Goal: Communication & Community: Answer question/provide support

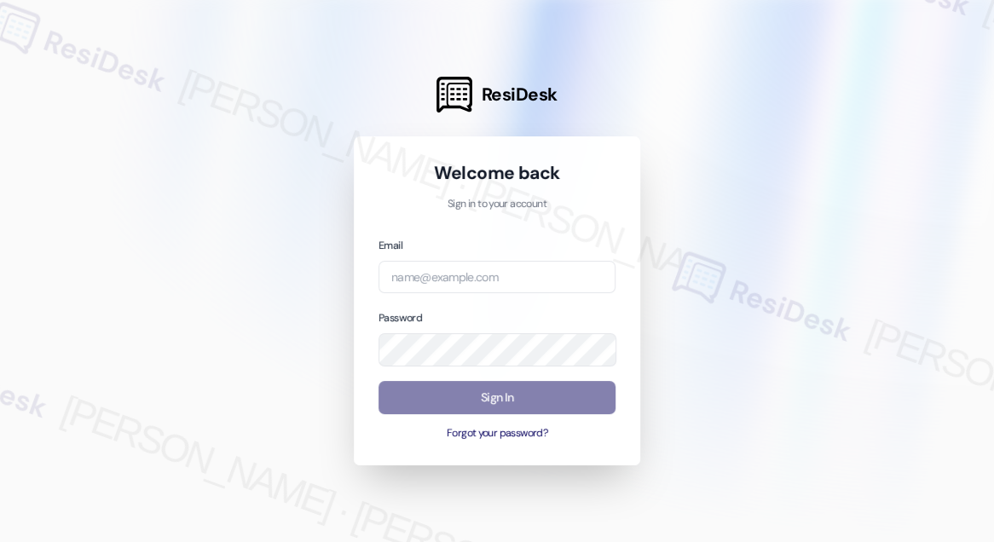
click at [116, 66] on div at bounding box center [497, 271] width 994 height 542
click at [457, 271] on input "email" at bounding box center [496, 277] width 237 height 33
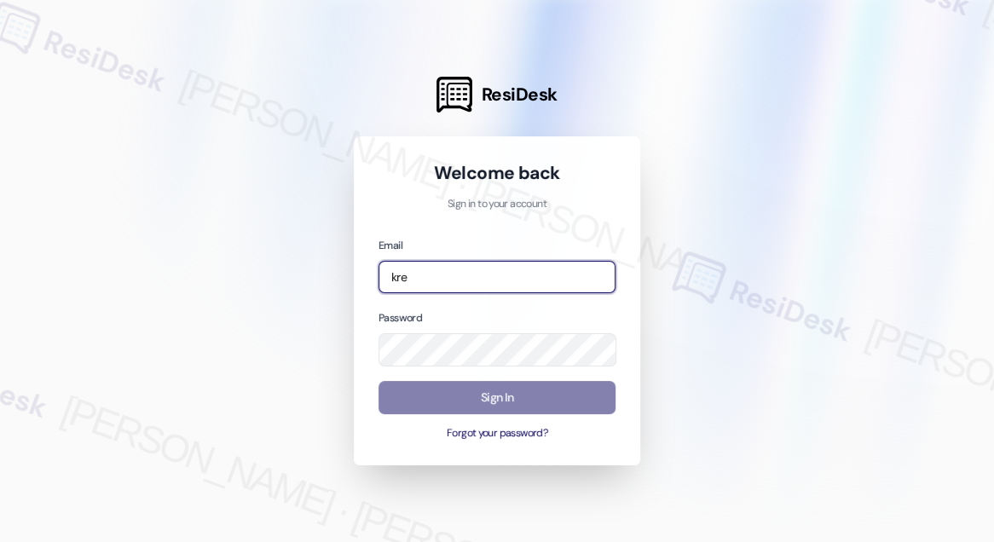
type input "[EMAIL_ADDRESS][PERSON_NAME][PERSON_NAME][DOMAIN_NAME]"
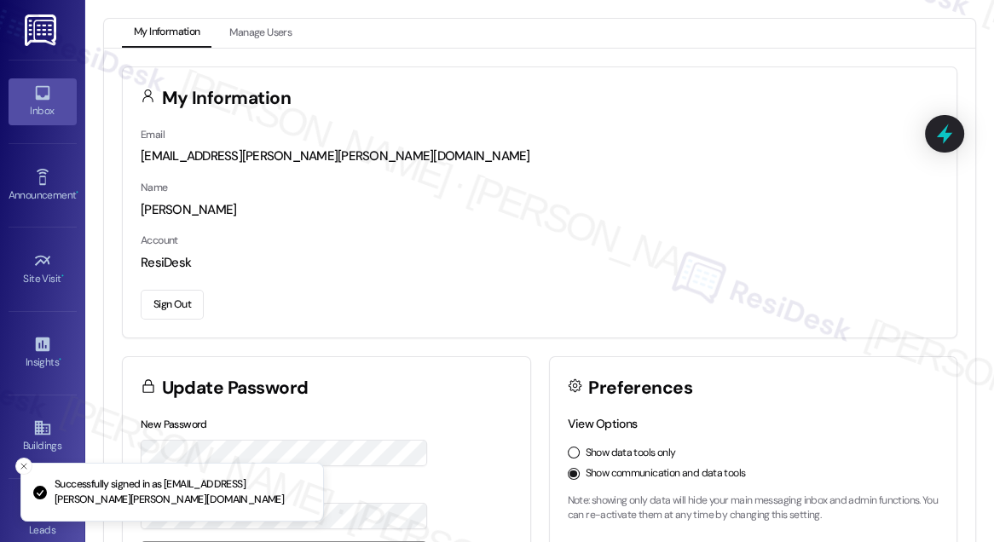
click at [44, 108] on div "Inbox" at bounding box center [42, 110] width 85 height 17
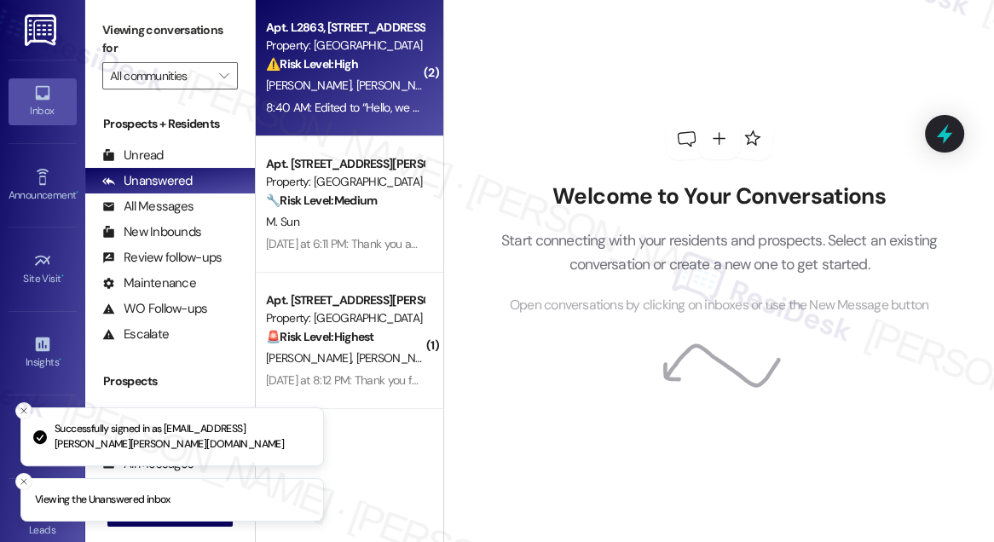
click at [312, 95] on div "[PERSON_NAME] [PERSON_NAME]" at bounding box center [344, 85] width 161 height 21
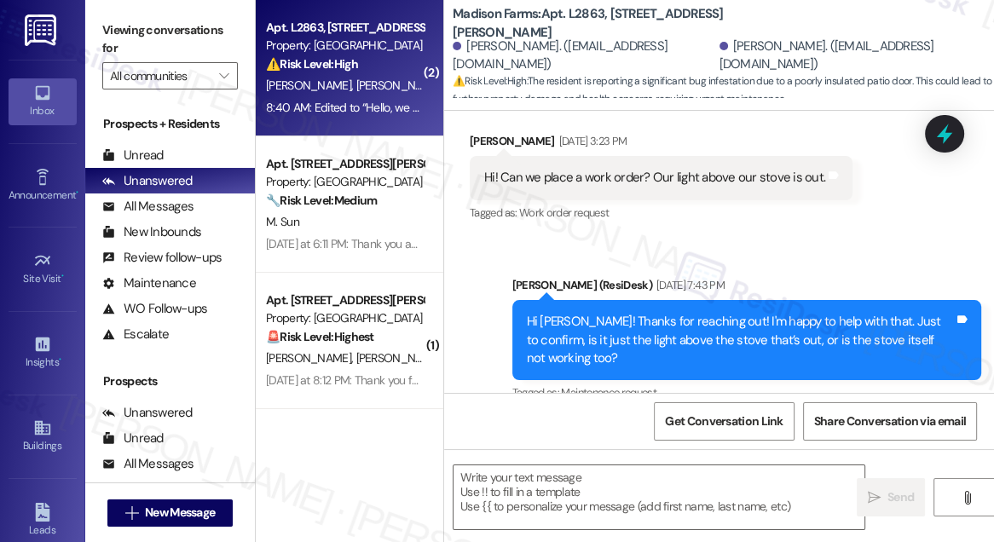
type textarea "Fetching suggested responses. Please feel free to read through the conversation…"
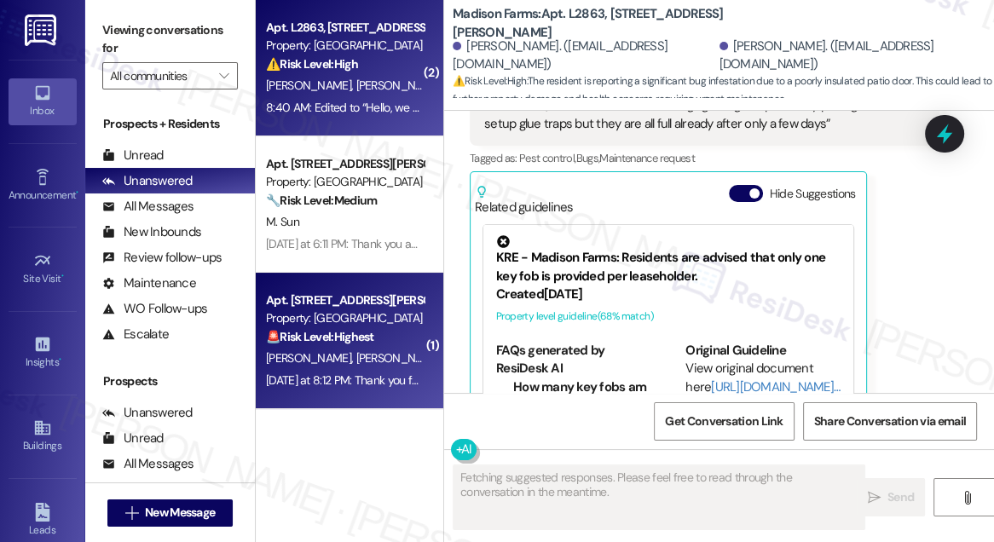
scroll to position [3358, 0]
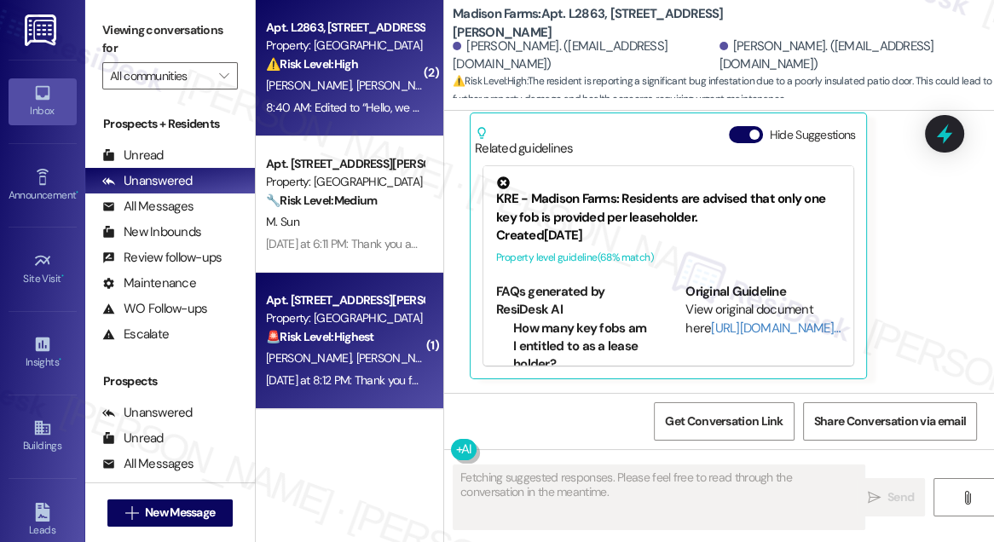
click at [354, 370] on div "[DATE] at 8:12 PM: Thank you for your message. Our offices are currently closed…" at bounding box center [344, 380] width 161 height 21
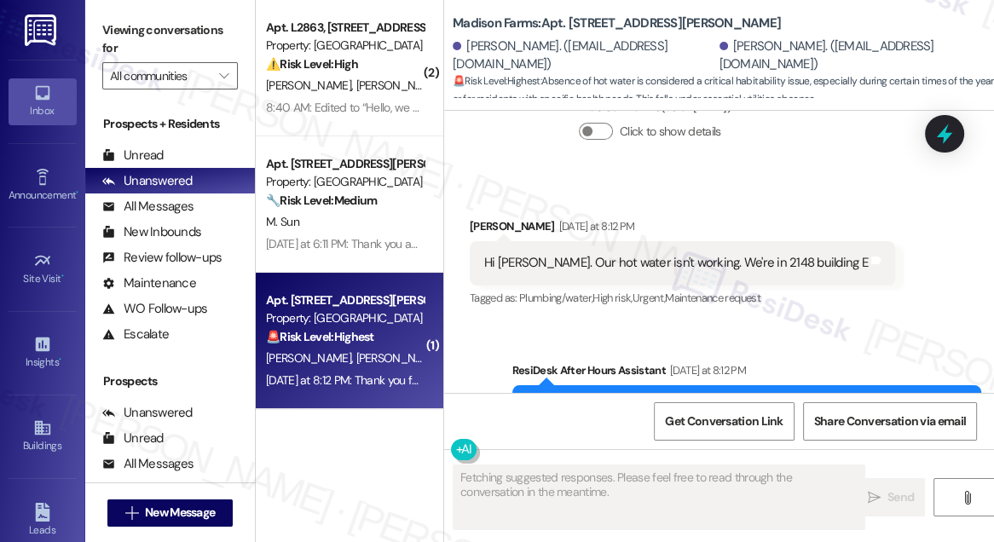
scroll to position [1836, 0]
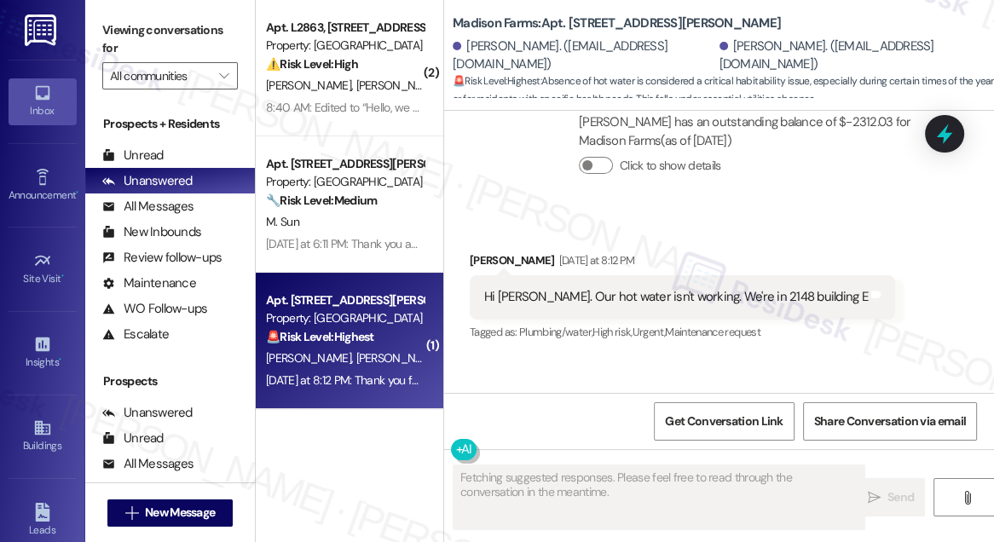
click at [618, 306] on div "Hi [PERSON_NAME]. Our hot water isn't working. We're in 2148 building E" at bounding box center [676, 297] width 384 height 18
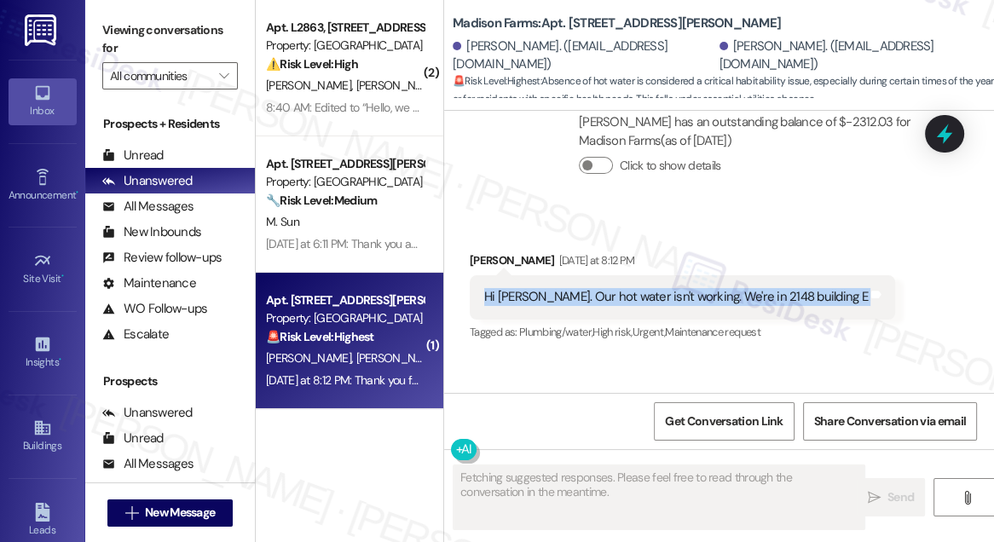
click at [618, 306] on div "Hi [PERSON_NAME]. Our hot water isn't working. We're in 2148 building E" at bounding box center [676, 297] width 384 height 18
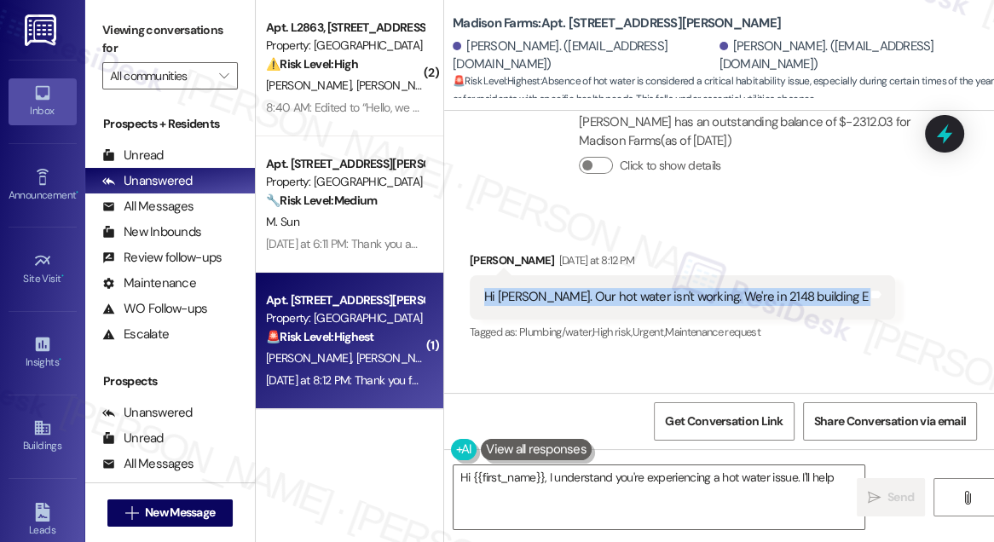
click at [731, 306] on div "Hi [PERSON_NAME]. Our hot water isn't working. We're in 2148 building E" at bounding box center [676, 297] width 384 height 18
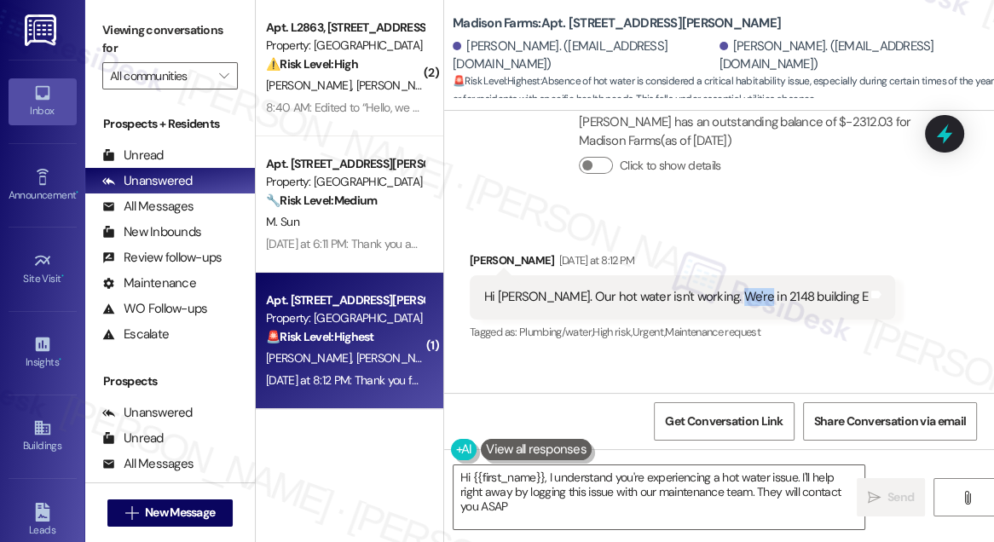
click at [731, 306] on div "Hi [PERSON_NAME]. Our hot water isn't working. We're in 2148 building E" at bounding box center [676, 297] width 384 height 18
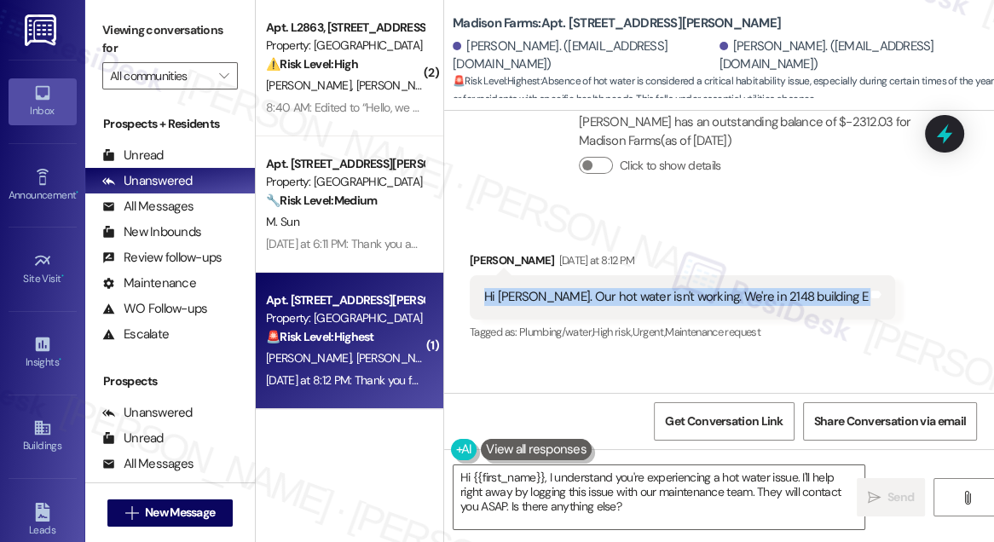
click at [731, 306] on div "Hi [PERSON_NAME]. Our hot water isn't working. We're in 2148 building E" at bounding box center [676, 297] width 384 height 18
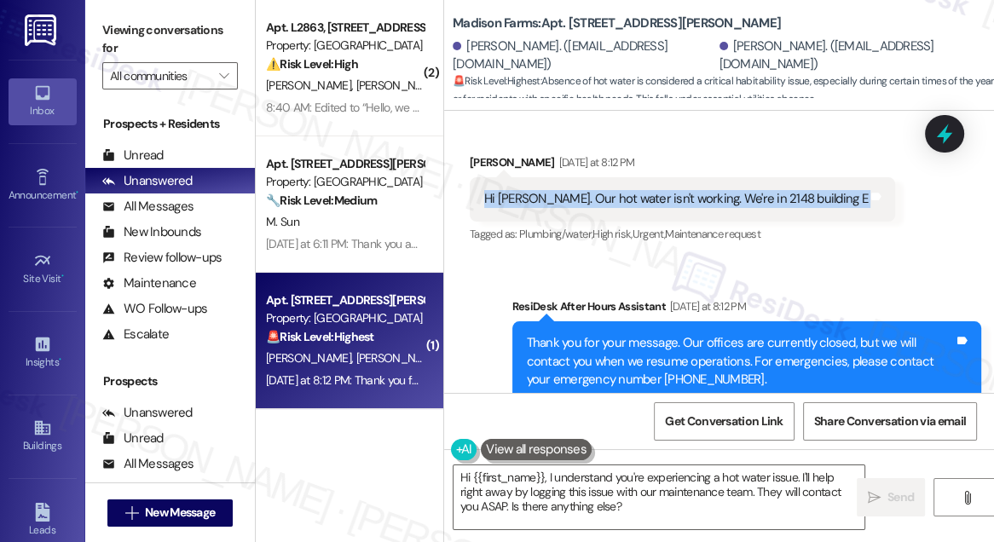
scroll to position [2018, 0]
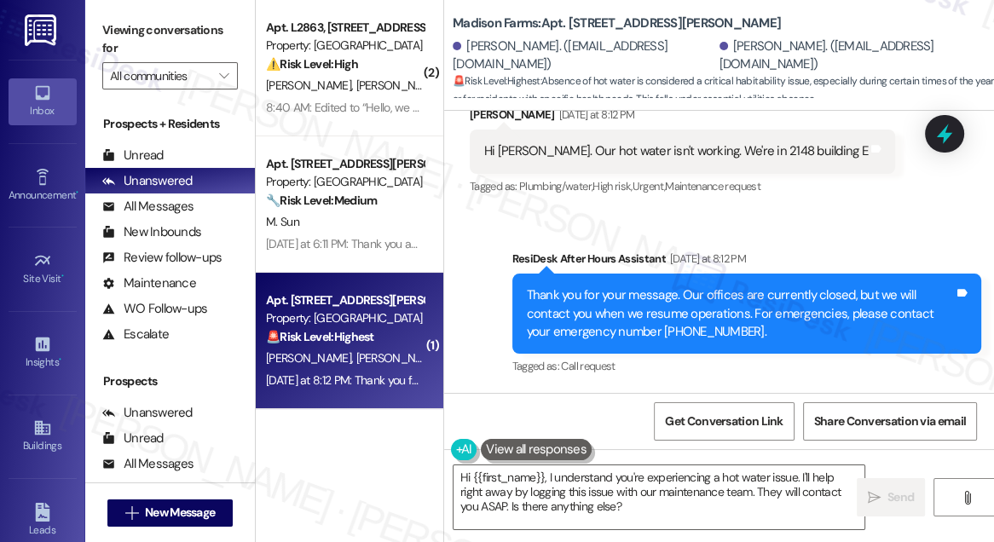
click at [127, 26] on label "Viewing conversations for" at bounding box center [170, 39] width 136 height 45
click at [482, 117] on div "[PERSON_NAME] [DATE] at 8:12 PM" at bounding box center [682, 118] width 425 height 24
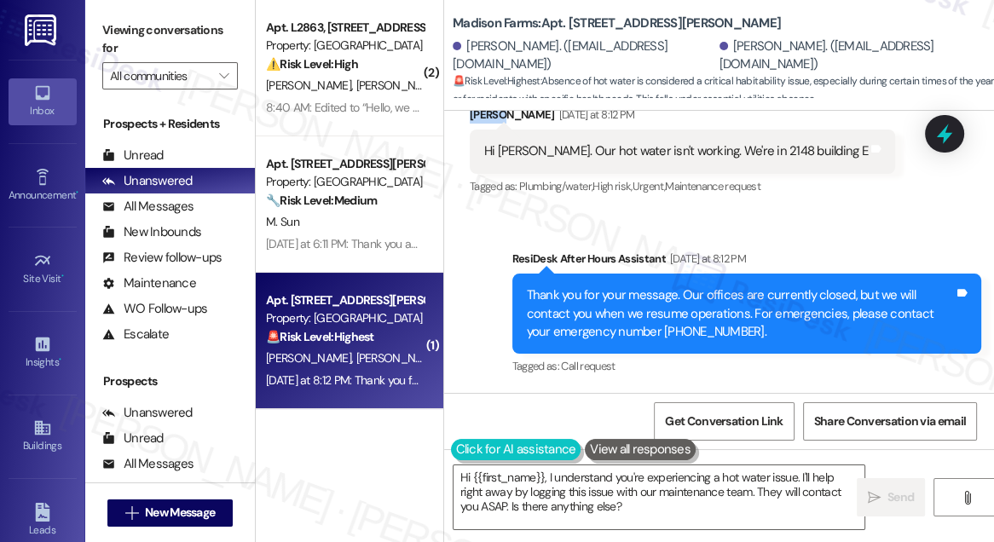
copy div "[PERSON_NAME]"
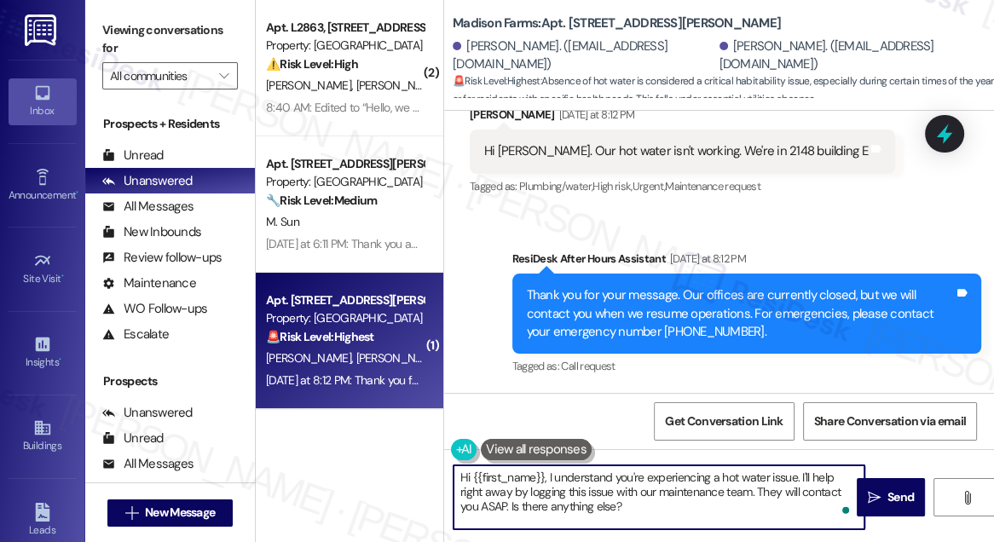
drag, startPoint x: 472, startPoint y: 478, endPoint x: 542, endPoint y: 468, distance: 70.6
click at [542, 468] on textarea "Hi {{first_name}}, I understand you're experiencing a hot water issue. I'll hel…" at bounding box center [658, 497] width 411 height 64
paste textarea "[PERSON_NAME]"
drag, startPoint x: 563, startPoint y: 474, endPoint x: 532, endPoint y: 474, distance: 31.5
click at [532, 474] on textarea "Hi [PERSON_NAME], I understand you're experiencing a hot water issue. I'll help…" at bounding box center [658, 497] width 411 height 64
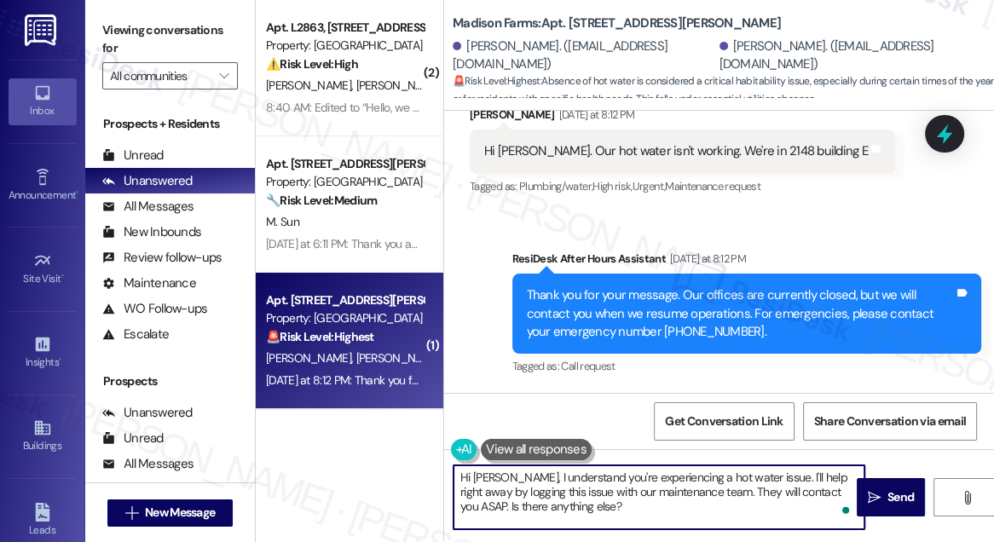
click at [532, 474] on textarea "Hi [PERSON_NAME], I understand you're experiencing a hot water issue. I'll help…" at bounding box center [658, 497] width 411 height 64
drag, startPoint x: 767, startPoint y: 476, endPoint x: 811, endPoint y: 512, distance: 57.0
click at [811, 512] on textarea "Hi [PERSON_NAME], I'm sorry to hear you're experiencing a hot water issue. I'll…" at bounding box center [658, 497] width 411 height 64
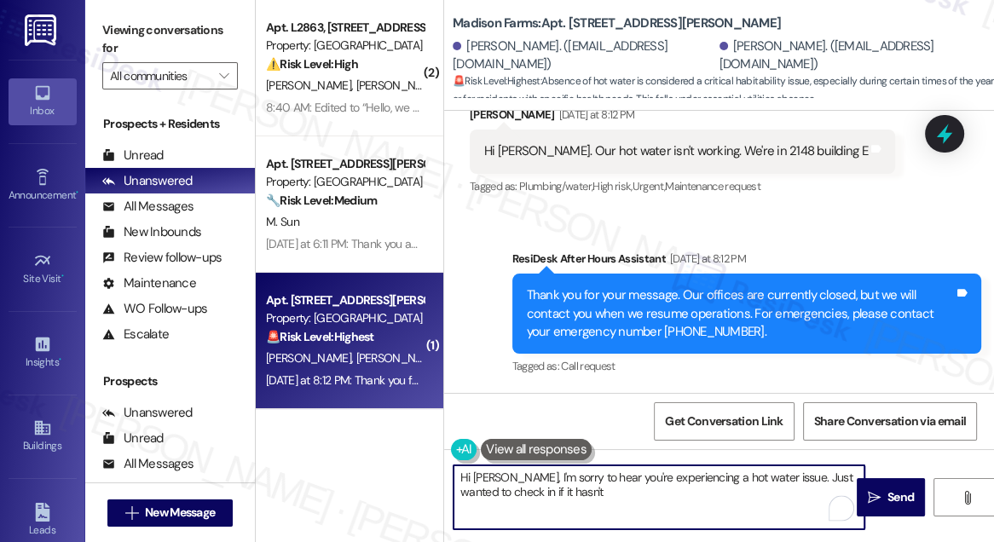
click at [568, 494] on textarea "Hi [PERSON_NAME], I'm sorry to hear you're experiencing a hot water issue. Just…" at bounding box center [658, 497] width 411 height 64
click at [570, 143] on div "Hi [PERSON_NAME]. Our hot water isn't working. We're in 2148 building E" at bounding box center [676, 151] width 384 height 18
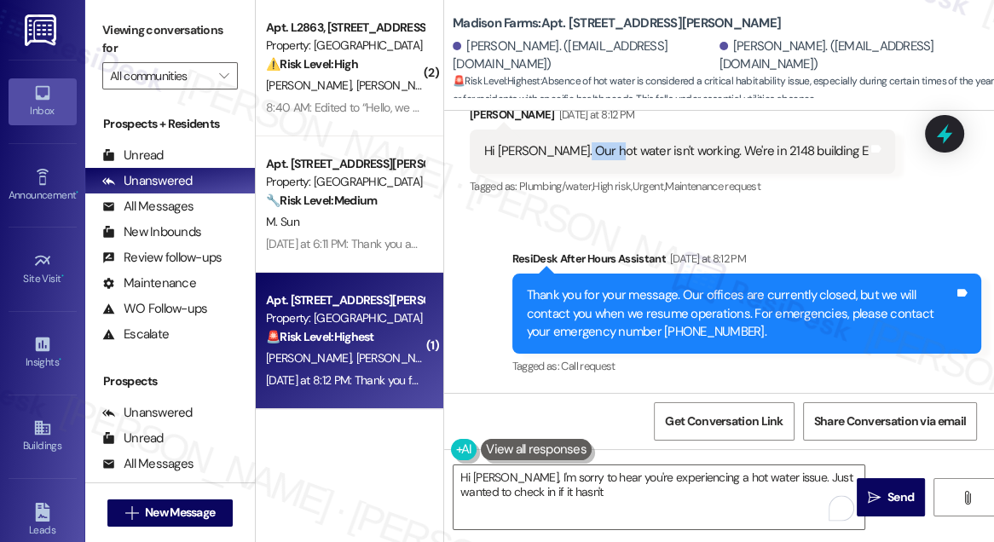
click at [570, 143] on div "Hi [PERSON_NAME]. Our hot water isn't working. We're in 2148 building E" at bounding box center [676, 151] width 384 height 18
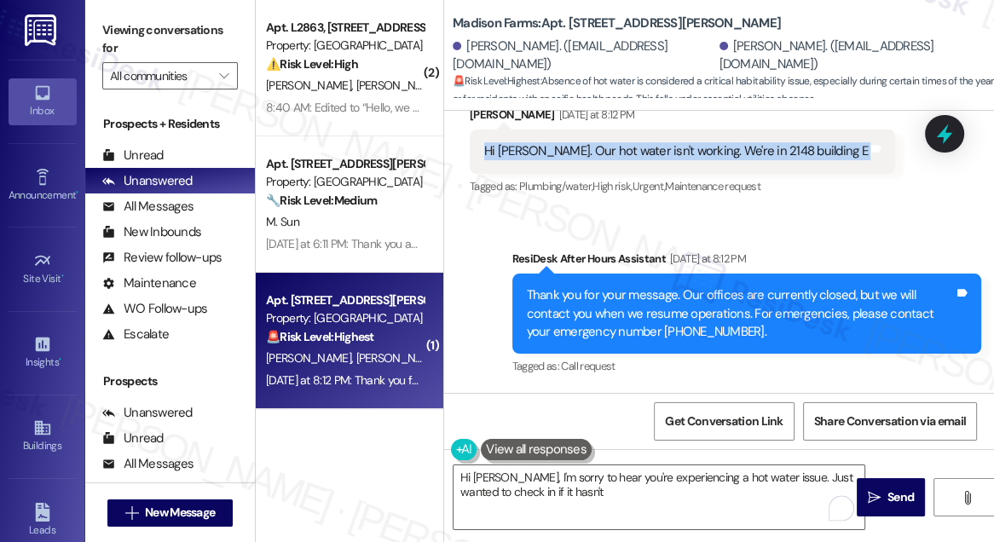
click at [570, 143] on div "Hi [PERSON_NAME]. Our hot water isn't working. We're in 2148 building E" at bounding box center [676, 151] width 384 height 18
copy div "Hi [PERSON_NAME]. Our hot water isn't working. We're in 2148 building E Tags an…"
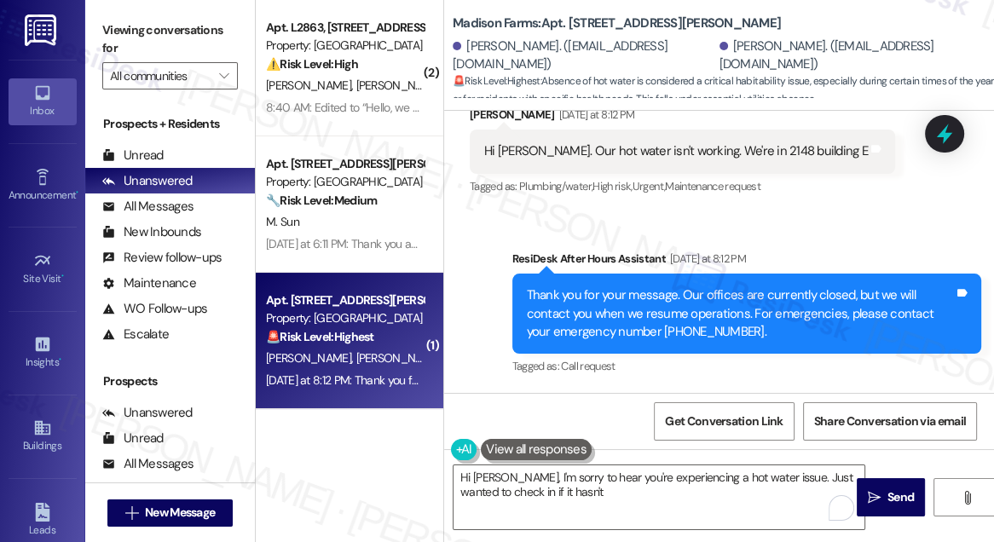
click at [131, 17] on label "Viewing conversations for" at bounding box center [170, 39] width 136 height 45
click at [121, 31] on label "Viewing conversations for" at bounding box center [170, 39] width 136 height 45
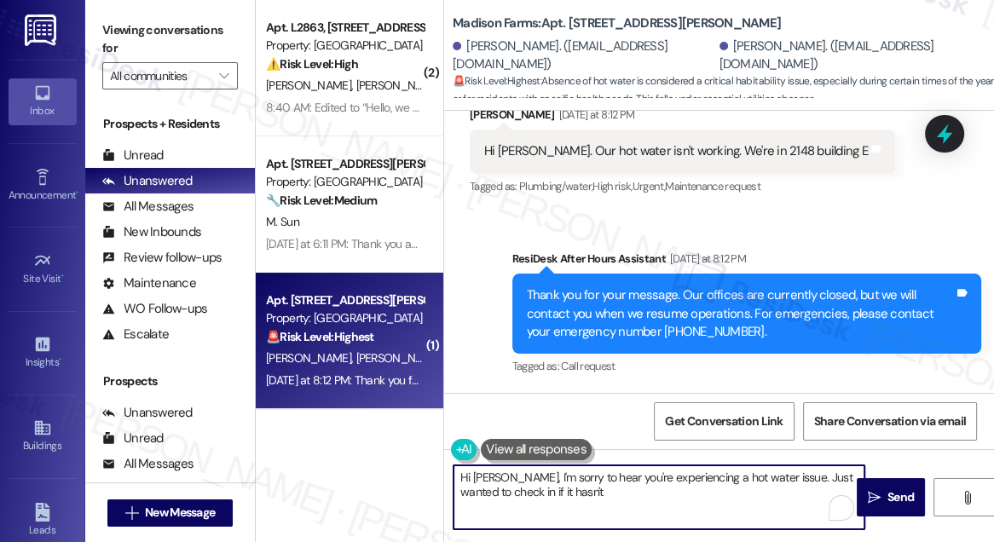
drag, startPoint x: 574, startPoint y: 494, endPoint x: 749, endPoint y: 487, distance: 174.9
click at [749, 487] on textarea "Hi [PERSON_NAME], I'm sorry to hear you're experiencing a hot water issue. Just…" at bounding box center [658, 497] width 411 height 64
click at [761, 480] on textarea "Hi [PERSON_NAME], I'm sorry to hear you're experiencing a hot water issue. Just…" at bounding box center [658, 497] width 411 height 64
drag, startPoint x: 695, startPoint y: 493, endPoint x: 600, endPoint y: 493, distance: 94.6
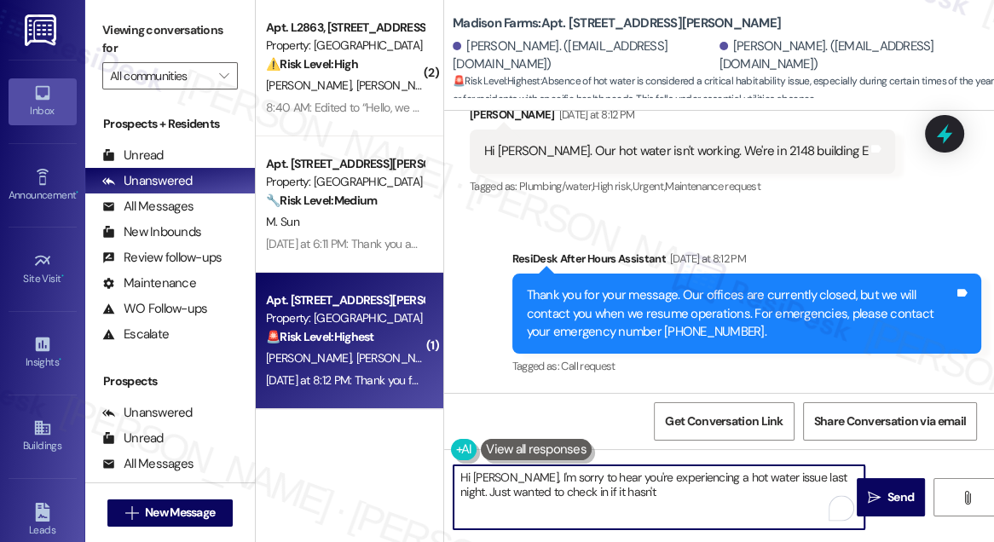
click at [600, 493] on textarea "Hi [PERSON_NAME], I'm sorry to hear you're experiencing a hot water issue last …" at bounding box center [658, 497] width 411 height 64
click at [633, 495] on textarea "Hi [PERSON_NAME], I'm sorry to hear you're experiencing a hot water issue last …" at bounding box center [658, 497] width 411 height 64
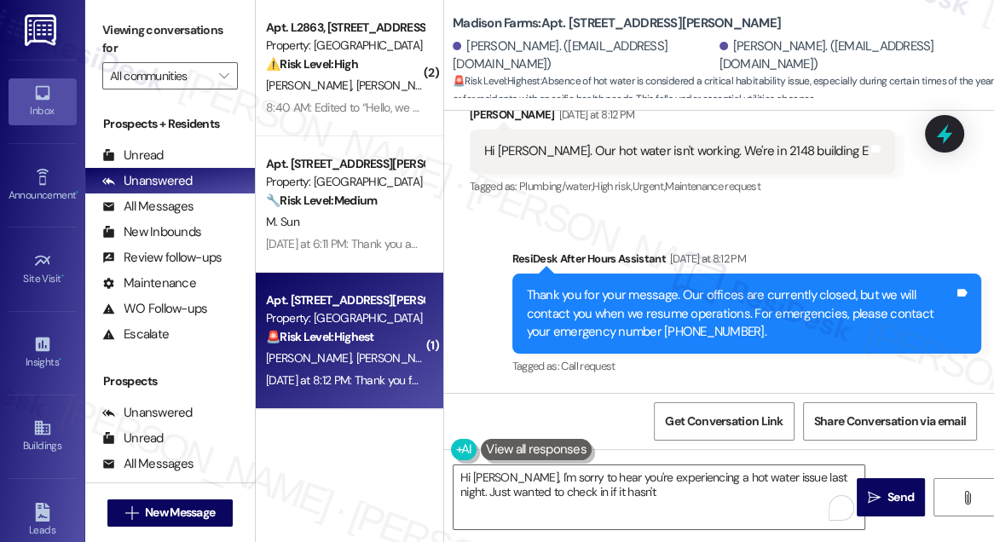
click at [109, 43] on label "Viewing conversations for" at bounding box center [170, 39] width 136 height 45
click at [623, 494] on textarea "Hi [PERSON_NAME], I'm sorry to hear you're experiencing a hot water issue last …" at bounding box center [658, 497] width 411 height 64
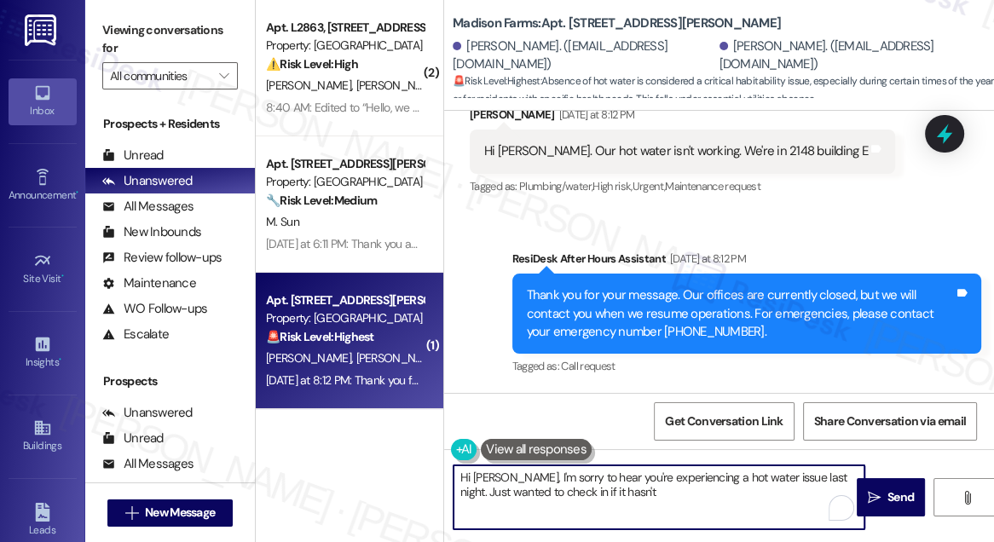
click at [621, 494] on textarea "Hi [PERSON_NAME], I'm sorry to hear you're experiencing a hot water issue last …" at bounding box center [658, 497] width 411 height 64
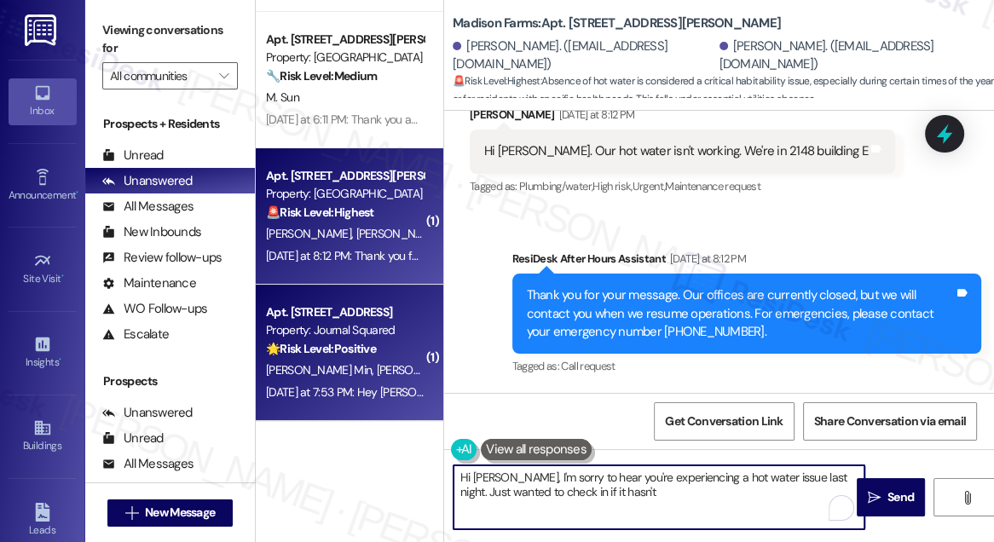
scroll to position [0, 0]
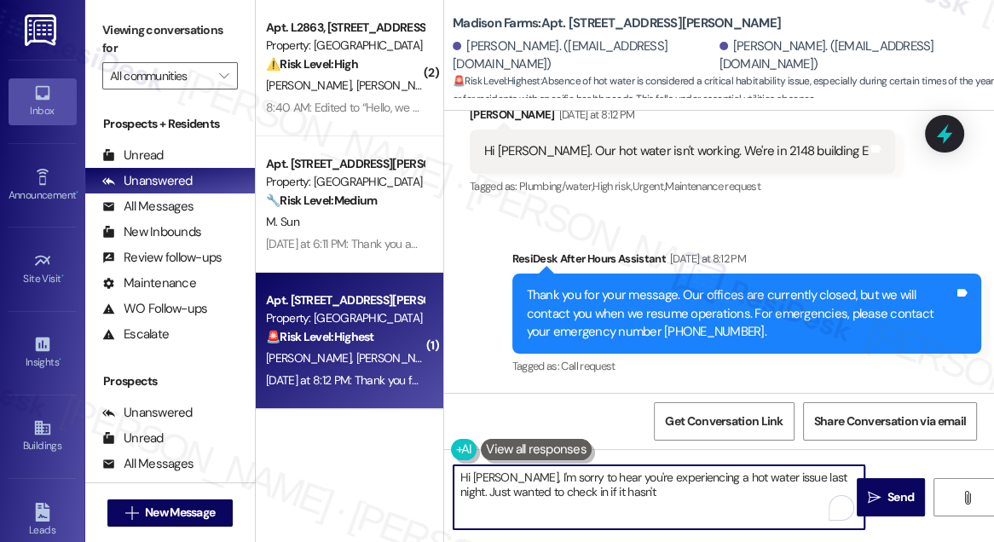
click at [629, 492] on textarea "Hi [PERSON_NAME], I'm sorry to hear you're experiencing a hot water issue last …" at bounding box center [658, 497] width 411 height 64
type textarea "Hi [PERSON_NAME], I'm sorry to hear you're experiencing a hot water issue last …"
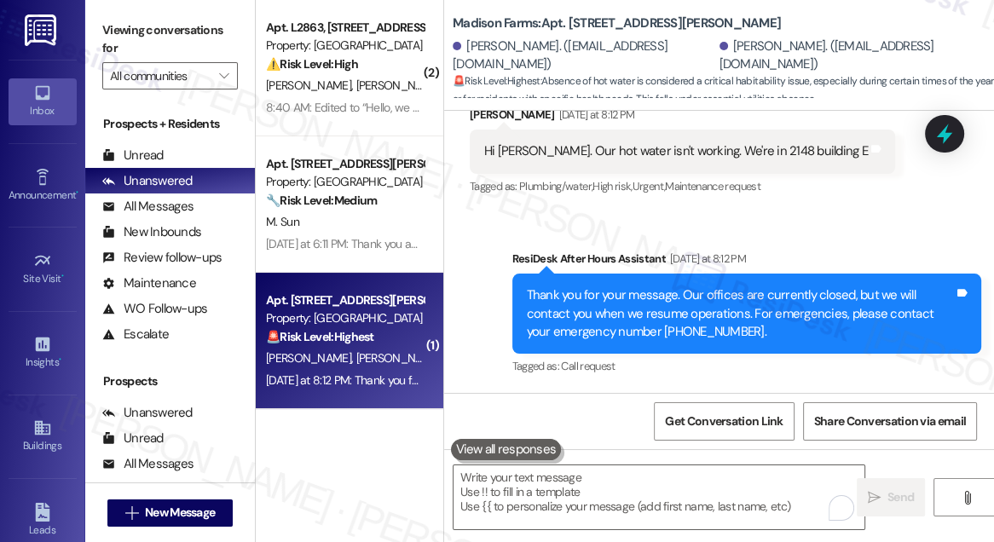
click at [108, 24] on label "Viewing conversations for" at bounding box center [170, 39] width 136 height 45
click at [124, 36] on label "Viewing conversations for" at bounding box center [170, 39] width 136 height 45
click at [107, 33] on label "Viewing conversations for" at bounding box center [170, 39] width 136 height 45
click at [590, 490] on textarea "To enrich screen reader interactions, please activate Accessibility in Grammarl…" at bounding box center [658, 497] width 411 height 64
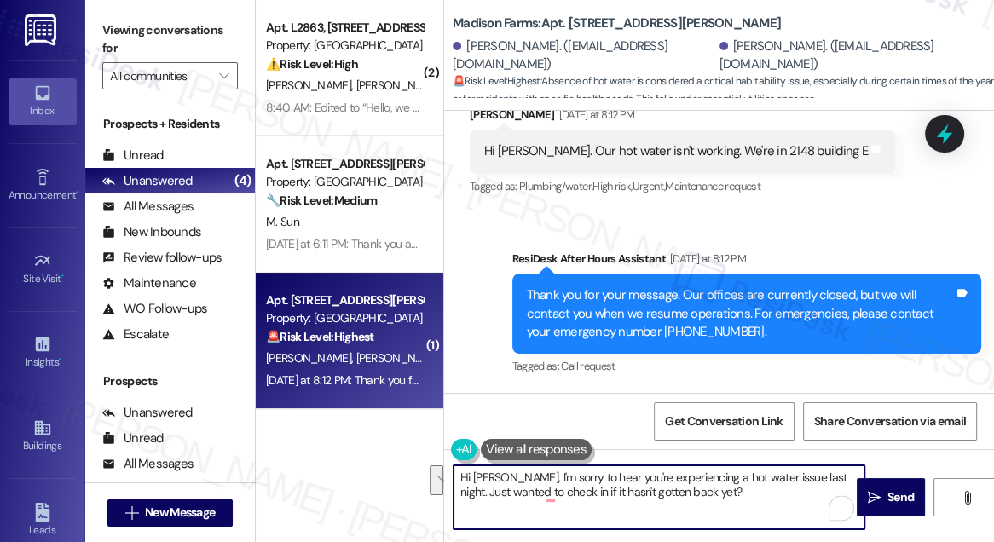
click at [739, 497] on textarea "Hi [PERSON_NAME], I'm sorry to hear you're experiencing a hot water issue last …" at bounding box center [658, 497] width 411 height 64
click at [709, 494] on textarea "Hi [PERSON_NAME], I'm sorry to hear you're experiencing a hot water issue last …" at bounding box center [658, 497] width 411 height 64
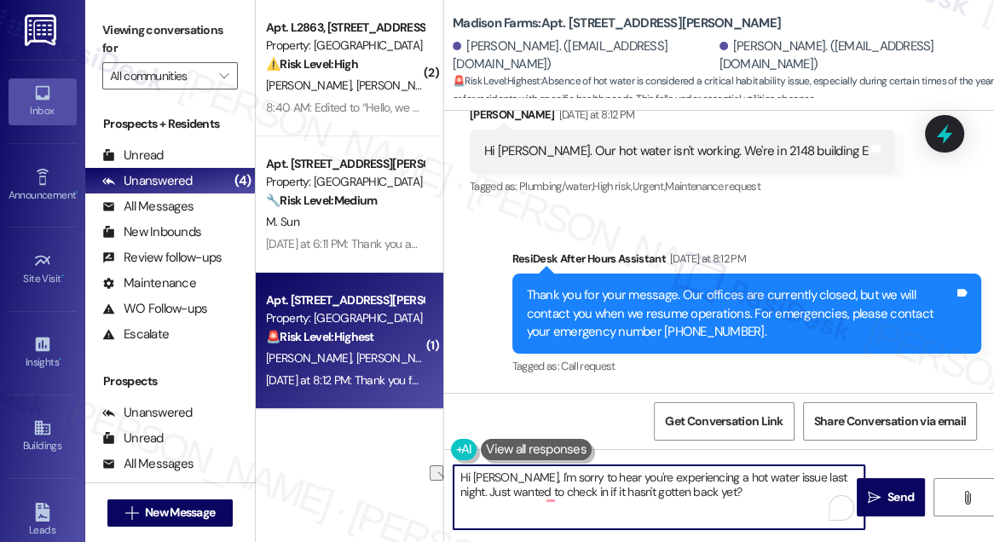
drag, startPoint x: 709, startPoint y: 494, endPoint x: 540, endPoint y: 501, distance: 168.9
click at [540, 501] on textarea "Hi [PERSON_NAME], I'm sorry to hear you're experiencing a hot water issue last …" at bounding box center [658, 497] width 411 height 64
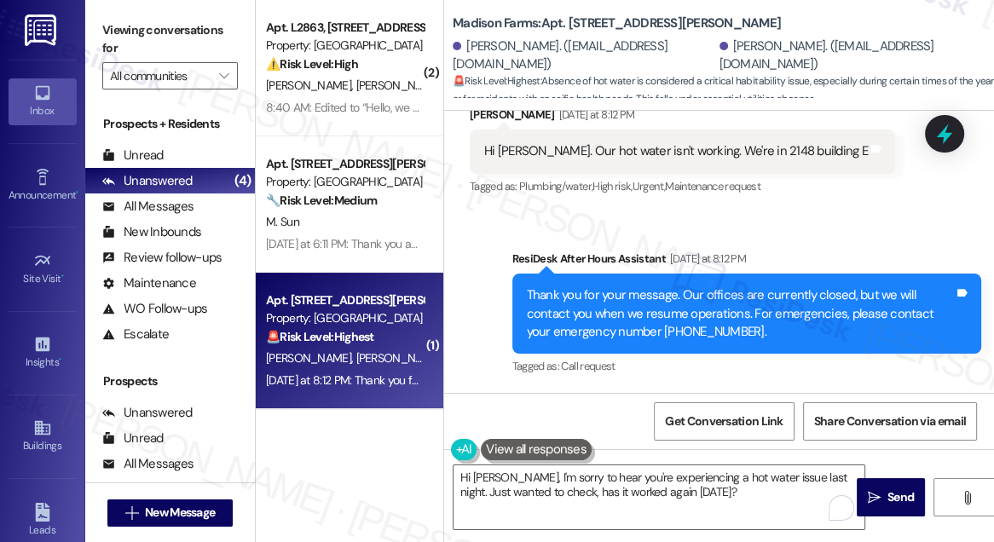
drag, startPoint x: 507, startPoint y: 216, endPoint x: 833, endPoint y: 260, distance: 328.5
click at [833, 260] on div "ResiDesk After Hours Assistant [DATE] at 8:12 PM" at bounding box center [747, 262] width 470 height 24
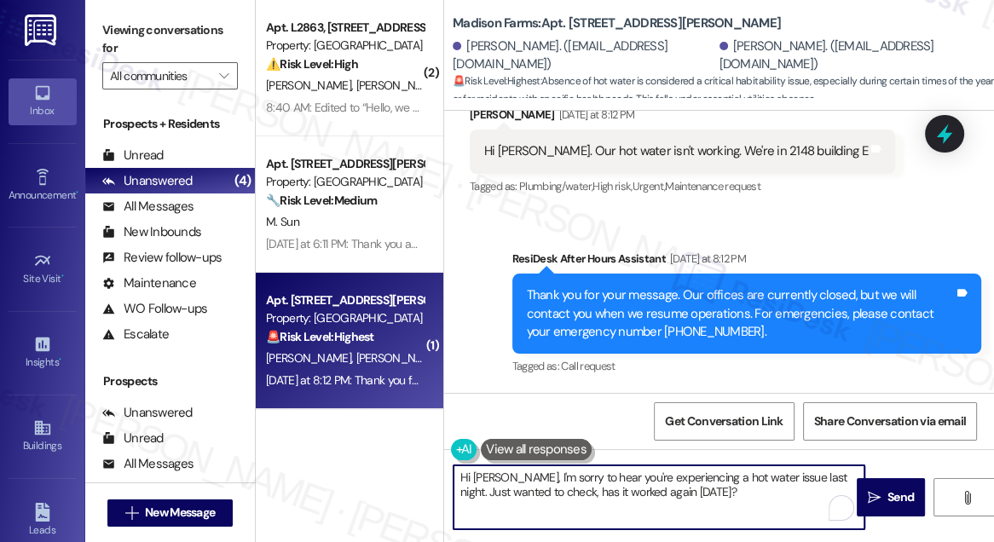
click at [574, 500] on textarea "Hi [PERSON_NAME], I'm sorry to hear you're experiencing a hot water issue last …" at bounding box center [658, 497] width 411 height 64
click at [709, 493] on textarea "Hi [PERSON_NAME], I'm sorry to hear you're experiencing a hot water issue last …" at bounding box center [658, 497] width 411 height 64
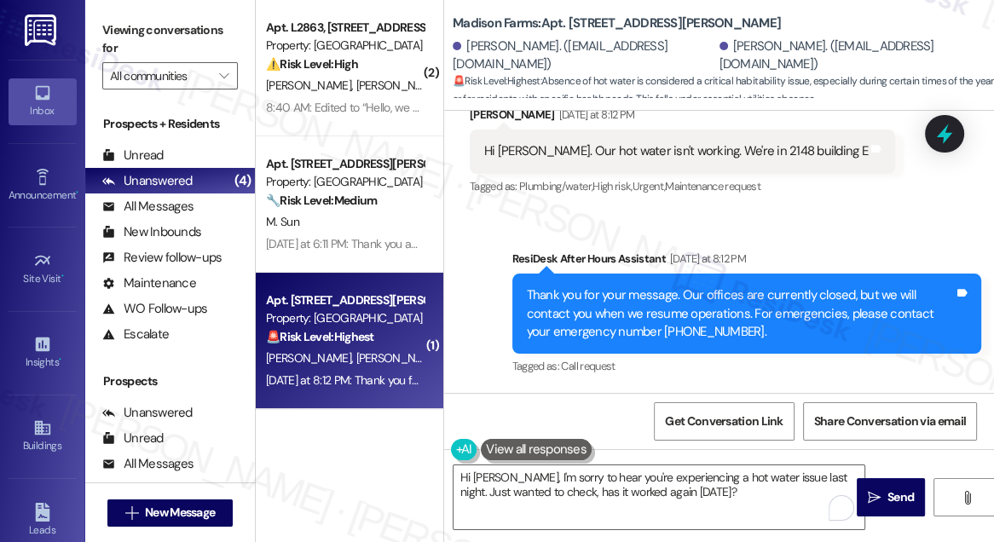
click at [123, 26] on label "Viewing conversations for" at bounding box center [170, 39] width 136 height 45
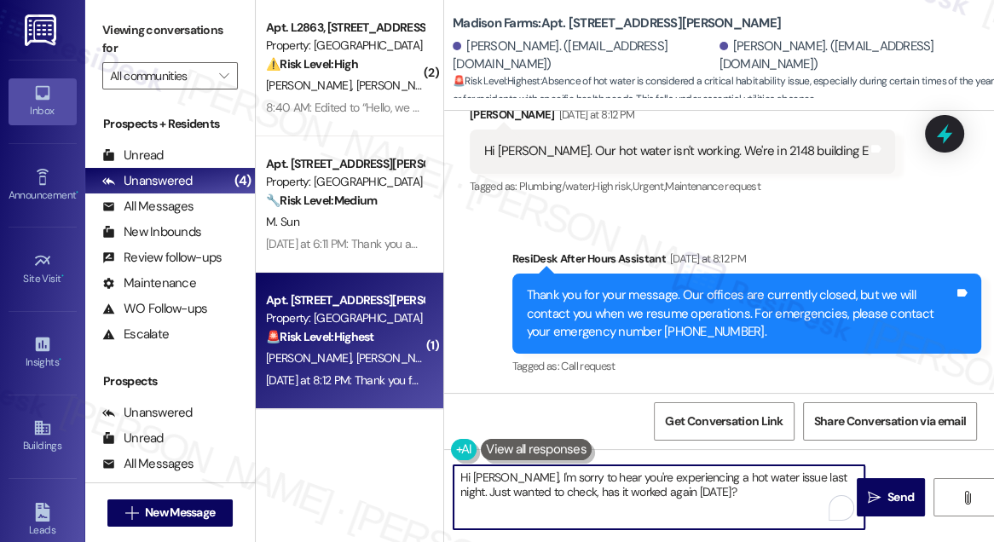
click at [696, 499] on textarea "Hi [PERSON_NAME], I'm sorry to hear you're experiencing a hot water issue last …" at bounding box center [658, 497] width 411 height 64
drag, startPoint x: 687, startPoint y: 493, endPoint x: 545, endPoint y: 488, distance: 141.5
click at [545, 488] on textarea "Hi [PERSON_NAME], I'm sorry to hear you're experiencing a hot water issue last …" at bounding box center [658, 497] width 411 height 64
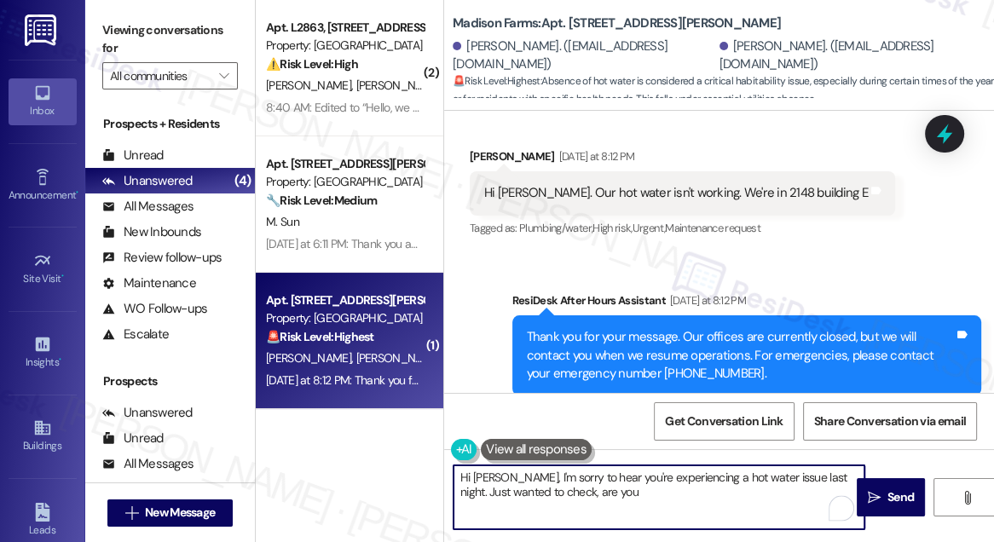
scroll to position [1941, 0]
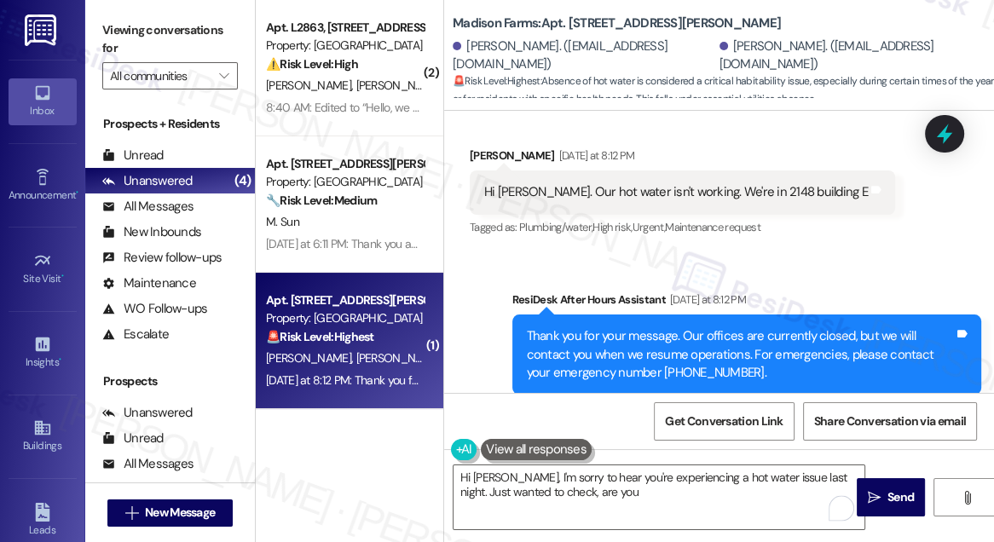
click at [589, 201] on div "Hi [PERSON_NAME]. Our hot water isn't working. We're in 2148 building E" at bounding box center [676, 192] width 384 height 18
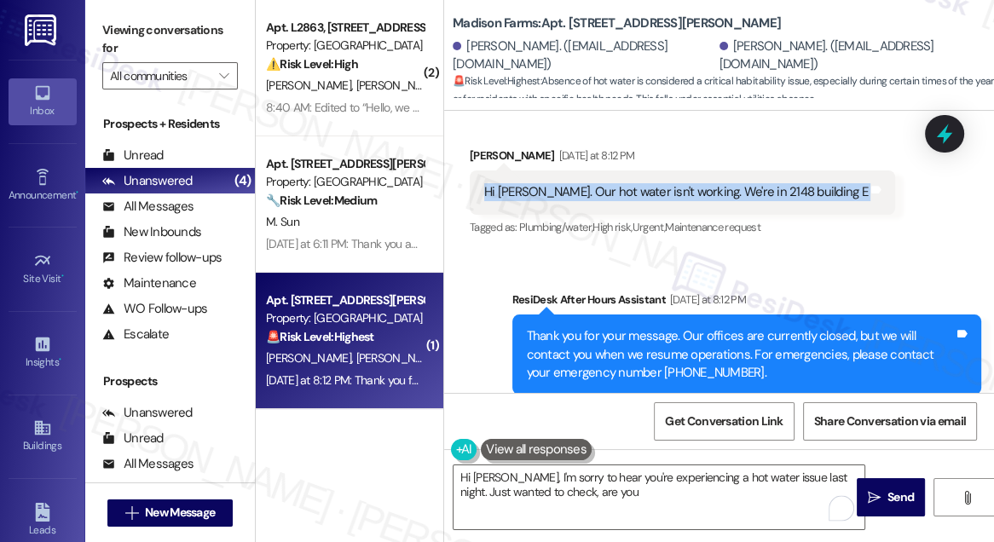
click at [589, 201] on div "Hi [PERSON_NAME]. Our hot water isn't working. We're in 2148 building E" at bounding box center [676, 192] width 384 height 18
click at [588, 201] on div "Hi [PERSON_NAME]. Our hot water isn't working. We're in 2148 building E" at bounding box center [676, 192] width 384 height 18
click at [573, 201] on div "Hi [PERSON_NAME]. Our hot water isn't working. We're in 2148 building E" at bounding box center [676, 192] width 384 height 18
drag, startPoint x: 526, startPoint y: 231, endPoint x: 671, endPoint y: 238, distance: 145.1
click at [671, 201] on div "Hi [PERSON_NAME]. Our hot water isn't working. We're in 2148 building E" at bounding box center [676, 192] width 384 height 18
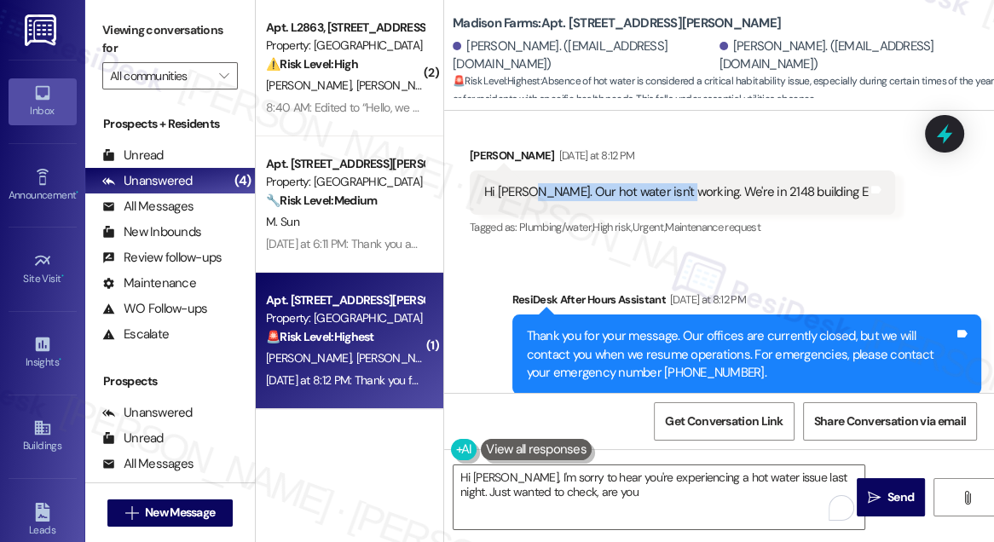
copy div "Our hot water isn't working."
click at [95, 35] on div "Viewing conversations for All communities " at bounding box center [170, 53] width 170 height 107
click at [120, 17] on label "Viewing conversations for" at bounding box center [170, 39] width 136 height 45
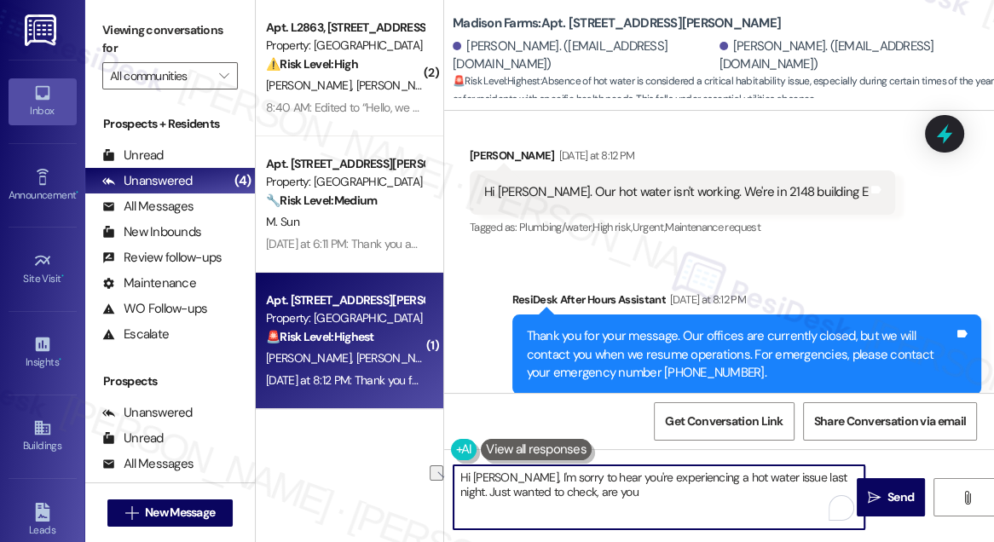
drag, startPoint x: 666, startPoint y: 496, endPoint x: 449, endPoint y: 494, distance: 216.5
click at [449, 494] on div "Hi [PERSON_NAME], I'm sorry to hear you're experiencing a hot water issue last …" at bounding box center [650, 498] width 413 height 66
paste textarea "has your hot water started working again?"
type textarea "Hi [PERSON_NAME], I'm sorry to hear you're experiencing a hot water issue last …"
click at [735, 486] on textarea "Hi [PERSON_NAME], I'm sorry to hear you're experiencing a hot water issue last …" at bounding box center [658, 497] width 411 height 64
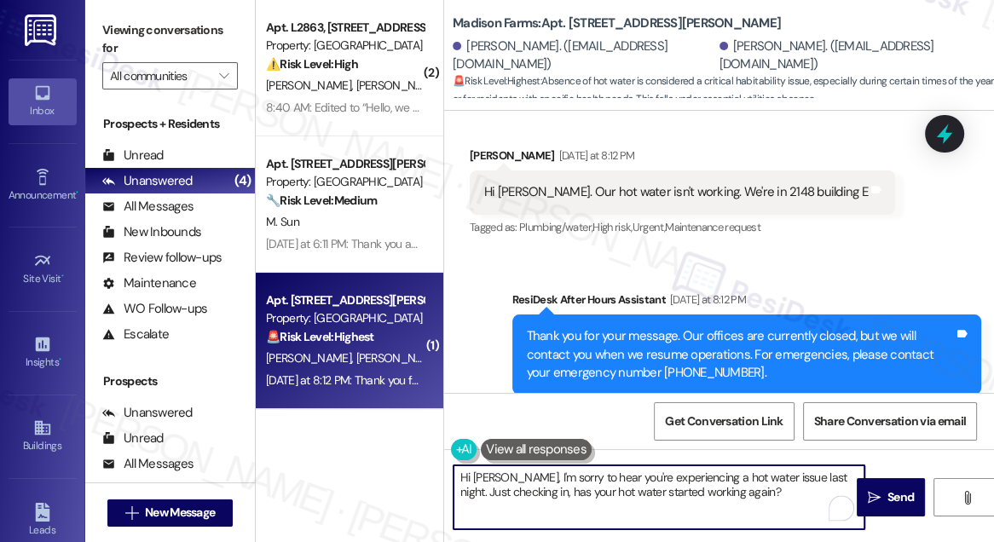
click at [733, 483] on textarea "Hi [PERSON_NAME], I'm sorry to hear you're experiencing a hot water issue last …" at bounding box center [658, 497] width 411 height 64
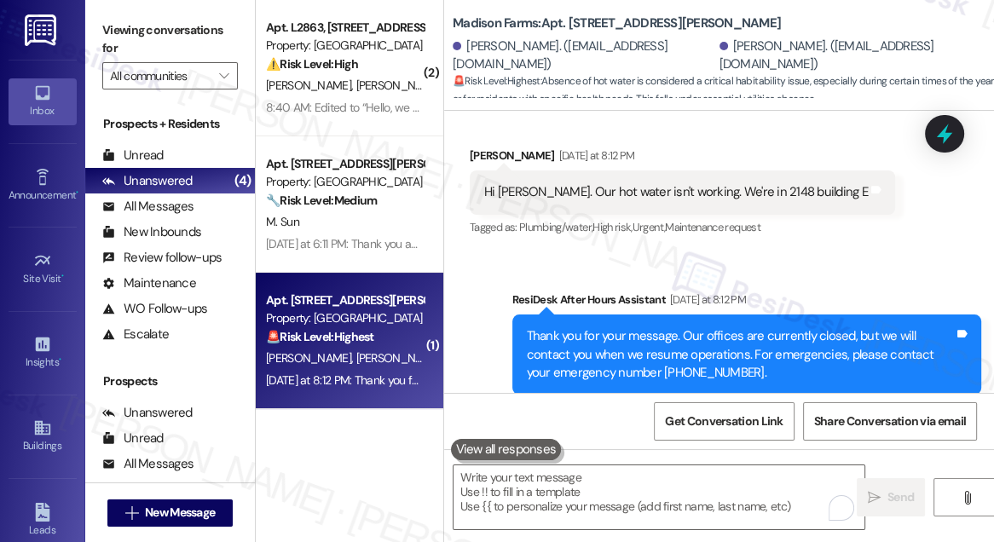
click at [142, 32] on label "Viewing conversations for" at bounding box center [170, 39] width 136 height 45
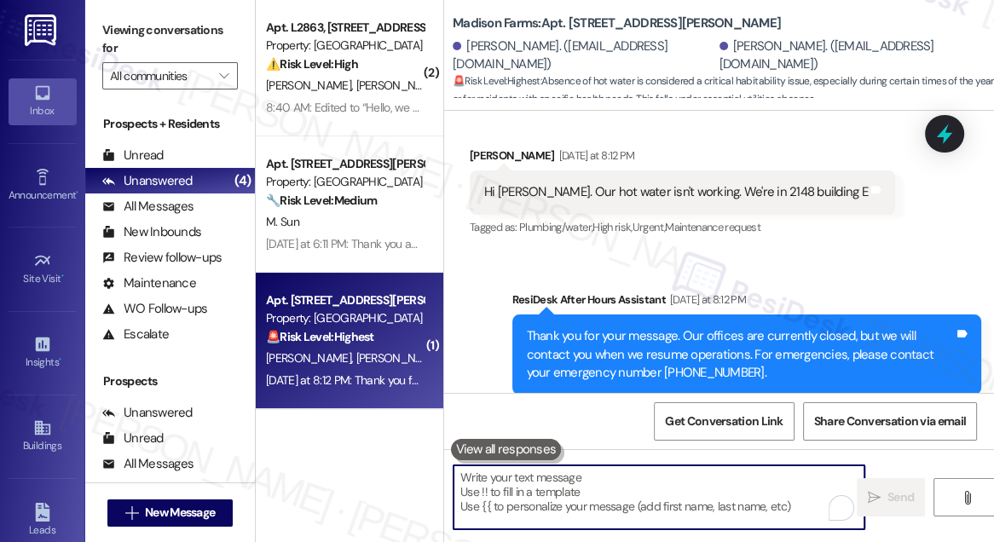
click at [581, 489] on textarea "To enrich screen reader interactions, please activate Accessibility in Grammarl…" at bounding box center [658, 497] width 411 height 64
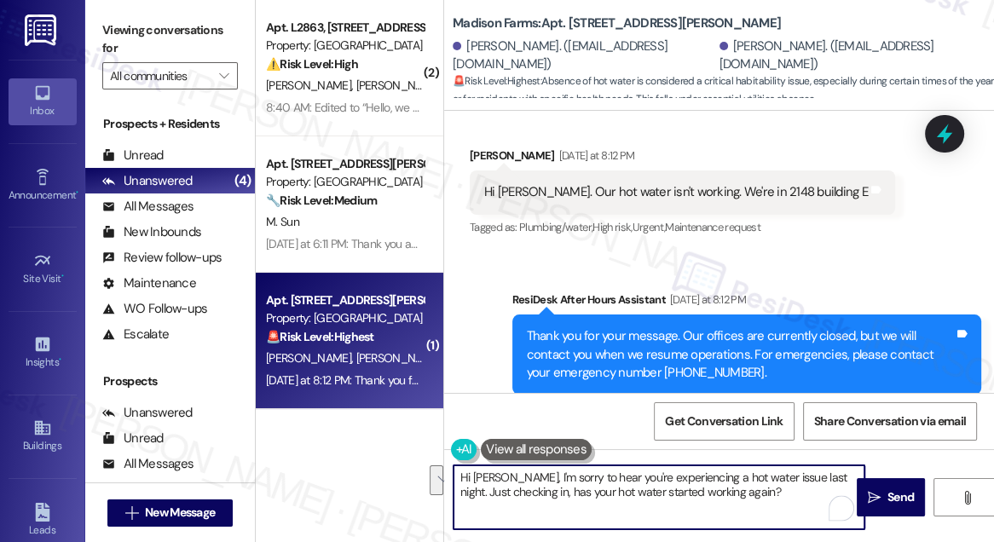
click at [581, 489] on textarea "Hi [PERSON_NAME], I'm sorry to hear you're experiencing a hot water issue last …" at bounding box center [658, 497] width 411 height 64
drag, startPoint x: 747, startPoint y: 500, endPoint x: 498, endPoint y: 476, distance: 250.0
click at [498, 476] on textarea "Hi [PERSON_NAME], I'm sorry to hear you're experiencing a hot water issue last …" at bounding box center [658, 497] width 411 height 64
paste textarea "’m sorry to hear you had a hot water issue last night. Just checking in—has it"
drag, startPoint x: 852, startPoint y: 472, endPoint x: 840, endPoint y: 472, distance: 11.9
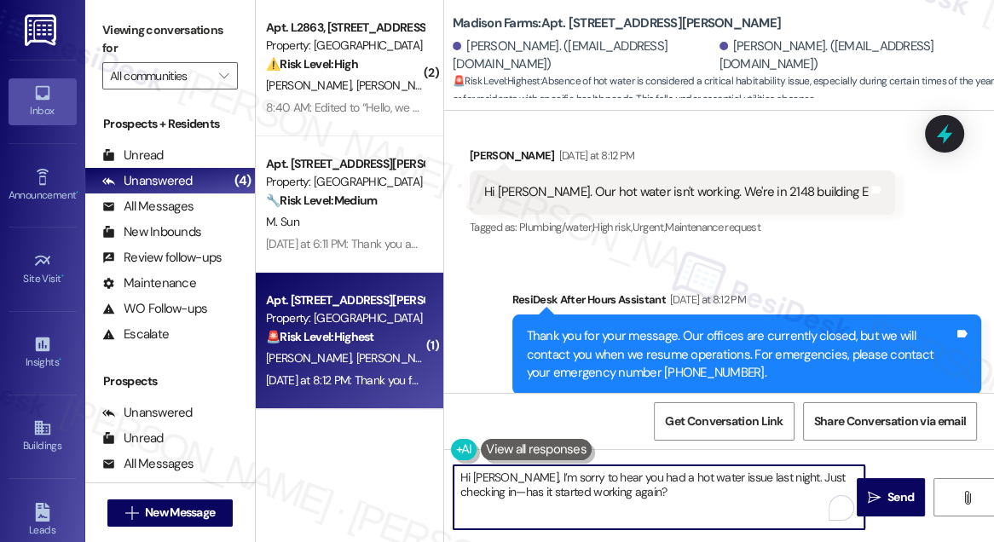
click at [840, 472] on textarea "Hi [PERSON_NAME], I’m sorry to hear you had a hot water issue last night. Just …" at bounding box center [658, 497] width 411 height 64
click at [629, 483] on textarea "Hi [PERSON_NAME], I’m sorry to hear you had a hot water issue last night. Just …" at bounding box center [658, 497] width 411 height 64
type textarea "Hi [PERSON_NAME], I’m sorry to hear you had a hot water issue last night. Just …"
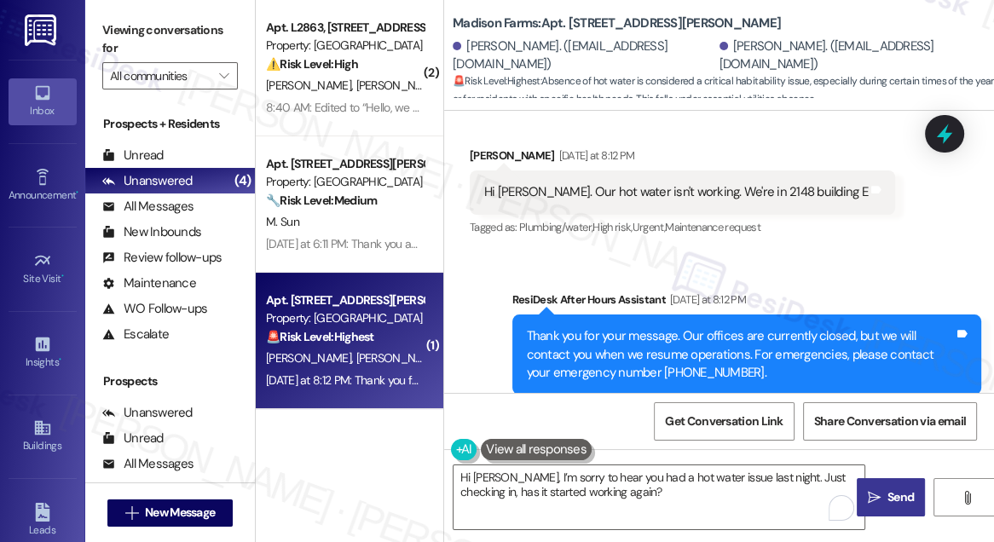
click at [868, 491] on icon "" at bounding box center [874, 498] width 13 height 14
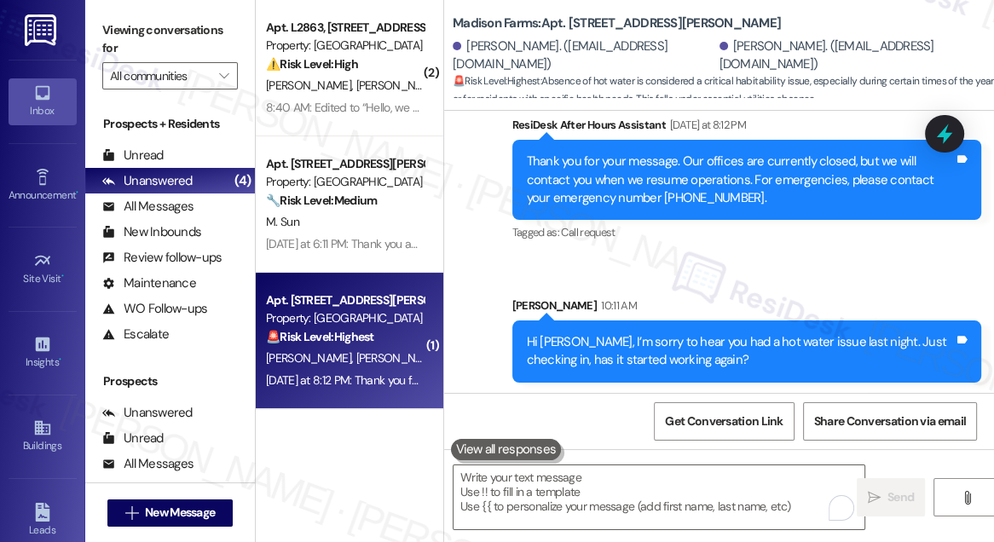
scroll to position [2155, 0]
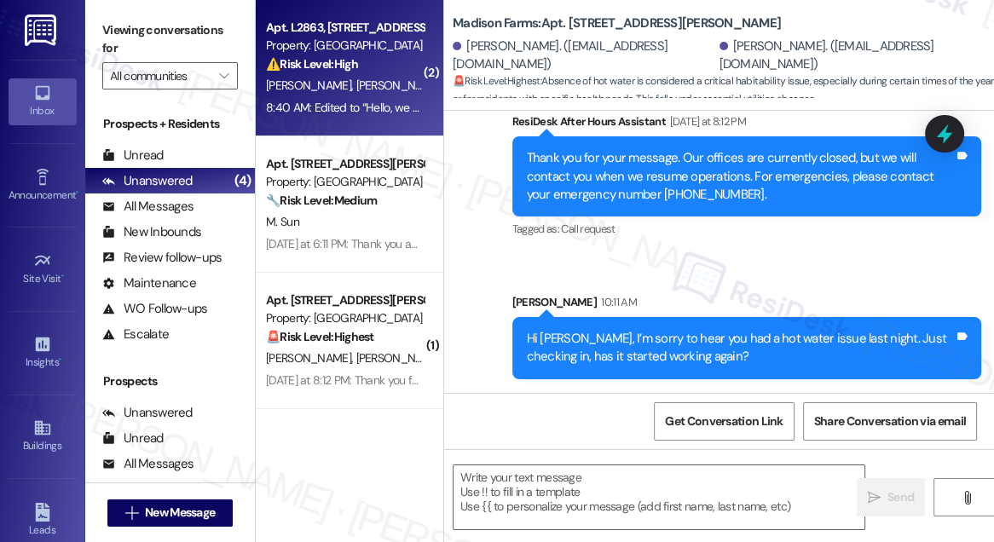
type textarea "Fetching suggested responses. Please feel free to read through the conversation…"
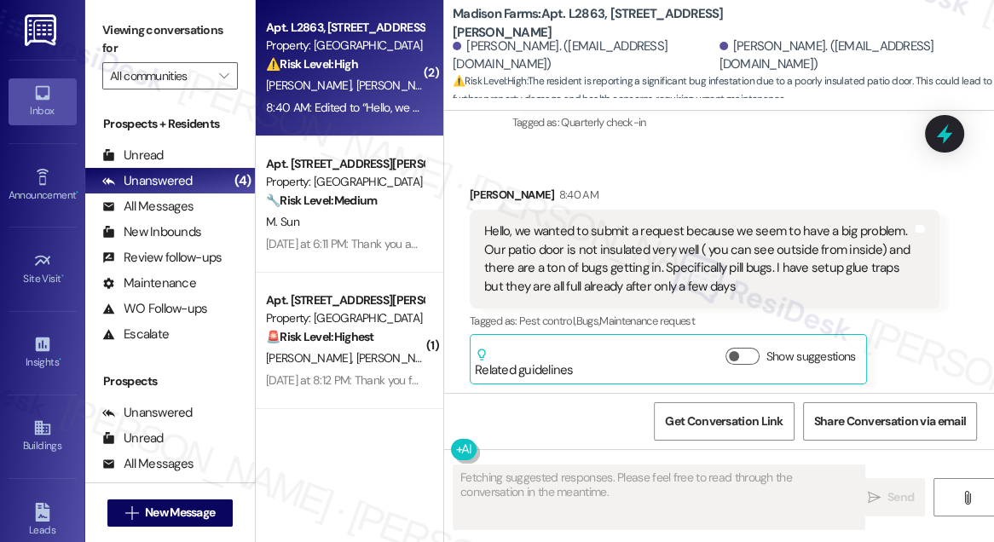
scroll to position [2661, 0]
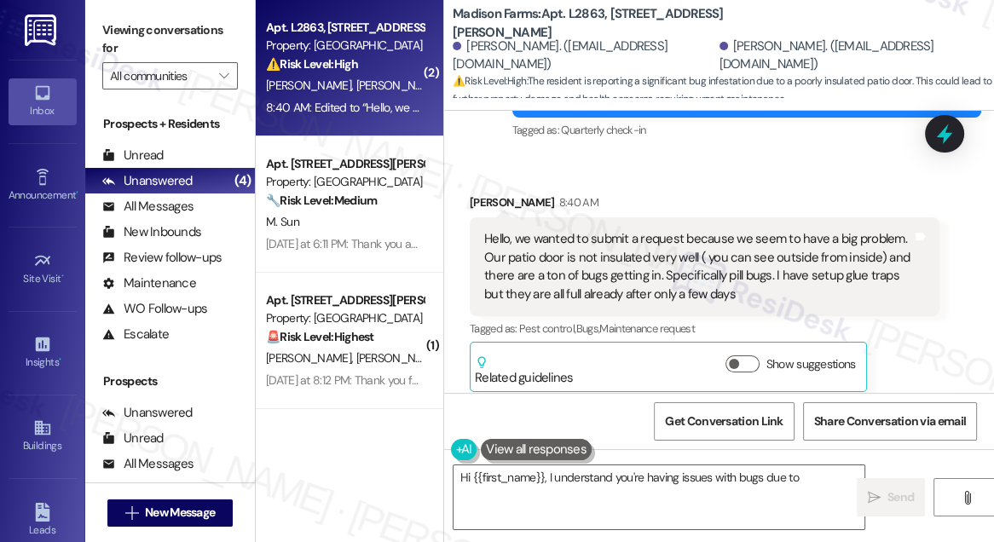
click at [545, 293] on div "Hello, we wanted to submit a request because we seem to have a big problem. Our…" at bounding box center [698, 266] width 428 height 73
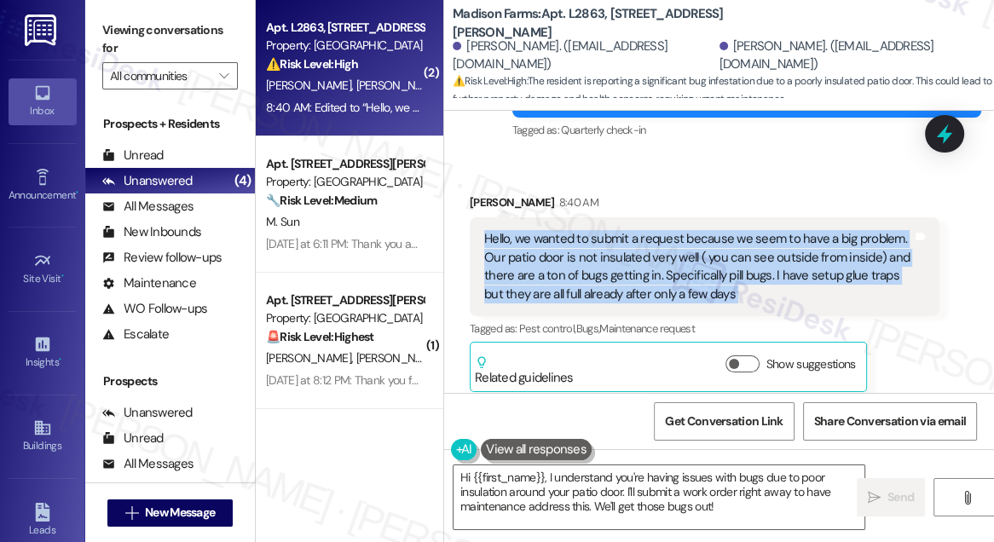
click at [545, 293] on div "Hello, we wanted to submit a request because we seem to have a big problem. Our…" at bounding box center [698, 266] width 428 height 73
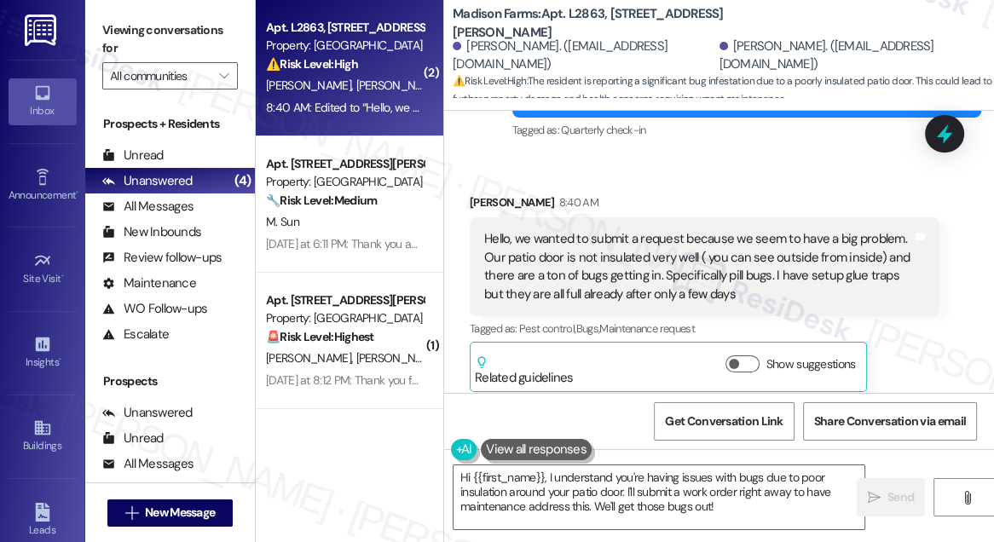
click at [677, 213] on div "Received via SMS [PERSON_NAME] 8:40 AM Hello, we wanted to submit a request bec…" at bounding box center [719, 279] width 550 height 249
click at [717, 297] on div "Hello, we wanted to submit a request because we seem to have a big problem. Our…" at bounding box center [698, 266] width 428 height 73
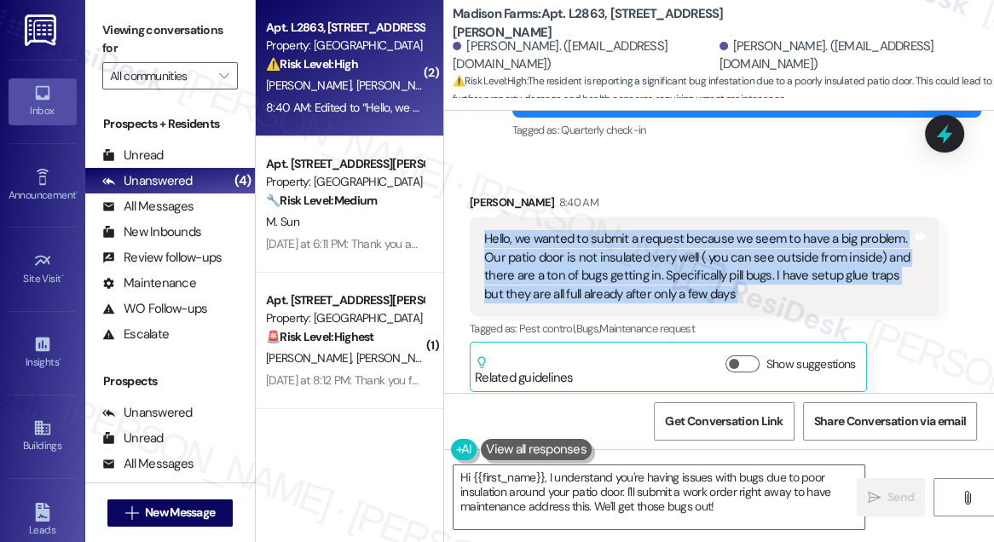
click at [717, 297] on div "Hello, we wanted to submit a request because we seem to have a big problem. Our…" at bounding box center [698, 266] width 428 height 73
click at [620, 302] on div "Hello, we wanted to submit a request because we seem to have a big problem. Our…" at bounding box center [698, 266] width 428 height 73
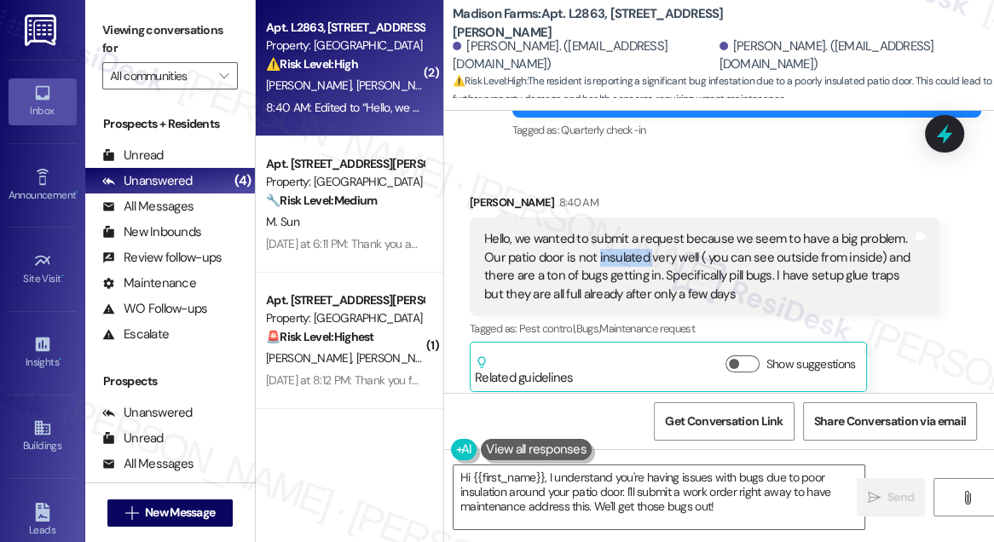
click at [620, 302] on div "Hello, we wanted to submit a request because we seem to have a big problem. Our…" at bounding box center [698, 266] width 428 height 73
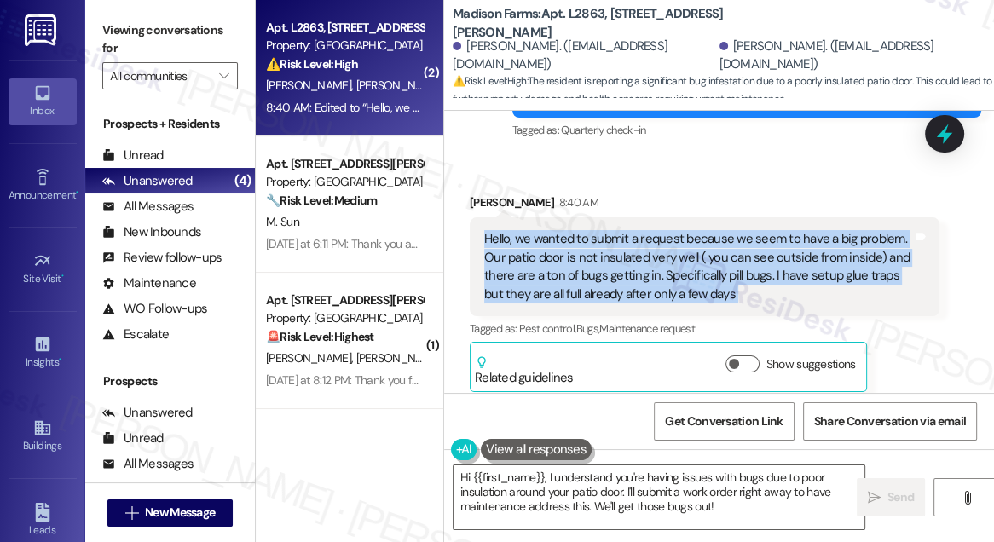
click at [620, 302] on div "Hello, we wanted to submit a request because we seem to have a big problem. Our…" at bounding box center [698, 266] width 428 height 73
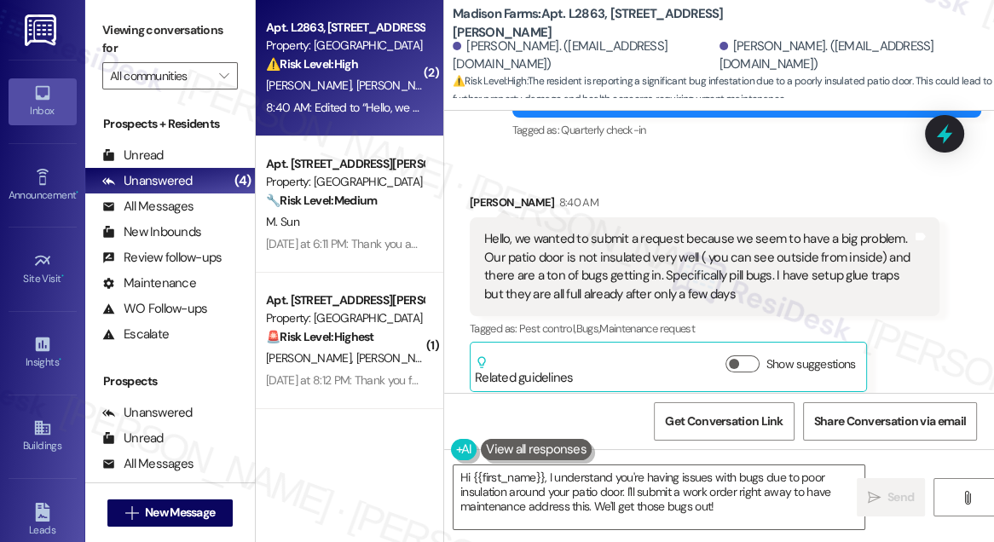
click at [139, 14] on div "Viewing conversations for All communities " at bounding box center [170, 53] width 170 height 107
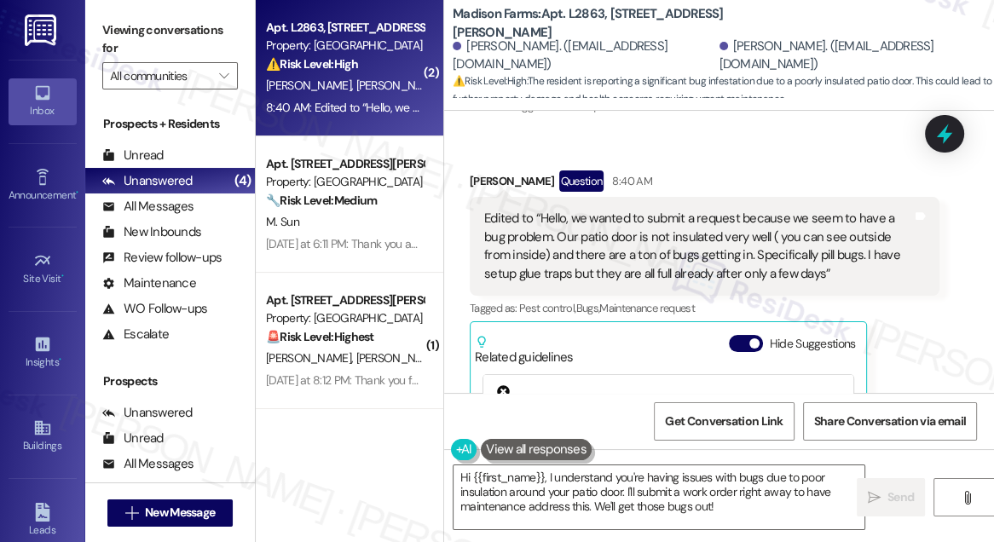
scroll to position [3125, 0]
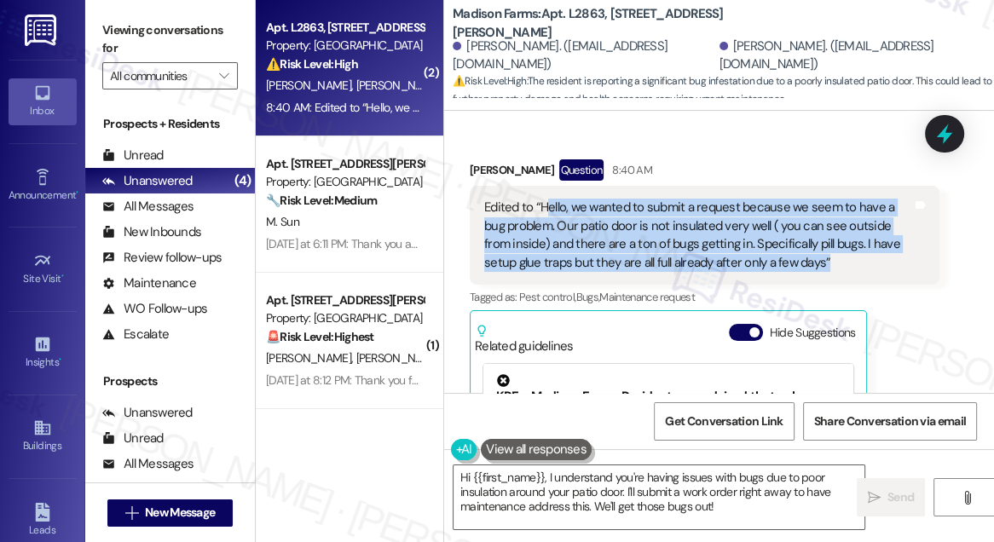
drag, startPoint x: 548, startPoint y: 242, endPoint x: 846, endPoint y: 297, distance: 303.4
click at [846, 272] on div "Edited to “Hello, we wanted to submit a request because we seem to have a bug p…" at bounding box center [698, 235] width 428 height 73
click at [840, 272] on div "Edited to “Hello, we wanted to submit a request because we seem to have a bug p…" at bounding box center [698, 235] width 428 height 73
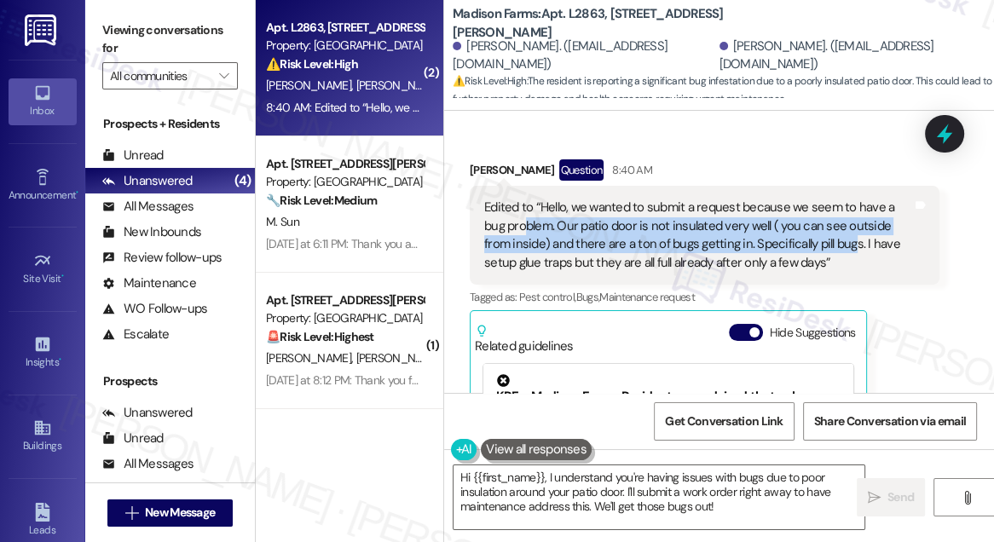
drag, startPoint x: 851, startPoint y: 287, endPoint x: 528, endPoint y: 257, distance: 323.6
click at [525, 262] on div "Edited to “Hello, we wanted to submit a request because we seem to have a bug p…" at bounding box center [698, 235] width 428 height 73
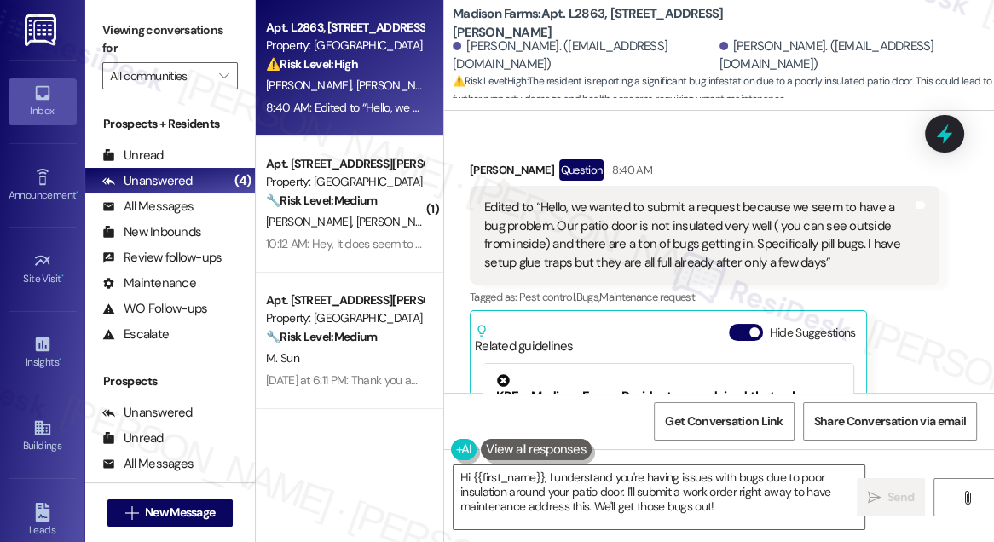
click at [118, 9] on div "Viewing conversations for All communities " at bounding box center [170, 53] width 170 height 107
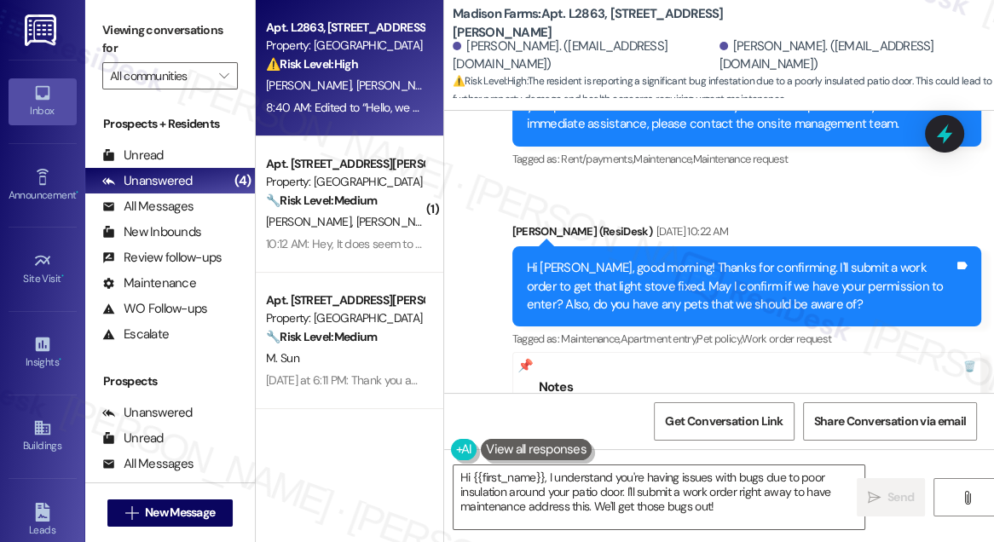
scroll to position [1421, 0]
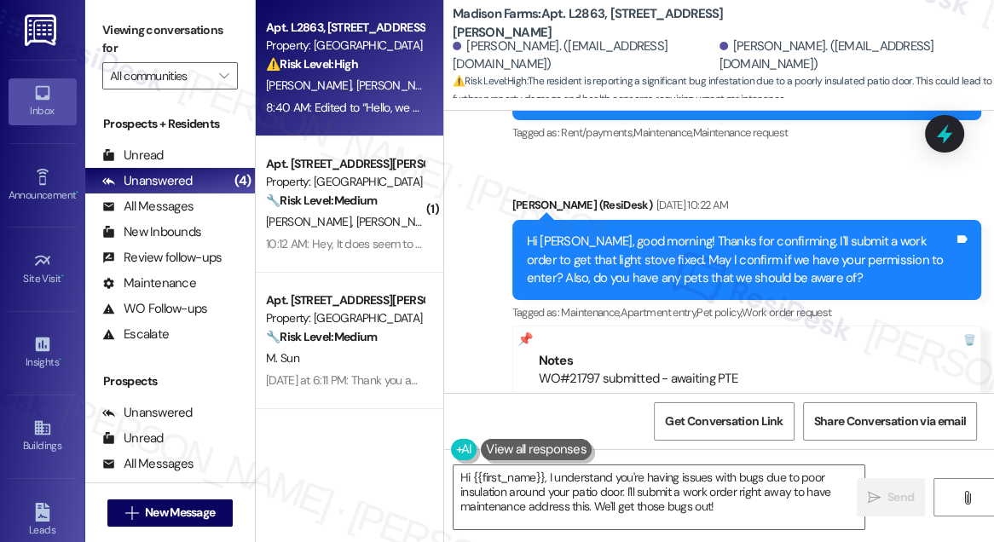
click at [632, 220] on div "[PERSON_NAME] (ResiDesk) [DATE] 10:22 AM" at bounding box center [747, 208] width 470 height 24
click at [729, 282] on div "Hi [PERSON_NAME], good morning! Thanks for confirming. I'll submit a work order…" at bounding box center [741, 260] width 428 height 55
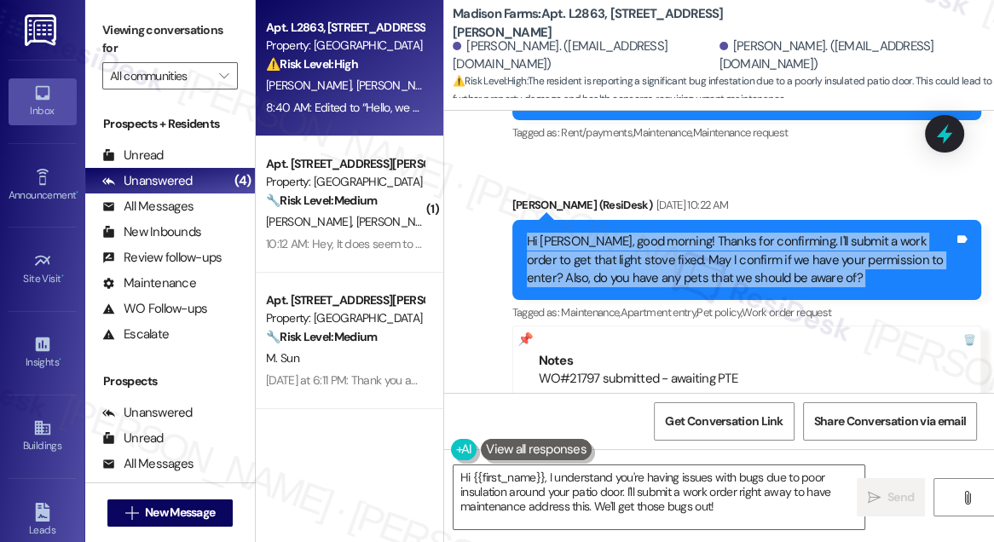
click at [729, 282] on div "Hi [PERSON_NAME], good morning! Thanks for confirming. I'll submit a work order…" at bounding box center [741, 260] width 428 height 55
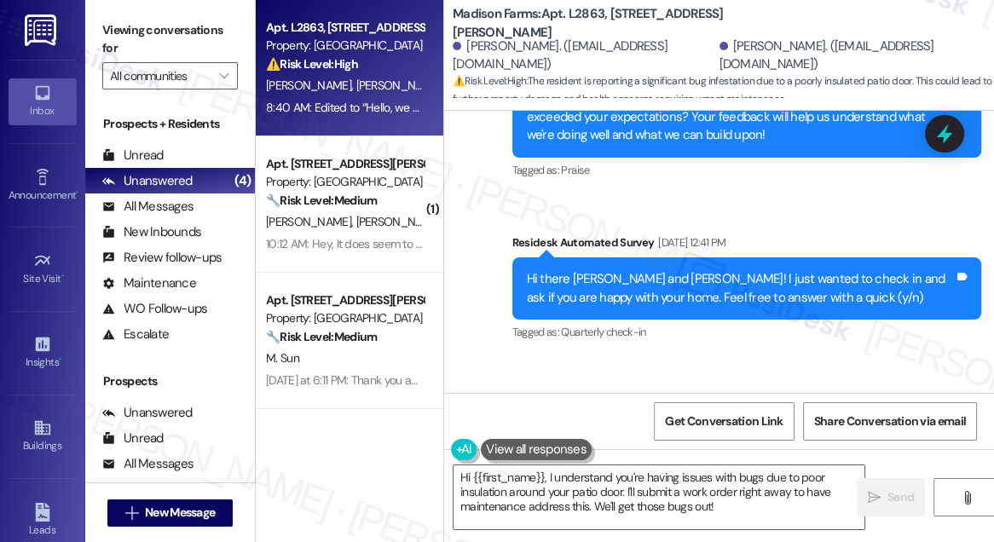
scroll to position [2661, 0]
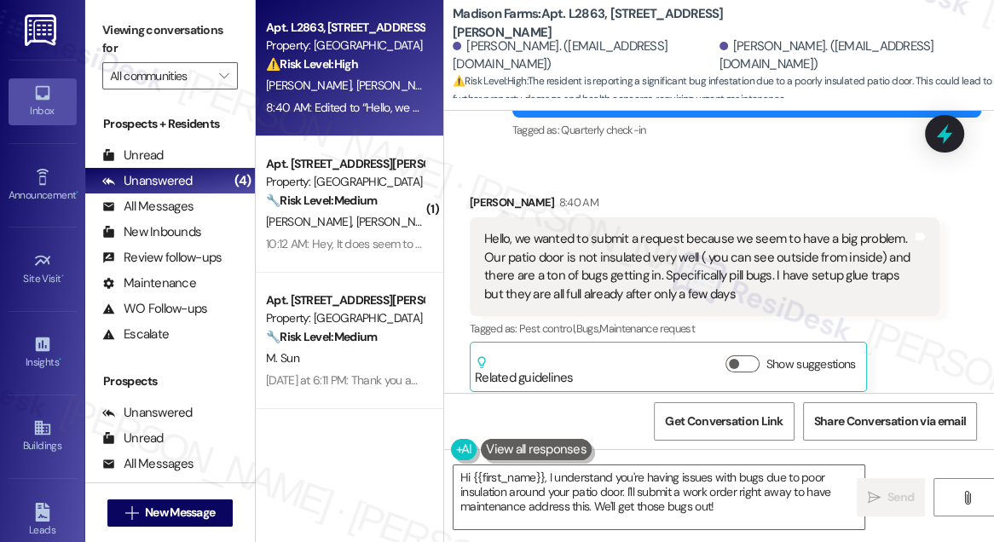
click at [671, 297] on div "Hello, we wanted to submit a request because we seem to have a big problem. Our…" at bounding box center [698, 266] width 428 height 73
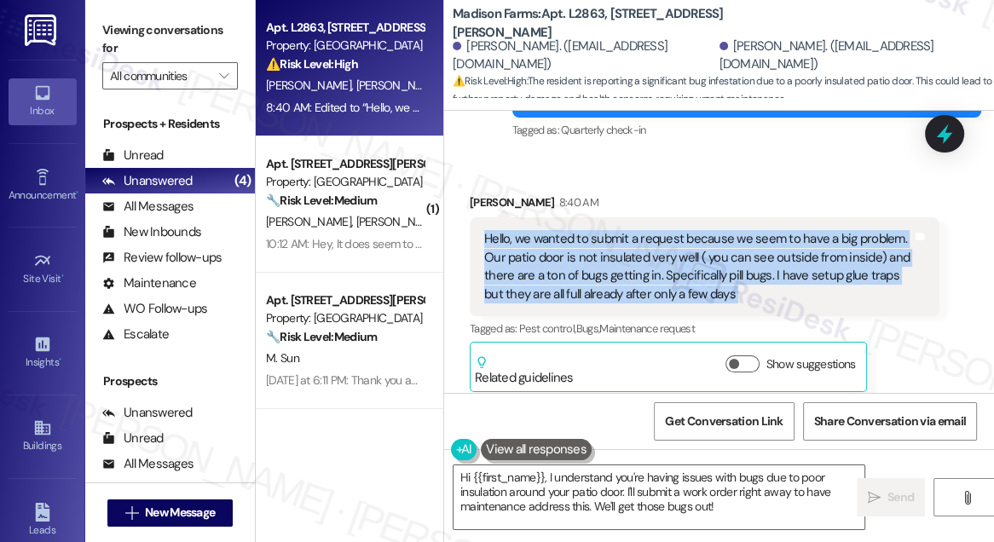
click at [671, 297] on div "Hello, we wanted to submit a request because we seem to have a big problem. Our…" at bounding box center [698, 266] width 428 height 73
click at [805, 269] on div "Hello, we wanted to submit a request because we seem to have a big problem. Our…" at bounding box center [698, 266] width 428 height 73
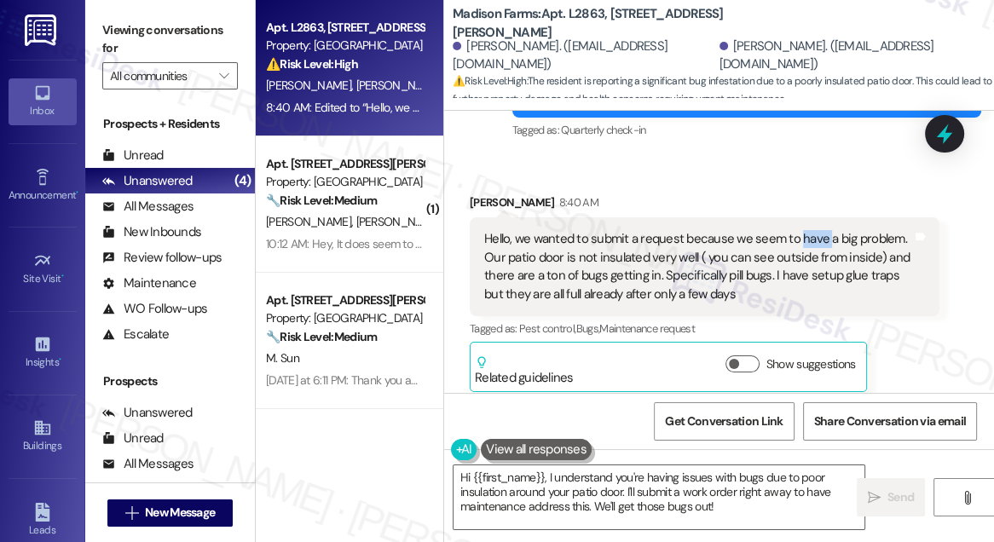
click at [805, 269] on div "Hello, we wanted to submit a request because we seem to have a big problem. Our…" at bounding box center [698, 266] width 428 height 73
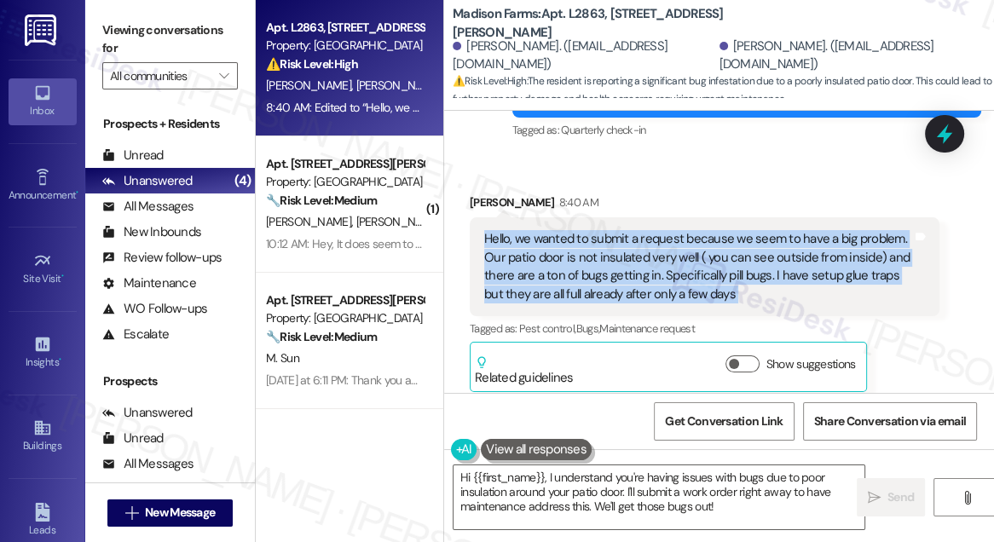
click at [805, 269] on div "Hello, we wanted to submit a request because we seem to have a big problem. Our…" at bounding box center [698, 266] width 428 height 73
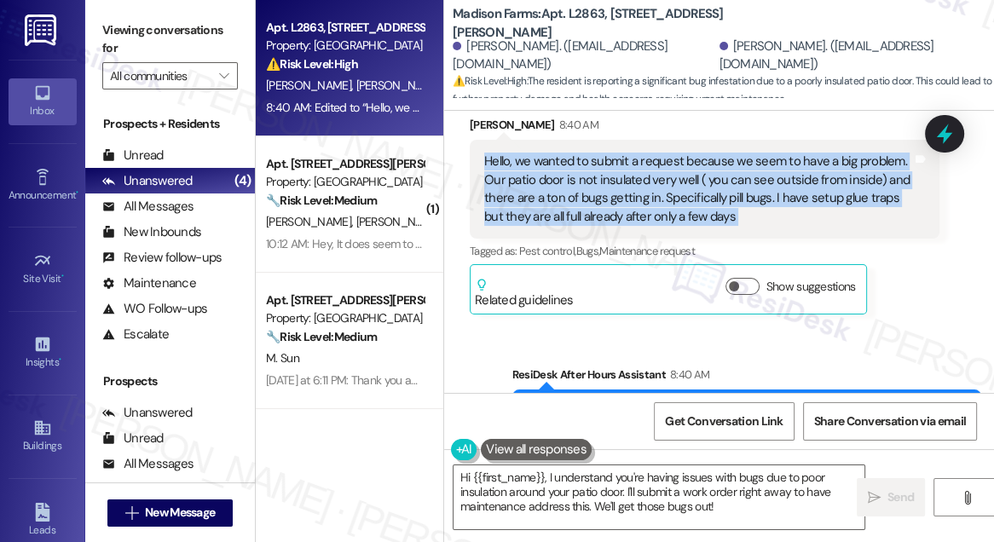
click at [566, 206] on div "Hello, we wanted to submit a request because we seem to have a big problem. Our…" at bounding box center [698, 189] width 428 height 73
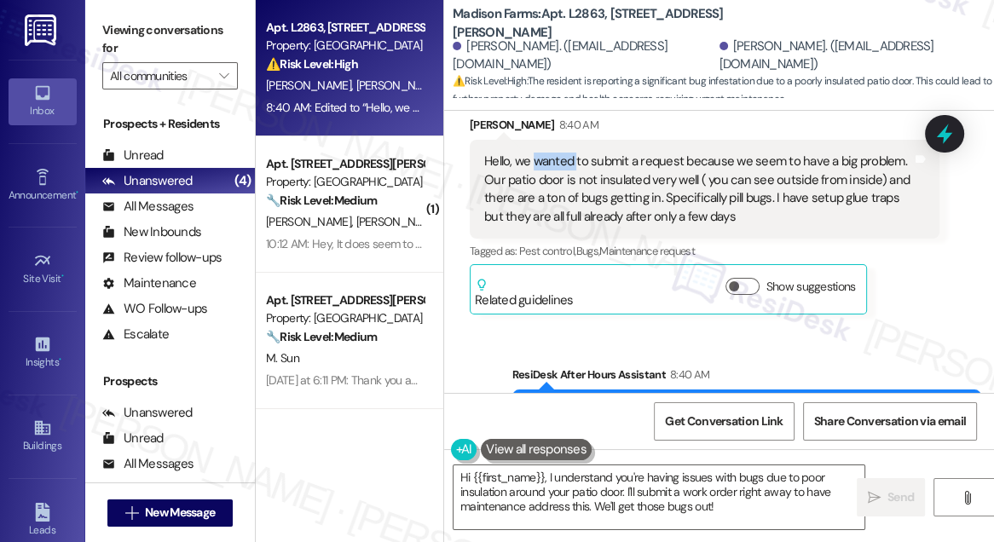
click at [566, 206] on div "Hello, we wanted to submit a request because we seem to have a big problem. Our…" at bounding box center [698, 189] width 428 height 73
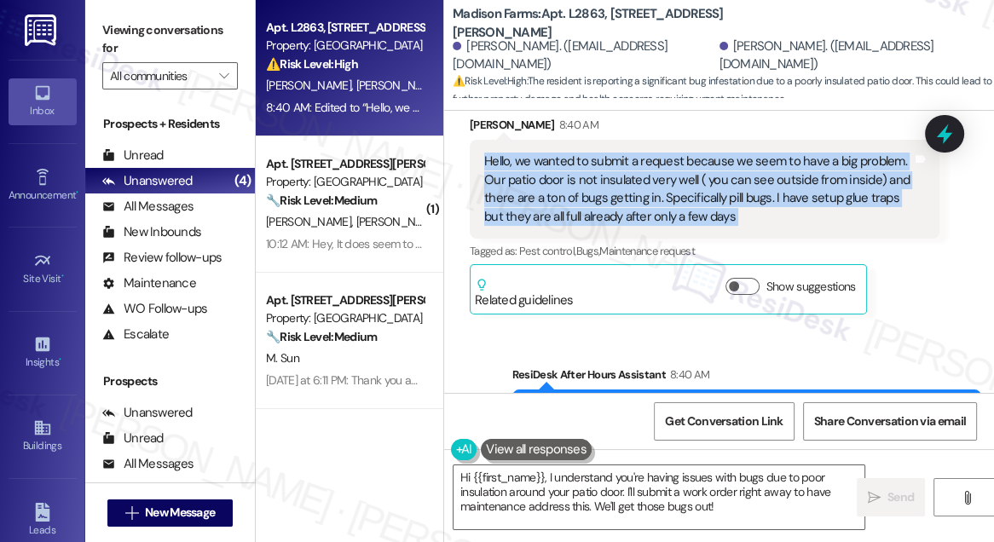
click at [566, 206] on div "Hello, we wanted to submit a request because we seem to have a big problem. Our…" at bounding box center [698, 189] width 428 height 73
click at [707, 213] on div "Hello, we wanted to submit a request because we seem to have a big problem. Our…" at bounding box center [698, 189] width 428 height 73
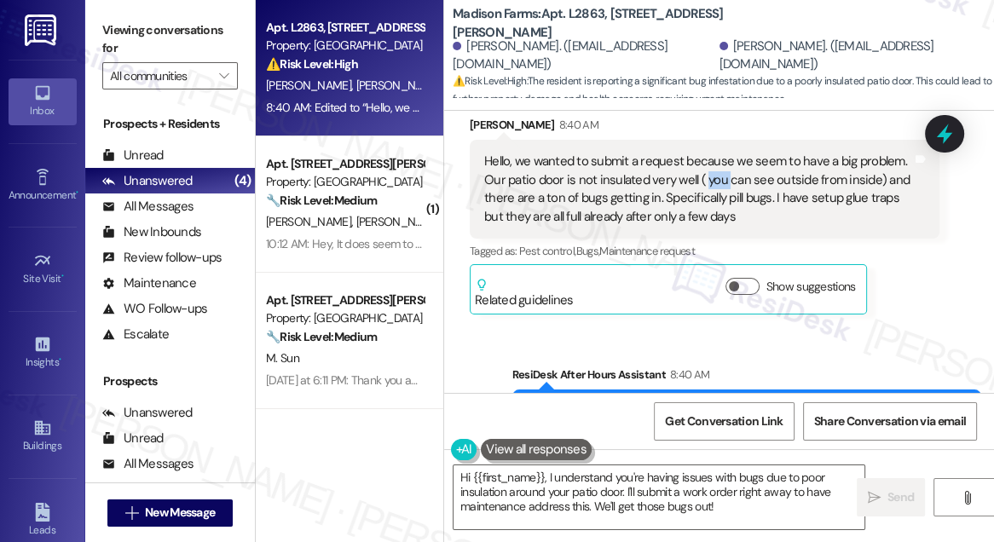
click at [707, 213] on div "Hello, we wanted to submit a request because we seem to have a big problem. Our…" at bounding box center [698, 189] width 428 height 73
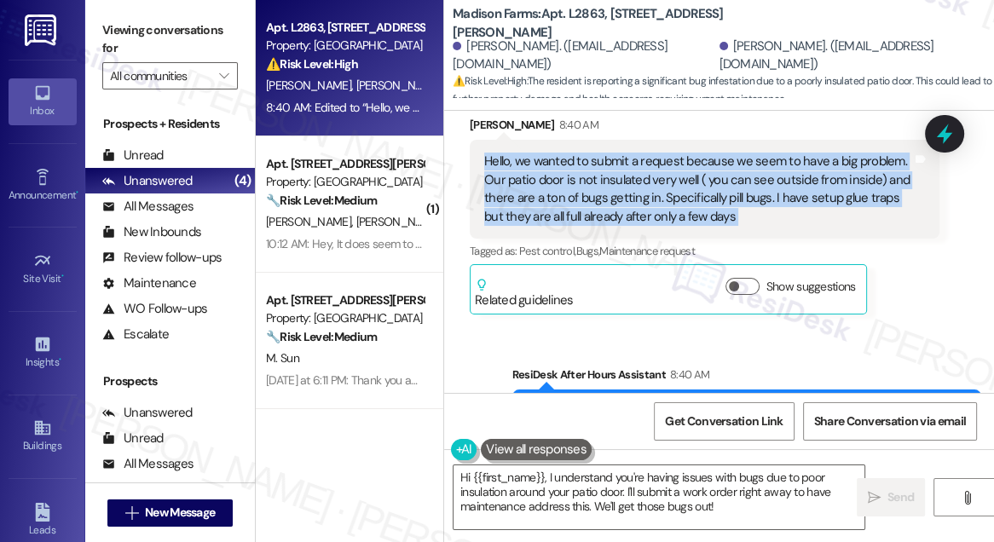
click at [707, 213] on div "Hello, we wanted to submit a request because we seem to have a big problem. Our…" at bounding box center [698, 189] width 428 height 73
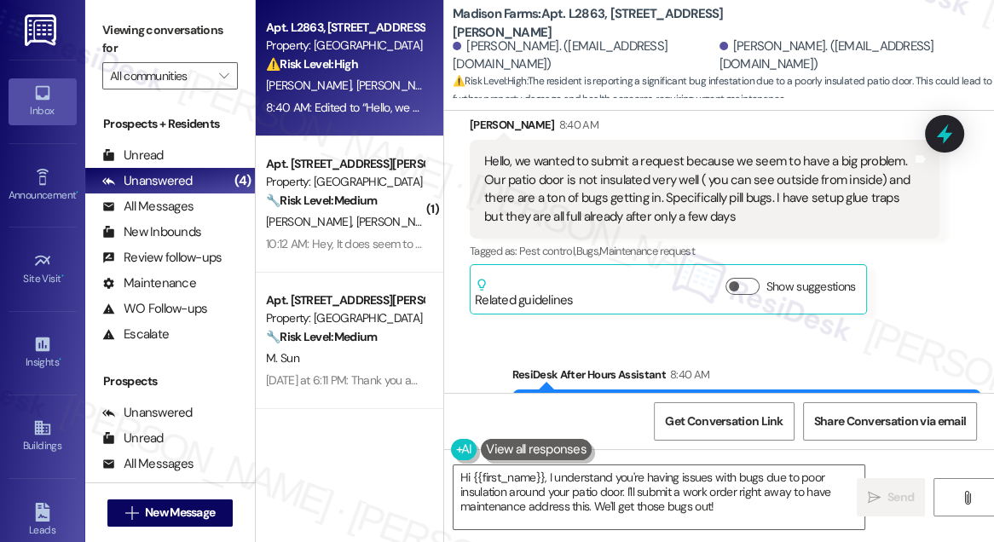
click at [101, 33] on div "Viewing conversations for All communities " at bounding box center [170, 53] width 170 height 107
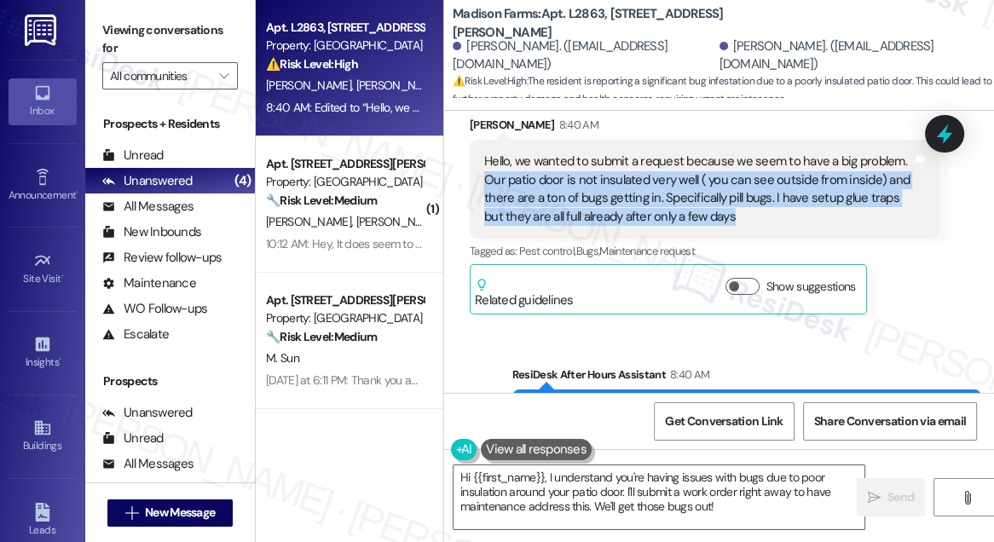
drag, startPoint x: 483, startPoint y: 216, endPoint x: 736, endPoint y: 255, distance: 256.0
click at [736, 226] on div "Hello, we wanted to submit a request because we seem to have a big problem. Our…" at bounding box center [698, 189] width 428 height 73
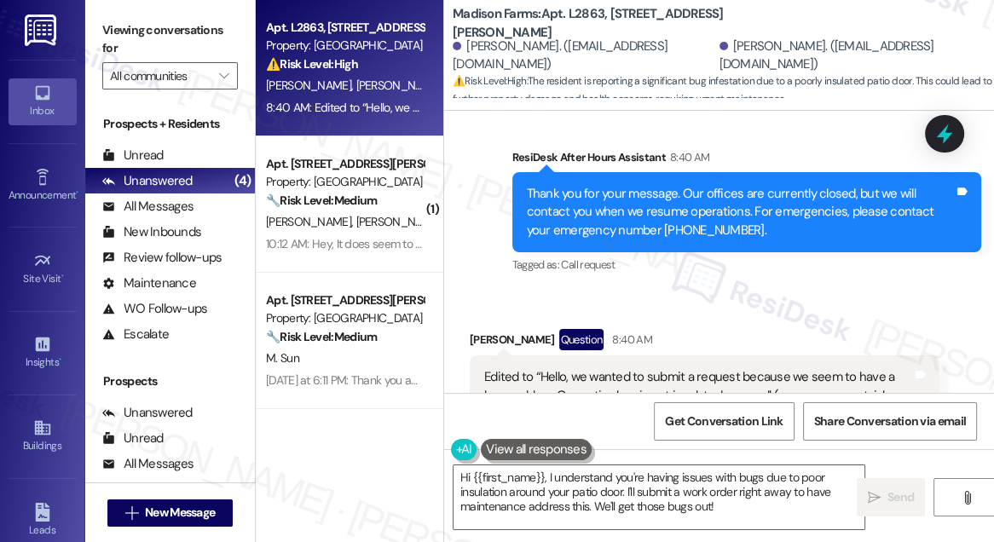
scroll to position [3125, 0]
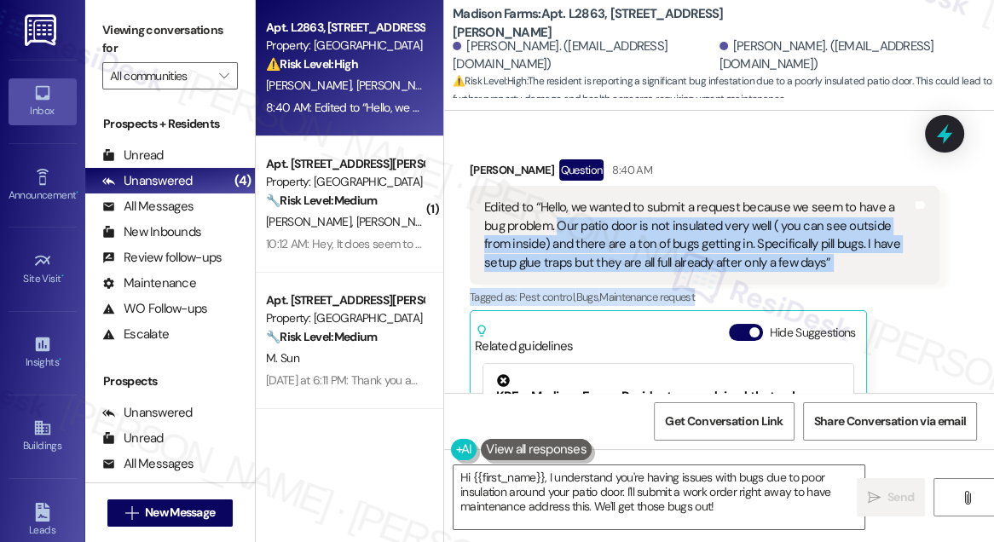
drag, startPoint x: 557, startPoint y: 261, endPoint x: 972, endPoint y: 322, distance: 420.4
click at [972, 322] on div "Received via SMS [PERSON_NAME] Question 8:40 AM Edited to “Hello, we wanted to …" at bounding box center [719, 356] width 550 height 470
click at [852, 272] on div "Edited to “Hello, we wanted to submit a request because we seem to have a bug p…" at bounding box center [698, 235] width 428 height 73
drag, startPoint x: 857, startPoint y: 299, endPoint x: 557, endPoint y: 263, distance: 303.0
click at [557, 263] on div "Edited to “Hello, we wanted to submit a request because we seem to have a bug p…" at bounding box center [698, 235] width 428 height 73
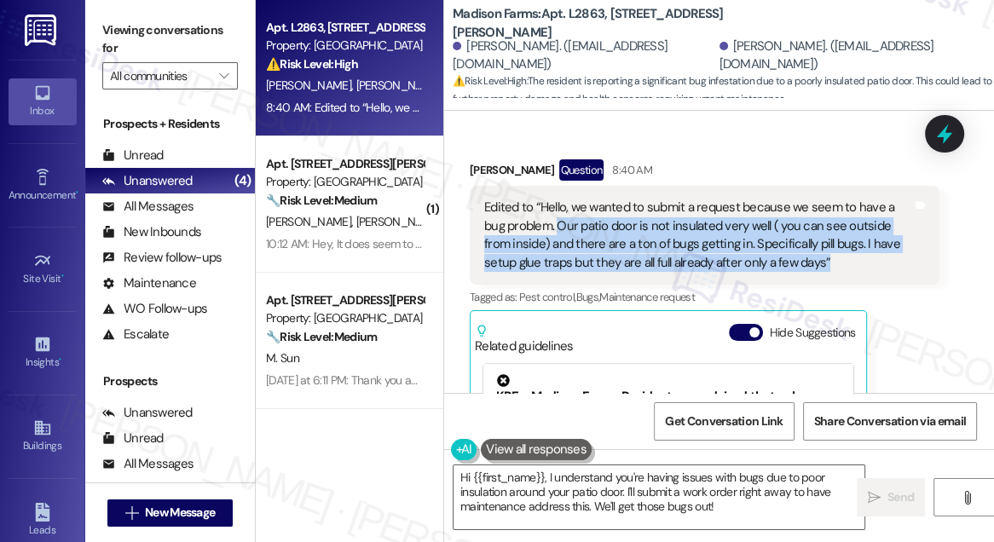
copy div "Our patio door is not insulated very well ( you can see outside from inside) an…"
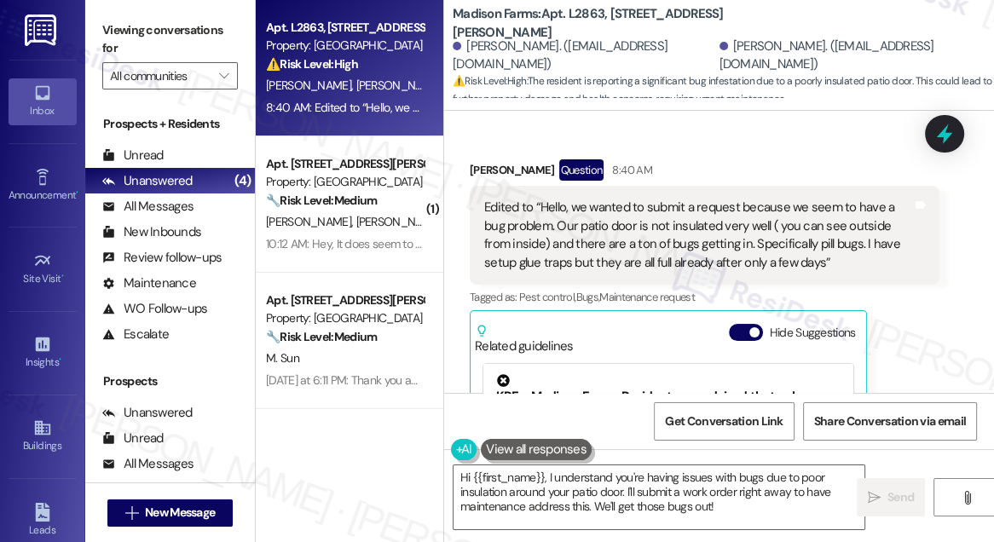
click at [103, 24] on label "Viewing conversations for" at bounding box center [170, 39] width 136 height 45
click at [139, 44] on label "Viewing conversations for" at bounding box center [170, 39] width 136 height 45
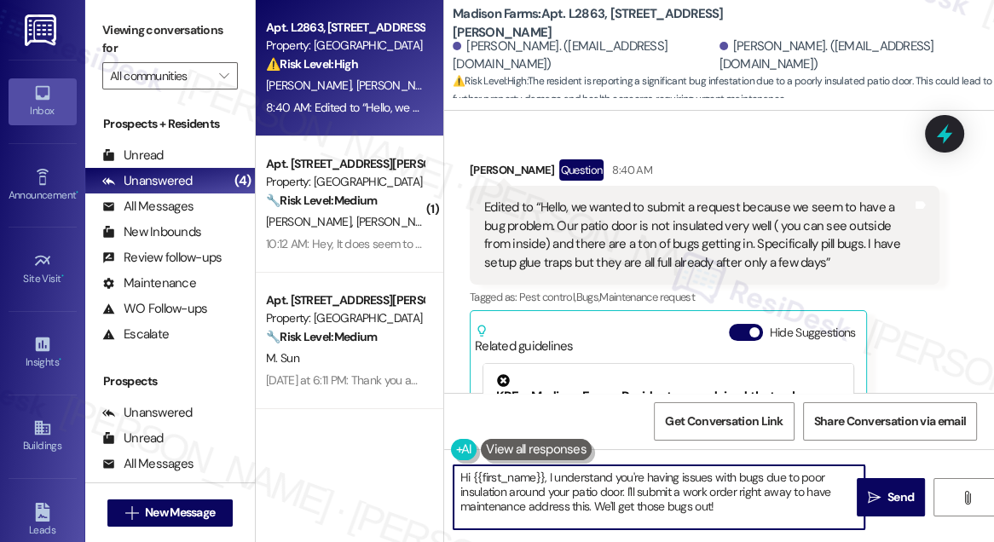
click at [700, 493] on textarea "Hi {{first_name}}, I understand you're having issues with bugs due to poor insu…" at bounding box center [658, 497] width 411 height 64
click at [474, 187] on div "[PERSON_NAME] Question 8:40 AM" at bounding box center [705, 172] width 470 height 27
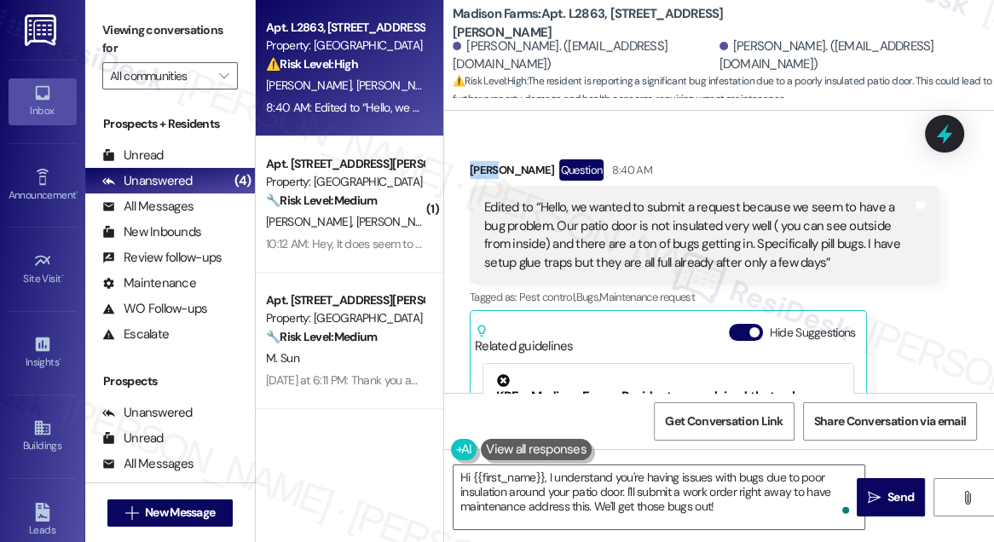
click at [474, 187] on div "[PERSON_NAME] Question 8:40 AM" at bounding box center [705, 172] width 470 height 27
copy div "[PERSON_NAME]"
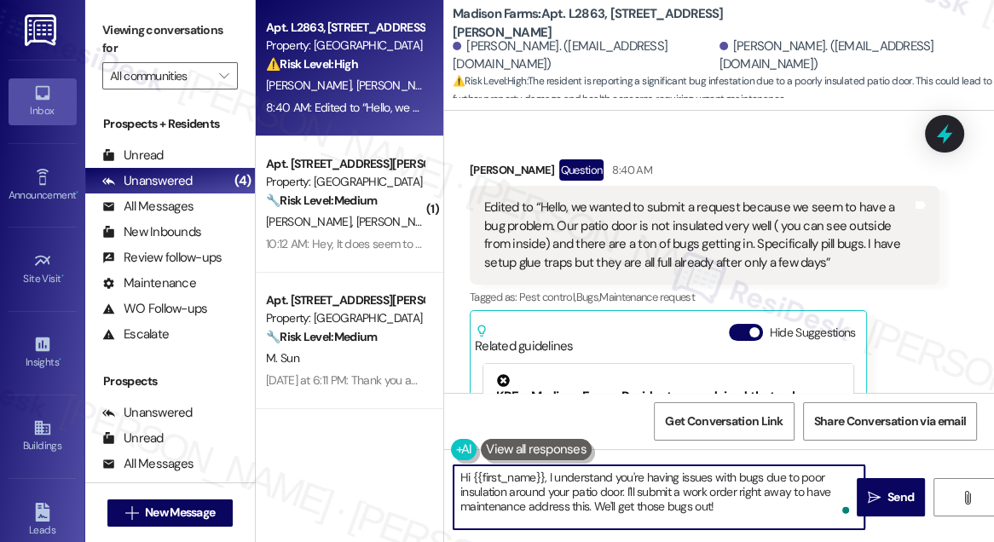
drag, startPoint x: 472, startPoint y: 473, endPoint x: 544, endPoint y: 472, distance: 71.6
click at [544, 472] on textarea "Hi {{first_name}}, I understand you're having issues with bugs due to poor insu…" at bounding box center [658, 497] width 411 height 64
paste textarea "[PERSON_NAME]"
drag, startPoint x: 719, startPoint y: 503, endPoint x: 627, endPoint y: 487, distance: 93.5
click at [627, 487] on textarea "Hi [PERSON_NAME], I understand you're having issues with bugs due to poor insul…" at bounding box center [658, 497] width 411 height 64
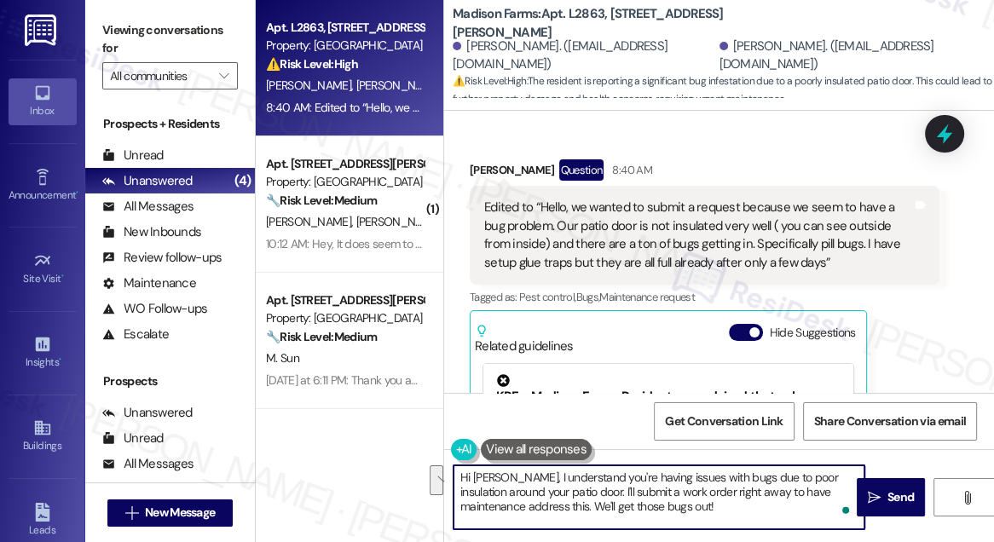
click at [684, 499] on textarea "Hi [PERSON_NAME], I understand you're having issues with bugs due to poor insul…" at bounding box center [658, 497] width 411 height 64
drag, startPoint x: 689, startPoint y: 504, endPoint x: 527, endPoint y: 505, distance: 161.9
click at [527, 505] on textarea "Hi [PERSON_NAME], I understand you're having issues with bugs due to poor insul…" at bounding box center [658, 497] width 411 height 64
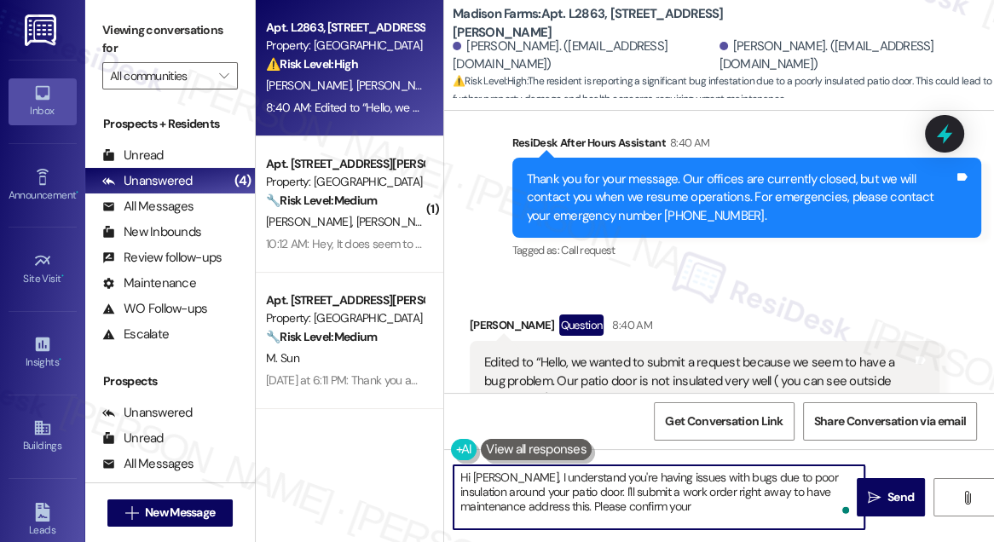
scroll to position [2816, 0]
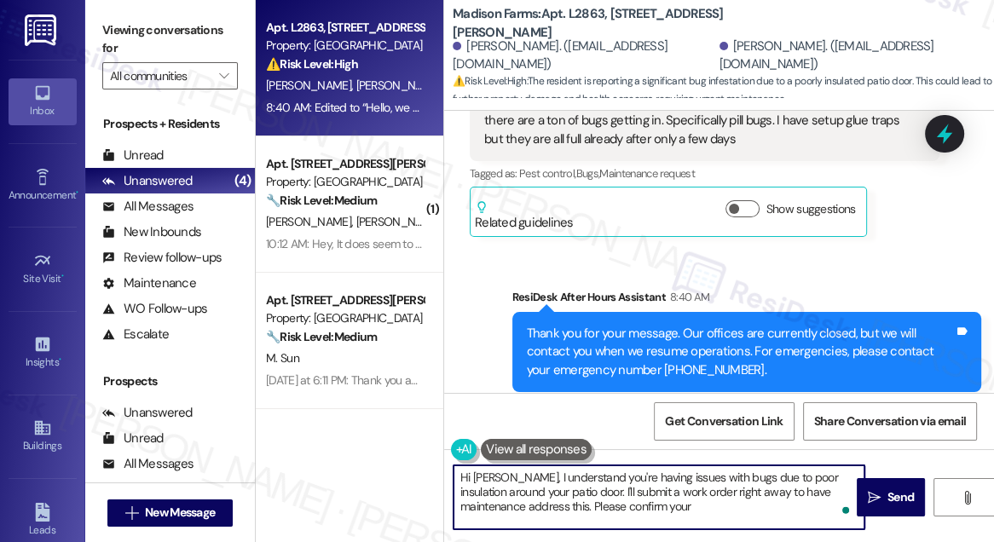
click at [603, 503] on textarea "Hi [PERSON_NAME], I understand you're having issues with bugs due to poor insul…" at bounding box center [658, 497] width 411 height 64
click at [525, 506] on textarea "Hi [PERSON_NAME], I understand you're having issues with bugs due to poor insul…" at bounding box center [658, 497] width 411 height 64
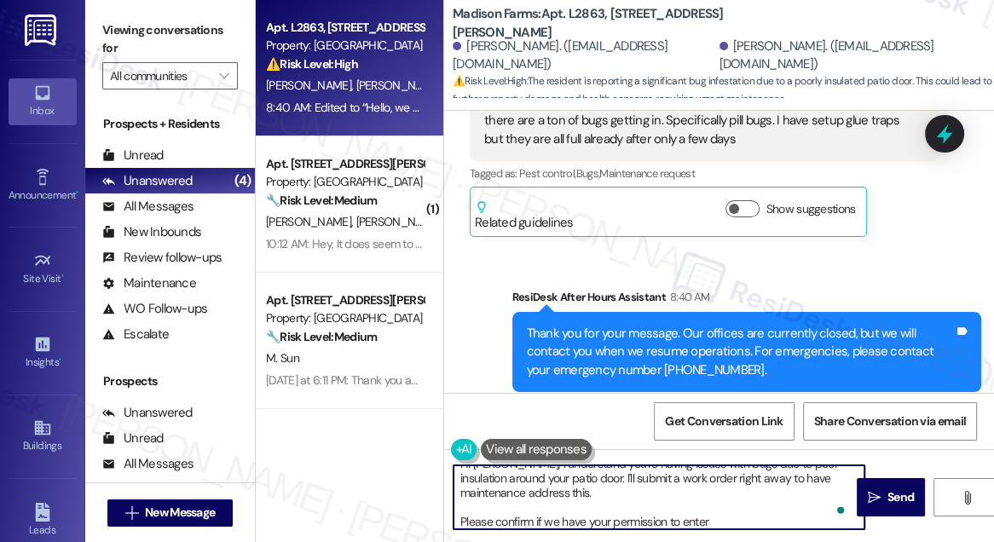
scroll to position [14, 0]
click at [562, 490] on textarea "Hi [PERSON_NAME], I understand you're having issues with bugs due to poor insul…" at bounding box center [658, 497] width 411 height 64
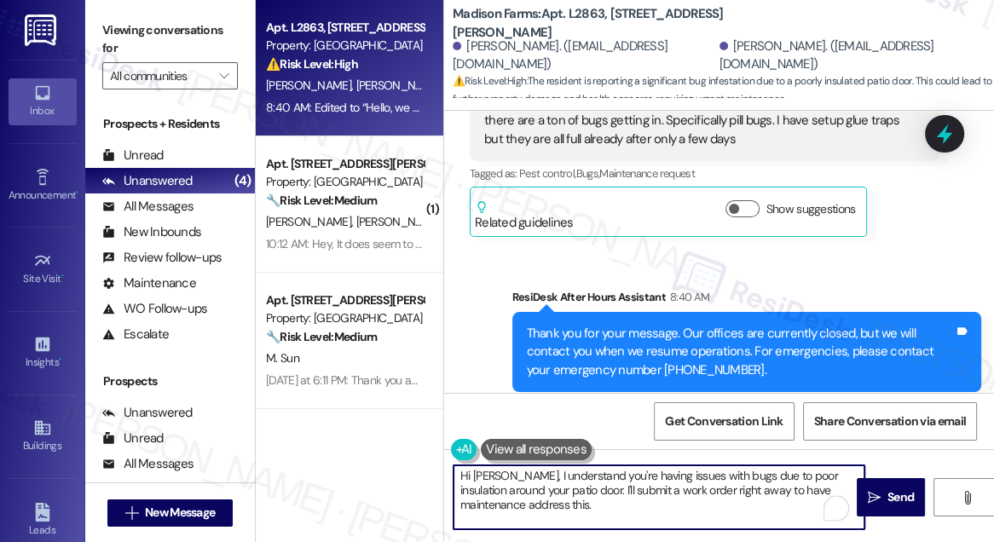
scroll to position [0, 0]
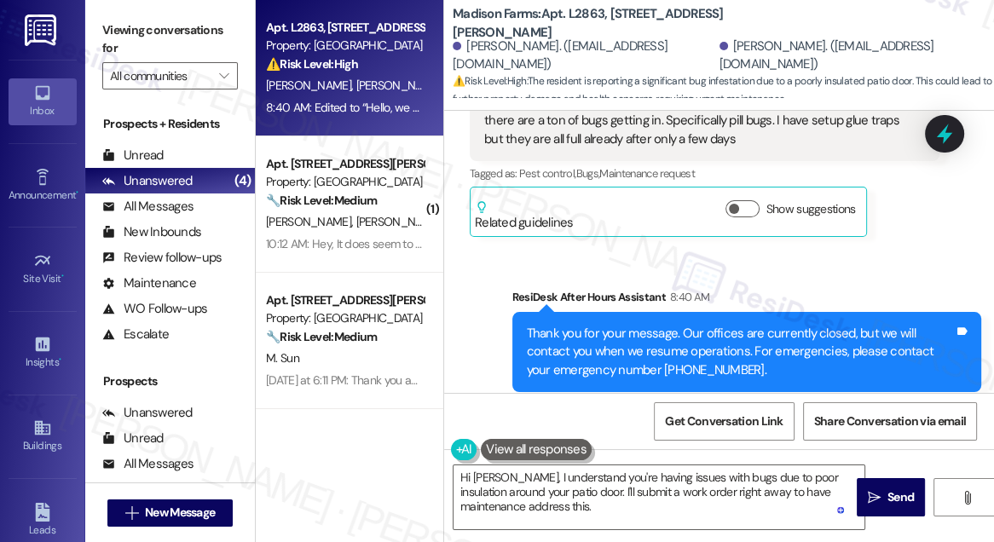
click at [134, 51] on label "Viewing conversations for" at bounding box center [170, 39] width 136 height 45
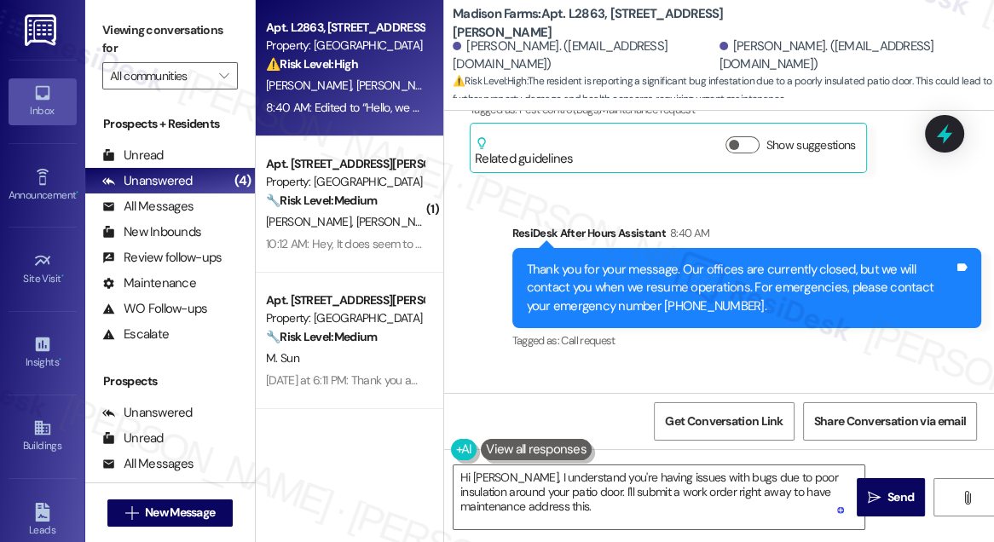
scroll to position [2970, 0]
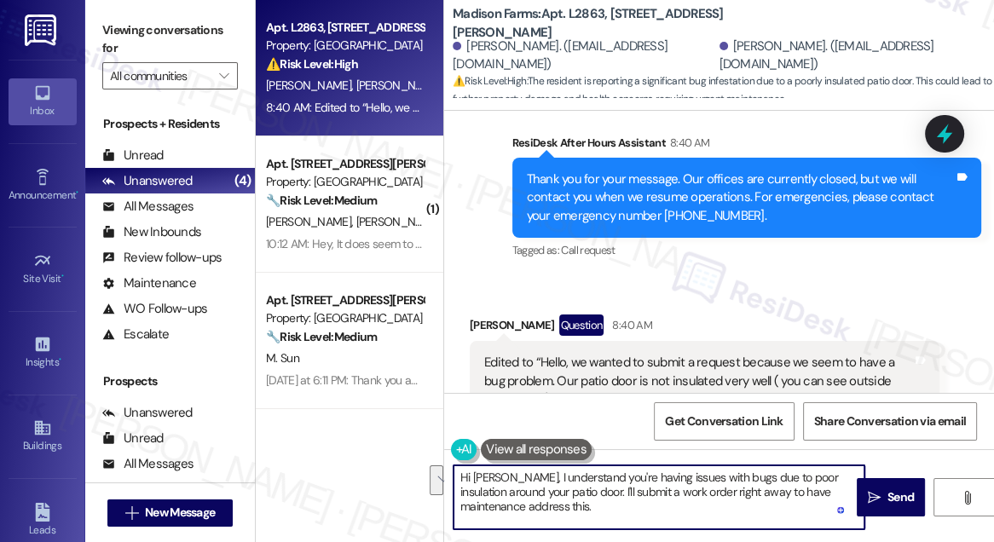
drag, startPoint x: 619, startPoint y: 507, endPoint x: 577, endPoint y: 488, distance: 46.1
click at [577, 488] on textarea "Hi [PERSON_NAME], I understand you're having issues with bugs due to poor insul…" at bounding box center [658, 497] width 411 height 64
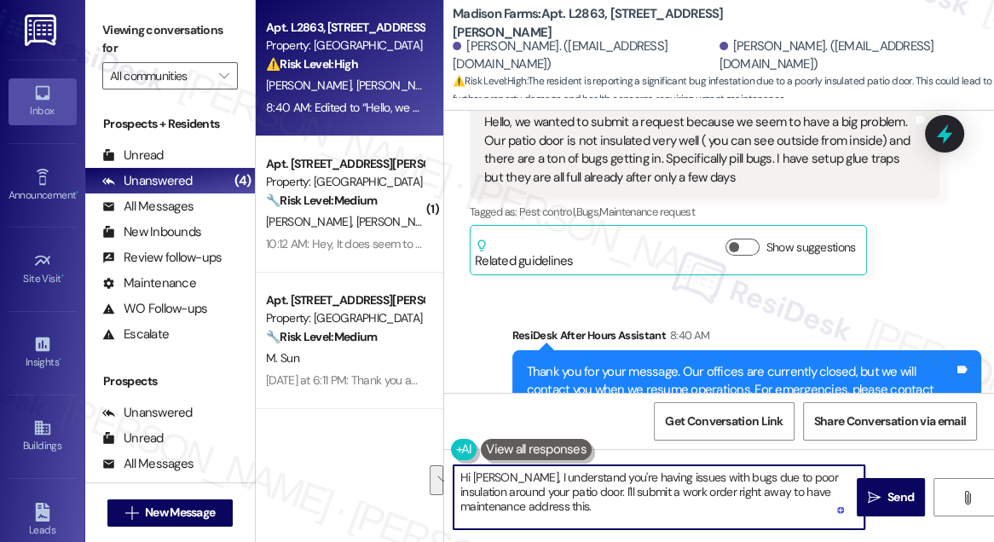
scroll to position [2738, 0]
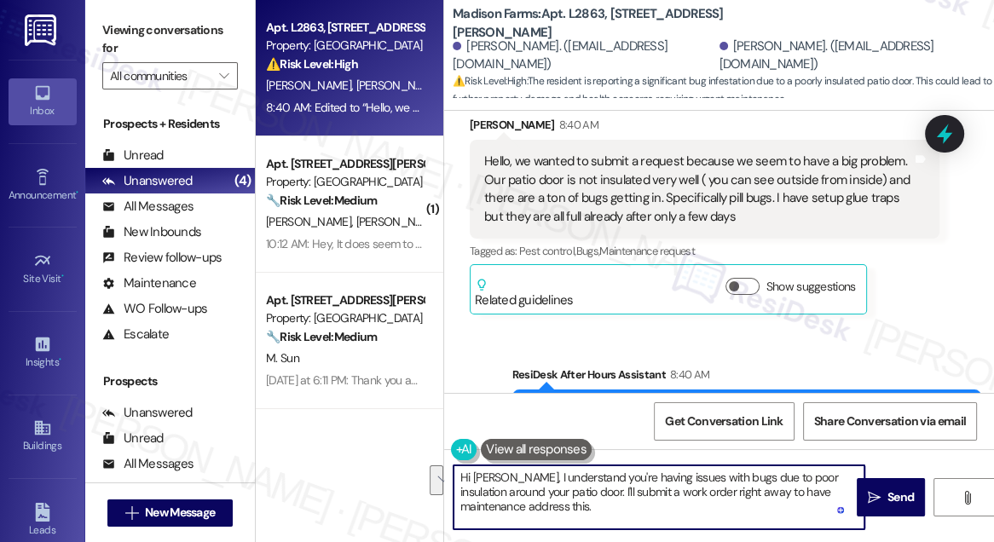
paste textarea "Are the bugs mainly coming in through gaps around the patio door, or have you n…"
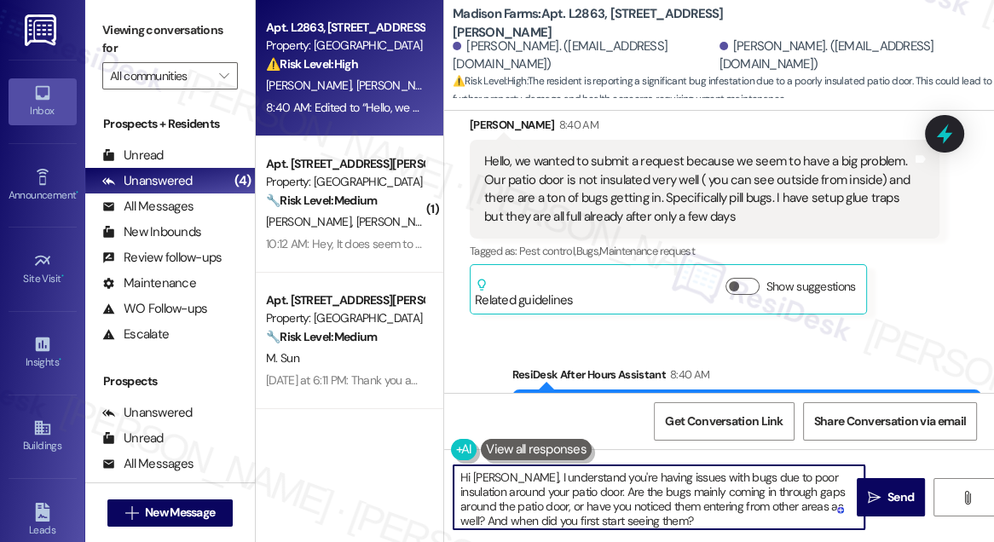
click at [579, 493] on textarea "Hi [PERSON_NAME], I understand you're having issues with bugs due to poor insul…" at bounding box center [658, 497] width 411 height 64
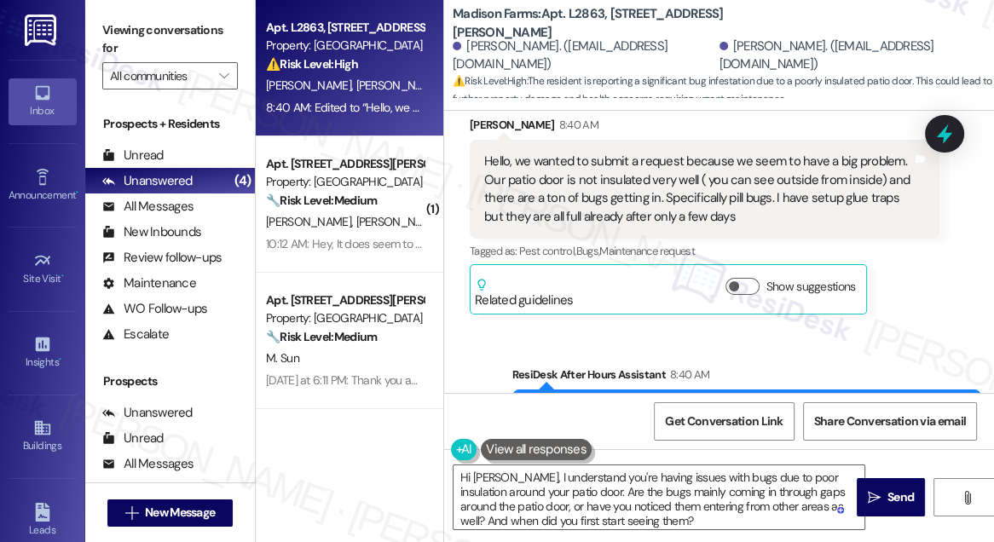
click at [126, 37] on label "Viewing conversations for" at bounding box center [170, 39] width 136 height 45
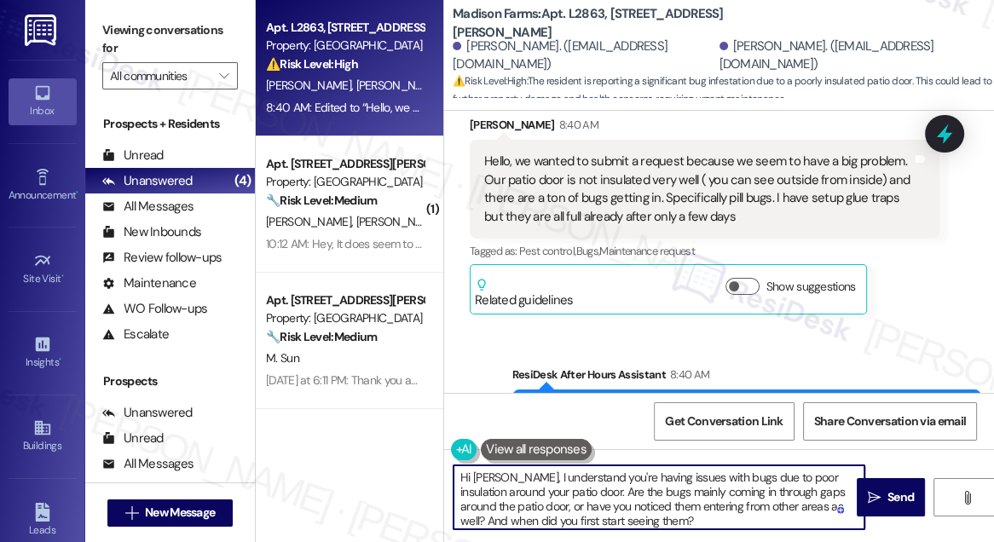
scroll to position [10, 0]
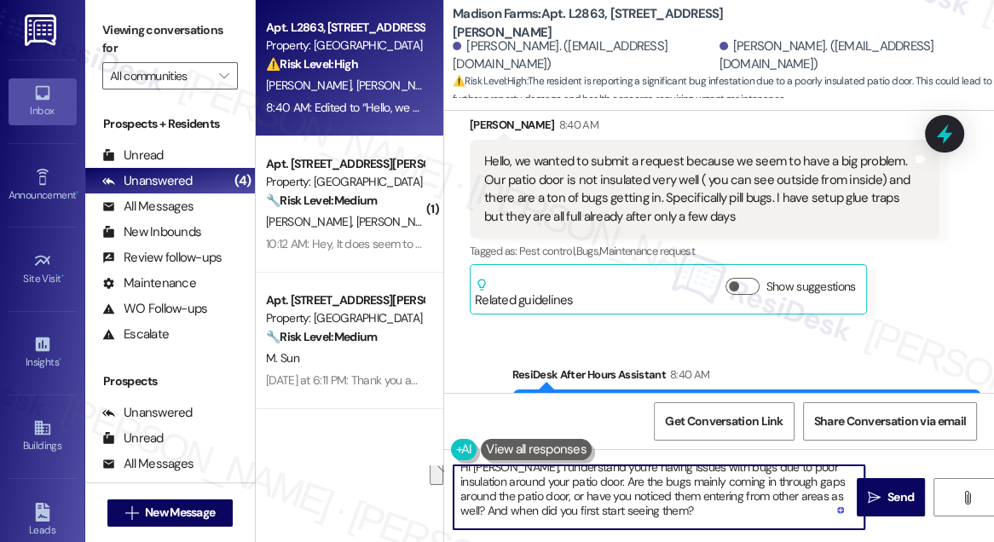
drag, startPoint x: 677, startPoint y: 526, endPoint x: 591, endPoint y: 492, distance: 92.6
click at [591, 492] on textarea "Hi [PERSON_NAME], I understand you're having issues with bugs due to poor insul…" at bounding box center [658, 497] width 411 height 64
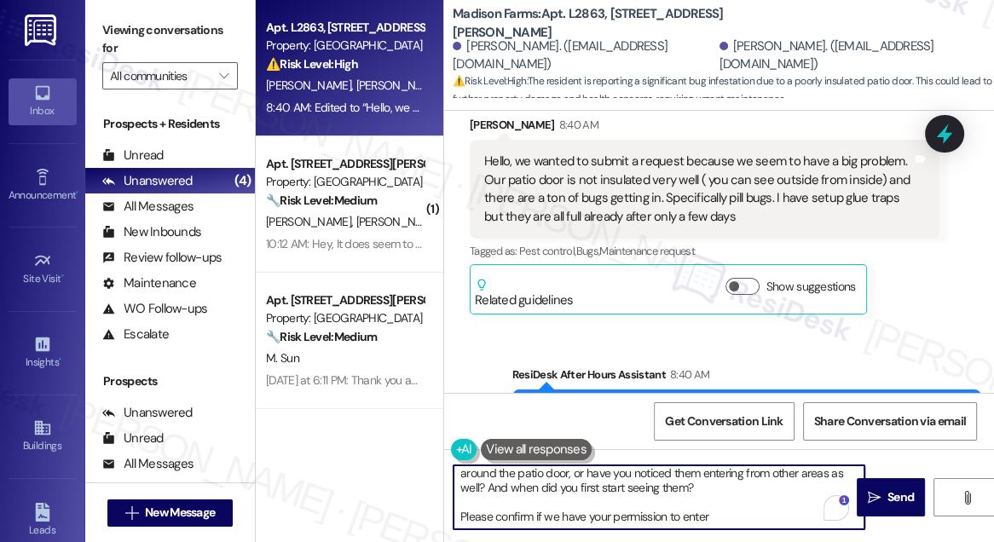
click at [721, 515] on textarea "Hi [PERSON_NAME], I understand you're having issues with bugs due to poor insul…" at bounding box center [658, 497] width 411 height 64
click at [496, 512] on textarea "Hi [PERSON_NAME], I understand you're having issues with bugs due to poor insul…" at bounding box center [658, 497] width 411 height 64
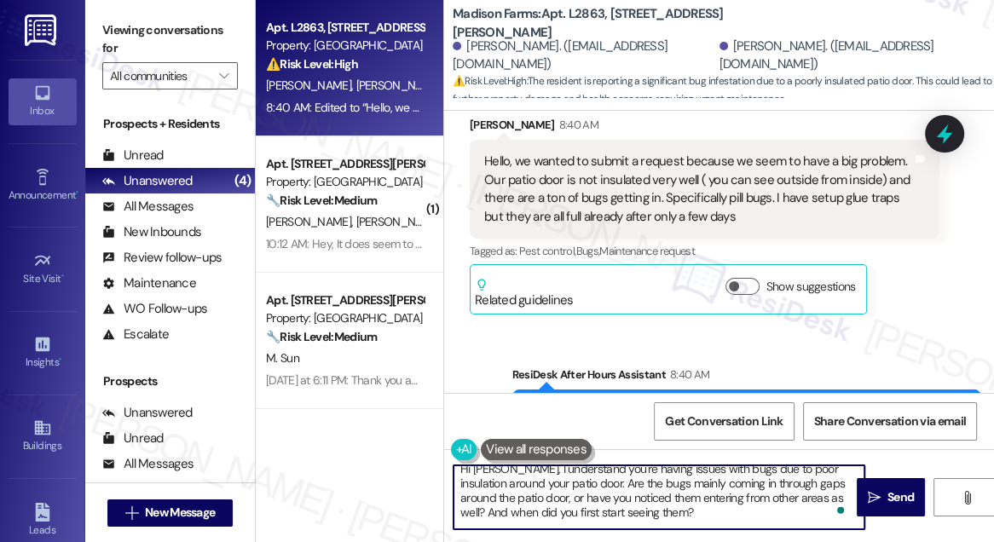
scroll to position [0, 0]
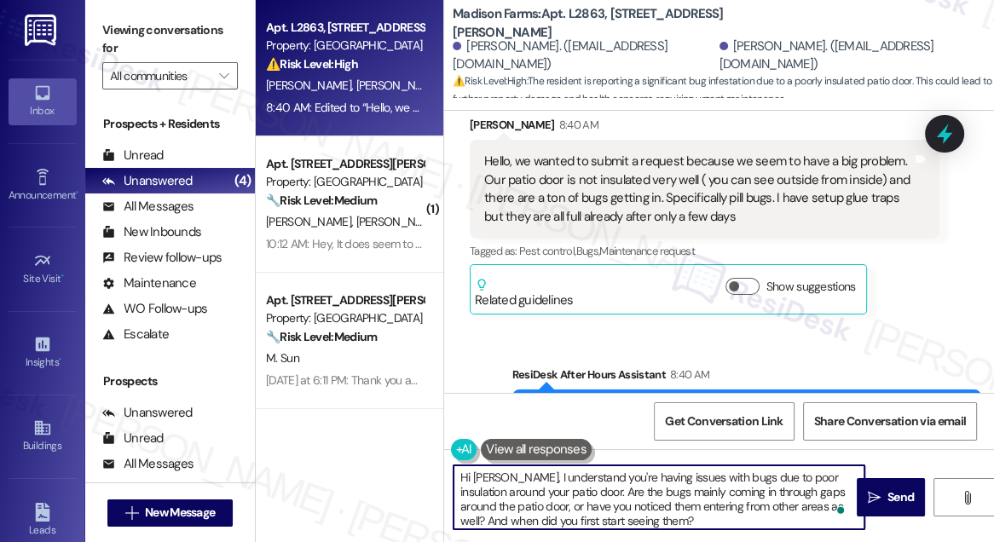
click at [591, 501] on textarea "Hi [PERSON_NAME], I understand you're having issues with bugs due to poor insul…" at bounding box center [658, 497] width 411 height 64
click at [636, 493] on textarea "Hi [PERSON_NAME], I understand you're having issues with bugs due to poor insul…" at bounding box center [658, 497] width 411 height 64
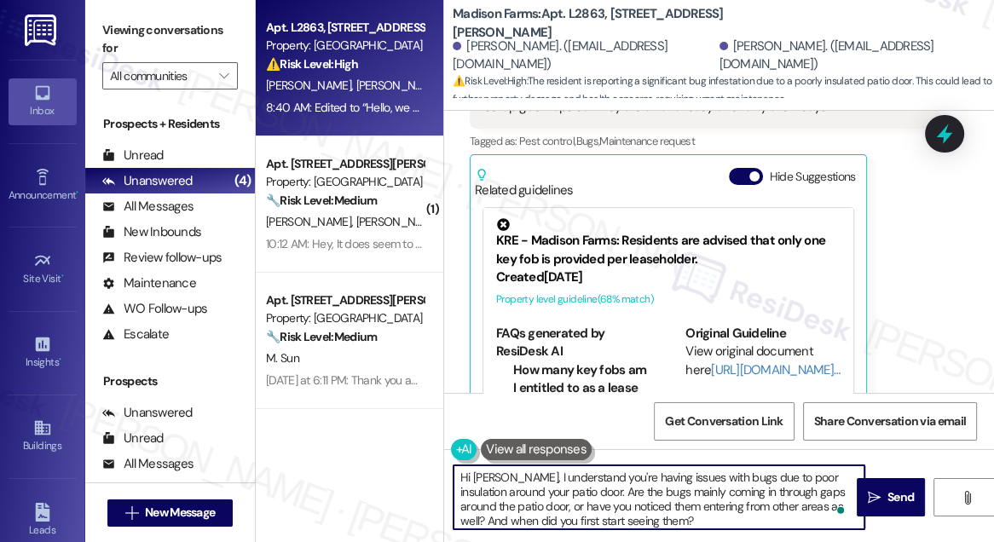
scroll to position [3358, 0]
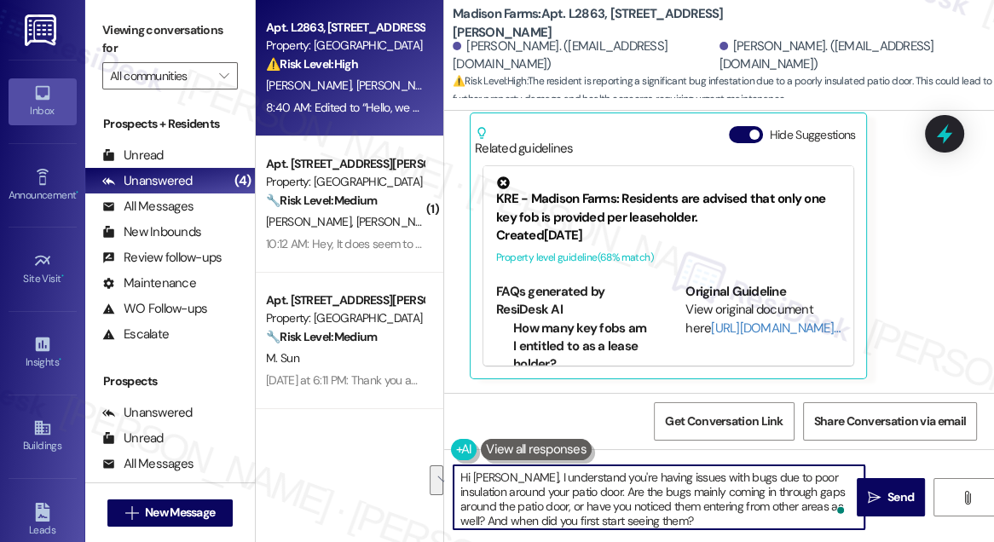
drag, startPoint x: 549, startPoint y: 506, endPoint x: 704, endPoint y: 515, distance: 155.4
click at [704, 515] on textarea "Hi [PERSON_NAME], I understand you're having issues with bugs due to poor insul…" at bounding box center [658, 497] width 411 height 64
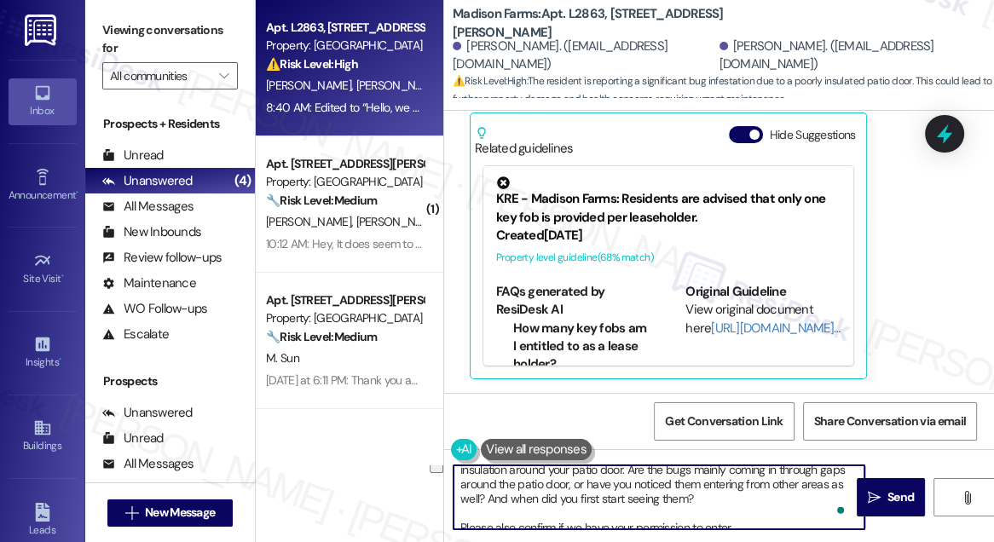
scroll to position [33, 0]
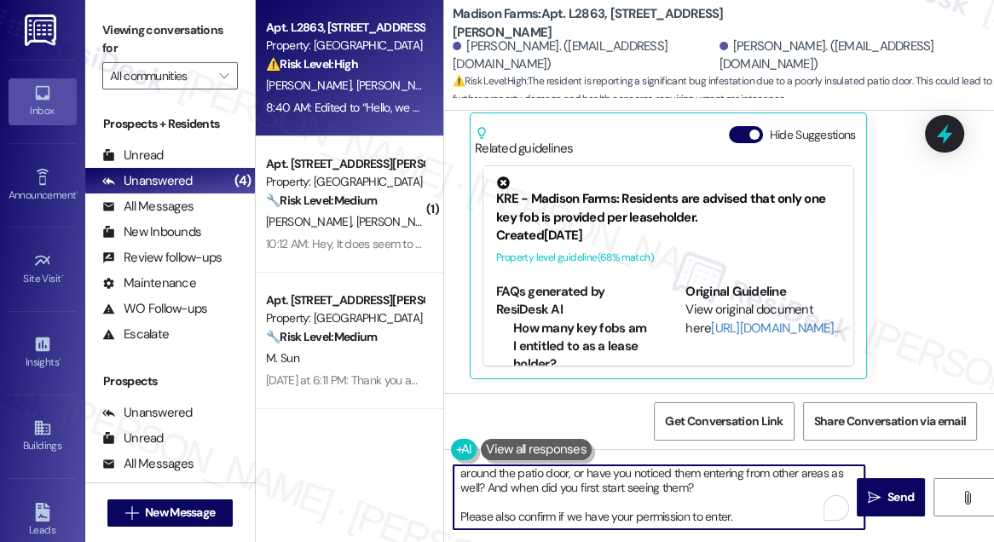
click at [576, 489] on textarea "Hi [PERSON_NAME], I understand you're having issues with bugs due to poor insul…" at bounding box center [658, 497] width 411 height 64
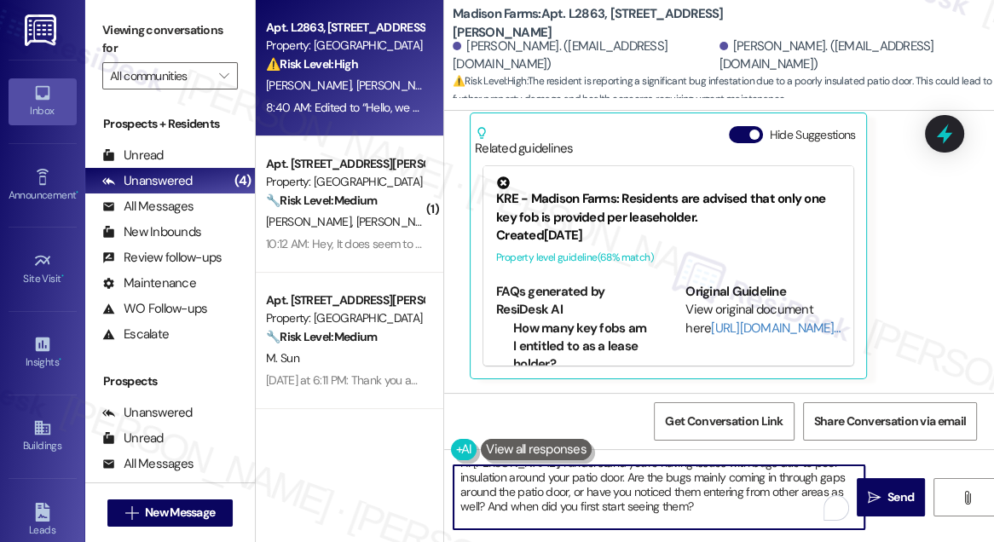
scroll to position [0, 0]
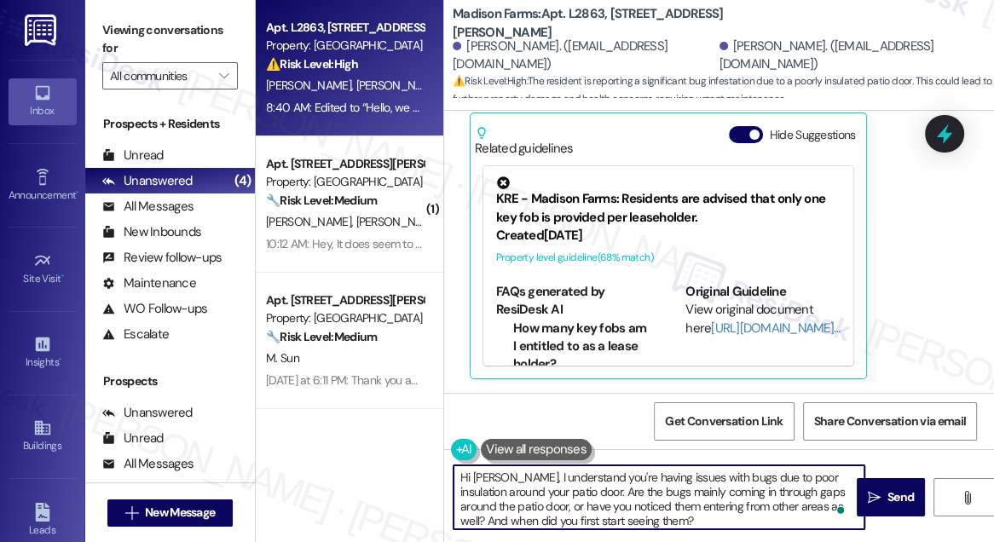
drag, startPoint x: 570, startPoint y: 493, endPoint x: 511, endPoint y: 493, distance: 59.7
click at [511, 493] on textarea "Hi [PERSON_NAME], I understand you're having issues with bugs due to poor insul…" at bounding box center [658, 497] width 411 height 64
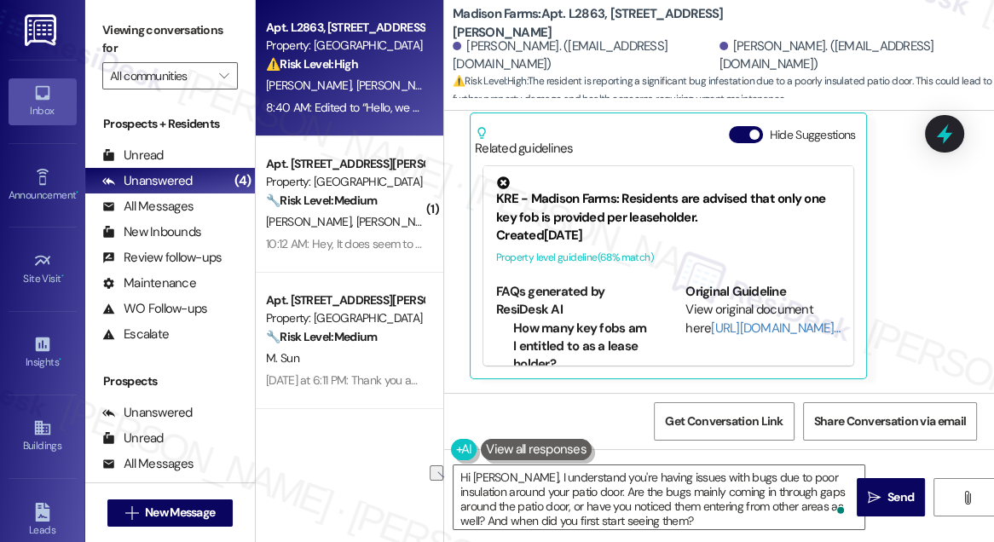
click at [113, 26] on label "Viewing conversations for" at bounding box center [170, 39] width 136 height 45
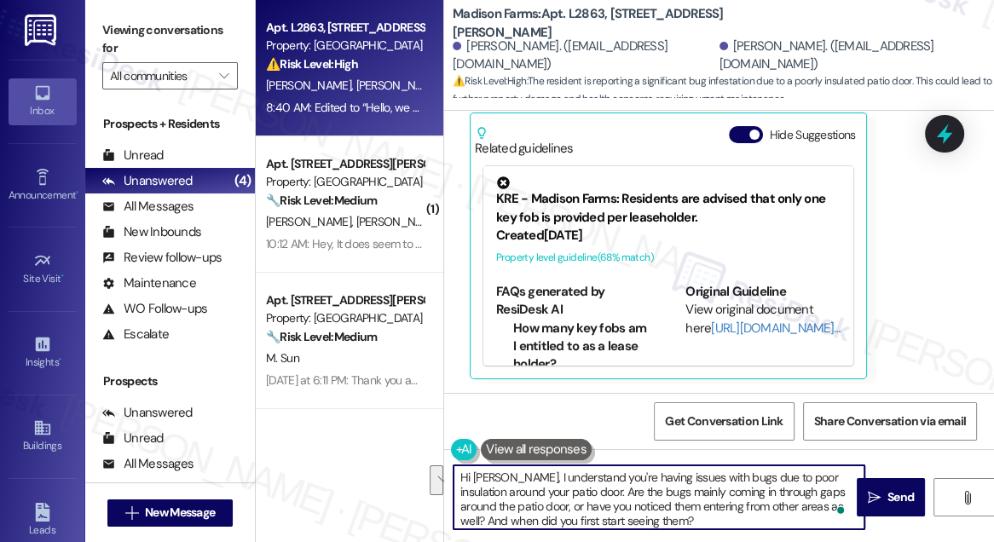
drag, startPoint x: 574, startPoint y: 493, endPoint x: 559, endPoint y: 476, distance: 22.4
click at [559, 476] on textarea "Hi [PERSON_NAME], I understand you're having issues with bugs due to poor insul…" at bounding box center [658, 497] width 411 height 64
click at [574, 497] on textarea "Hi [PERSON_NAME], I understand you're having issues with bugs due to poor insul…" at bounding box center [658, 497] width 411 height 64
drag, startPoint x: 573, startPoint y: 493, endPoint x: 722, endPoint y: 468, distance: 151.2
click at [722, 468] on textarea "Hi [PERSON_NAME], I understand you're having issues with bugs due to poor insul…" at bounding box center [658, 497] width 411 height 64
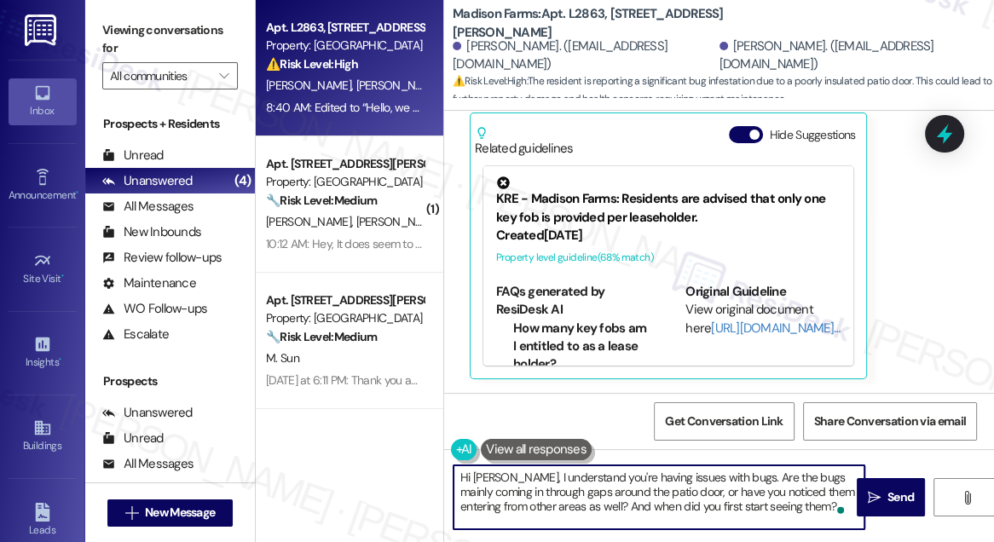
drag, startPoint x: 568, startPoint y: 479, endPoint x: 509, endPoint y: 478, distance: 58.8
click at [509, 478] on textarea "Hi [PERSON_NAME], I understand you're having issues with bugs. Are the bugs mai…" at bounding box center [658, 497] width 411 height 64
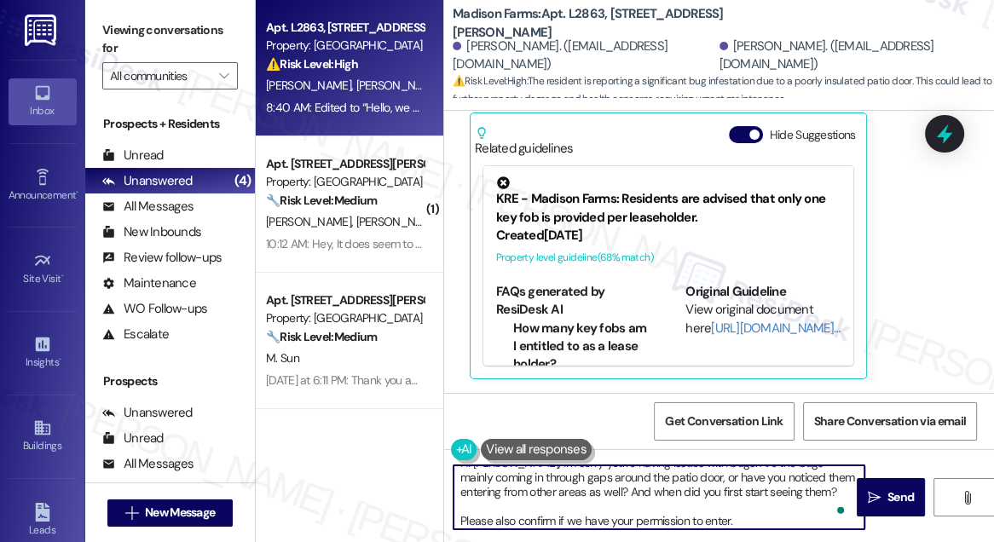
scroll to position [18, 0]
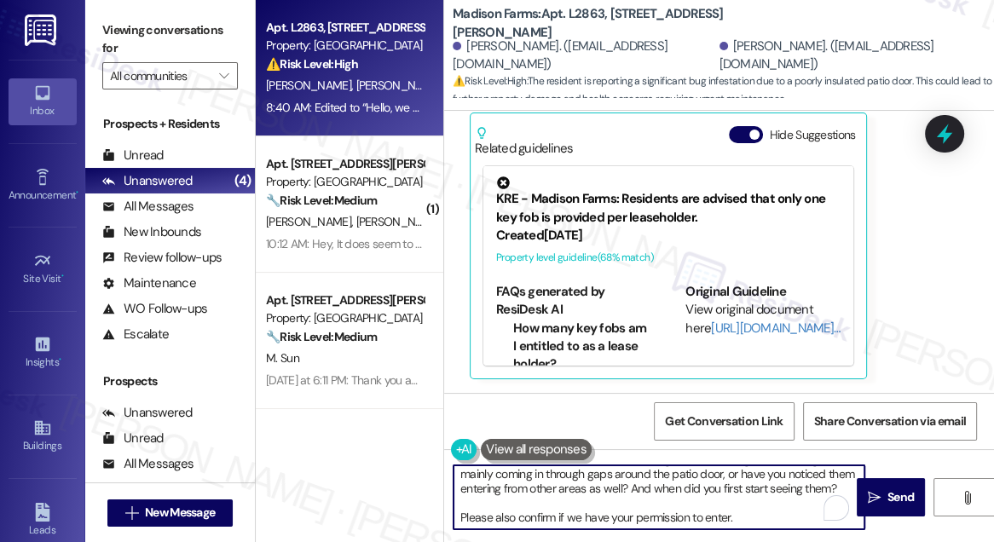
click at [564, 490] on textarea "Hi [PERSON_NAME], I'm sorry you're having issues with bugs. Are the bugs mainly…" at bounding box center [658, 497] width 411 height 64
click at [670, 488] on textarea "Hi [PERSON_NAME], I'm sorry you're having issues with bugs. Are the bugs mainly…" at bounding box center [658, 497] width 411 height 64
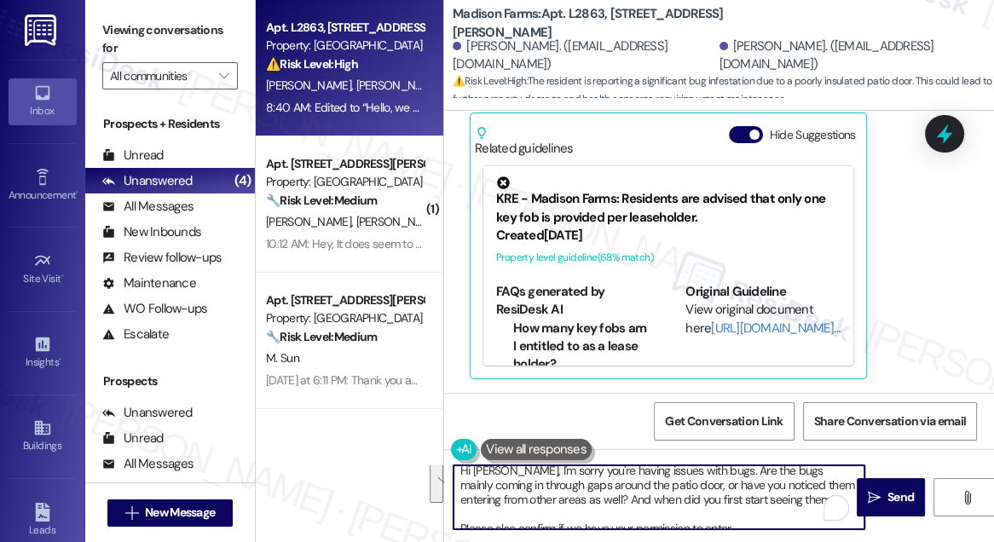
scroll to position [0, 0]
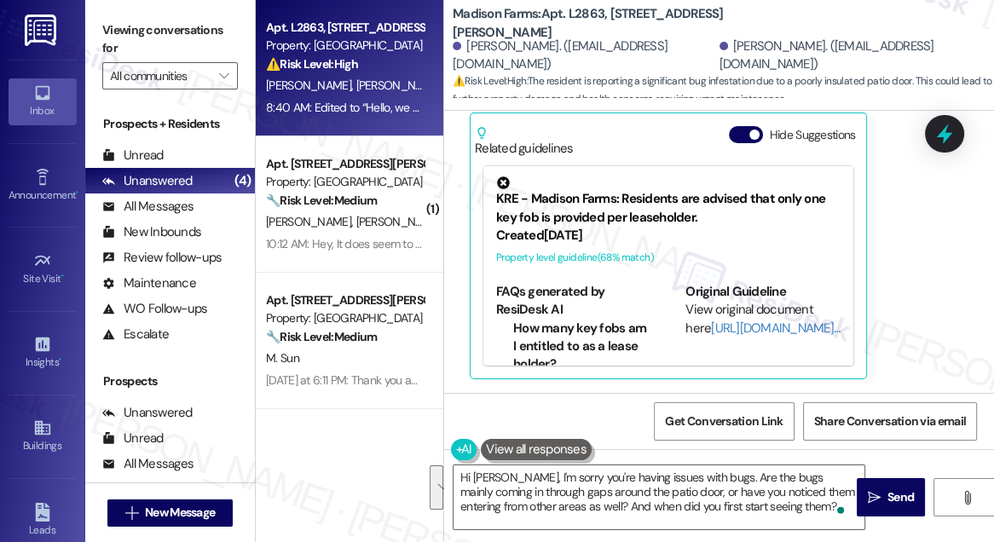
click at [120, 24] on label "Viewing conversations for" at bounding box center [170, 39] width 136 height 45
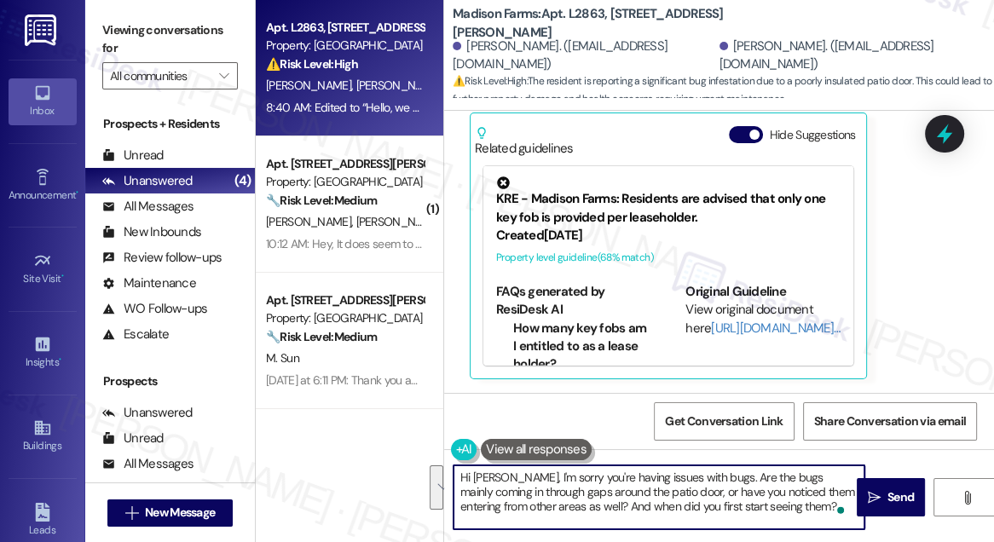
drag, startPoint x: 782, startPoint y: 506, endPoint x: 707, endPoint y: 476, distance: 81.5
click at [707, 476] on textarea "Hi [PERSON_NAME], I'm sorry you're having issues with bugs. Are the bugs mainly…" at bounding box center [658, 497] width 411 height 64
paste textarea "y mostly coming in through gaps around the patio door, or have you noticed them…"
click at [719, 477] on textarea "Hi [PERSON_NAME], I'm sorry you're having issues with bugs. Are they mostly com…" at bounding box center [658, 497] width 411 height 64
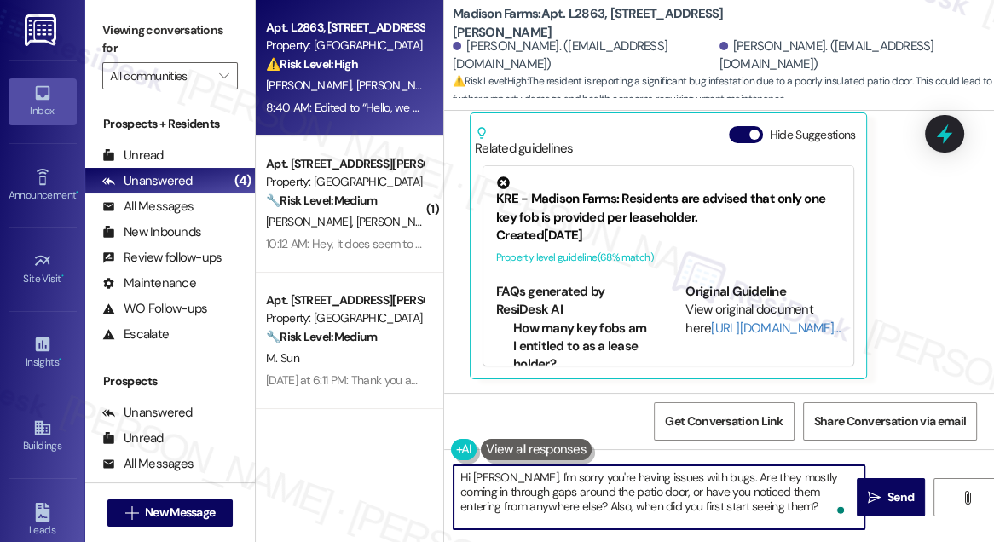
click at [719, 477] on textarea "Hi [PERSON_NAME], I'm sorry you're having issues with bugs. Are they mostly com…" at bounding box center [658, 497] width 411 height 64
click at [712, 489] on textarea "Hi [PERSON_NAME], I'm sorry you're having issues with bugs. Are they mostly com…" at bounding box center [658, 497] width 411 height 64
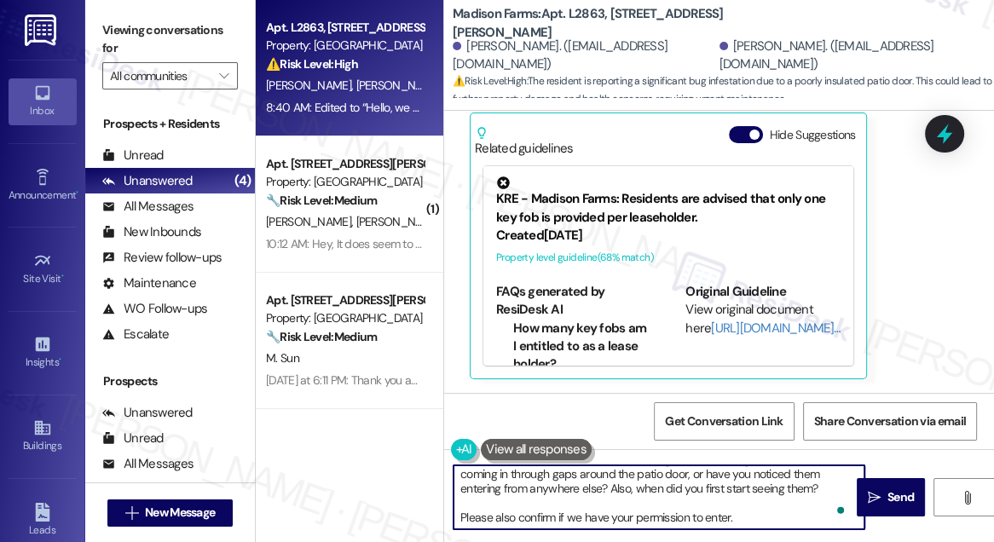
click at [632, 506] on textarea "Hi [PERSON_NAME], I'm sorry you're having issues with bugs. Are they mostly com…" at bounding box center [658, 497] width 411 height 64
click at [506, 519] on textarea "Hi [PERSON_NAME], I'm sorry you're having issues with bugs. Are they mostly com…" at bounding box center [658, 497] width 411 height 64
click at [726, 517] on textarea "Hi [PERSON_NAME], I'm sorry you're having issues with bugs. Are they mostly com…" at bounding box center [658, 497] width 411 height 64
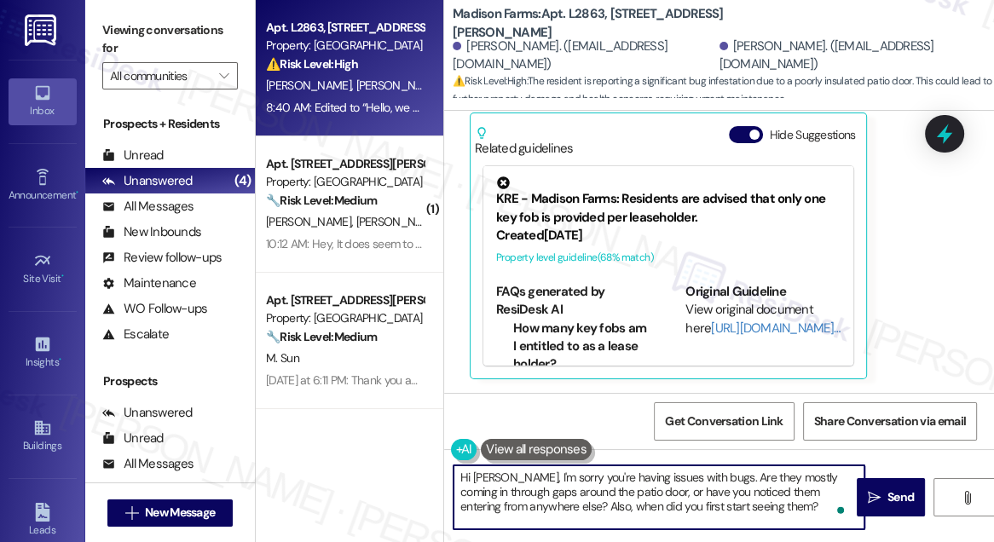
click at [707, 481] on textarea "Hi [PERSON_NAME], I'm sorry you're having issues with bugs. Are they mostly com…" at bounding box center [658, 497] width 411 height 64
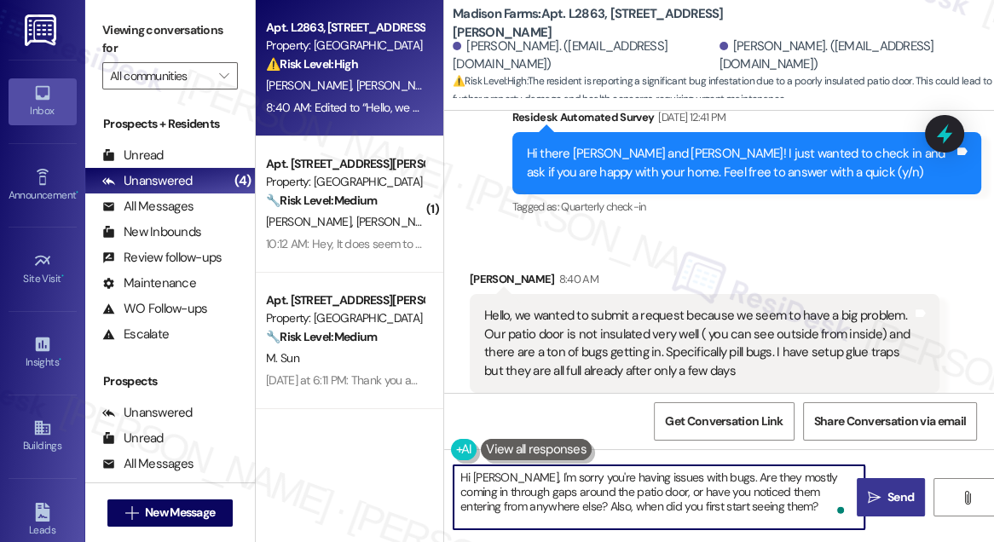
type textarea "Hi [PERSON_NAME], I'm sorry you're having issues with bugs. Are they mostly com…"
click at [880, 491] on icon "" at bounding box center [874, 498] width 13 height 14
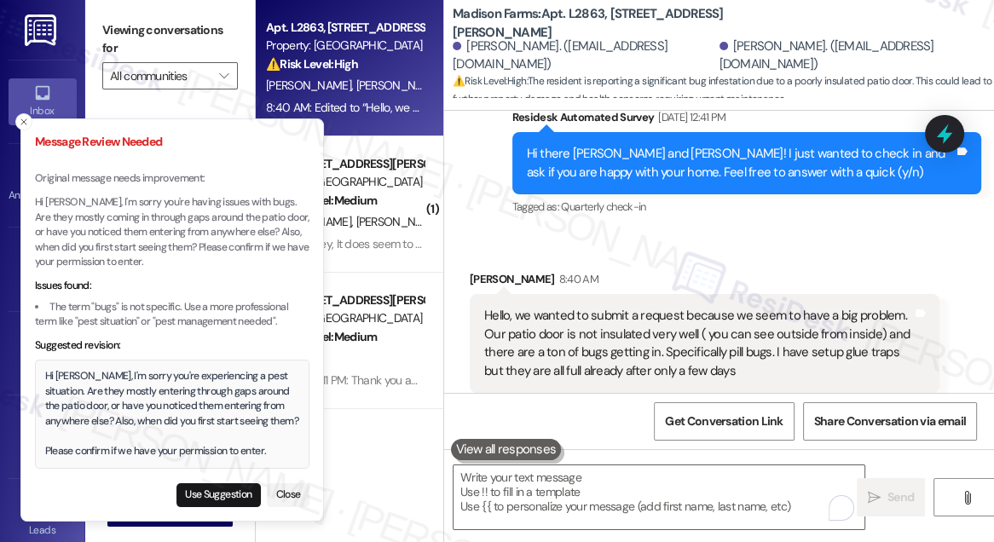
click at [145, 393] on div "Hi [PERSON_NAME], I'm sorry you're experiencing a pest situation. Are they most…" at bounding box center [172, 413] width 255 height 89
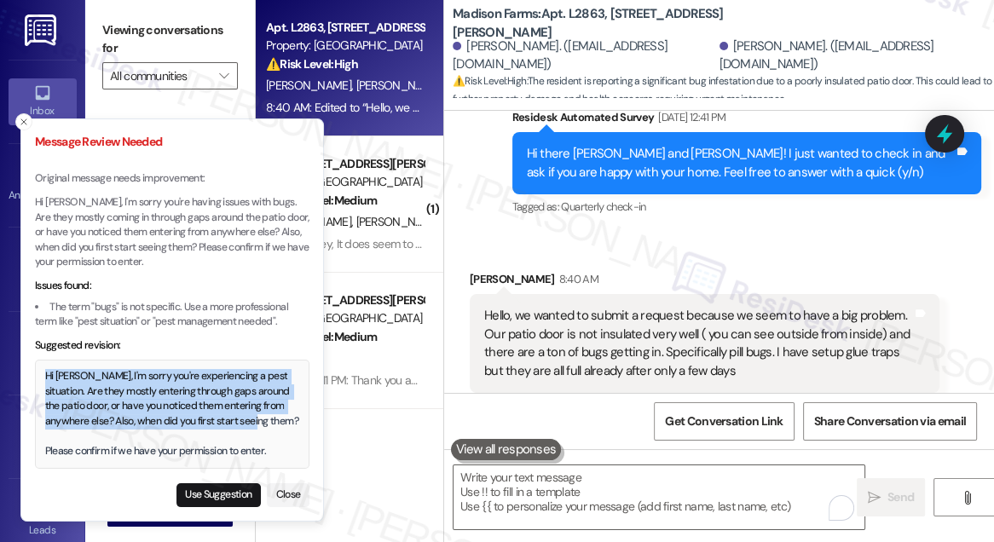
click at [145, 393] on div "Hi [PERSON_NAME], I'm sorry you're experiencing a pest situation. Are they most…" at bounding box center [172, 413] width 255 height 89
click at [182, 389] on div "Hi [PERSON_NAME], I'm sorry you're experiencing a pest situation. Are they most…" at bounding box center [172, 413] width 255 height 89
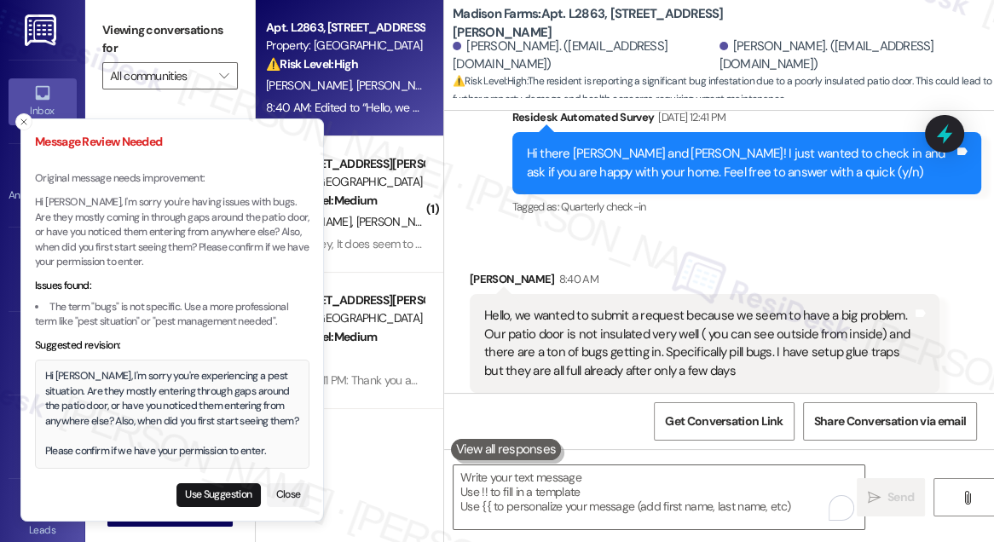
click at [182, 389] on div "Hi [PERSON_NAME], I'm sorry you're experiencing a pest situation. Are they most…" at bounding box center [172, 413] width 255 height 89
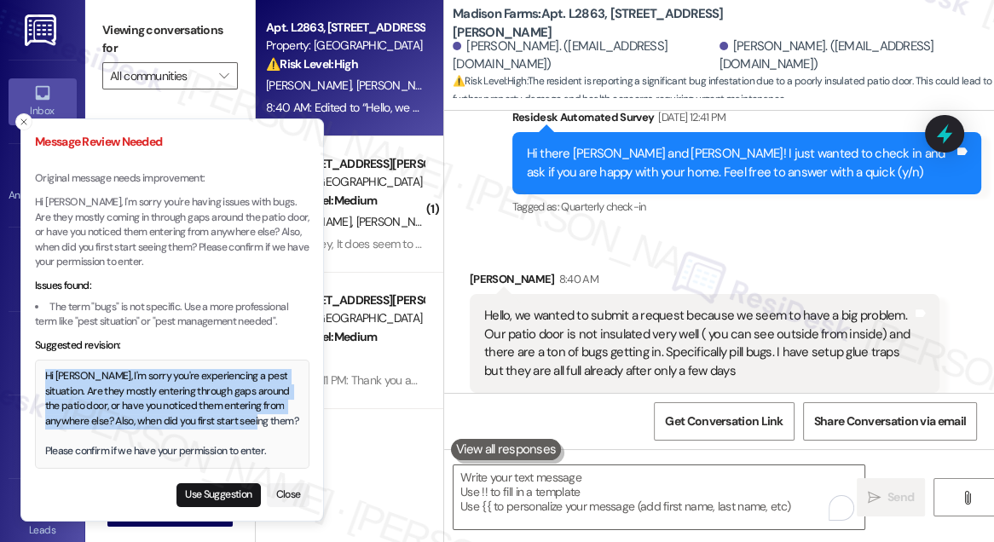
click at [182, 389] on div "Hi [PERSON_NAME], I'm sorry you're experiencing a pest situation. Are they most…" at bounding box center [172, 413] width 255 height 89
click at [182, 419] on div "Hi [PERSON_NAME], I'm sorry you're experiencing a pest situation. Are they most…" at bounding box center [172, 413] width 255 height 89
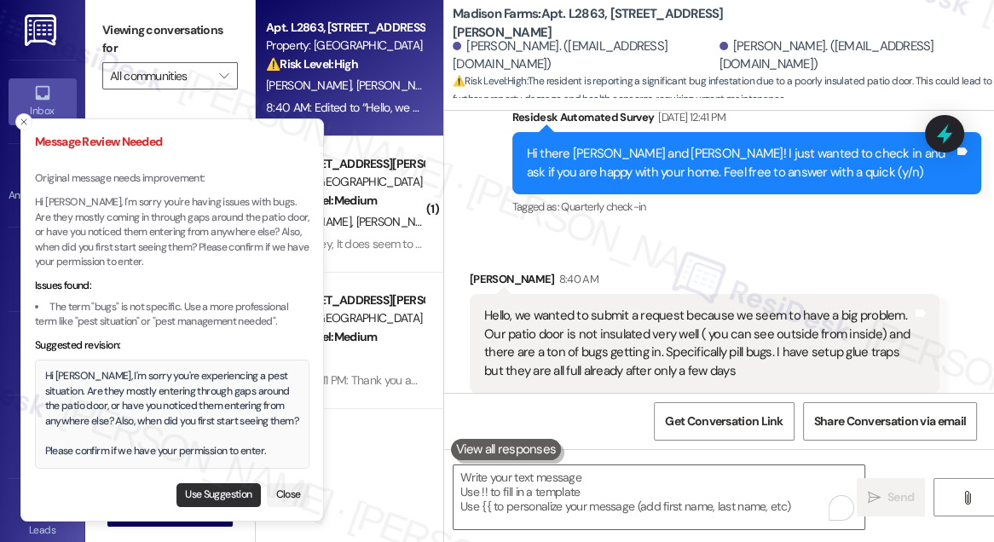
click at [211, 497] on button "Use Suggestion" at bounding box center [218, 495] width 84 height 24
type textarea "Hi [PERSON_NAME], I'm sorry you're experiencing a pest situation. Are they most…"
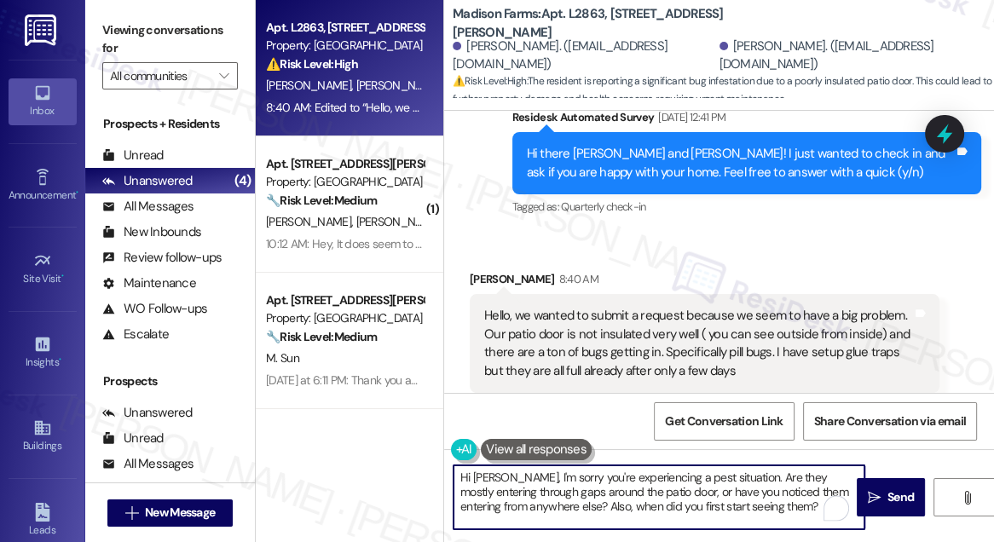
click at [563, 485] on textarea "Hi [PERSON_NAME], I'm sorry you're experiencing a pest situation. Are they most…" at bounding box center [658, 497] width 411 height 64
click at [887, 494] on span "Send" at bounding box center [900, 497] width 26 height 18
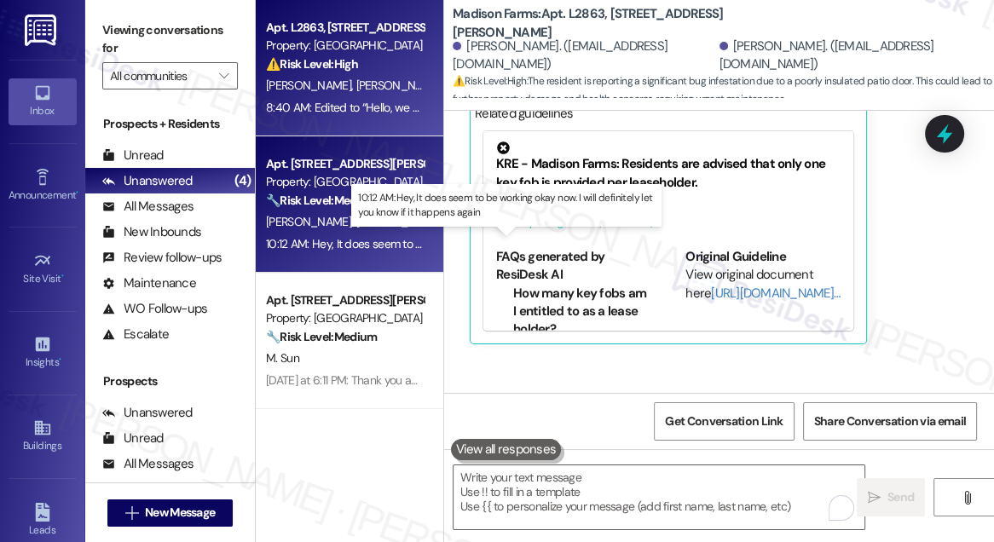
click at [383, 242] on div "10:12 AM: Hey, It does seem to be working okay now. I will definitely let you k…" at bounding box center [509, 243] width 486 height 15
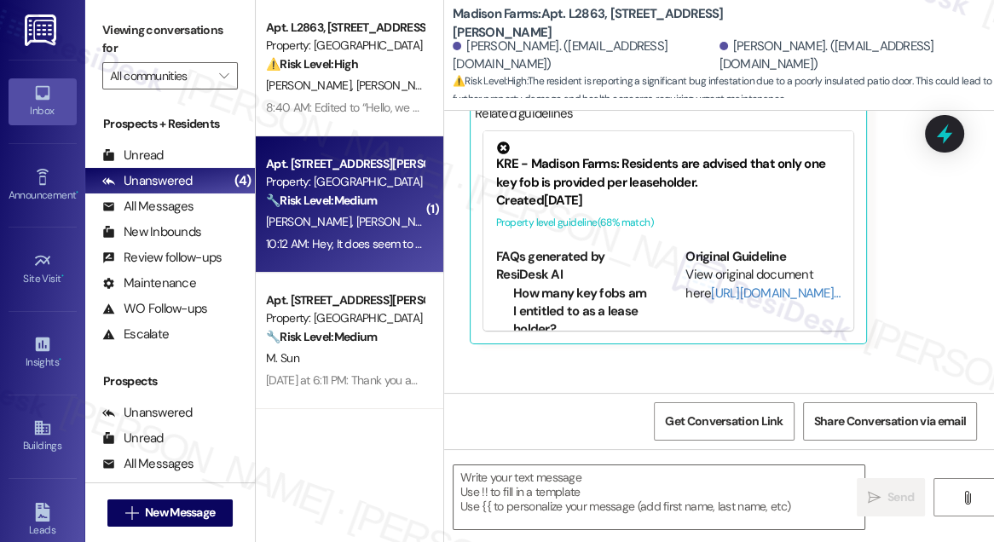
type textarea "Fetching suggested responses. Please feel free to read through the conversation…"
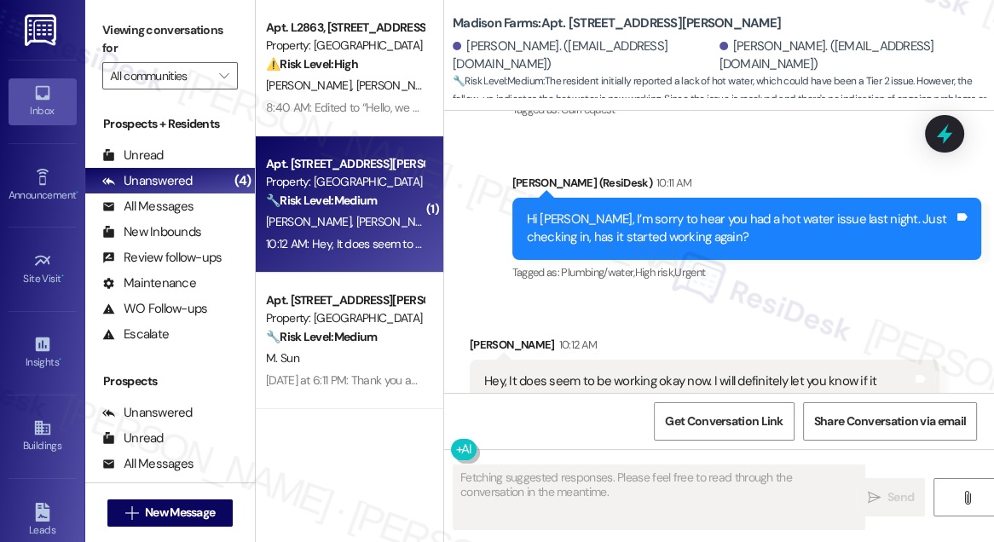
click at [687, 247] on div "Hi [PERSON_NAME], I’m sorry to hear you had a hot water issue last night. Just …" at bounding box center [741, 229] width 428 height 37
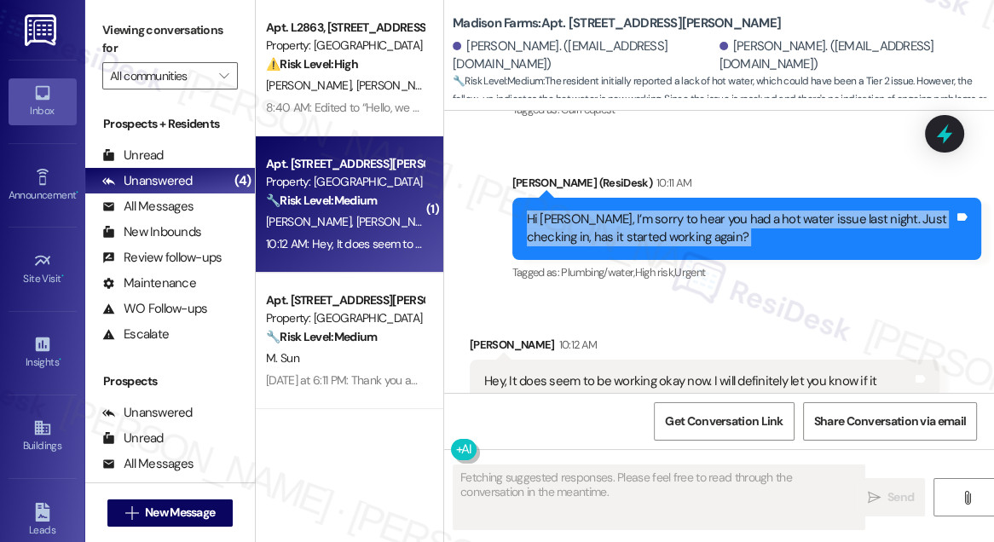
click at [687, 247] on div "Hi [PERSON_NAME], I’m sorry to hear you had a hot water issue last night. Just …" at bounding box center [741, 229] width 428 height 37
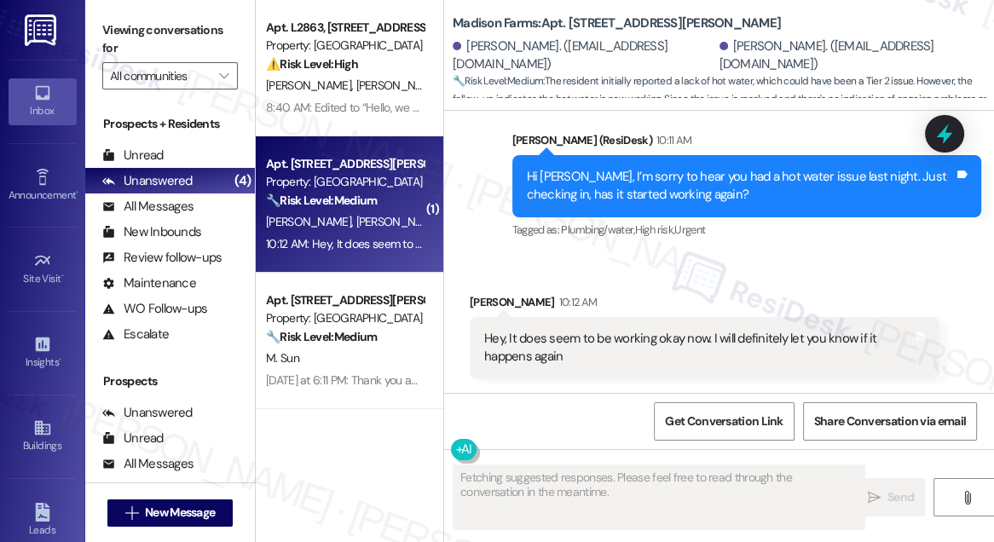
click at [611, 358] on div "Hey, It does seem to be working okay now. I will definitely let you know if it …" at bounding box center [698, 348] width 428 height 37
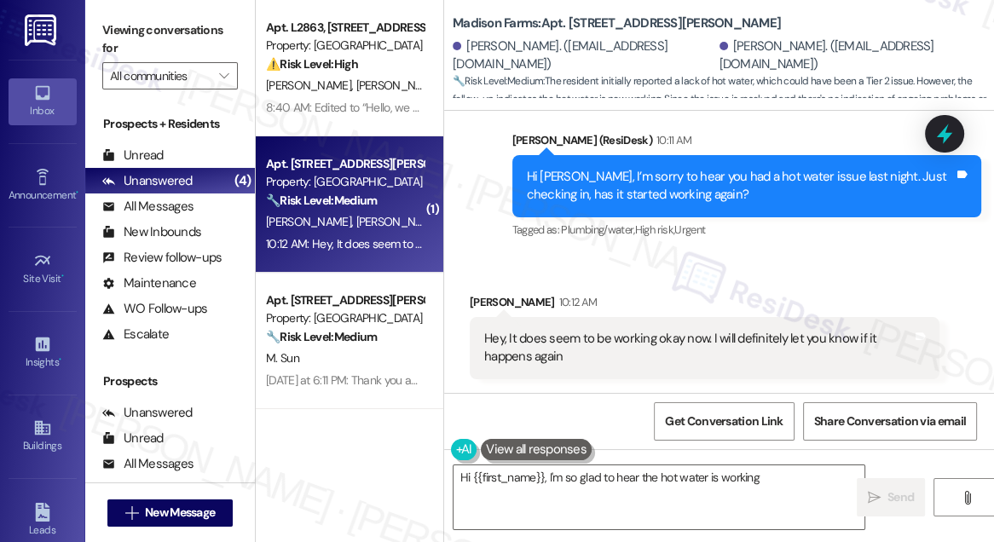
click at [611, 358] on div "Hey, It does seem to be working okay now. I will definitely let you know if it …" at bounding box center [698, 348] width 428 height 37
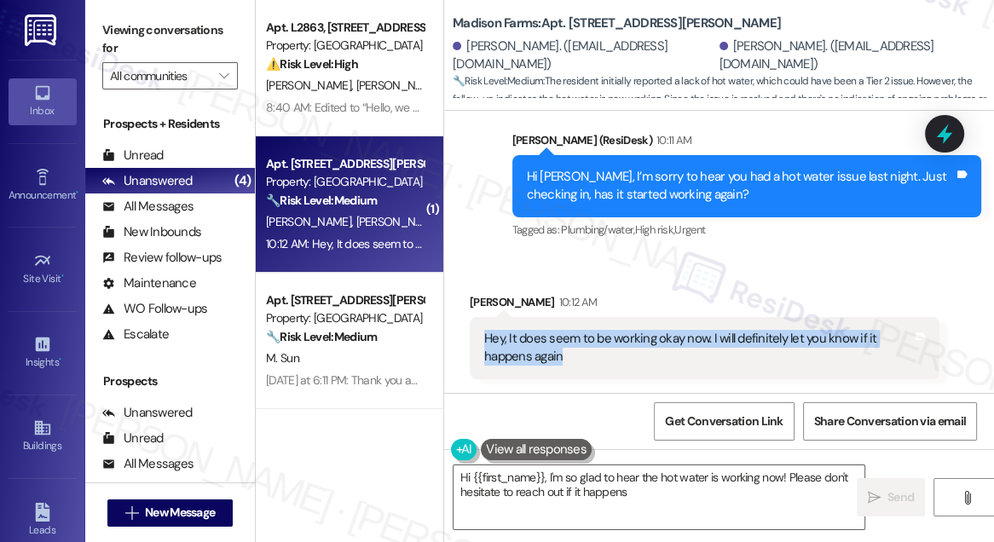
click at [611, 358] on div "Hey, It does seem to be working okay now. I will definitely let you know if it …" at bounding box center [698, 348] width 428 height 37
click at [615, 495] on textarea "Hi {{first_name}}, I'm so glad to hear the hot water is working now! Please don…" at bounding box center [658, 497] width 411 height 64
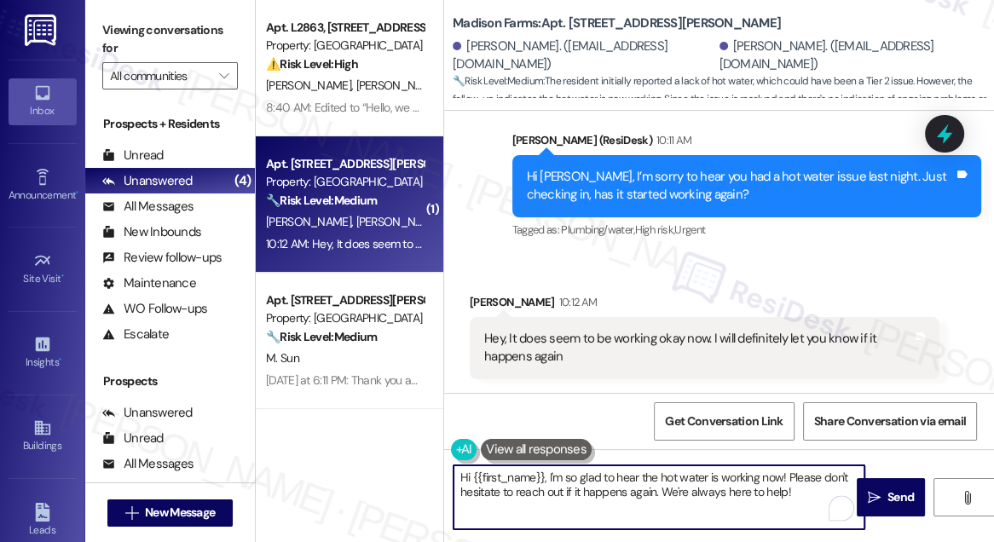
drag, startPoint x: 782, startPoint y: 476, endPoint x: 355, endPoint y: 471, distance: 427.0
click at [355, 471] on div "Apt. L2863, [STREET_ADDRESS][PERSON_NAME] Property: [GEOGRAPHIC_DATA] ⚠️ Risk L…" at bounding box center [625, 271] width 738 height 542
drag, startPoint x: 460, startPoint y: 477, endPoint x: 516, endPoint y: 476, distance: 55.4
click at [460, 477] on textarea "Thanks for the update! Please don't hesitate to reach out if it happens again. …" at bounding box center [658, 497] width 411 height 64
click at [703, 475] on textarea "Glad to hear it's now fixed! Thanks for the update! Please don't hesitate to re…" at bounding box center [658, 497] width 411 height 64
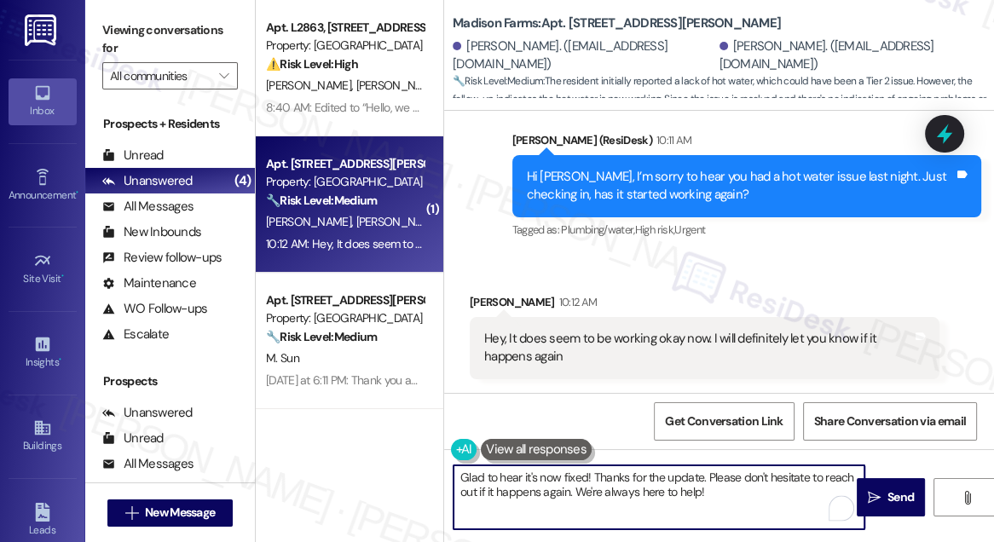
click at [717, 481] on textarea "Glad to hear it's now fixed! Thanks for the update. Please don't hesitate to re…" at bounding box center [658, 497] width 411 height 64
click at [793, 479] on textarea "Glad to hear it's now fixed! Thanks for the update. Please don't hesitate to re…" at bounding box center [658, 497] width 411 height 64
click at [782, 499] on textarea "Glad to hear it's now fixed! Thanks for the update. Please don't hesitate to re…" at bounding box center [658, 497] width 411 height 64
drag, startPoint x: 716, startPoint y: 491, endPoint x: 697, endPoint y: 490, distance: 18.8
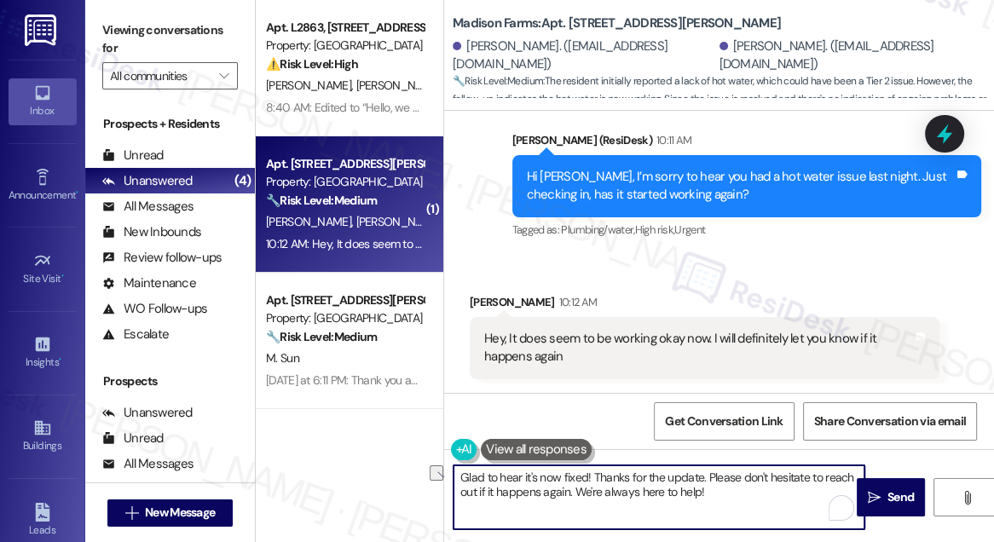
click at [697, 490] on textarea "Glad to hear it's now fixed! Thanks for the update. Please don't hesitate to re…" at bounding box center [658, 497] width 411 height 64
click at [725, 490] on textarea "Glad to hear it's now fixed! Thanks for the update. Please don't hesitate to re…" at bounding box center [658, 497] width 411 height 64
click at [737, 482] on textarea "Glad to hear it's now fixed! Thanks for the update. Please don't hesitate to re…" at bounding box center [658, 497] width 411 height 64
drag, startPoint x: 702, startPoint y: 476, endPoint x: 584, endPoint y: 467, distance: 118.8
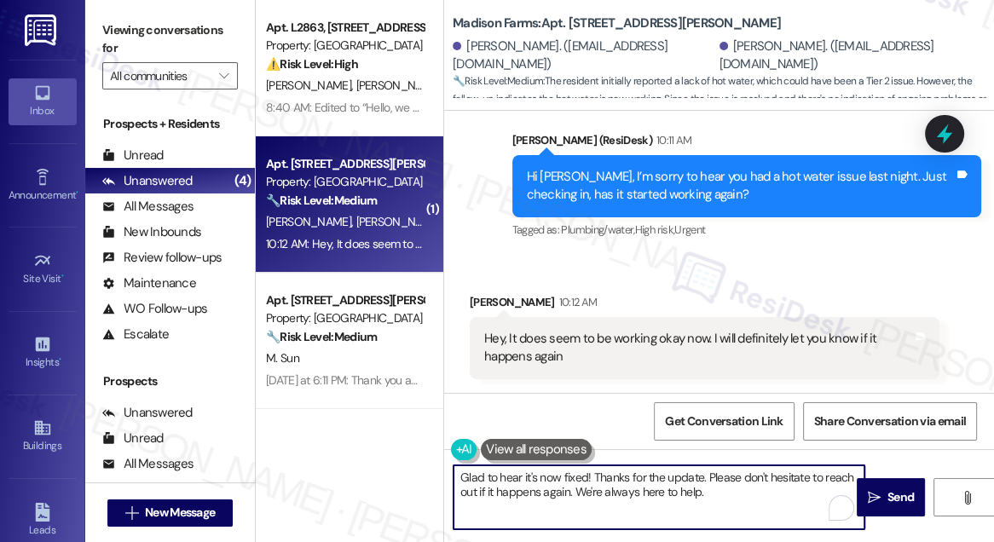
click at [584, 467] on textarea "Glad to hear it's now fixed! Thanks for the update. Please don't hesitate to re…" at bounding box center [658, 497] width 411 height 64
drag, startPoint x: 711, startPoint y: 474, endPoint x: 738, endPoint y: 476, distance: 27.4
click at [711, 474] on textarea "Glad to hear it's now fixed! Thanks for the update. Please don't hesitate to re…" at bounding box center [658, 497] width 411 height 64
drag, startPoint x: 741, startPoint y: 476, endPoint x: 800, endPoint y: 476, distance: 59.7
click at [800, 476] on textarea "Glad to hear it's now fixed! Thanks for the update. Please don't hesitate to re…" at bounding box center [658, 497] width 411 height 64
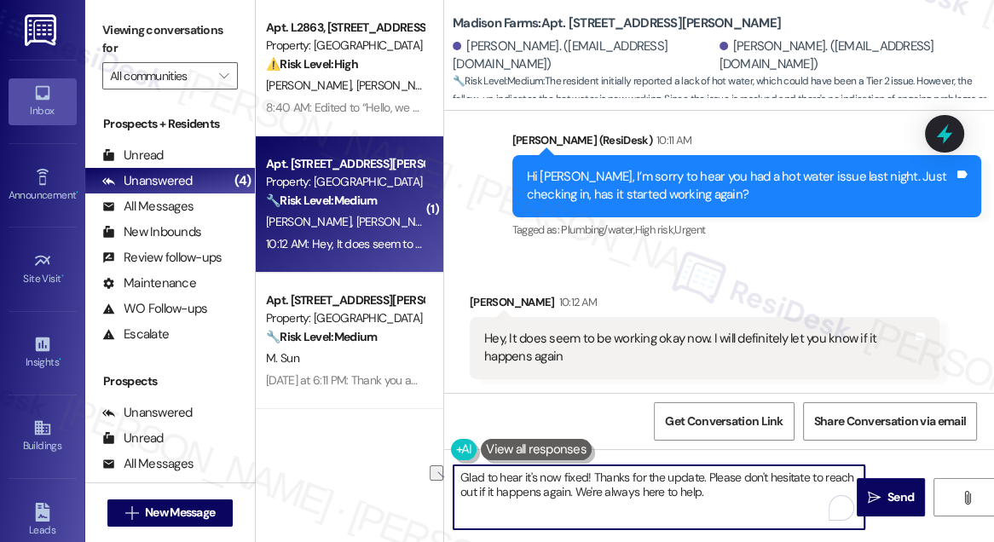
click at [776, 483] on textarea "Glad to hear it's now fixed! Thanks for the update. Please don't hesitate to re…" at bounding box center [658, 497] width 411 height 64
click at [695, 476] on textarea "Glad to hear it's now fixed! Thanks for the update. Please don't hesitate to re…" at bounding box center [658, 497] width 411 height 64
click at [724, 488] on textarea "Glad to hear it's now fixed! Thanks for the update. Please don't hesitate to re…" at bounding box center [658, 497] width 411 height 64
click at [693, 481] on textarea "Glad to hear it's now fixed! Thanks for the update. Please don't hesitate to re…" at bounding box center [658, 497] width 411 height 64
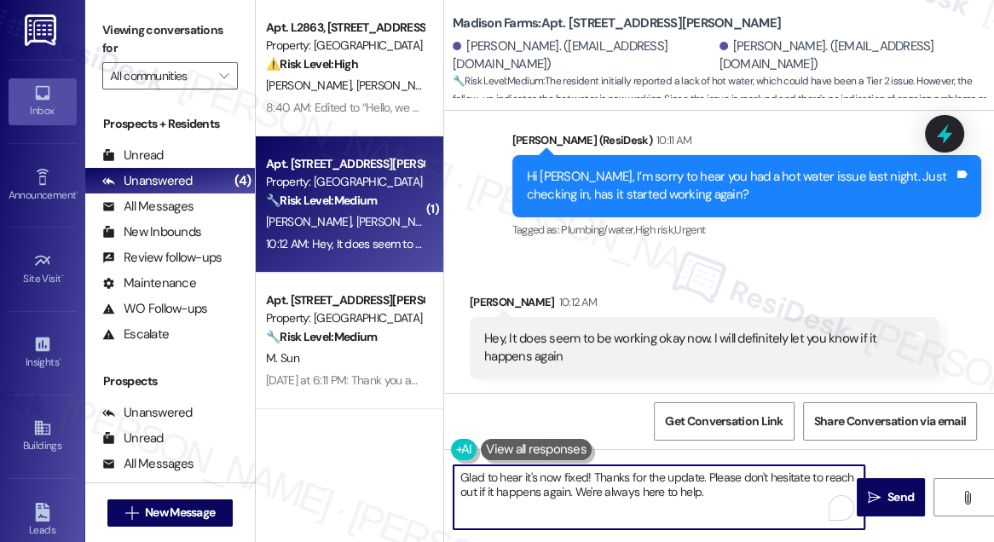
click at [693, 481] on textarea "Glad to hear it's now fixed! Thanks for the update. Please don't hesitate to re…" at bounding box center [658, 497] width 411 height 64
drag, startPoint x: 705, startPoint y: 480, endPoint x: 593, endPoint y: 475, distance: 111.8
click at [593, 475] on textarea "Glad to hear it's now fixed! Thanks for the update. Please don't hesitate to re…" at bounding box center [658, 497] width 411 height 64
click at [734, 476] on textarea "Glad to hear it's now fixed! Thanks for the update. Please don't hesitate to re…" at bounding box center [658, 497] width 411 height 64
click at [678, 489] on textarea "Glad to hear it's now fixed! Thanks for the update. Please don't hesitate to re…" at bounding box center [658, 497] width 411 height 64
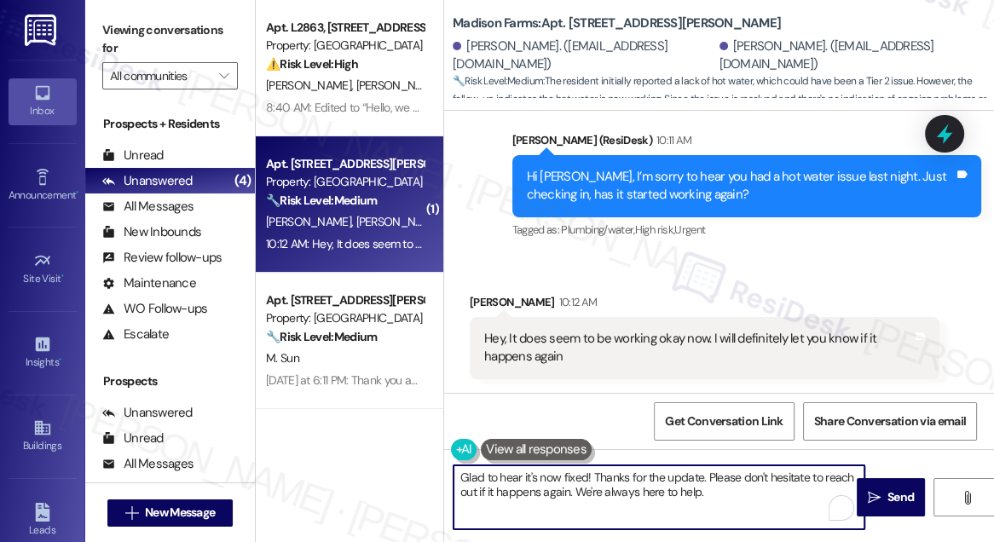
click at [705, 496] on textarea "Glad to hear it's now fixed! Thanks for the update. Please don't hesitate to re…" at bounding box center [658, 497] width 411 height 64
click at [609, 488] on textarea "Glad to hear it's now fixed! Thanks for the update. Please don't hesitate to re…" at bounding box center [658, 497] width 411 height 64
click at [702, 489] on textarea "Glad to hear it's now fixed! Thanks for the update. Please don't hesitate to re…" at bounding box center [658, 497] width 411 height 64
click at [615, 500] on textarea "Glad to hear it's now fixed! Thanks for the update. Please don't hesitate to re…" at bounding box center [658, 497] width 411 height 64
drag, startPoint x: 735, startPoint y: 490, endPoint x: 571, endPoint y: 494, distance: 163.7
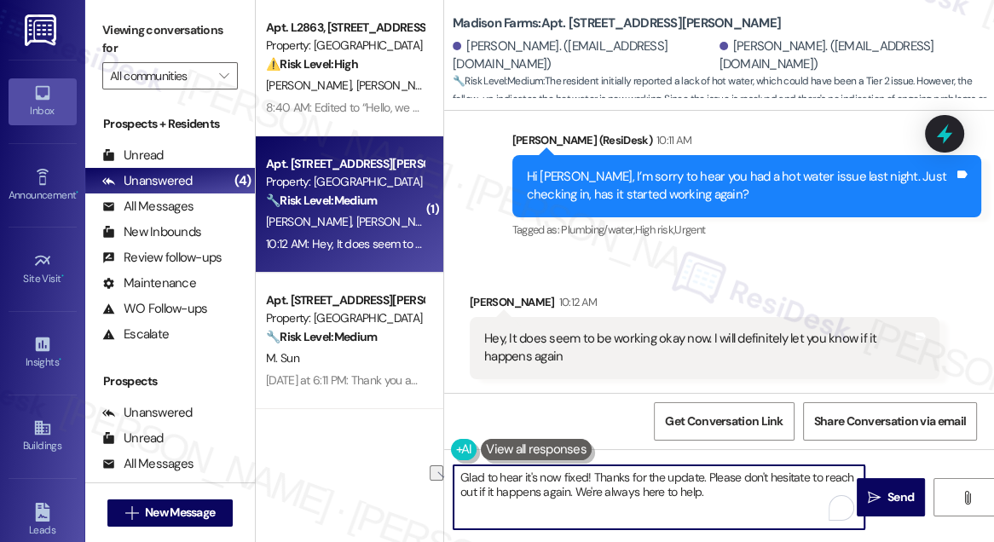
click at [571, 494] on textarea "Glad to hear it's now fixed! Thanks for the update. Please don't hesitate to re…" at bounding box center [658, 497] width 411 height 64
drag, startPoint x: 752, startPoint y: 478, endPoint x: 768, endPoint y: 493, distance: 21.7
click at [768, 493] on textarea "Glad to hear it's now fixed! Thanks for the update. Please don't hesitate to re…" at bounding box center [658, 497] width 411 height 64
click at [724, 485] on textarea "Glad to hear it's now fixed! Thanks for the update. Please don't hesitate to re…" at bounding box center [658, 497] width 411 height 64
drag, startPoint x: 703, startPoint y: 476, endPoint x: 734, endPoint y: 470, distance: 31.4
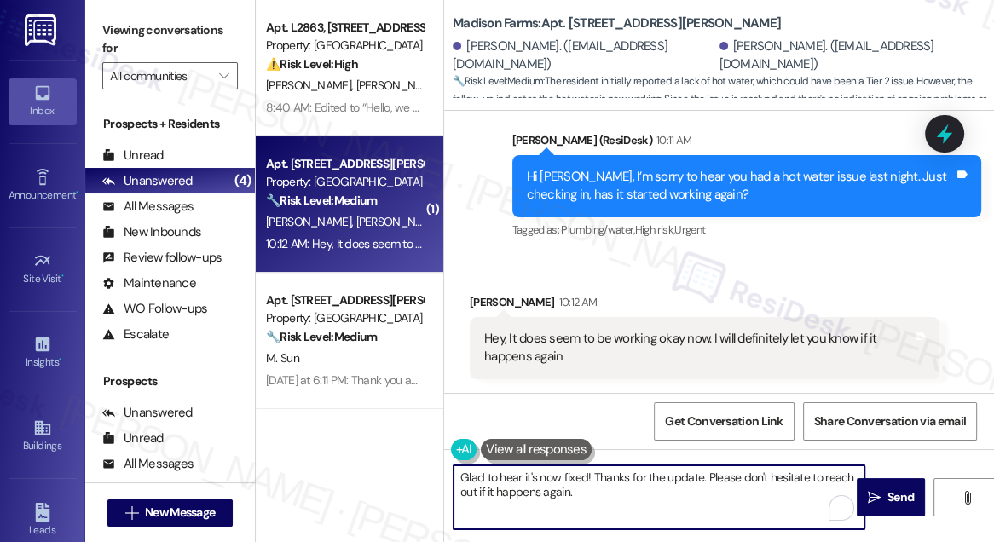
click at [703, 476] on textarea "Glad to hear it's now fixed! Thanks for the update. Please don't hesitate to re…" at bounding box center [658, 497] width 411 height 64
click at [595, 491] on textarea "Glad to hear it's now fixed! Thanks for the update. Please don't hesitate to re…" at bounding box center [658, 497] width 411 height 64
type textarea "Glad to hear it's now fixed! Thanks for the update. Please don't hesitate to re…"
click at [538, 449] on button at bounding box center [536, 449] width 111 height 21
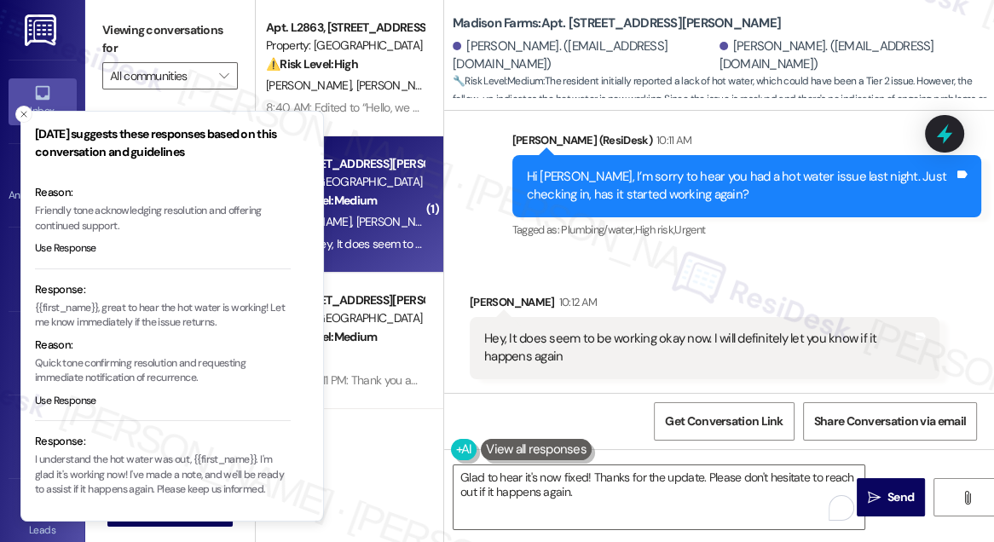
scroll to position [154, 0]
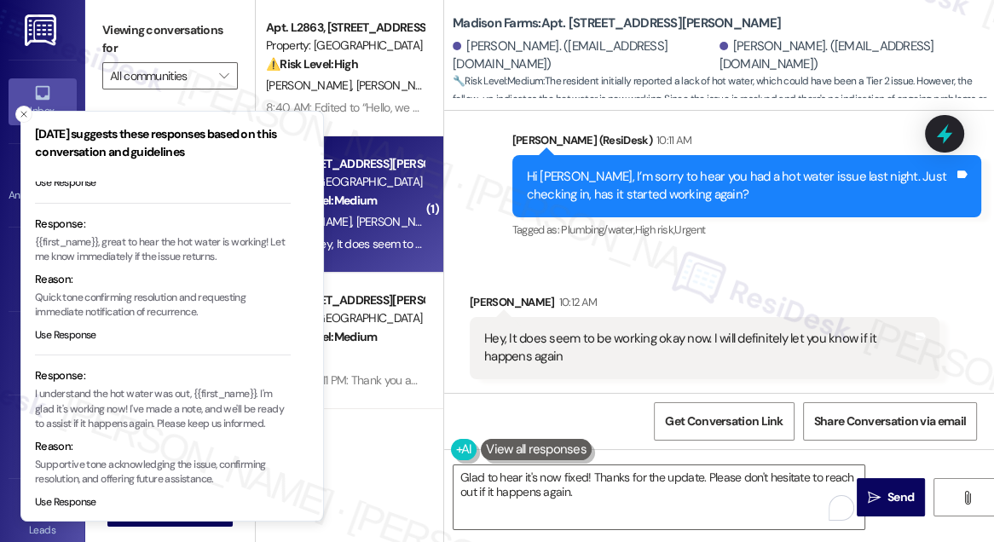
click at [139, 247] on p "{{first_name}}, great to hear the hot water is working! Let me know immediately…" at bounding box center [163, 250] width 256 height 30
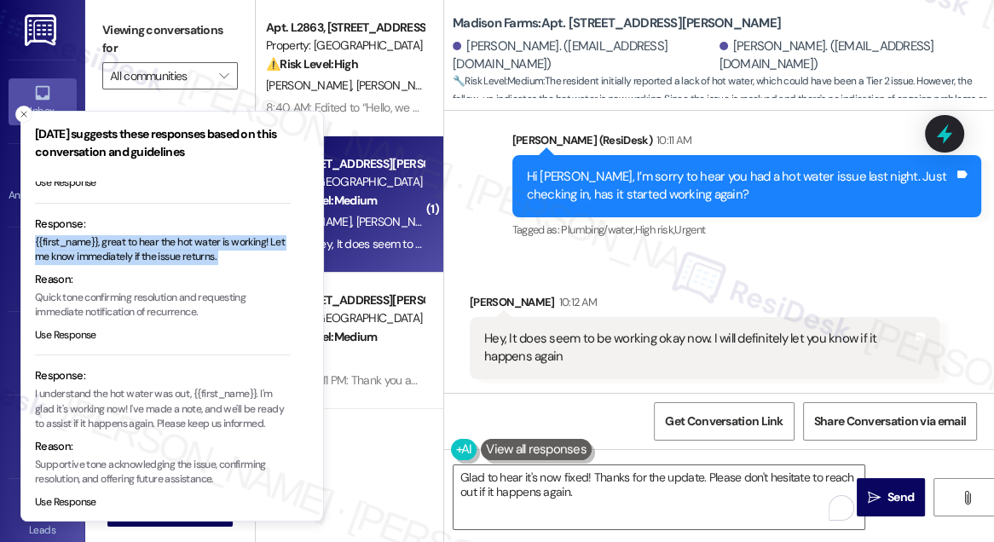
click at [139, 247] on p "{{first_name}}, great to hear the hot water is working! Let me know immediately…" at bounding box center [163, 250] width 256 height 30
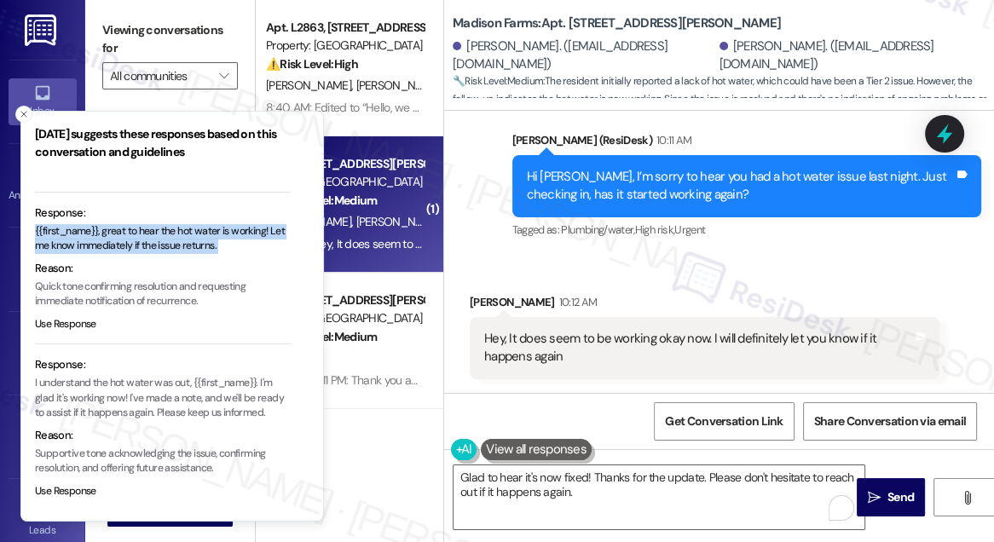
scroll to position [168, 0]
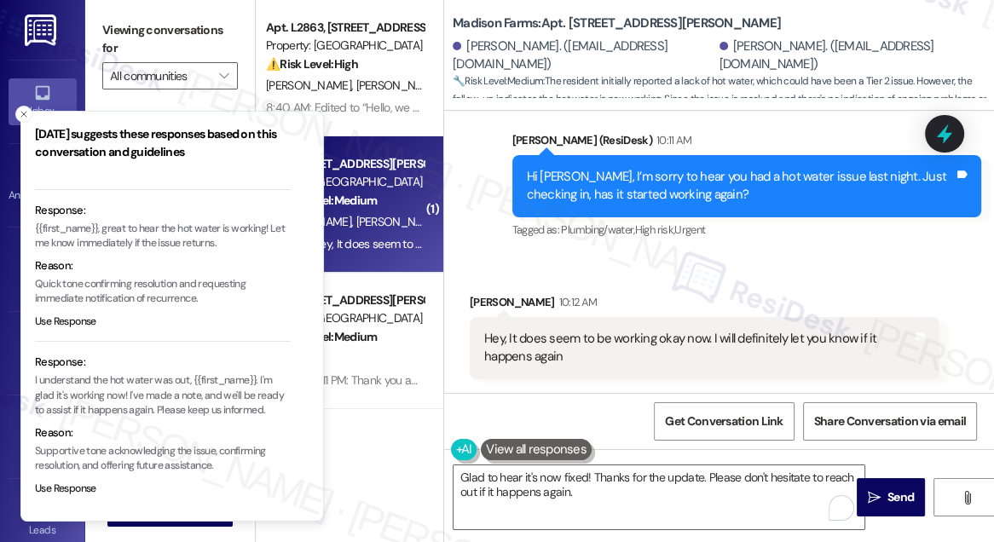
click at [135, 376] on p "I understand the hot water was out, {{first_name}}. I'm glad it's working now! …" at bounding box center [163, 395] width 256 height 45
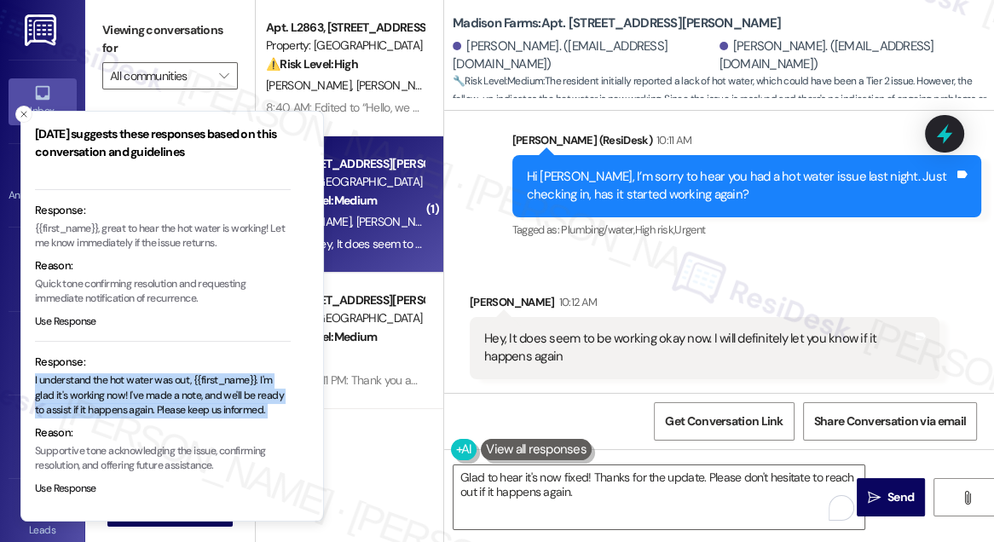
click at [135, 376] on p "I understand the hot water was out, {{first_name}}. I'm glad it's working now! …" at bounding box center [163, 395] width 256 height 45
click at [162, 395] on p "I understand the hot water was out, {{first_name}}. I'm glad it's working now! …" at bounding box center [163, 395] width 256 height 45
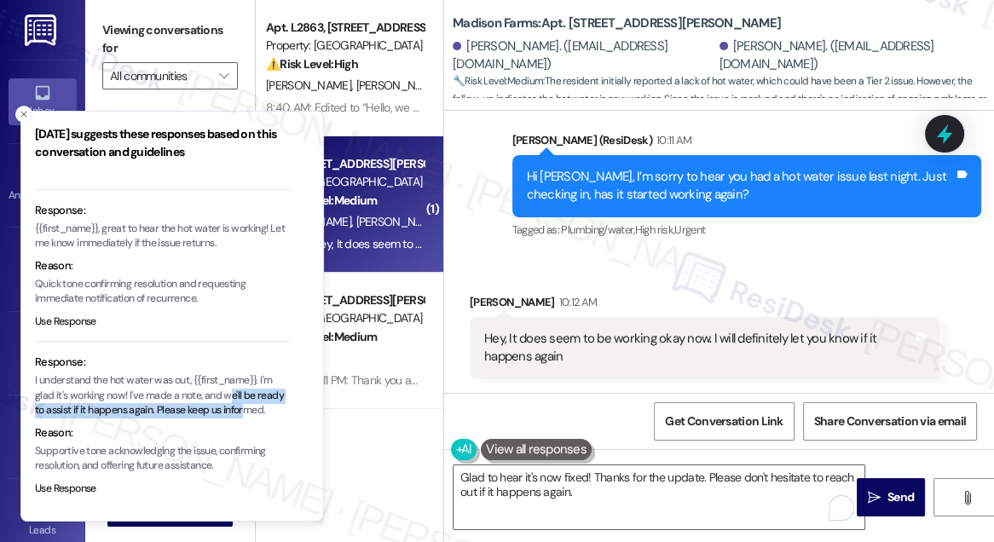
drag, startPoint x: 233, startPoint y: 399, endPoint x: 247, endPoint y: 410, distance: 18.2
click at [247, 410] on p "I understand the hot water was out, {{first_name}}. I'm glad it's working now! …" at bounding box center [163, 395] width 256 height 45
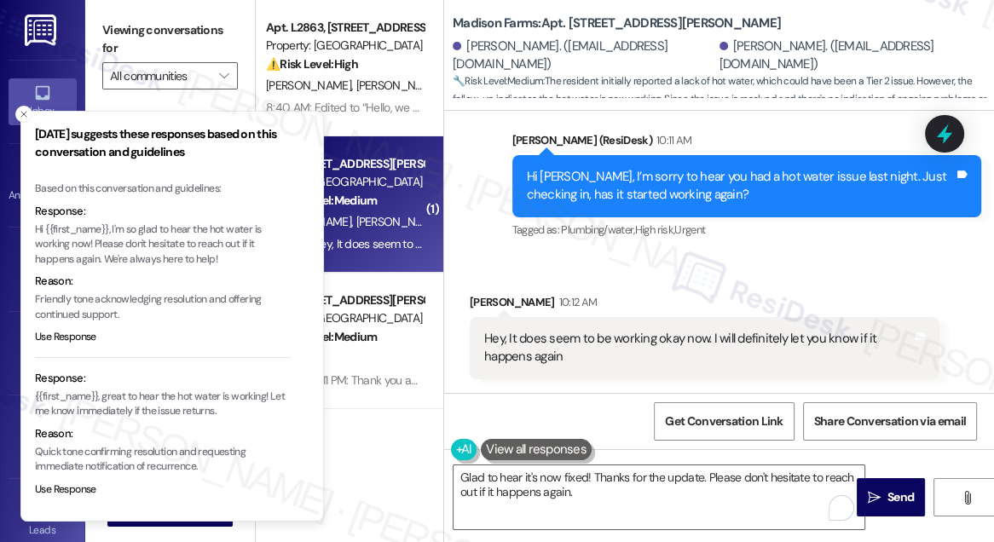
click at [188, 227] on p "Hi {{first_name}}, I'm so glad to hear the hot water is working now! Please don…" at bounding box center [163, 244] width 256 height 45
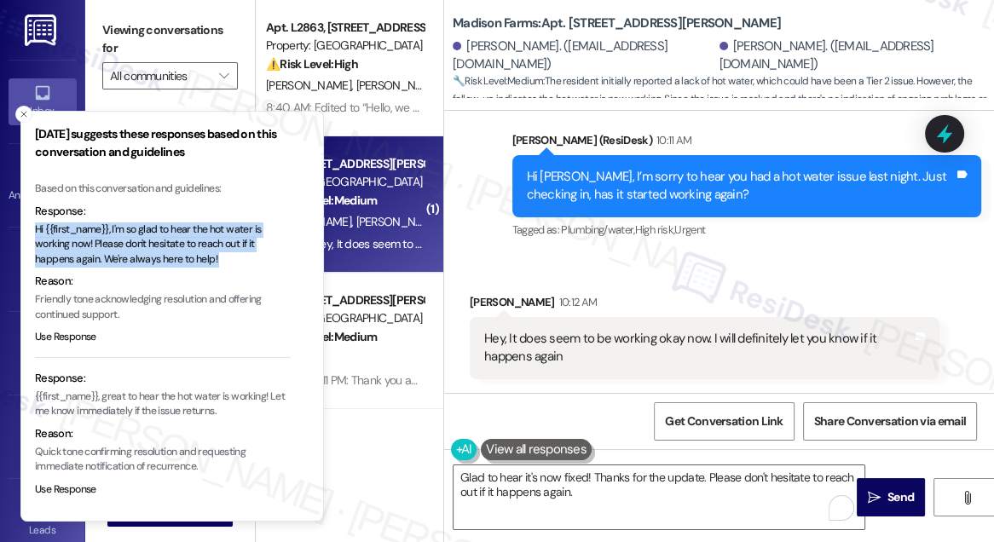
click at [188, 227] on p "Hi {{first_name}}, I'm so glad to hear the hot water is working now! Please don…" at bounding box center [163, 244] width 256 height 45
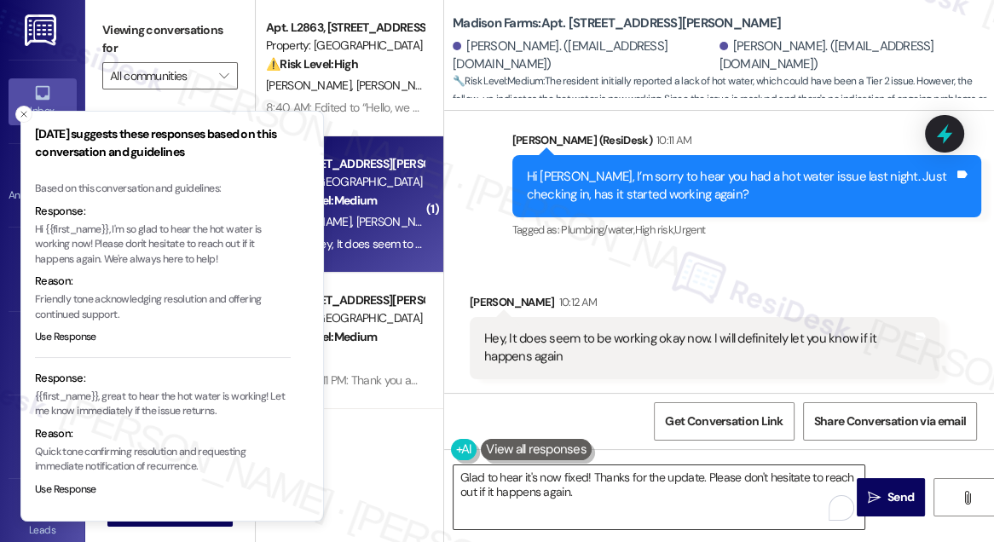
click at [671, 486] on textarea "Glad to hear it's now fixed! Thanks for the update. Please don't hesitate to re…" at bounding box center [658, 497] width 411 height 64
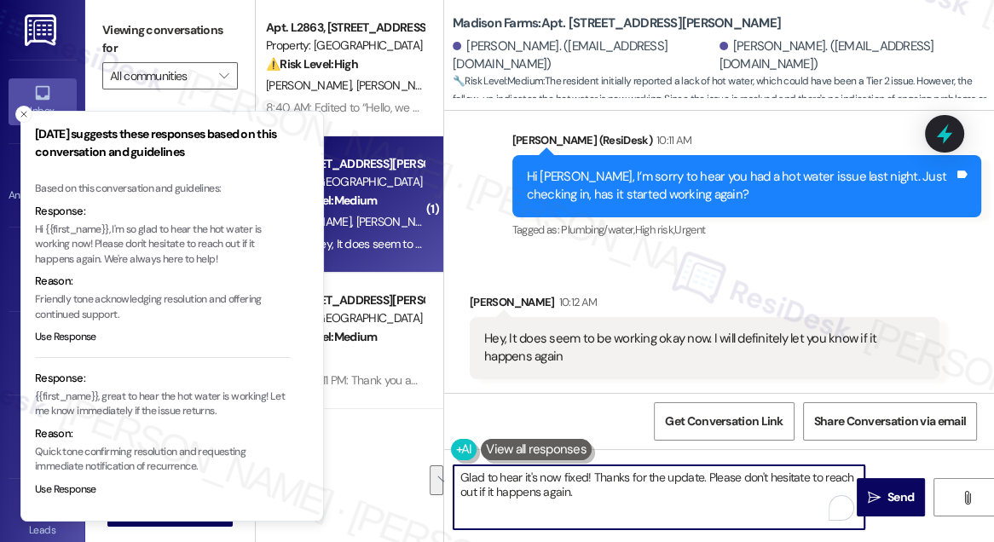
drag, startPoint x: 595, startPoint y: 474, endPoint x: 648, endPoint y: 486, distance: 54.2
click at [648, 486] on textarea "Glad to hear it's now fixed! Thanks for the update. Please don't hesitate to re…" at bounding box center [658, 497] width 411 height 64
click at [694, 493] on textarea "Glad to hear it's now fixed! Thanks for the update. Please don't hesitate to re…" at bounding box center [658, 497] width 411 height 64
click at [750, 492] on textarea "Glad to hear it's now fixed! Thanks for the update. Please don't hesitate to re…" at bounding box center [658, 497] width 411 height 64
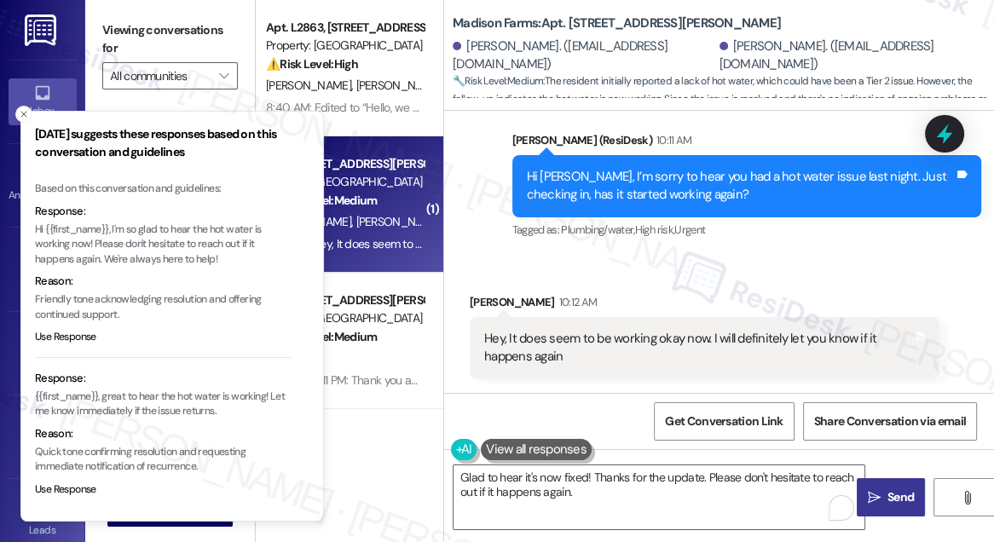
click at [887, 489] on span "Send" at bounding box center [900, 497] width 26 height 18
click at [26, 113] on icon "Close toast" at bounding box center [24, 114] width 10 height 10
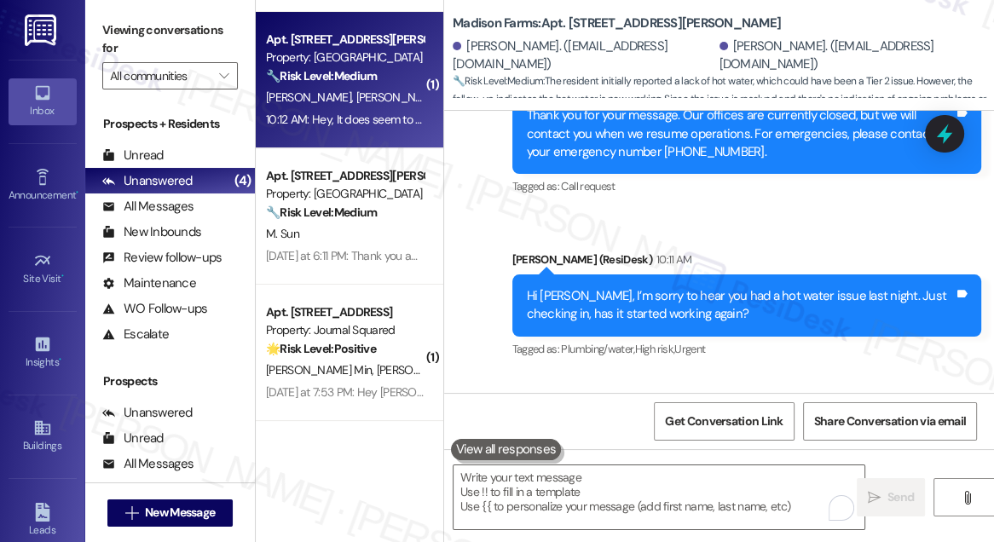
scroll to position [2454, 0]
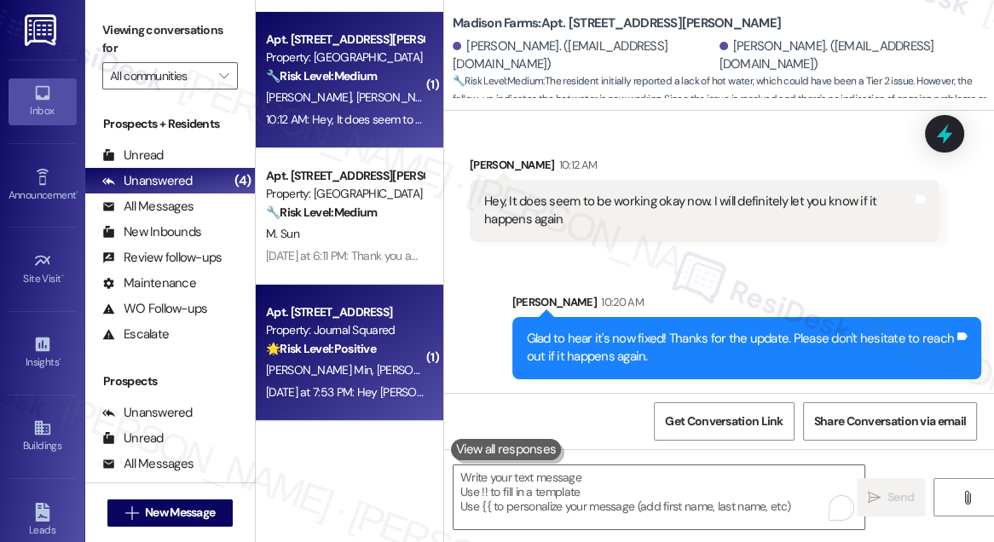
click at [358, 341] on strong "🌟 Risk Level: Positive" at bounding box center [321, 348] width 110 height 15
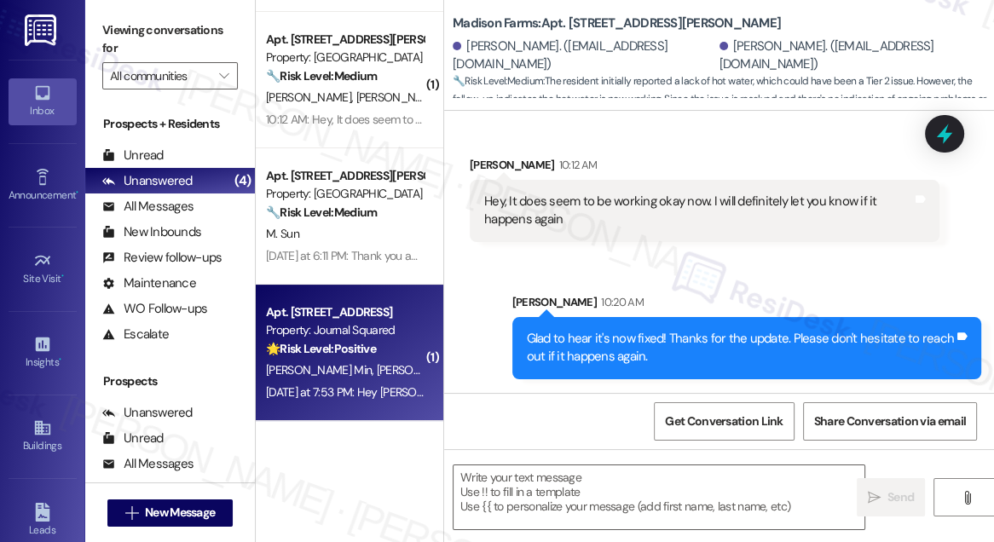
type textarea "Fetching suggested responses. Please feel free to read through the conversation…"
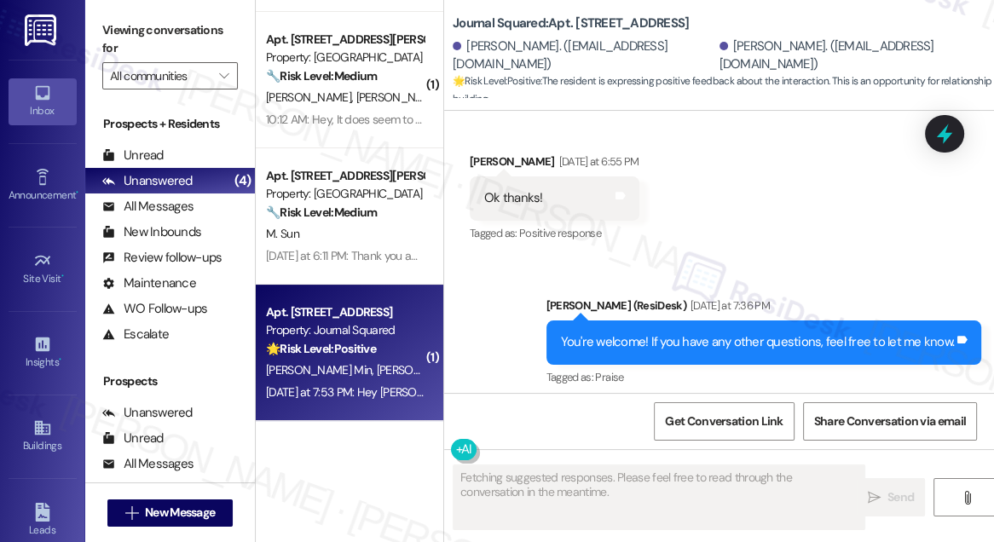
scroll to position [6616, 0]
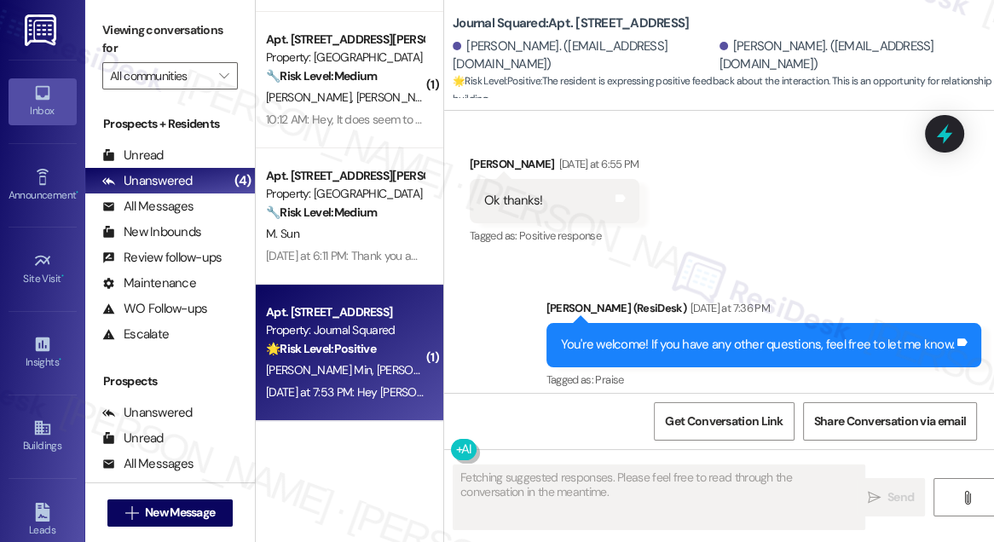
click at [625, 323] on div "You're welcome! If you have any other questions, feel free to let me know. Tags…" at bounding box center [764, 344] width 436 height 43
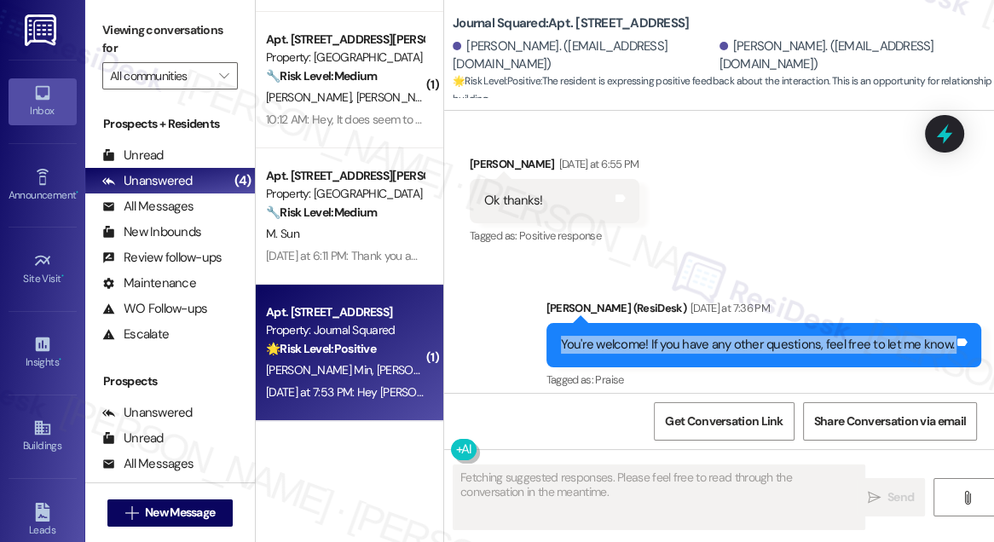
click at [625, 323] on div "You're welcome! If you have any other questions, feel free to let me know. Tags…" at bounding box center [764, 344] width 436 height 43
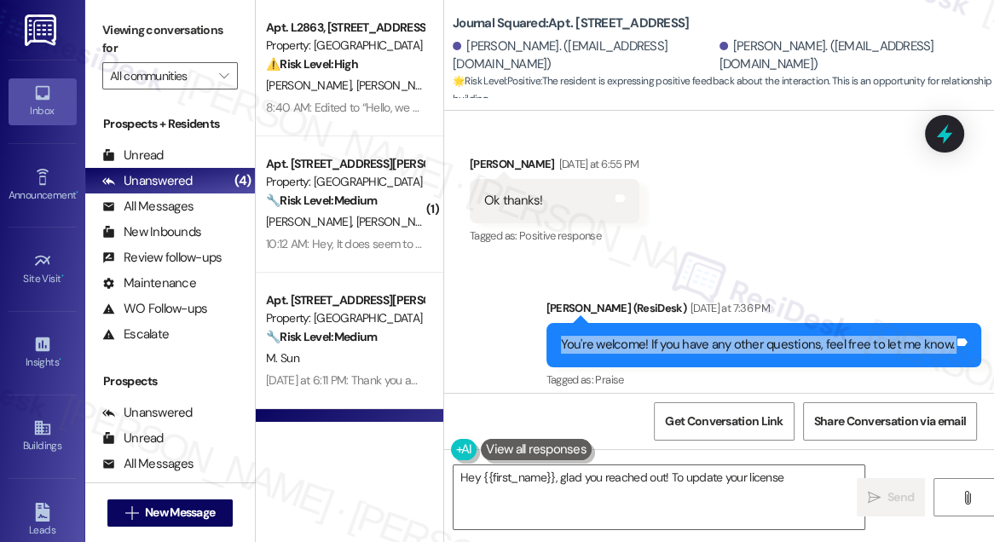
scroll to position [0, 0]
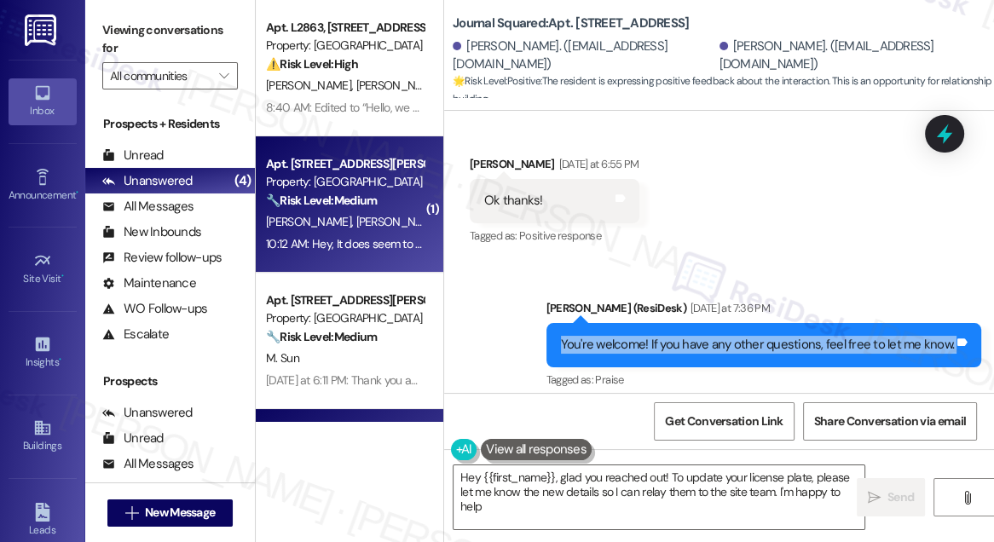
type textarea "Hey {{first_name}}, glad you reached out! To update your license plate, please …"
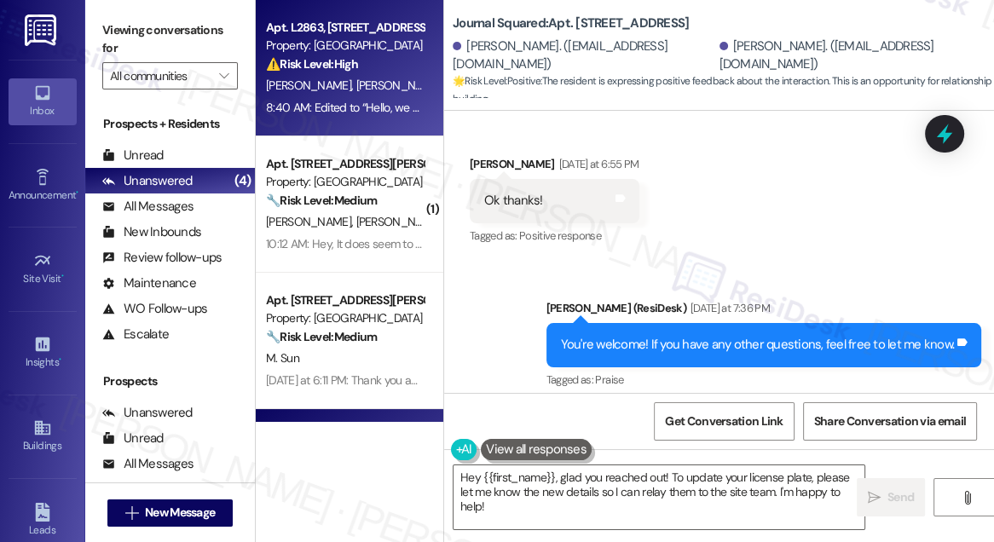
click at [383, 91] on div "[PERSON_NAME] [PERSON_NAME]" at bounding box center [344, 85] width 161 height 21
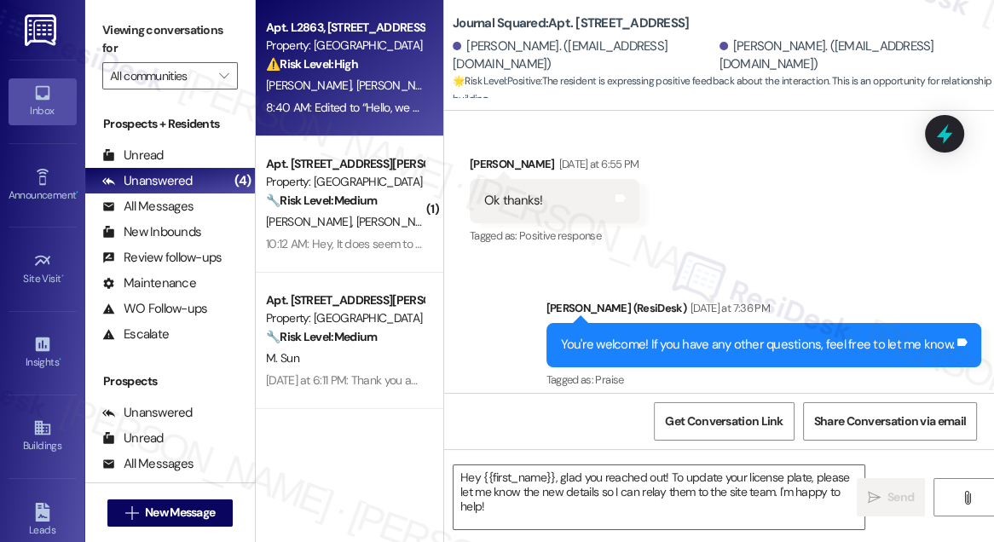
type textarea "Fetching suggested responses. Please feel free to read through the conversation…"
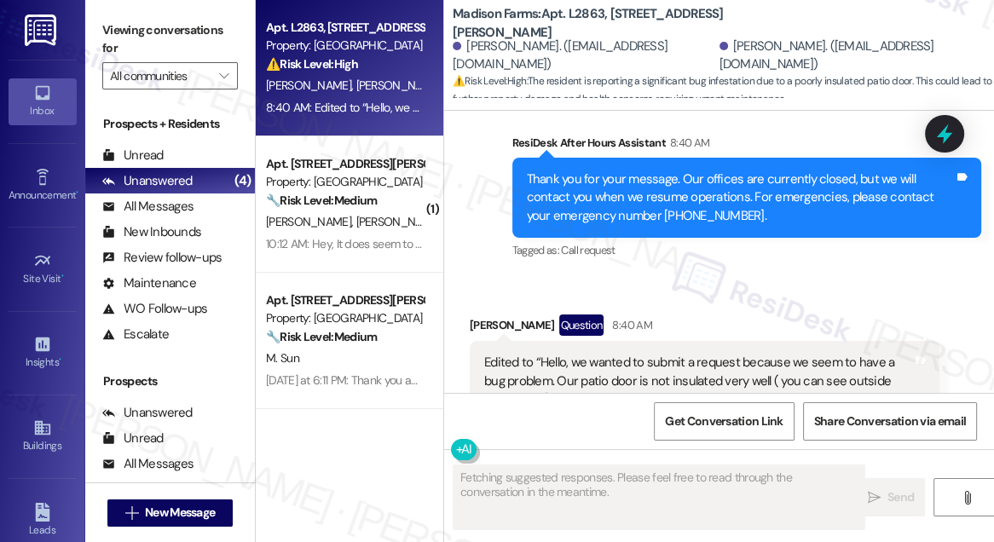
scroll to position [3125, 0]
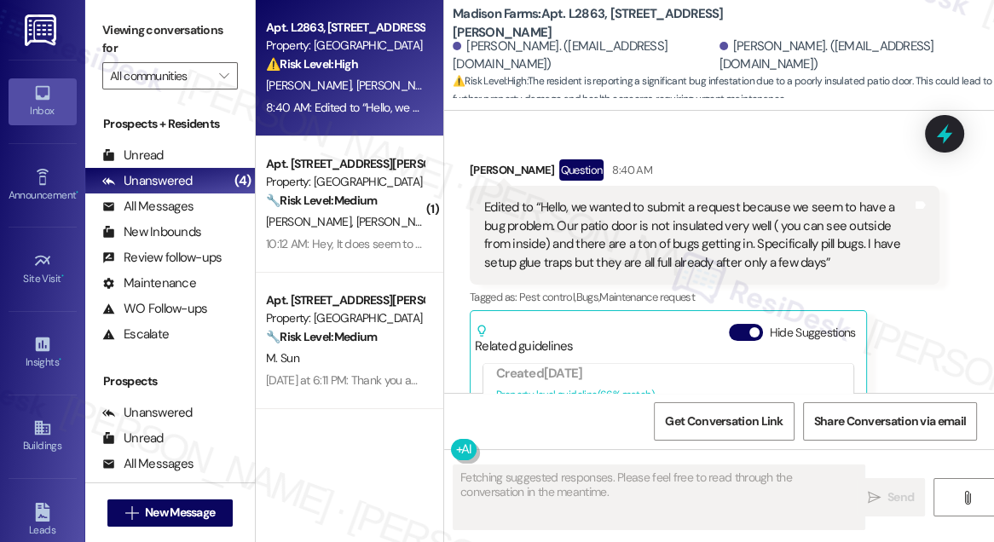
click at [634, 261] on div "Edited to “Hello, we wanted to submit a request because we seem to have a bug p…" at bounding box center [698, 235] width 428 height 73
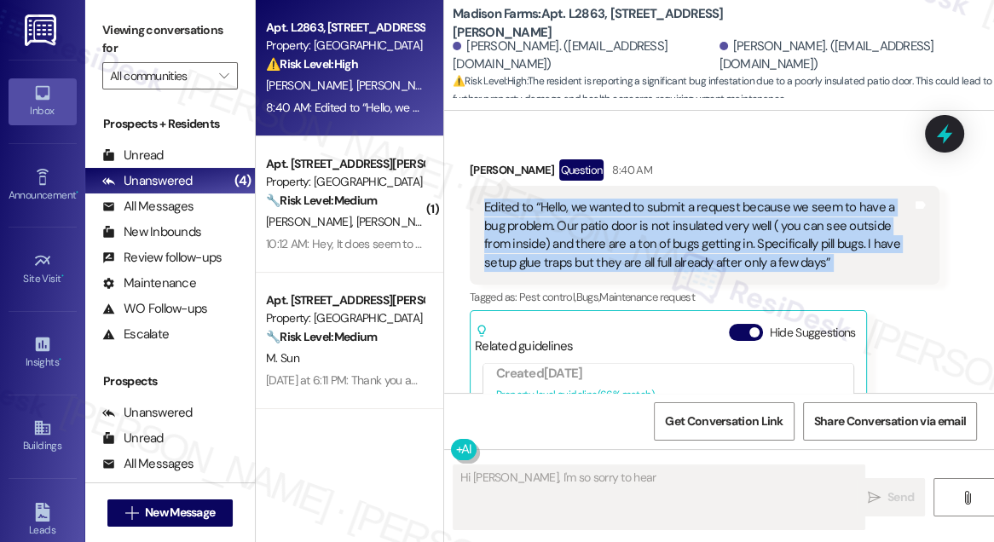
click at [634, 261] on div "Edited to “Hello, we wanted to submit a request because we seem to have a bug p…" at bounding box center [698, 235] width 428 height 73
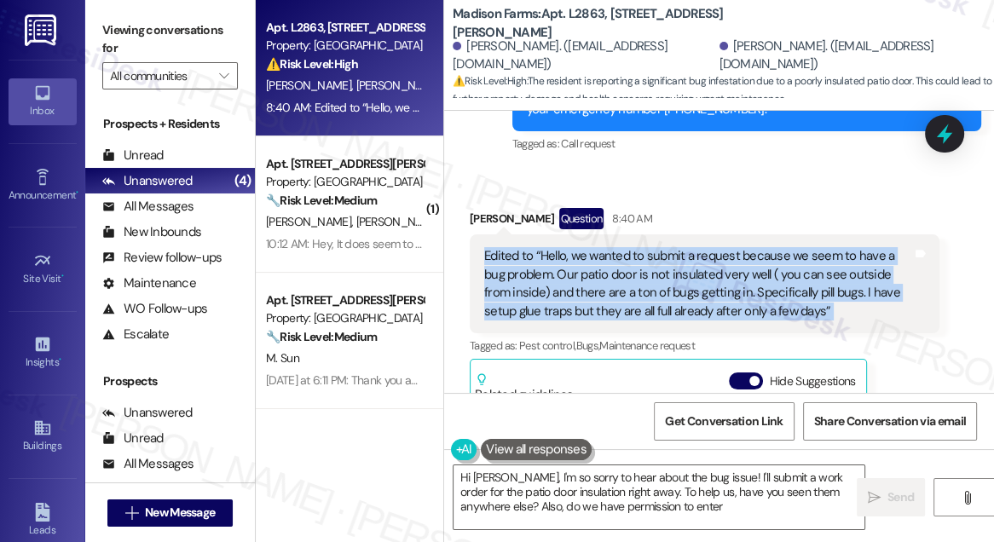
type textarea "Hi [PERSON_NAME], I'm so sorry to hear about the bug issue! I'll submit a work …"
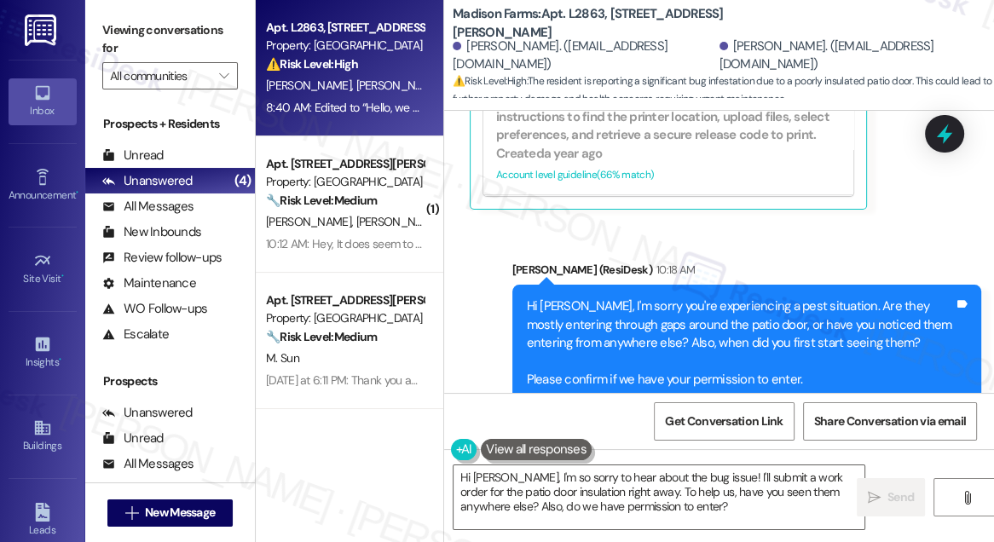
scroll to position [3575, 0]
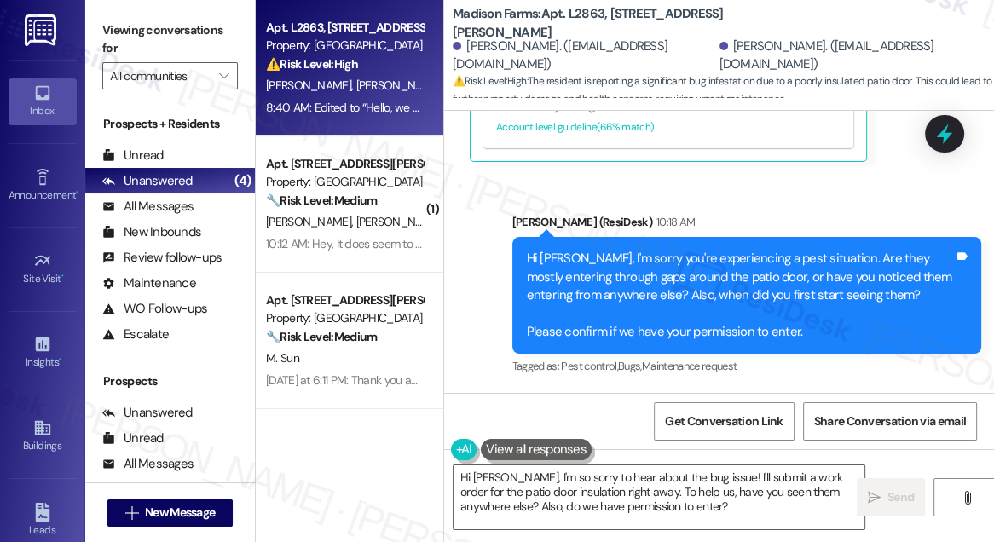
click at [615, 278] on div "Hi [PERSON_NAME], I'm sorry you're experiencing a pest situation. Are they most…" at bounding box center [741, 295] width 428 height 91
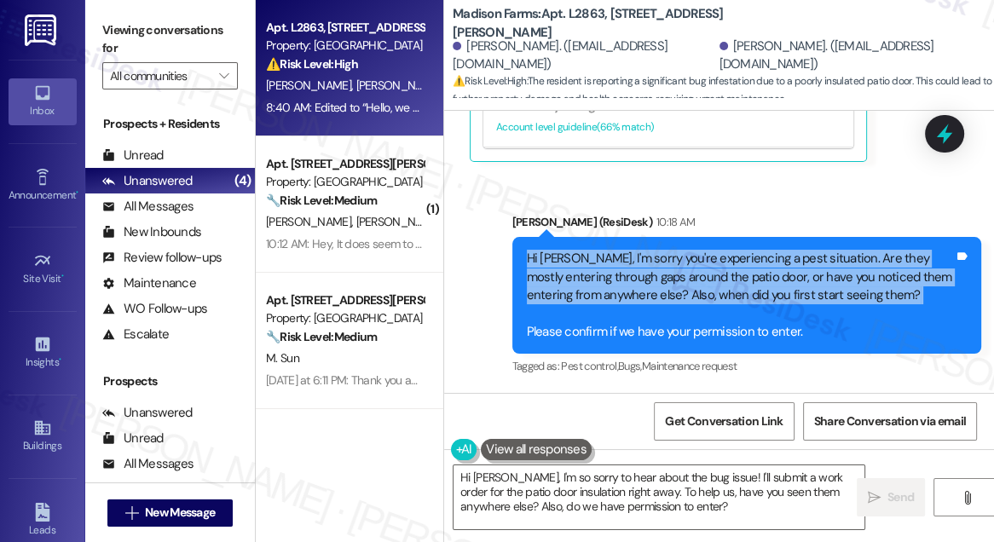
click at [615, 278] on div "Hi [PERSON_NAME], I'm sorry you're experiencing a pest situation. Are they most…" at bounding box center [741, 295] width 428 height 91
click at [608, 283] on div "Hi [PERSON_NAME], I'm sorry you're experiencing a pest situation. Are they most…" at bounding box center [741, 295] width 428 height 91
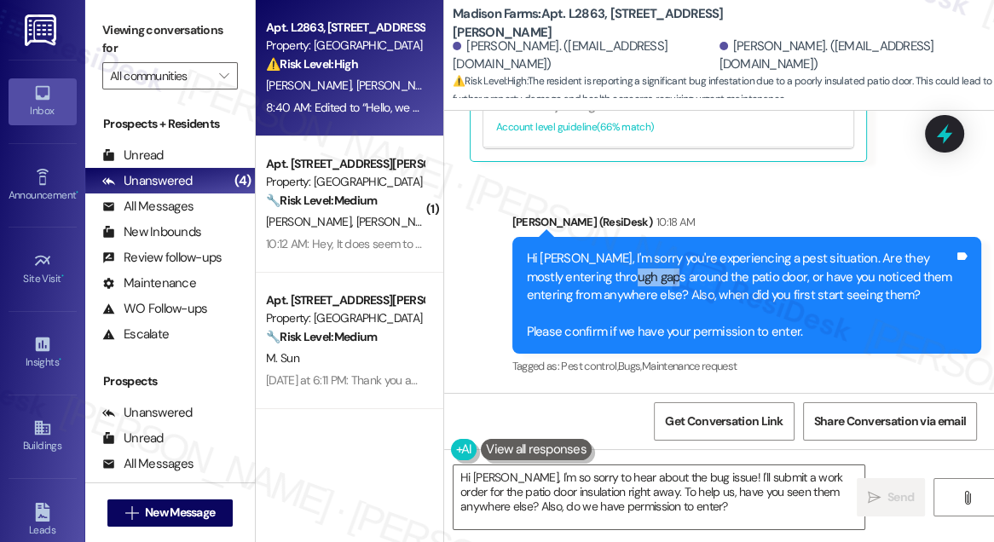
click at [608, 283] on div "Hi [PERSON_NAME], I'm sorry you're experiencing a pest situation. Are they most…" at bounding box center [741, 295] width 428 height 91
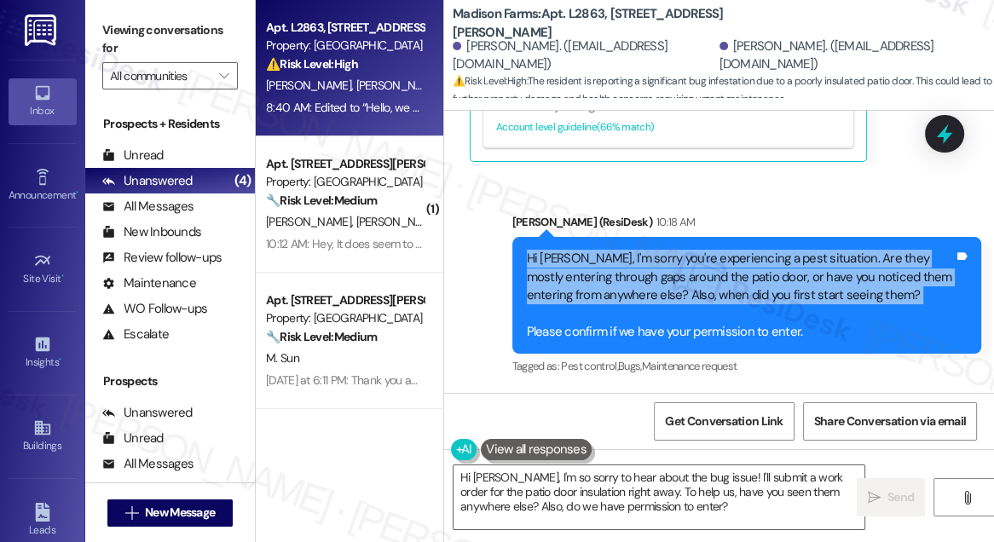
click at [608, 283] on div "Hi [PERSON_NAME], I'm sorry you're experiencing a pest situation. Are they most…" at bounding box center [741, 295] width 428 height 91
click at [570, 272] on div "Hi [PERSON_NAME], I'm sorry you're experiencing a pest situation. Are they most…" at bounding box center [741, 295] width 428 height 91
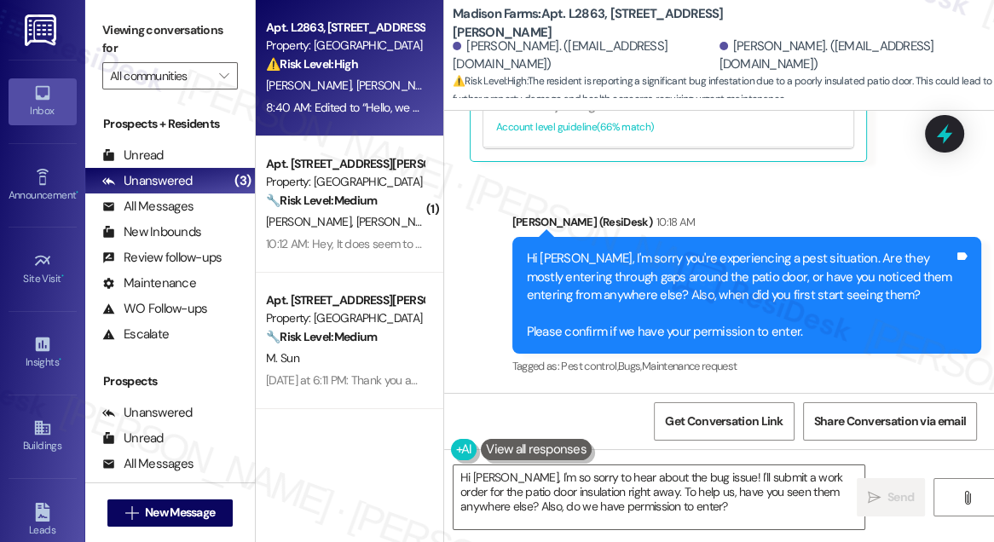
click at [656, 303] on div "Hi [PERSON_NAME], I'm sorry you're experiencing a pest situation. Are they most…" at bounding box center [741, 295] width 428 height 91
click at [601, 256] on div "Hi [PERSON_NAME], I'm sorry you're experiencing a pest situation. Are they most…" at bounding box center [741, 295] width 428 height 91
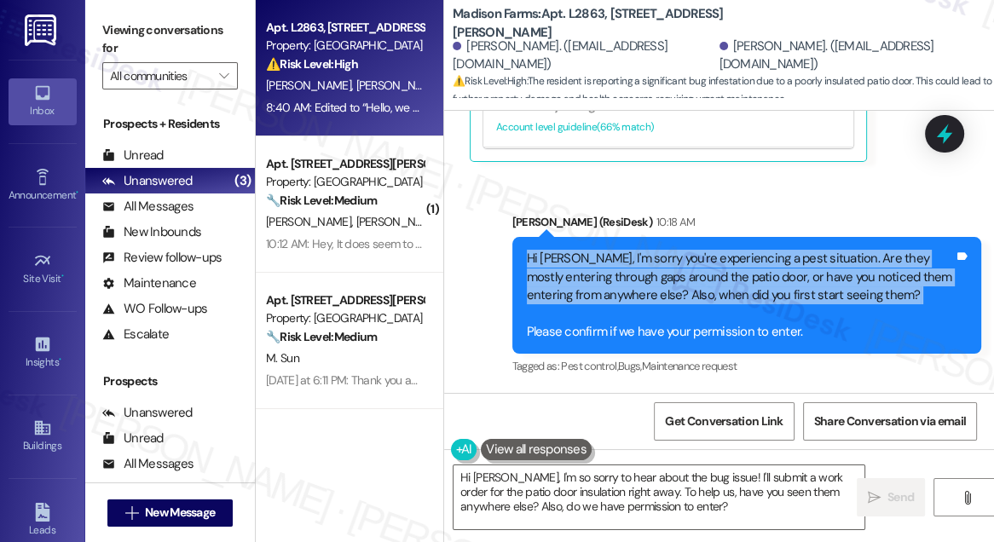
click at [601, 256] on div "Hi [PERSON_NAME], I'm sorry you're experiencing a pest situation. Are they most…" at bounding box center [741, 295] width 428 height 91
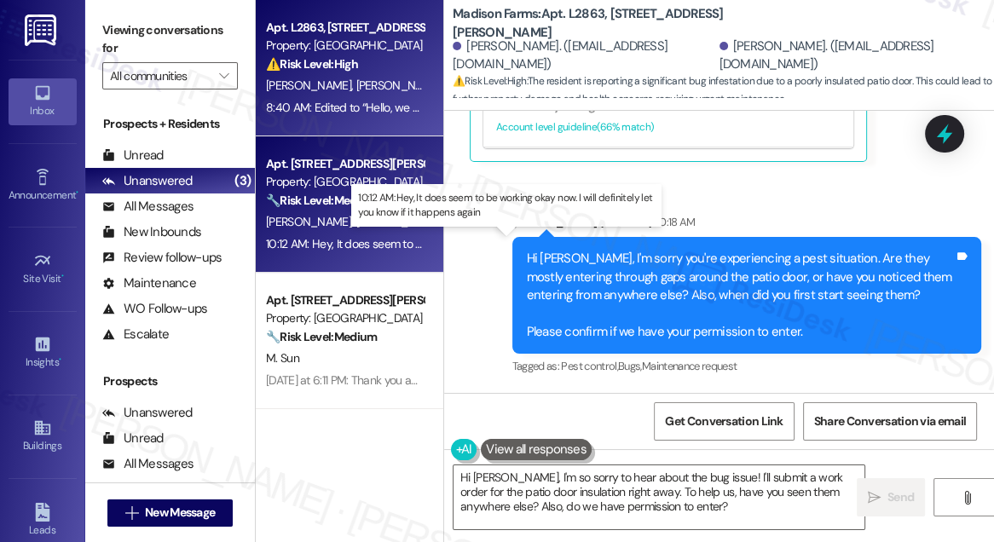
click at [359, 242] on div "10:12 AM: Hey, It does seem to be working okay now. I will definitely let you k…" at bounding box center [509, 243] width 486 height 15
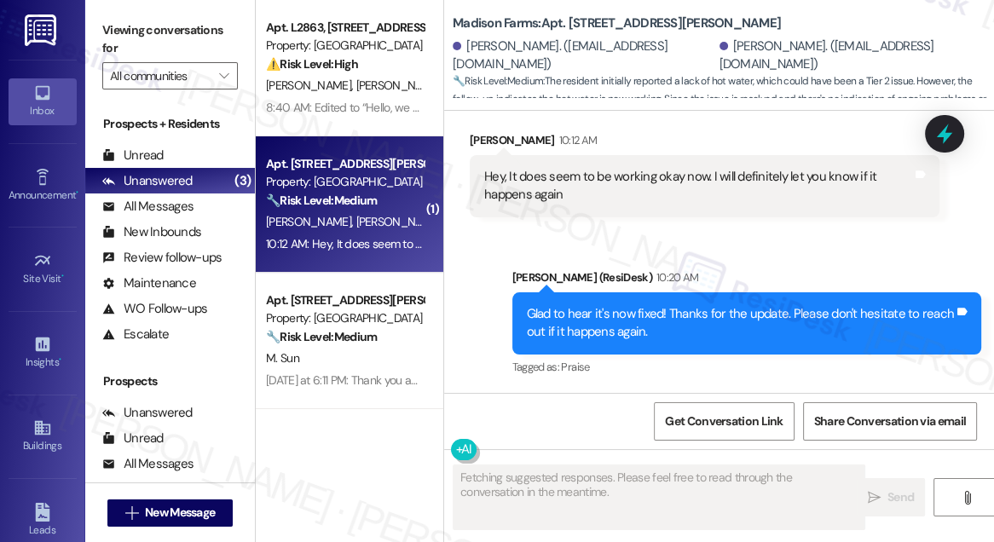
scroll to position [2479, 0]
click at [636, 317] on div "Glad to hear it's now fixed! Thanks for the update. Please don't hesitate to re…" at bounding box center [741, 323] width 428 height 37
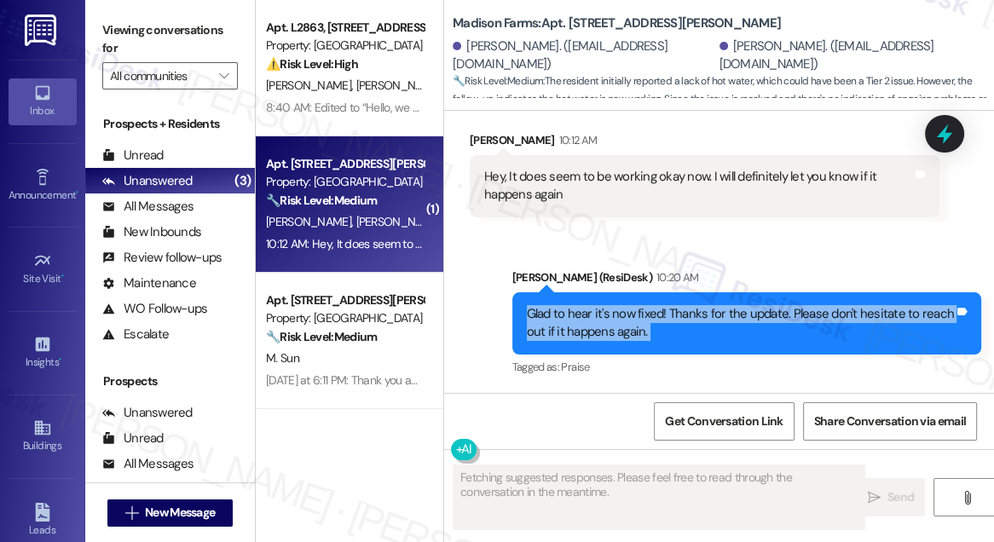
click at [636, 317] on div "Glad to hear it's now fixed! Thanks for the update. Please don't hesitate to re…" at bounding box center [741, 323] width 428 height 37
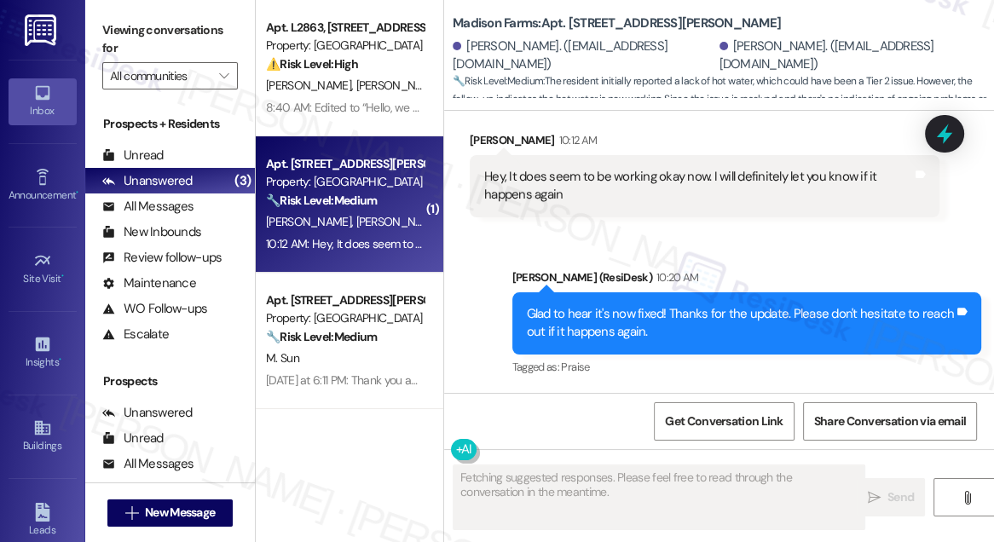
click at [712, 258] on div "Sent via SMS [PERSON_NAME] (ResiDesk) 10:20 AM Glad to hear it's now fixed! Tha…" at bounding box center [746, 324] width 495 height 136
click at [670, 313] on div "Glad to hear it's now fixed! Thanks for the update. Please don't hesitate to re…" at bounding box center [741, 323] width 428 height 37
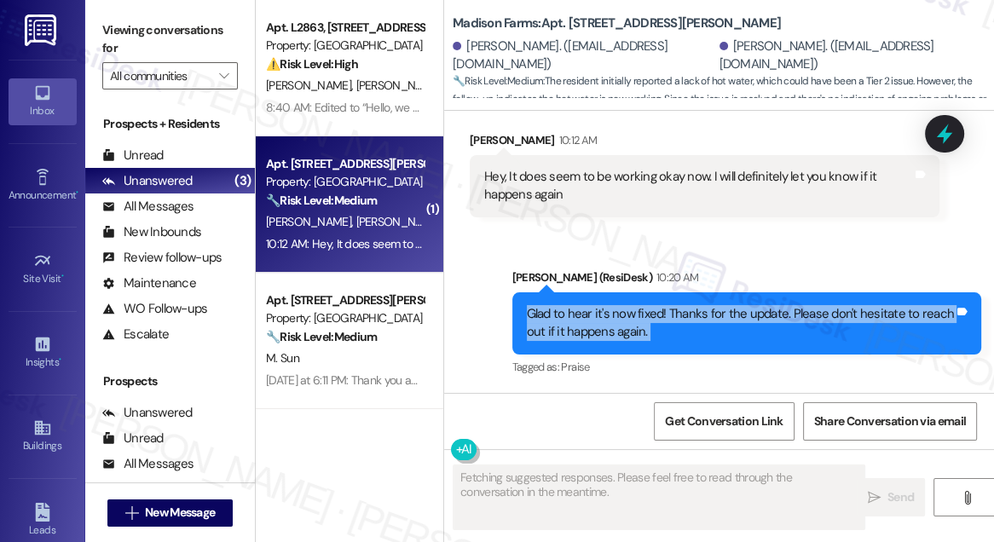
click at [670, 313] on div "Glad to hear it's now fixed! Thanks for the update. Please don't hesitate to re…" at bounding box center [741, 323] width 428 height 37
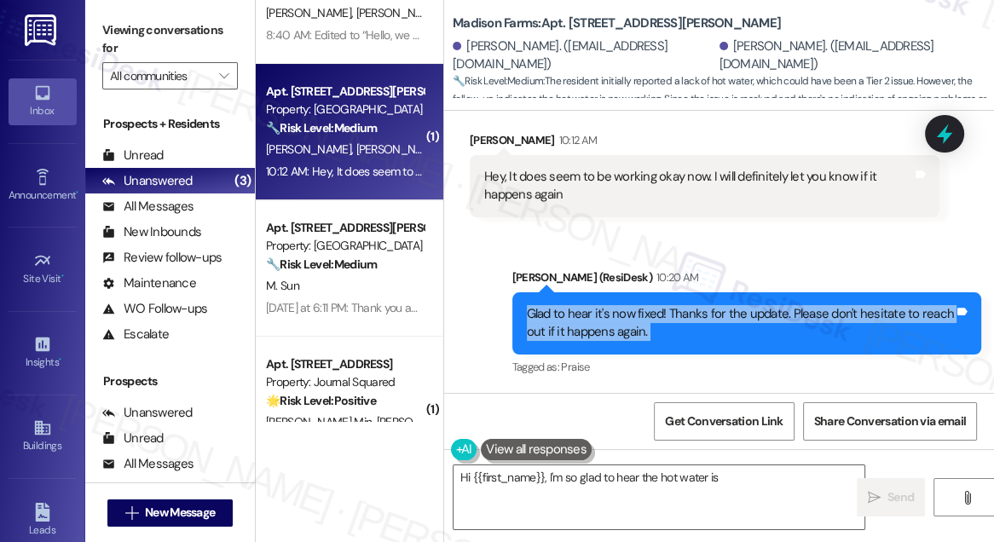
scroll to position [124, 0]
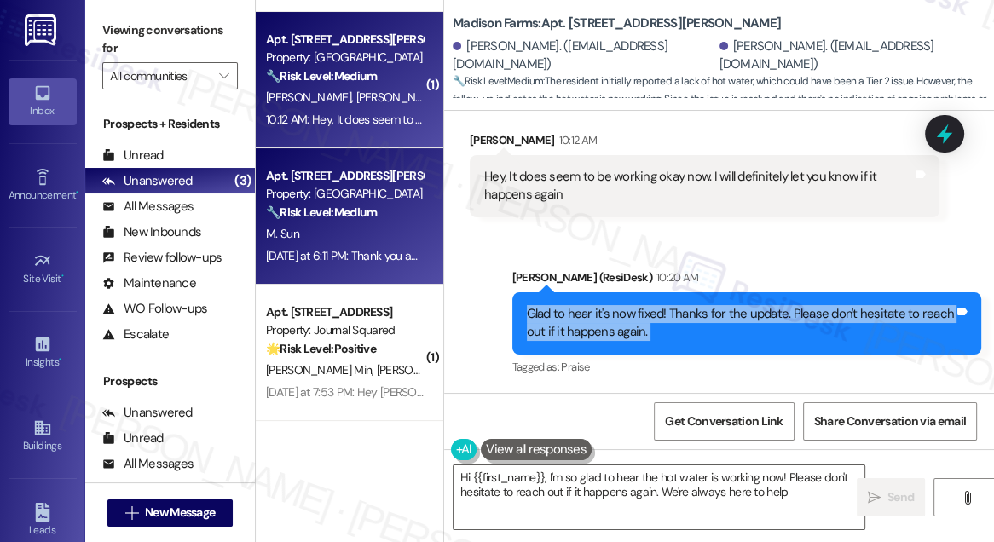
type textarea "Hi {{first_name}}, I'm so glad to hear the hot water is working now! Please don…"
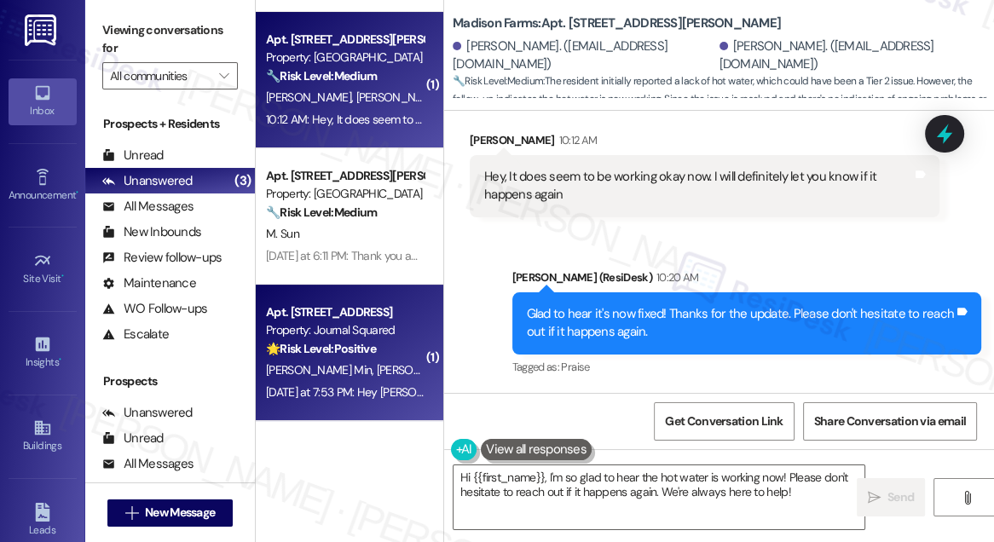
click at [372, 341] on strong "🌟 Risk Level: Positive" at bounding box center [321, 348] width 110 height 15
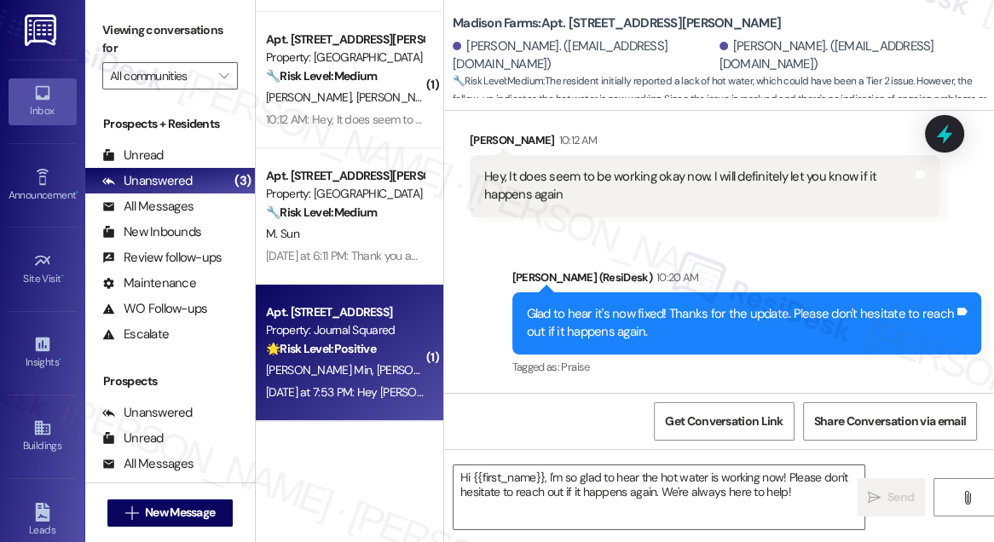
type textarea "Fetching suggested responses. Please feel free to read through the conversation…"
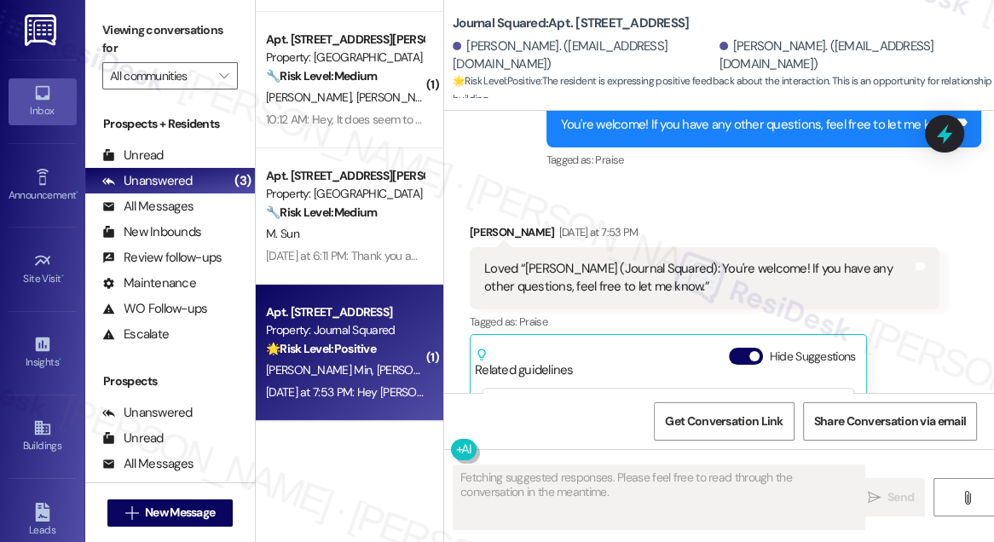
scroll to position [6693, 0]
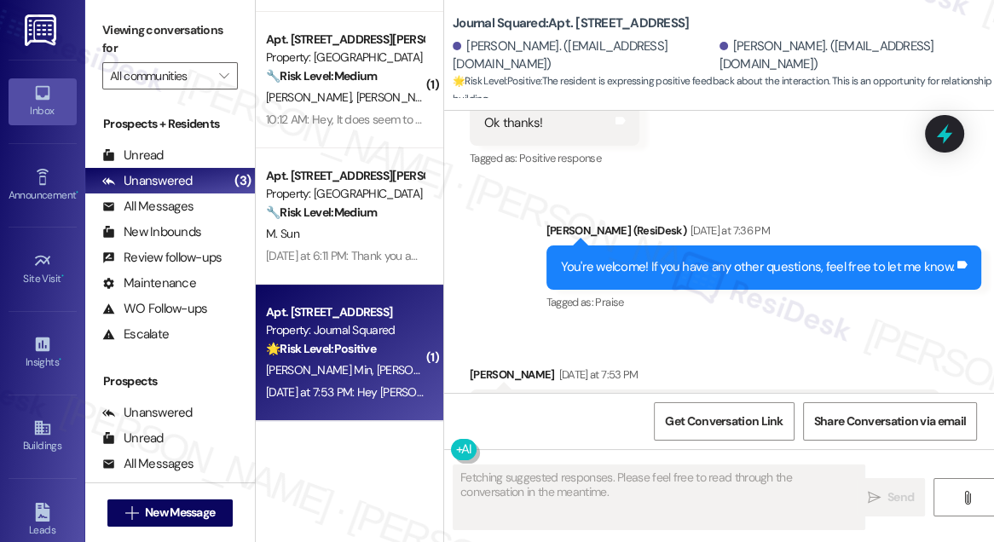
click at [622, 402] on div "Loved “[PERSON_NAME] (Journal Squared): You're welcome! If you have any other q…" at bounding box center [698, 420] width 428 height 37
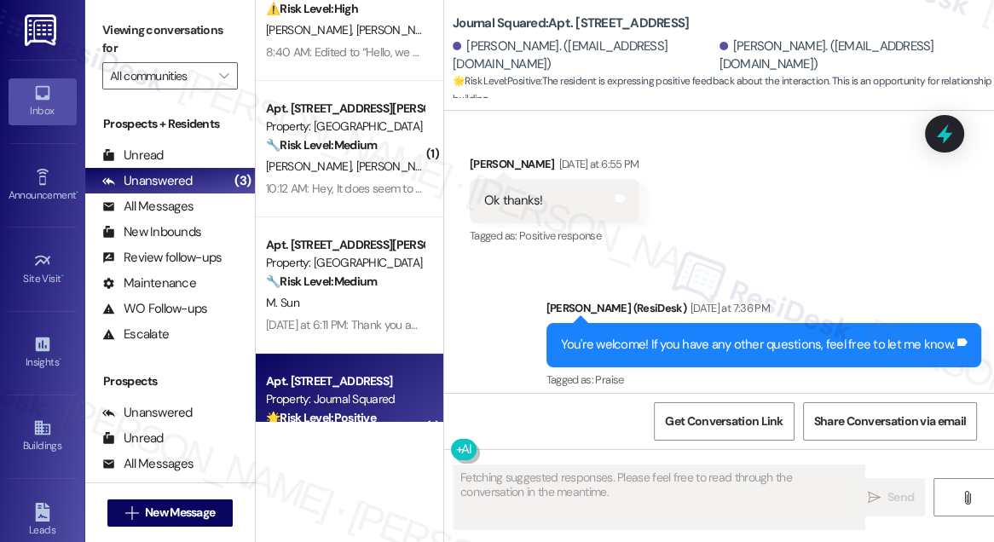
scroll to position [0, 0]
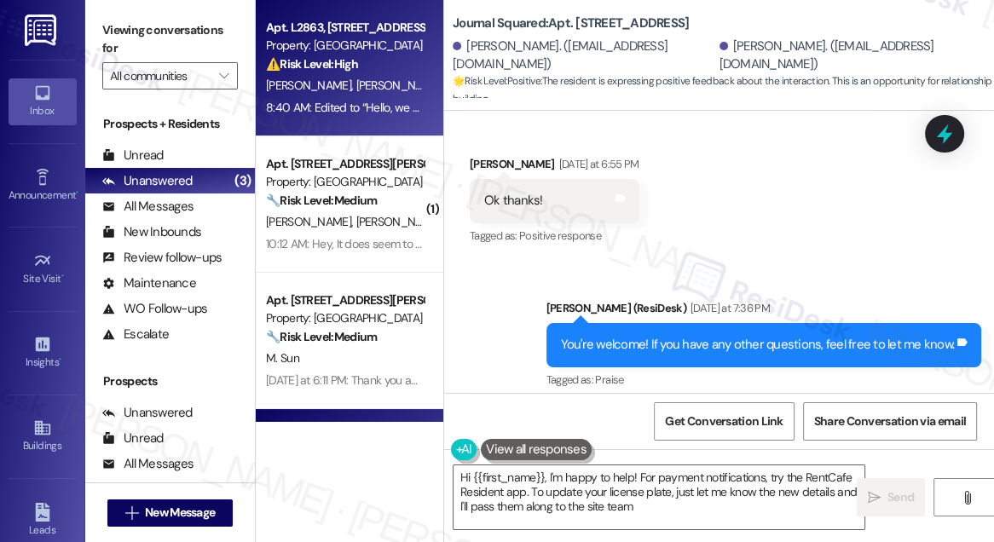
type textarea "Hi {{first_name}}, I'm happy to help! For payment notifications, try the RentCa…"
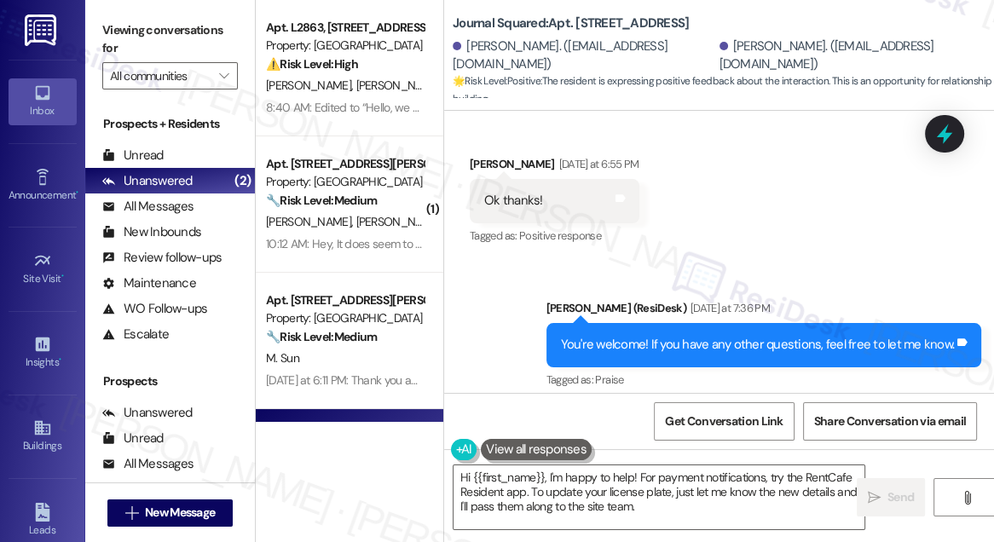
click at [134, 24] on label "Viewing conversations for" at bounding box center [170, 39] width 136 height 45
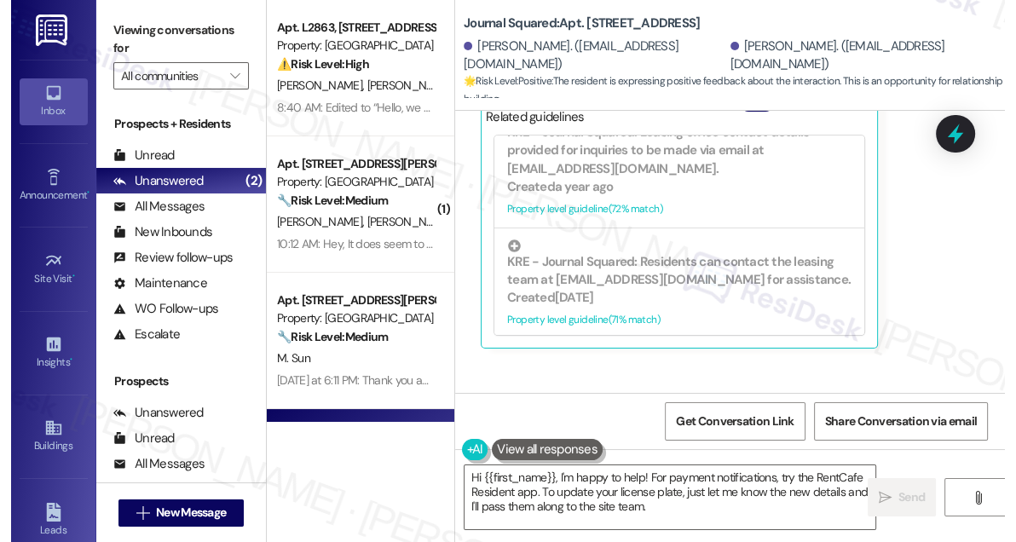
scroll to position [6702, 0]
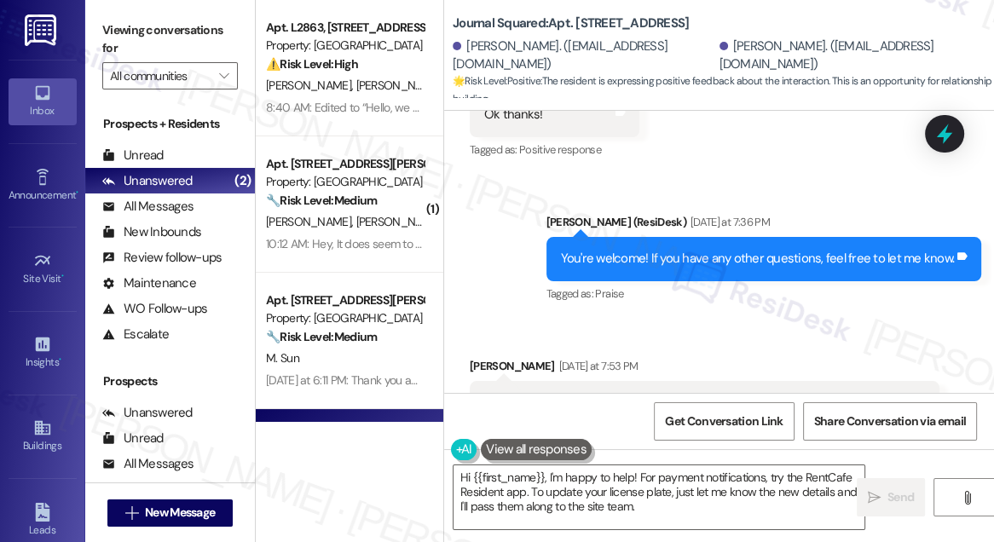
click at [620, 381] on div "Loved “[PERSON_NAME] (Journal Squared): You're welcome! If you have any other q…" at bounding box center [705, 412] width 470 height 62
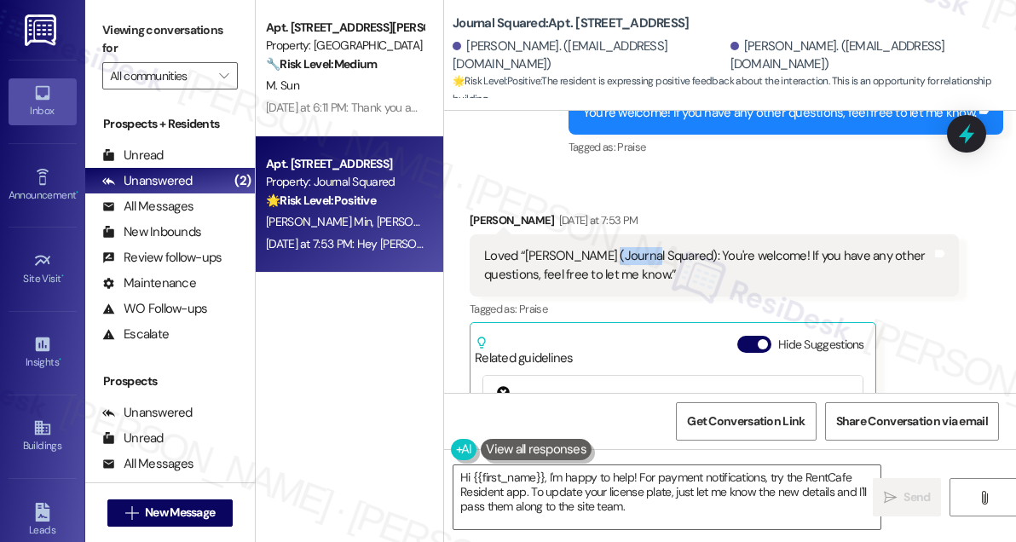
scroll to position [6647, 0]
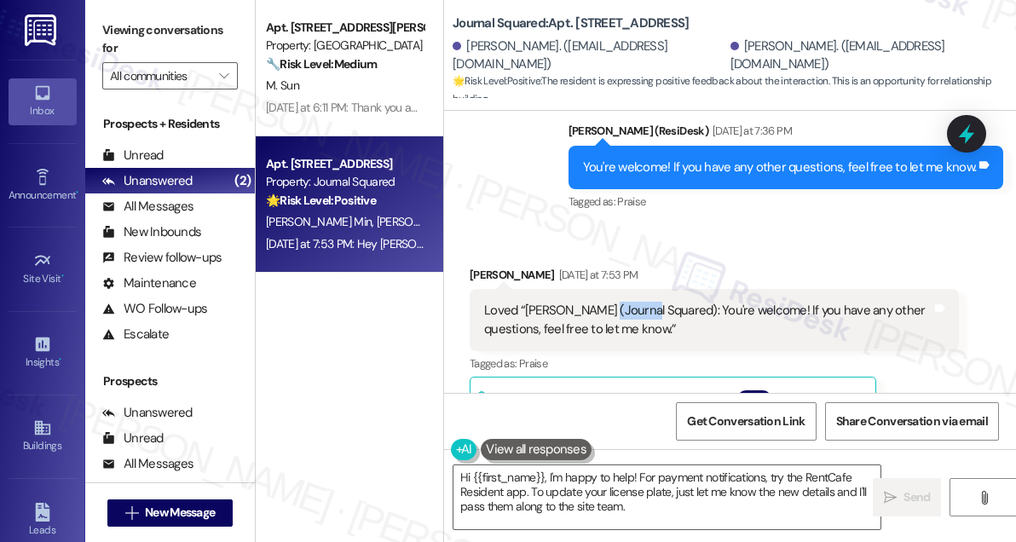
click at [619, 302] on div "Loved “[PERSON_NAME] (Journal Squared): You're welcome! If you have any other q…" at bounding box center [707, 320] width 447 height 37
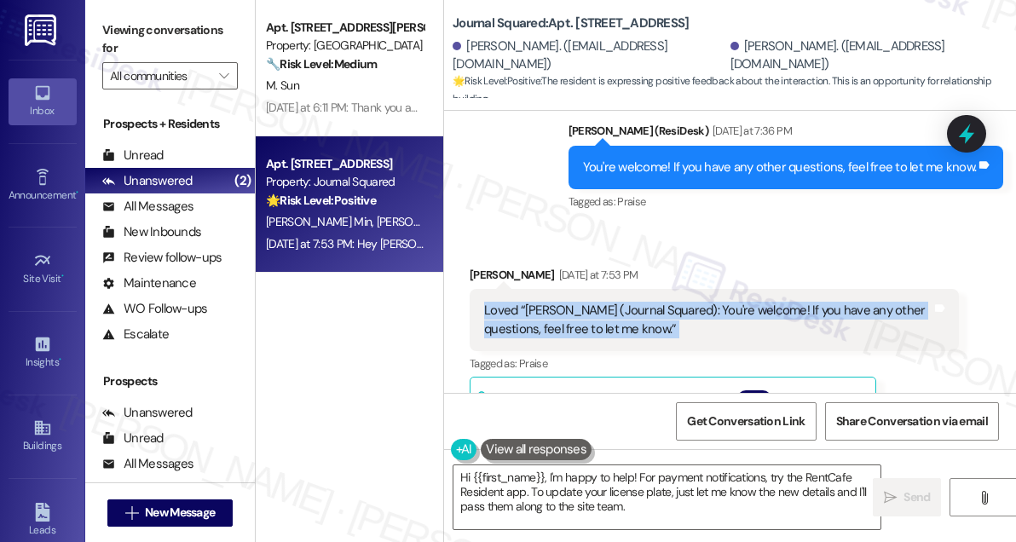
click at [619, 302] on div "Loved “[PERSON_NAME] (Journal Squared): You're welcome! If you have any other q…" at bounding box center [707, 320] width 447 height 37
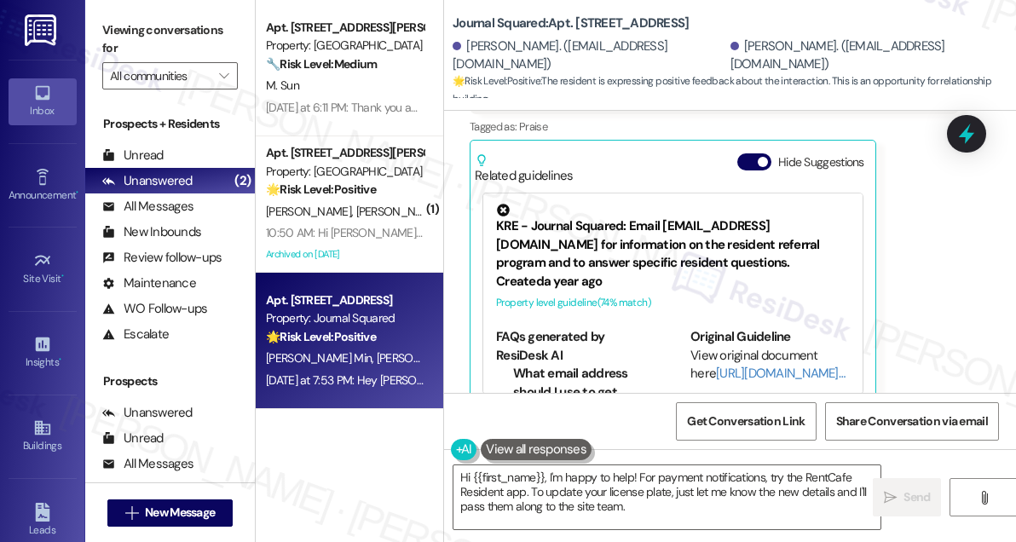
scroll to position [7034, 0]
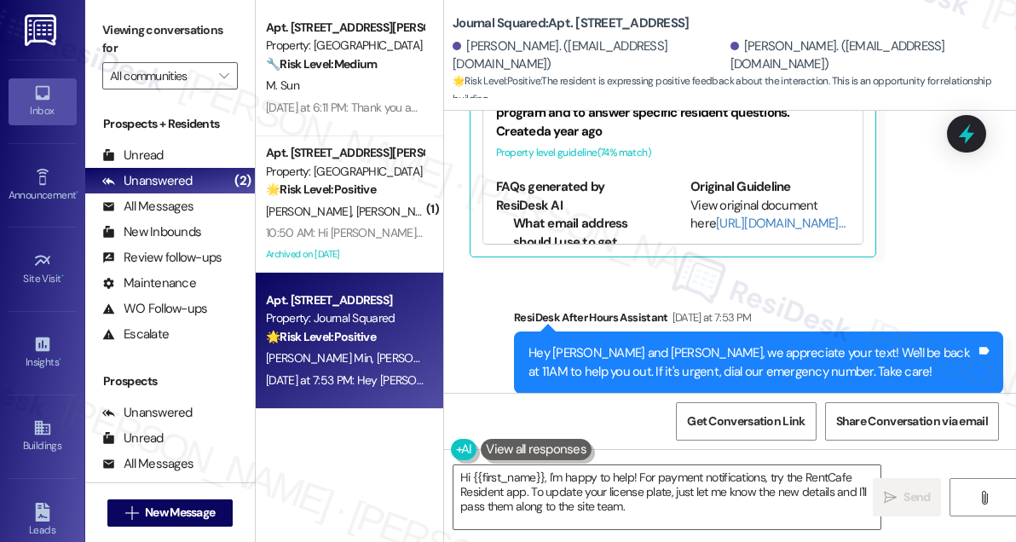
click at [567, 344] on div "Hey [PERSON_NAME] and [PERSON_NAME], we appreciate your text! We'll be back at …" at bounding box center [751, 362] width 447 height 37
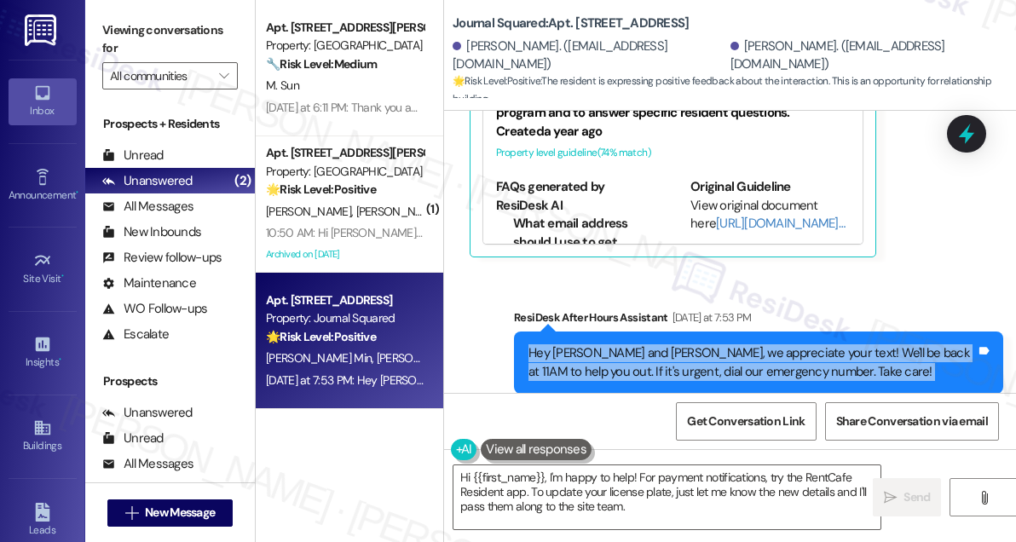
click at [567, 344] on div "Hey [PERSON_NAME] and [PERSON_NAME], we appreciate your text! We'll be back at …" at bounding box center [751, 362] width 447 height 37
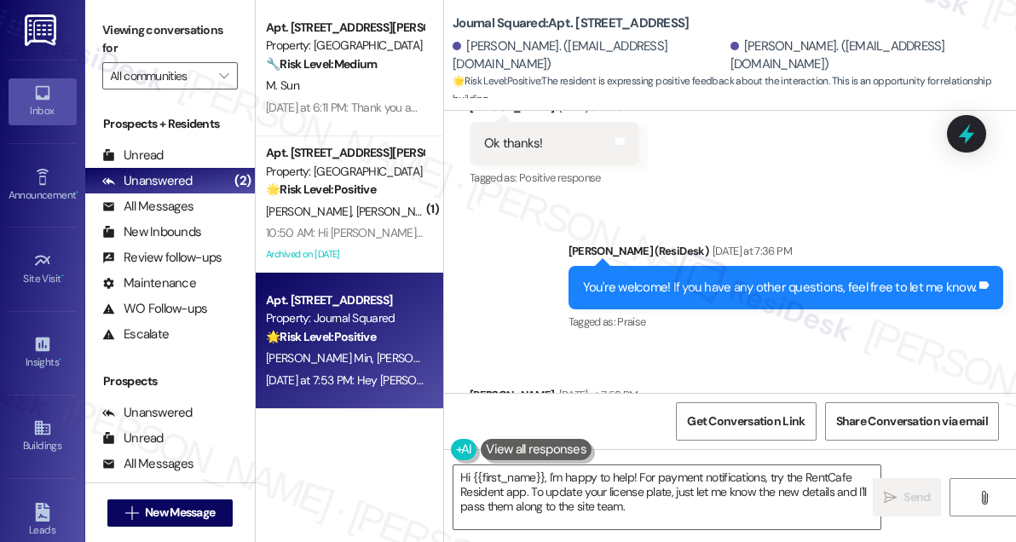
scroll to position [6491, 0]
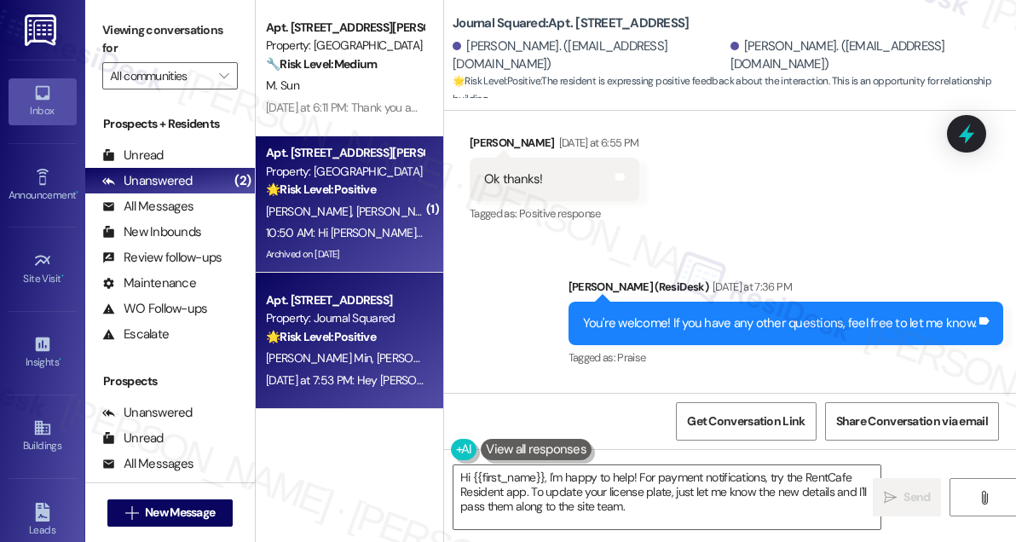
click at [393, 268] on div "Apt. A2231, [STREET_ADDRESS][PERSON_NAME] Property: [GEOGRAPHIC_DATA] 🌟 Risk Le…" at bounding box center [350, 204] width 188 height 136
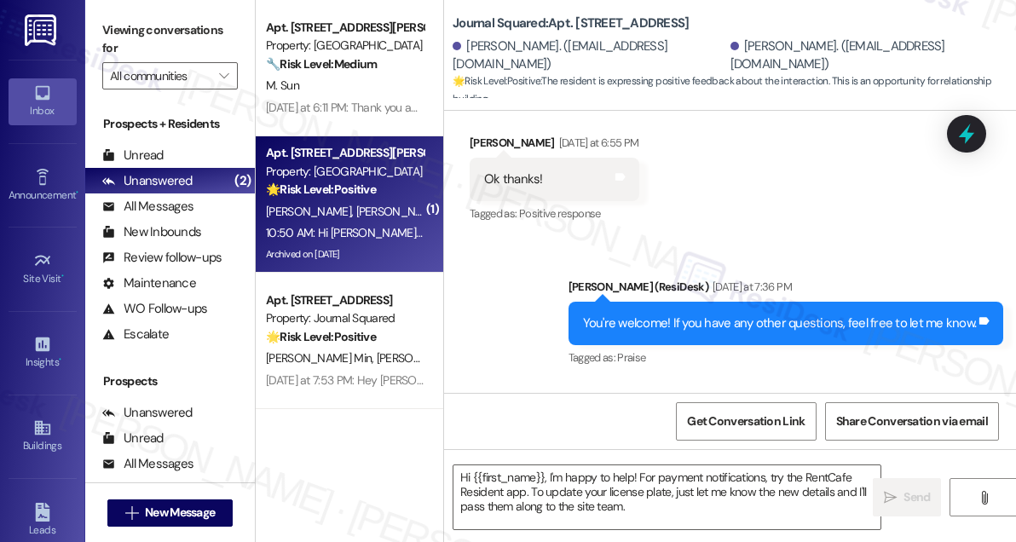
type textarea "Fetching suggested responses. Please feel free to read through the conversation…"
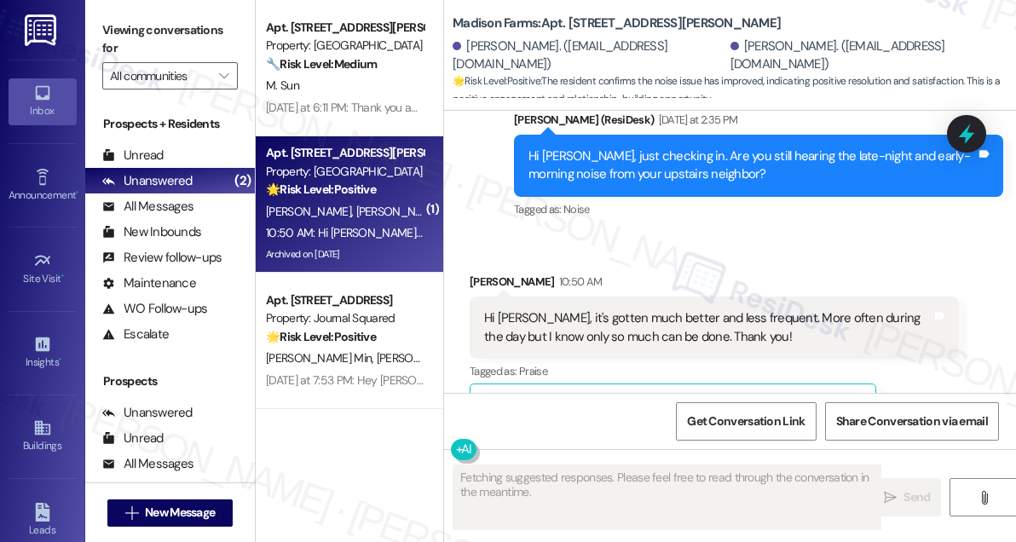
scroll to position [7484, 0]
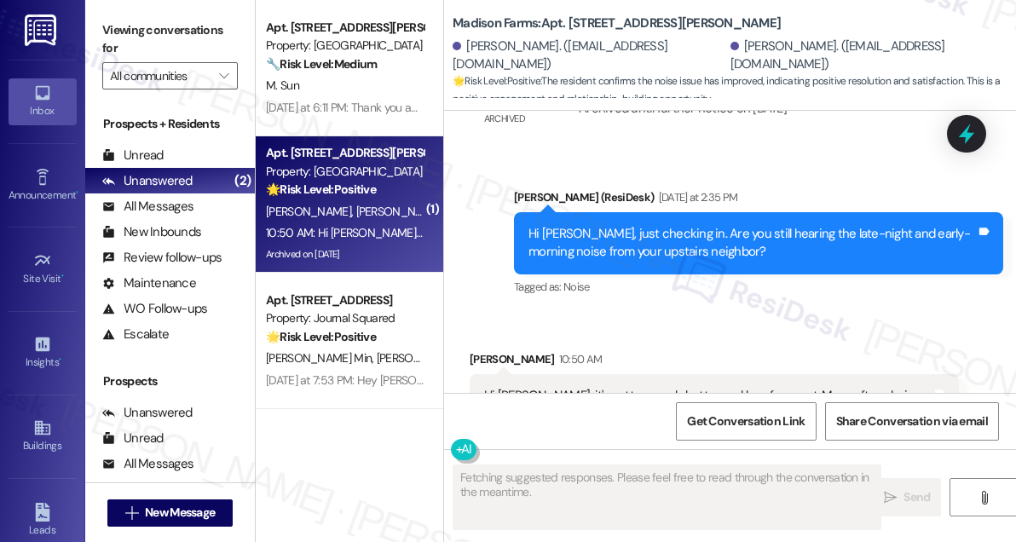
click at [661, 225] on div "Hi [PERSON_NAME], just checking in. Are you still hearing the late-night and ea…" at bounding box center [751, 243] width 447 height 37
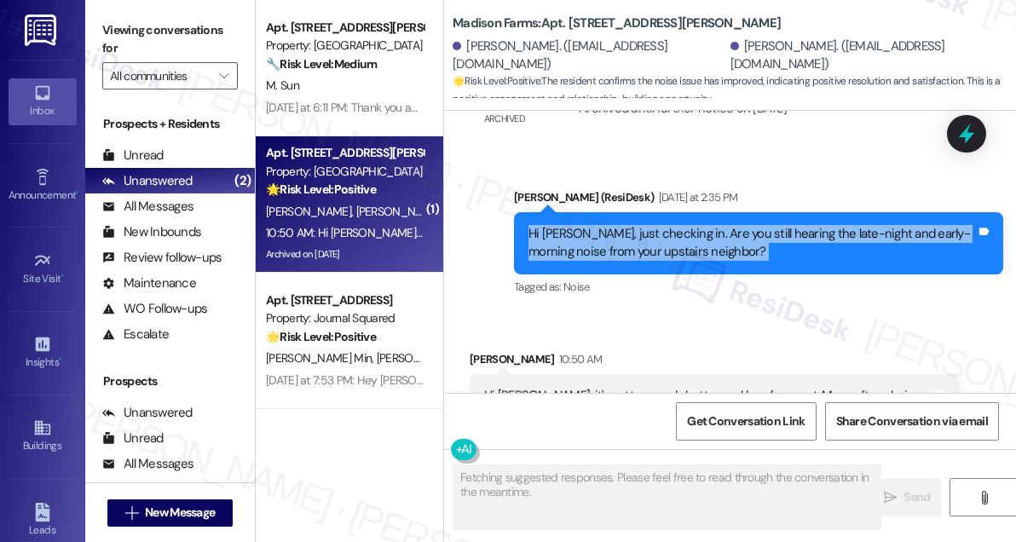
click at [661, 225] on div "Hi [PERSON_NAME], just checking in. Are you still hearing the late-night and ea…" at bounding box center [751, 243] width 447 height 37
click at [759, 225] on div "Hi [PERSON_NAME], just checking in. Are you still hearing the late-night and ea…" at bounding box center [751, 243] width 447 height 37
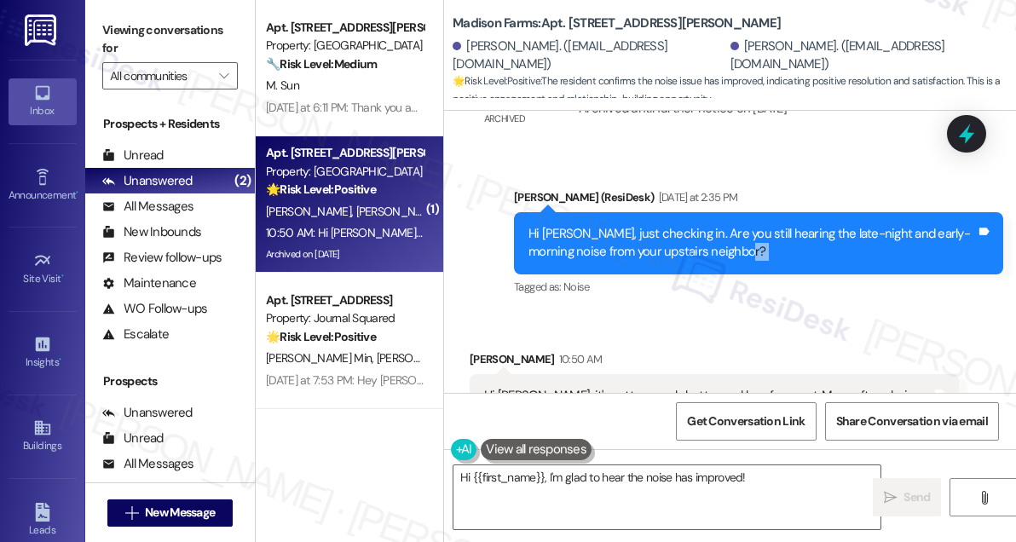
click at [759, 225] on div "Hi [PERSON_NAME], just checking in. Are you still hearing the late-night and ea…" at bounding box center [751, 243] width 447 height 37
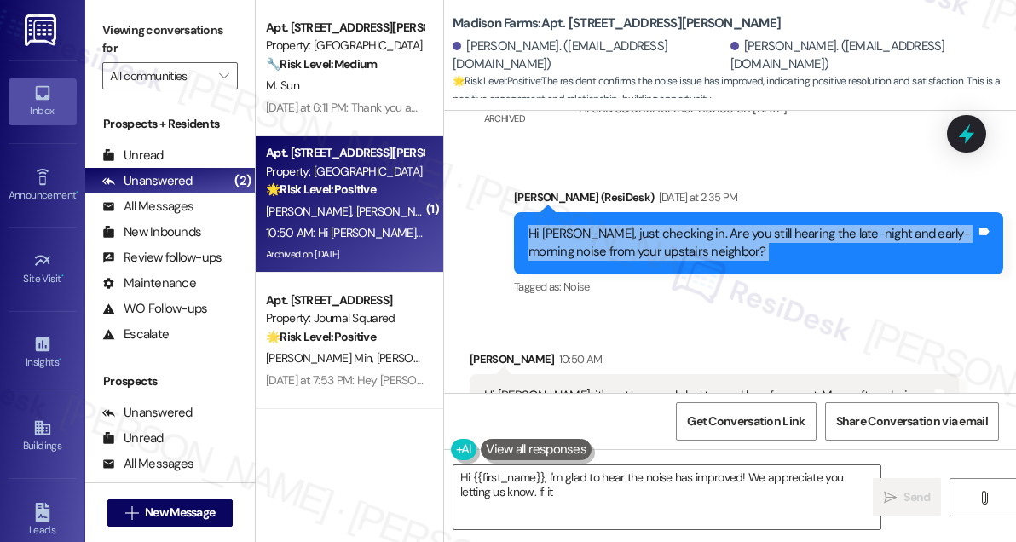
click at [759, 225] on div "Hi [PERSON_NAME], just checking in. Are you still hearing the late-night and ea…" at bounding box center [751, 243] width 447 height 37
click at [828, 225] on div "Hi [PERSON_NAME], just checking in. Are you still hearing the late-night and ea…" at bounding box center [751, 243] width 447 height 37
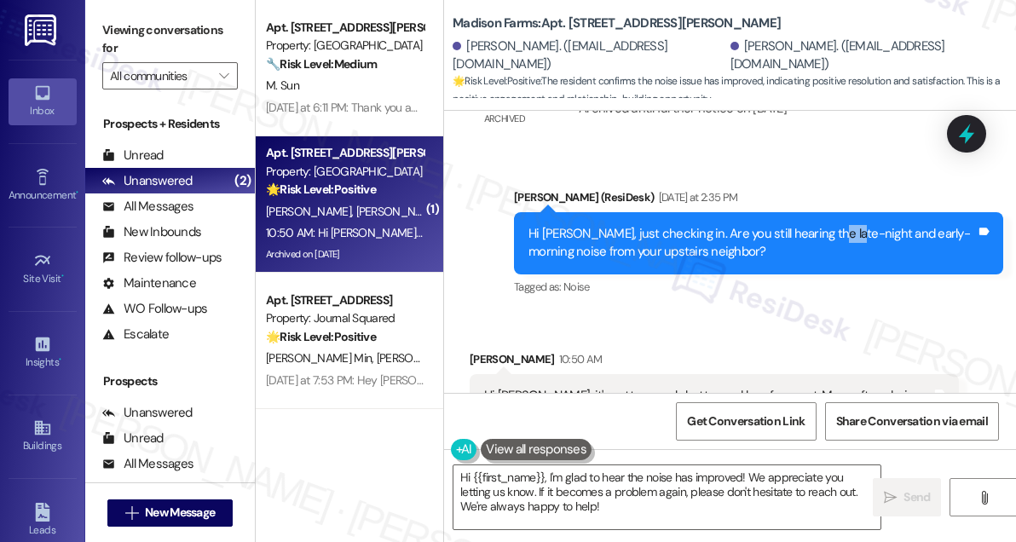
click at [828, 225] on div "Hi [PERSON_NAME], just checking in. Are you still hearing the late-night and ea…" at bounding box center [751, 243] width 447 height 37
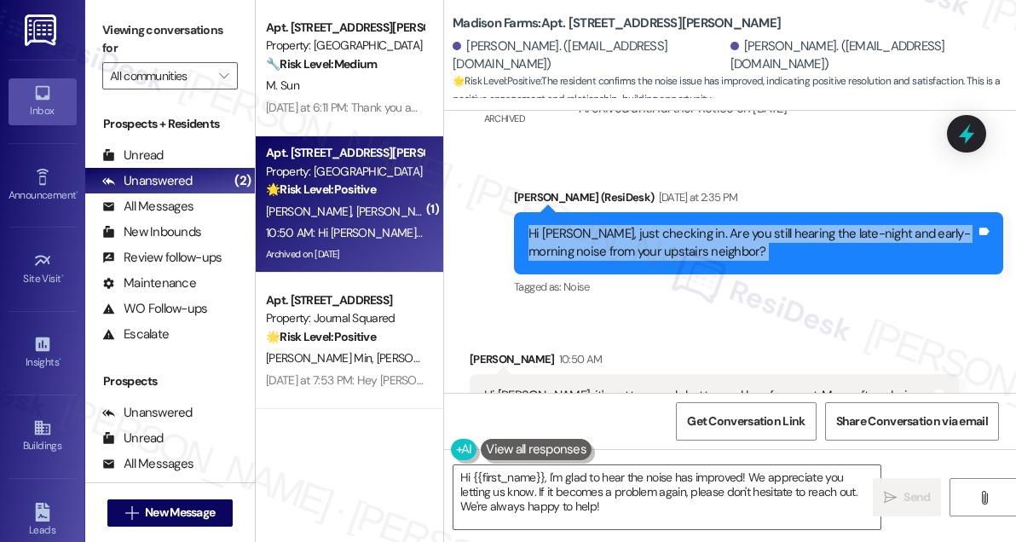
click at [828, 225] on div "Hi [PERSON_NAME], just checking in. Are you still hearing the late-night and ea…" at bounding box center [751, 243] width 447 height 37
click at [730, 225] on div "Hi [PERSON_NAME], just checking in. Are you still hearing the late-night and ea…" at bounding box center [751, 243] width 447 height 37
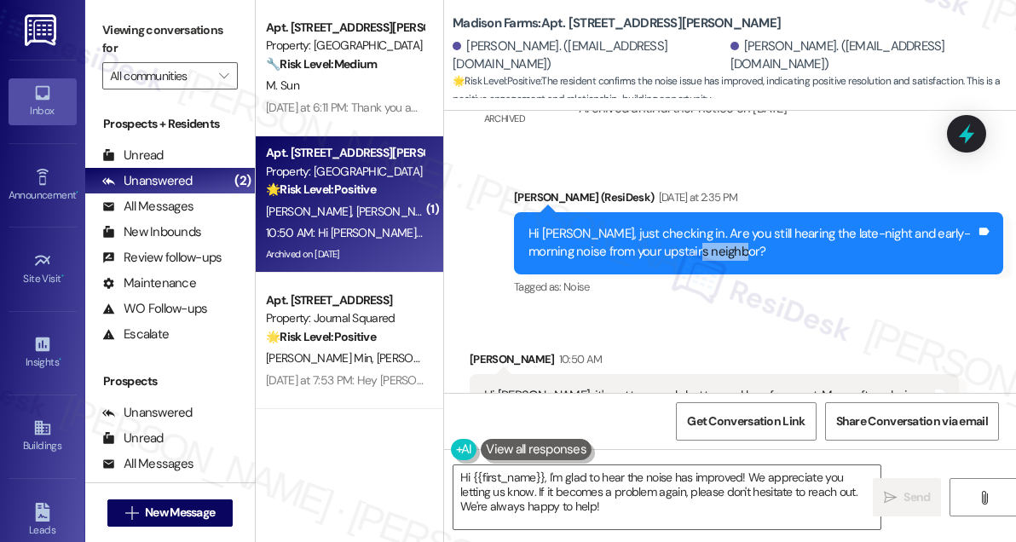
click at [730, 225] on div "Hi [PERSON_NAME], just checking in. Are you still hearing the late-night and ea…" at bounding box center [751, 243] width 447 height 37
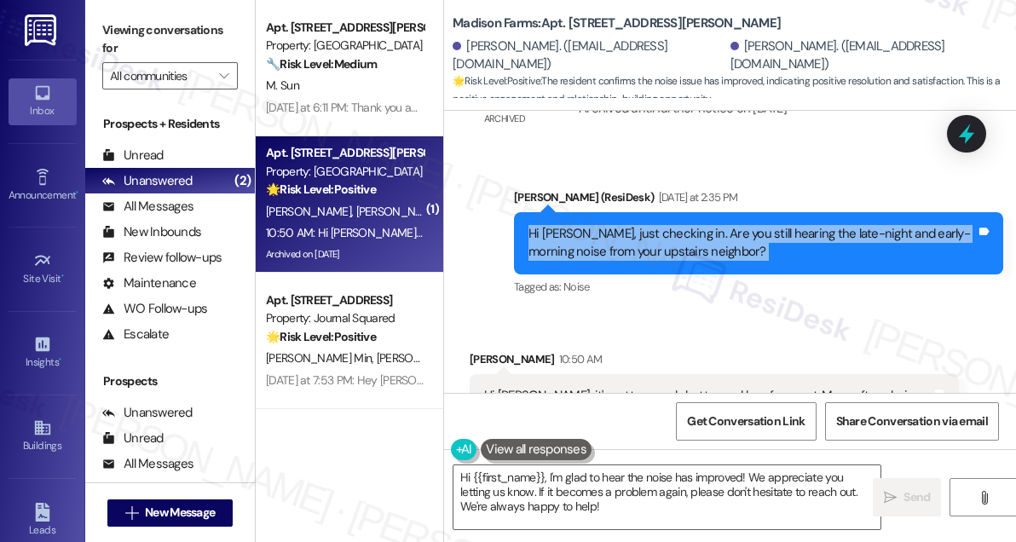
click at [730, 225] on div "Hi [PERSON_NAME], just checking in. Are you still hearing the late-night and ea…" at bounding box center [751, 243] width 447 height 37
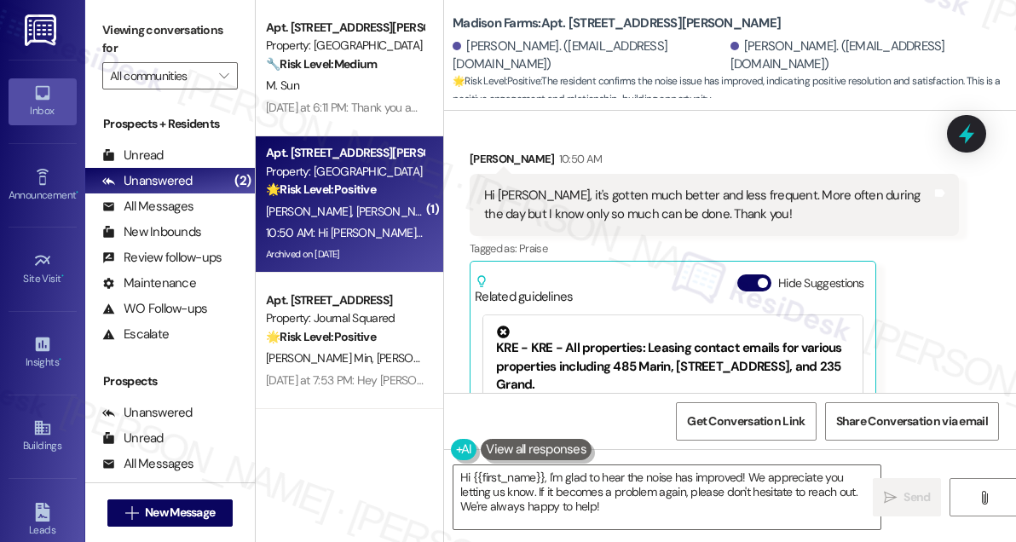
scroll to position [7638, 0]
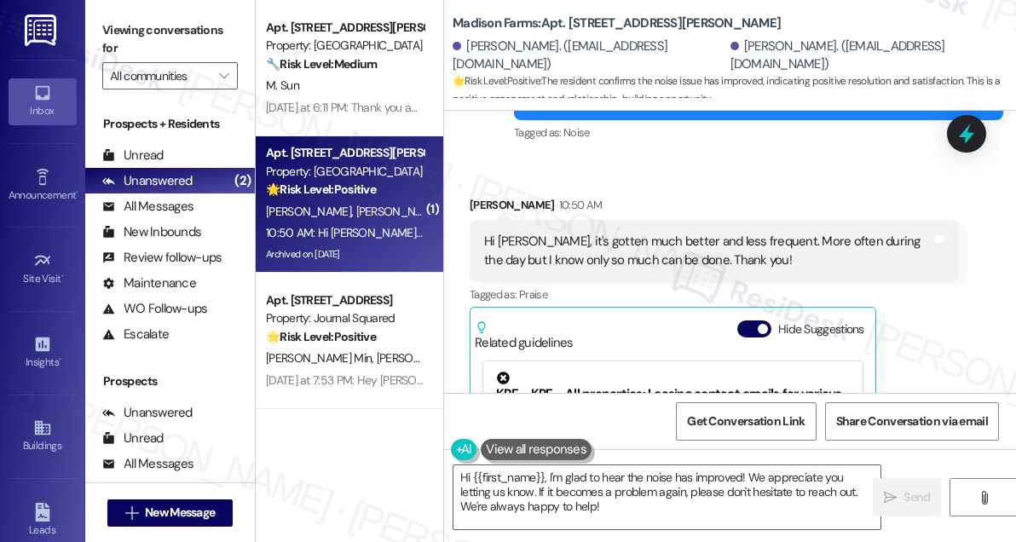
click at [719, 233] on div "Hi [PERSON_NAME], it's gotten much better and less frequent. More often during …" at bounding box center [707, 251] width 447 height 37
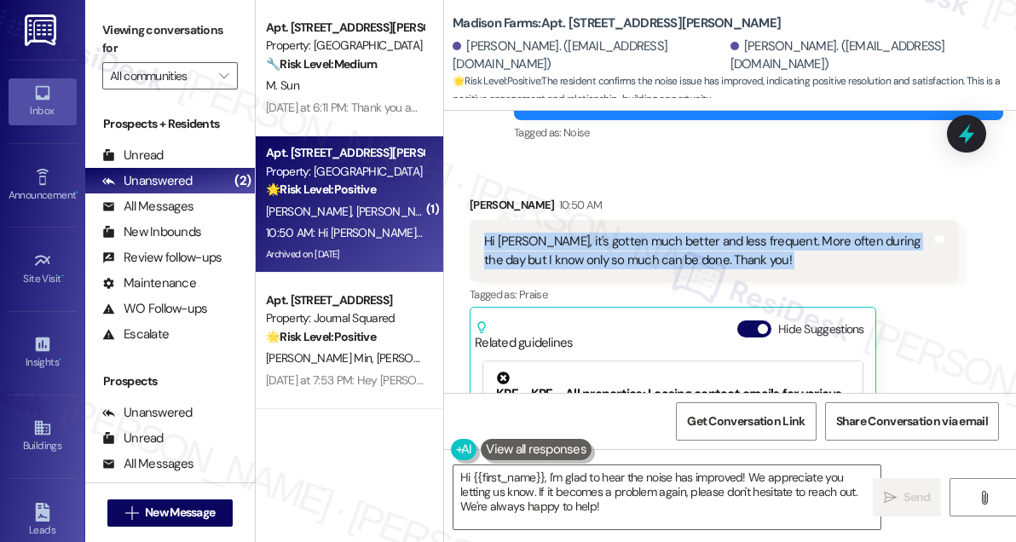
click at [719, 233] on div "Hi [PERSON_NAME], it's gotten much better and less frequent. More often during …" at bounding box center [707, 251] width 447 height 37
click at [611, 233] on div "Hi [PERSON_NAME], it's gotten much better and less frequent. More often during …" at bounding box center [707, 251] width 447 height 37
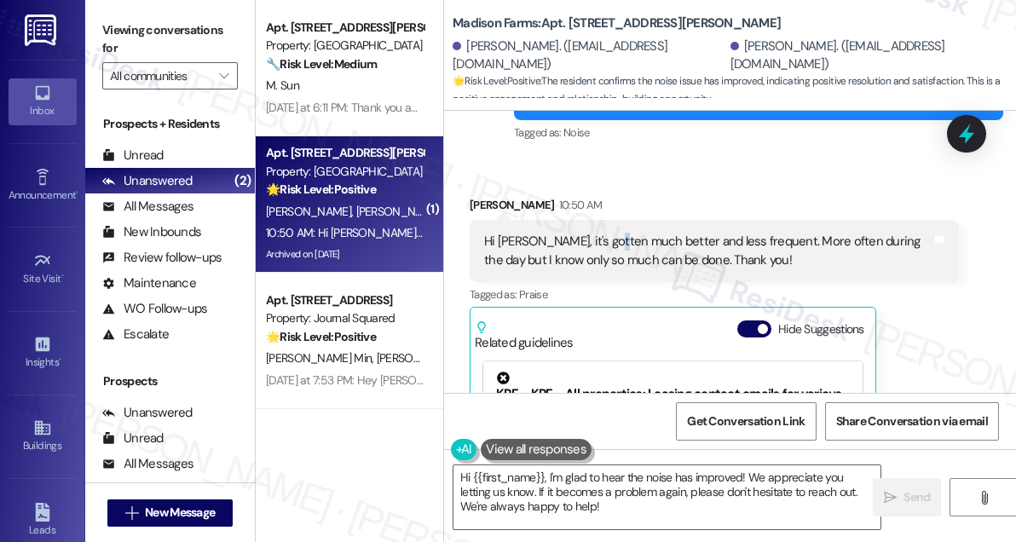
click at [611, 233] on div "Hi [PERSON_NAME], it's gotten much better and less frequent. More often during …" at bounding box center [707, 251] width 447 height 37
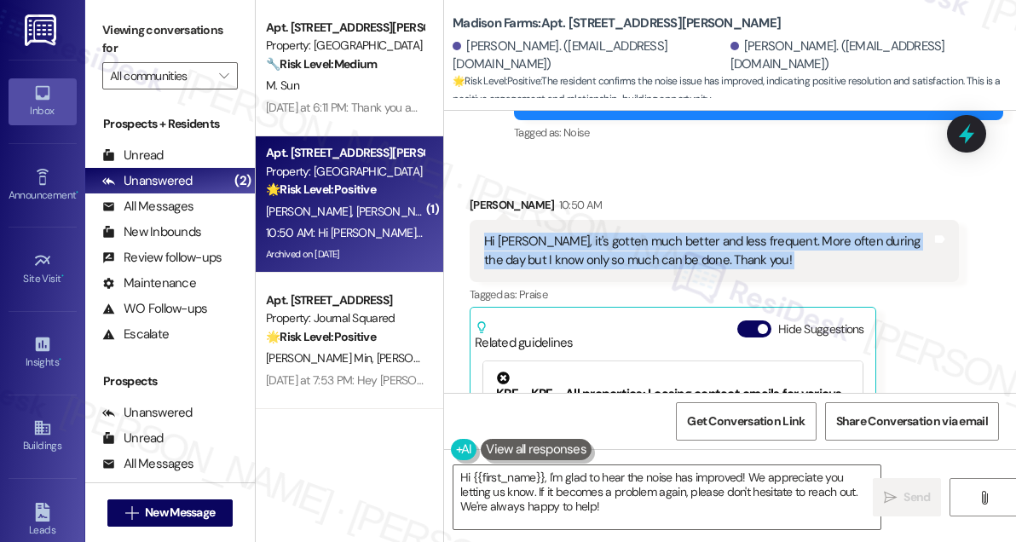
click at [611, 233] on div "Hi [PERSON_NAME], it's gotten much better and less frequent. More often during …" at bounding box center [707, 251] width 447 height 37
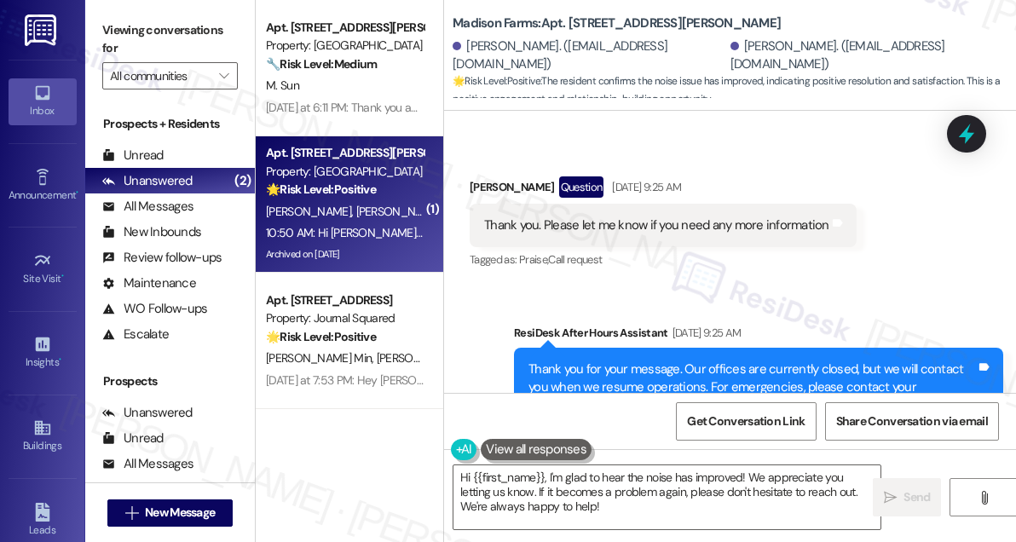
scroll to position [7019, 0]
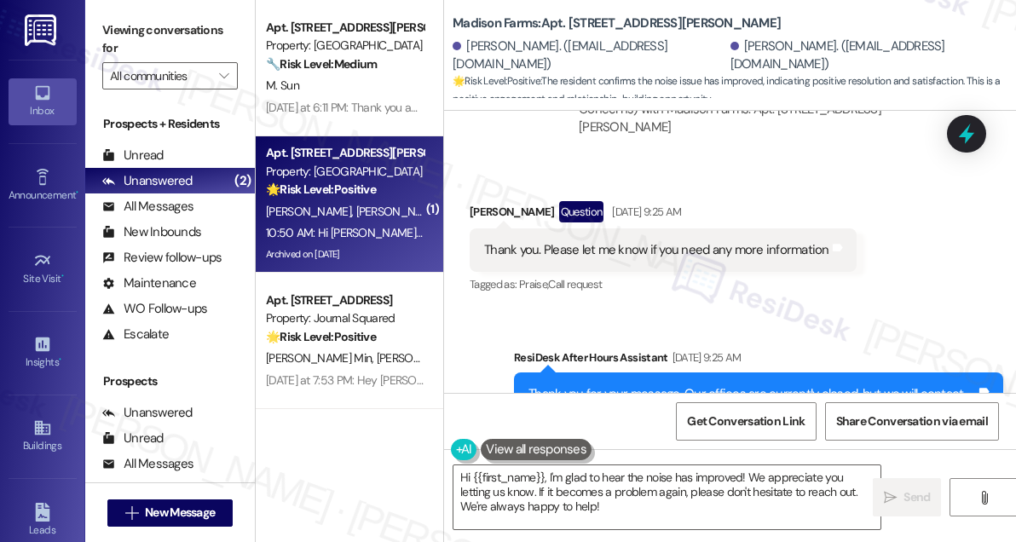
click at [591, 241] on div "Thank you. Please let me know if you need any more information" at bounding box center [656, 250] width 345 height 18
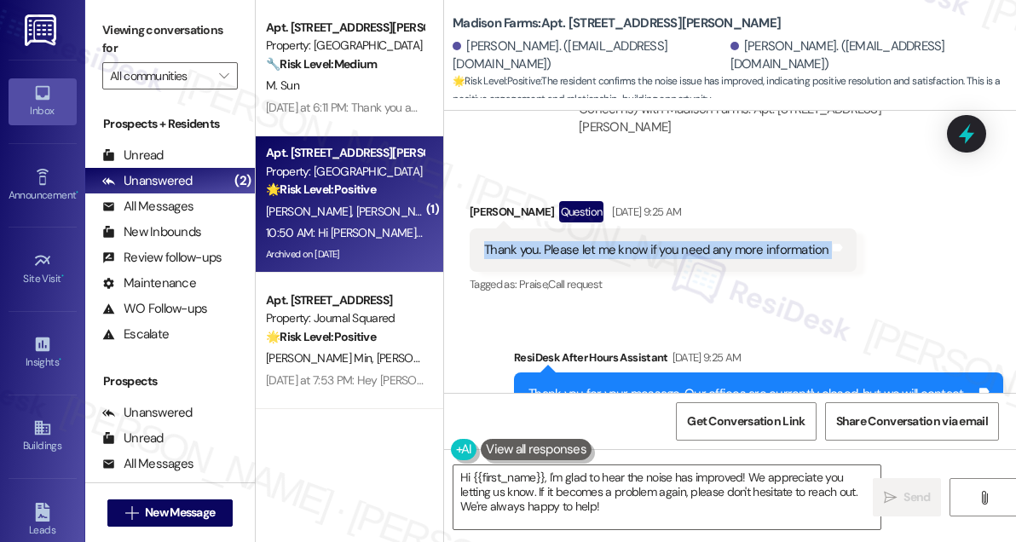
click at [591, 241] on div "Thank you. Please let me know if you need any more information" at bounding box center [656, 250] width 345 height 18
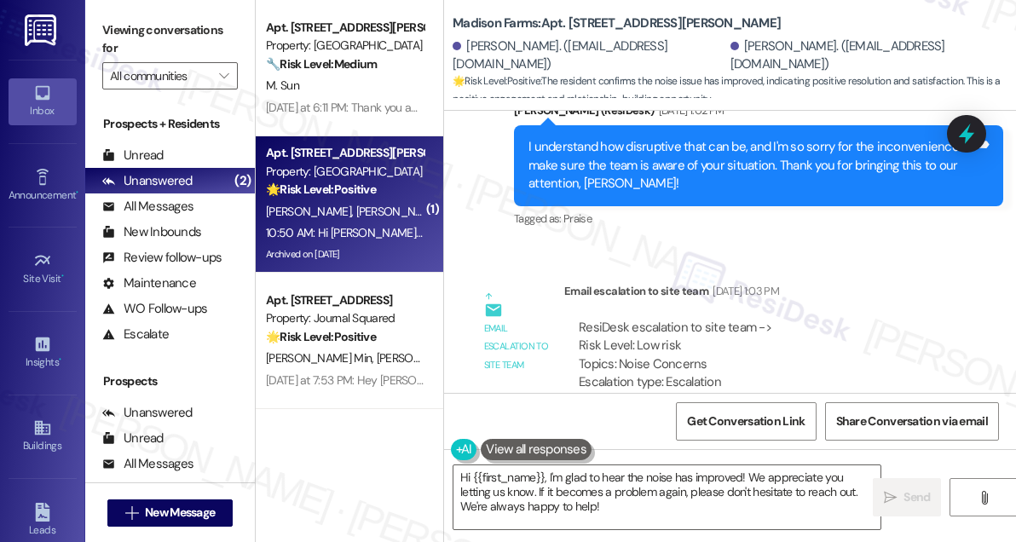
scroll to position [6709, 0]
drag, startPoint x: 624, startPoint y: 326, endPoint x: 680, endPoint y: 326, distance: 56.3
click at [680, 326] on div "ResiDesk escalation to site team -> Risk Level: Low risk Topics: Noise Concerns…" at bounding box center [762, 355] width 366 height 73
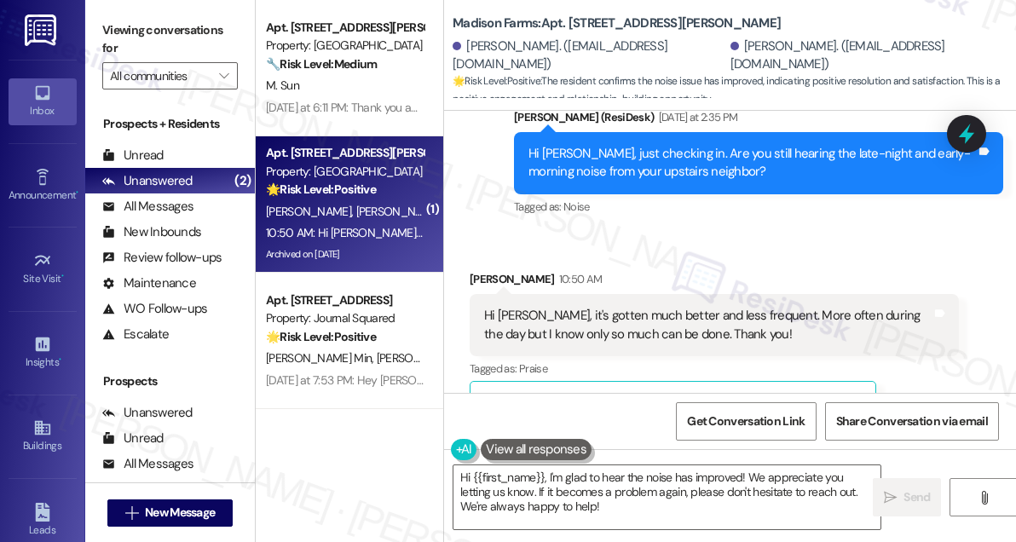
scroll to position [7562, 0]
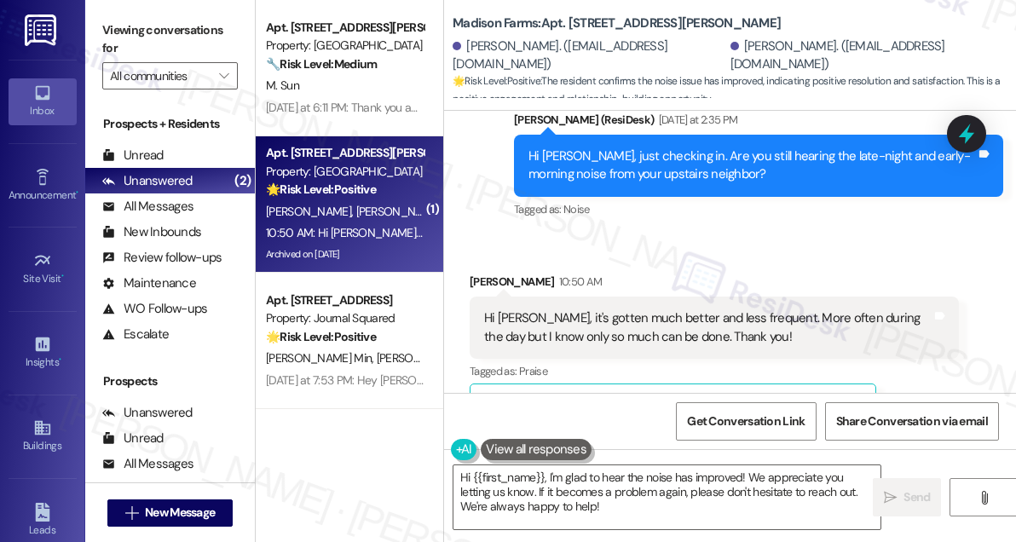
click at [584, 309] on div "Hi [PERSON_NAME], it's gotten much better and less frequent. More often during …" at bounding box center [707, 327] width 447 height 37
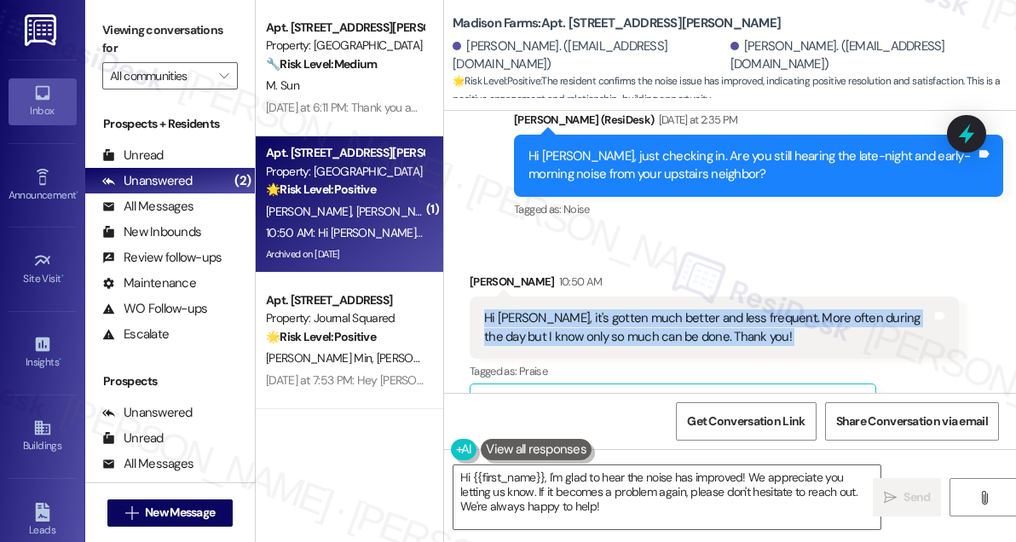
click at [584, 309] on div "Hi [PERSON_NAME], it's gotten much better and less frequent. More often during …" at bounding box center [707, 327] width 447 height 37
click at [603, 519] on textarea "Hi {{first_name}}, I'm glad to hear the noise has improved! We appreciate you l…" at bounding box center [666, 497] width 427 height 64
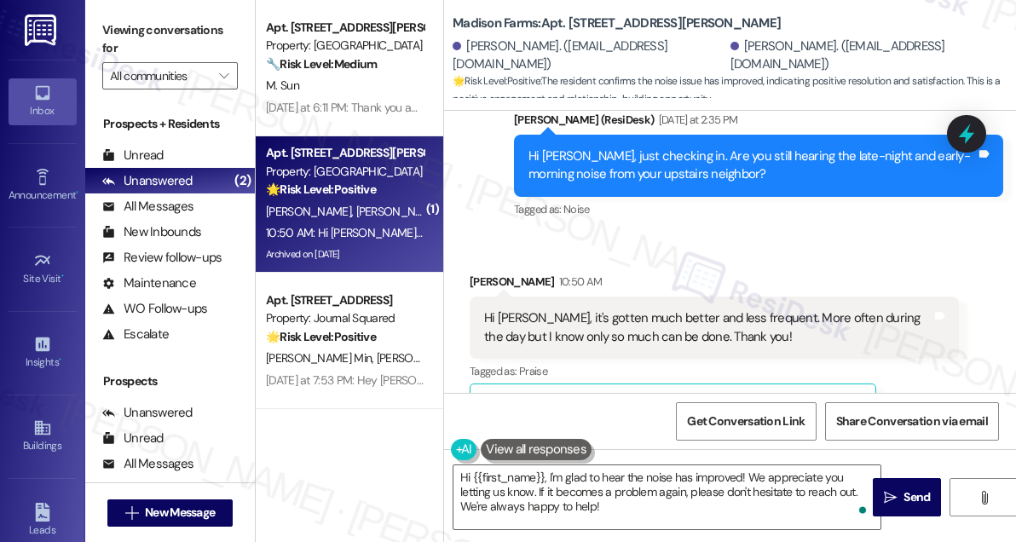
click at [522, 273] on div "[PERSON_NAME] 10:50 AM" at bounding box center [714, 285] width 489 height 24
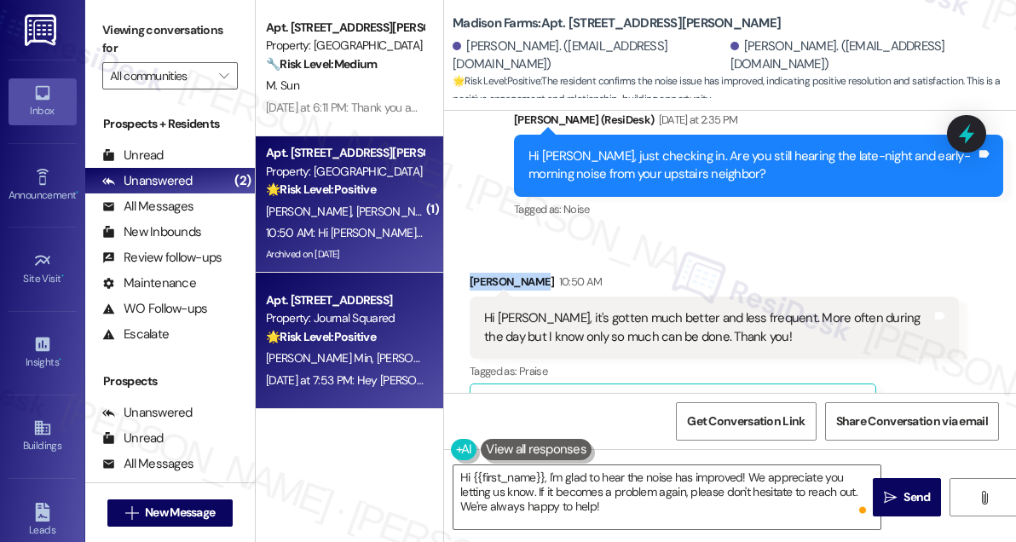
copy div "[PERSON_NAME]"
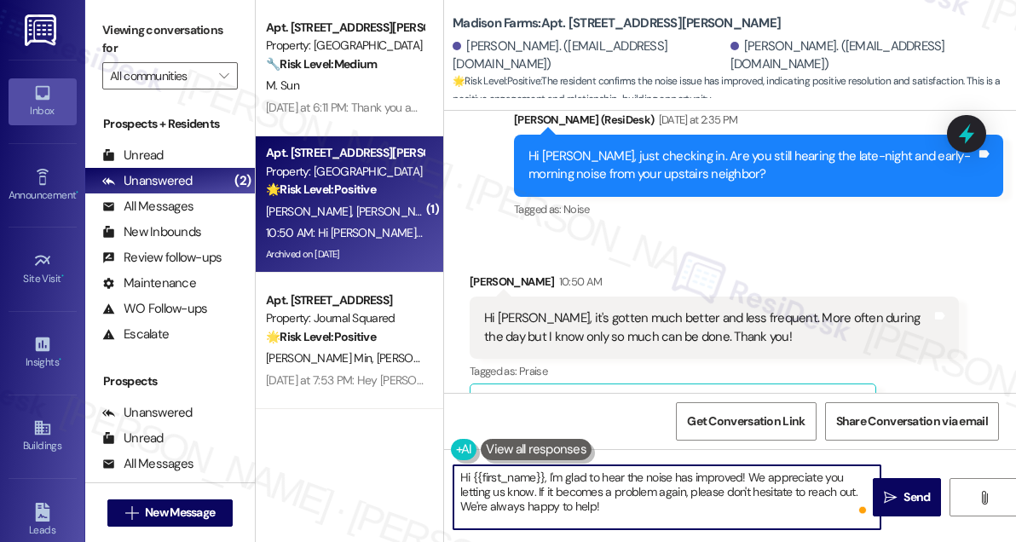
drag, startPoint x: 472, startPoint y: 473, endPoint x: 544, endPoint y: 455, distance: 73.8
click at [544, 465] on div "Hi {{first_name}}, I'm glad to hear the noise has improved! We appreciate you l…" at bounding box center [658, 498] width 429 height 66
paste textarea "[PERSON_NAME]"
click at [628, 519] on textarea "Hi [PERSON_NAME], I'm glad to hear the noise has improved! We appreciate you le…" at bounding box center [666, 497] width 427 height 64
drag, startPoint x: 643, startPoint y: 508, endPoint x: 825, endPoint y: 489, distance: 183.4
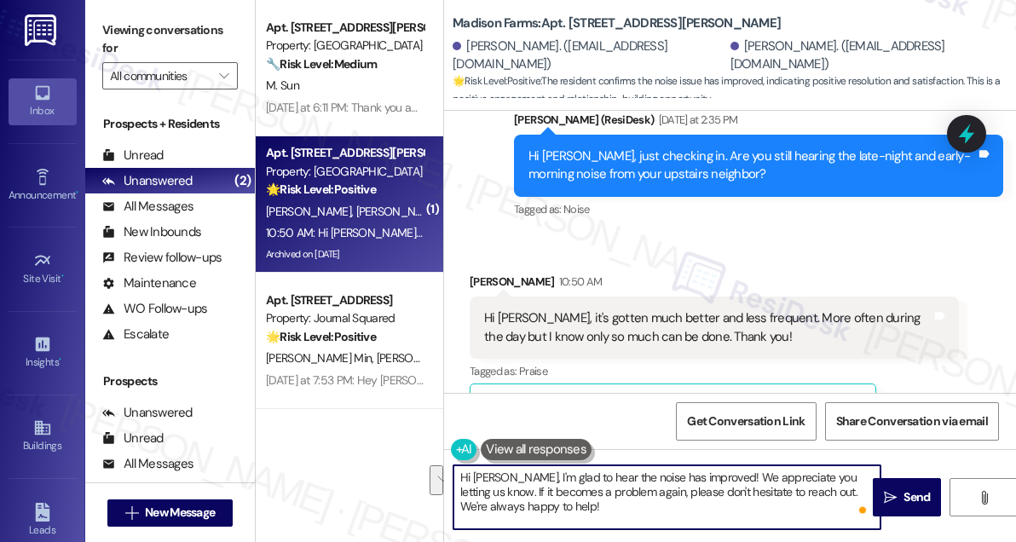
click at [825, 489] on textarea "Hi [PERSON_NAME], I'm glad to hear the noise has improved! We appreciate you le…" at bounding box center [666, 497] width 427 height 64
click at [755, 472] on textarea "Hi [PERSON_NAME], I'm glad to hear the noise has improved! We appreciate you le…" at bounding box center [666, 497] width 427 height 64
click at [695, 492] on textarea "Hi [PERSON_NAME], I'm glad to hear the noise has improved! We appreciate you le…" at bounding box center [666, 497] width 427 height 64
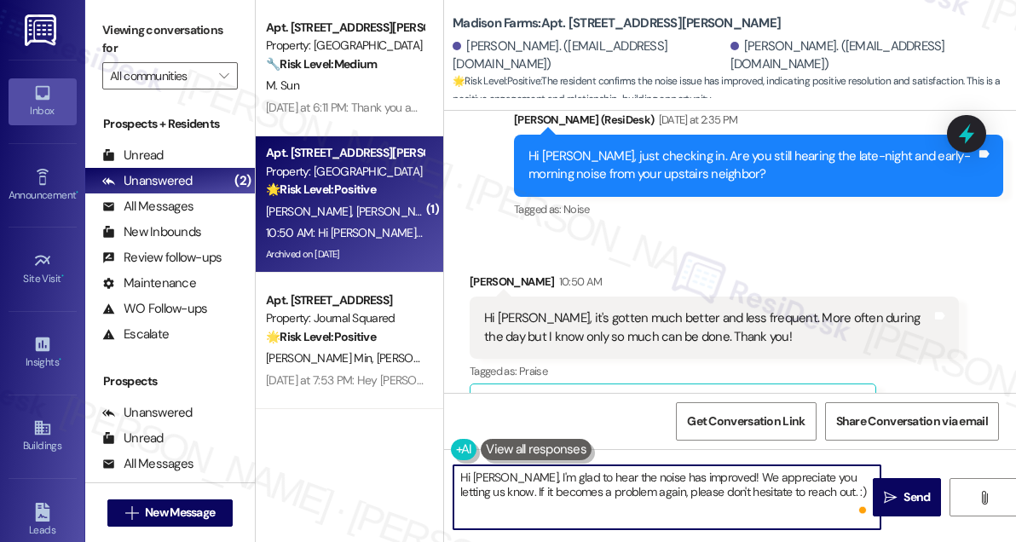
click at [765, 488] on textarea "Hi [PERSON_NAME], I'm glad to hear the noise has improved! We appreciate you le…" at bounding box center [666, 497] width 427 height 64
click at [856, 489] on textarea "Hi [PERSON_NAME], I'm glad to hear the noise has improved! We appreciate you le…" at bounding box center [666, 497] width 427 height 64
click at [750, 513] on textarea "Hi [PERSON_NAME], I'm glad to hear the noise has improved! We appreciate you le…" at bounding box center [666, 497] width 427 height 64
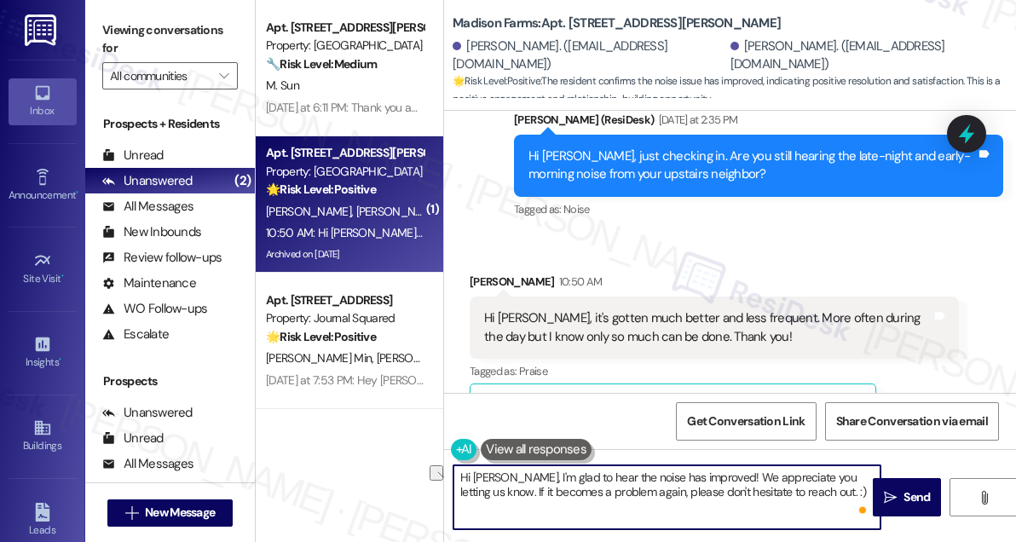
drag, startPoint x: 652, startPoint y: 493, endPoint x: 512, endPoint y: 492, distance: 139.8
click at [512, 492] on textarea "Hi [PERSON_NAME], I'm glad to hear the noise has improved! We appreciate you le…" at bounding box center [666, 497] width 427 height 64
click at [839, 499] on textarea "Hi [PERSON_NAME], I'm glad to hear the noise has improved! We appreciate you le…" at bounding box center [666, 497] width 427 height 64
type textarea "Hi [PERSON_NAME], I'm glad to hear the noise has improved! We appreciate you le…"
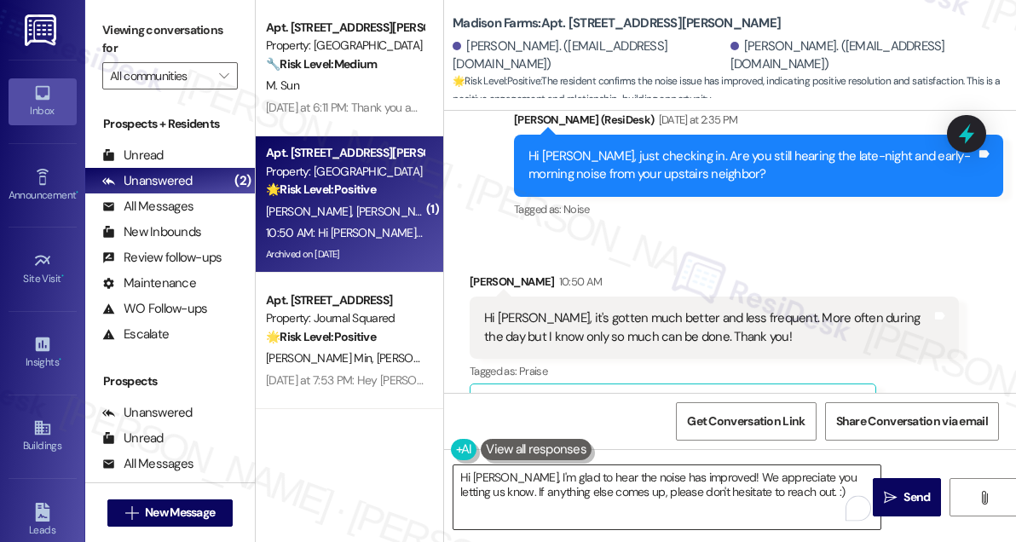
click at [525, 473] on textarea "Hi [PERSON_NAME], I'm glad to hear the noise has improved! We appreciate you le…" at bounding box center [666, 497] width 427 height 64
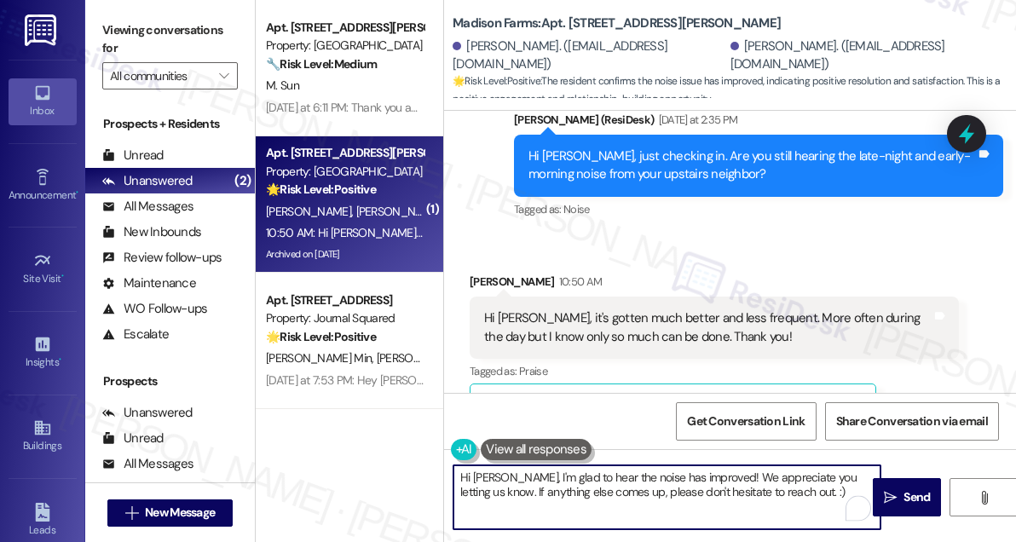
click at [525, 473] on textarea "Hi [PERSON_NAME], I'm glad to hear the noise has improved! We appreciate you le…" at bounding box center [666, 497] width 427 height 64
click at [679, 486] on textarea "Hi [PERSON_NAME], I'm glad to hear the noise has improved! We appreciate you le…" at bounding box center [666, 497] width 427 height 64
drag, startPoint x: 679, startPoint y: 486, endPoint x: 741, endPoint y: 486, distance: 61.4
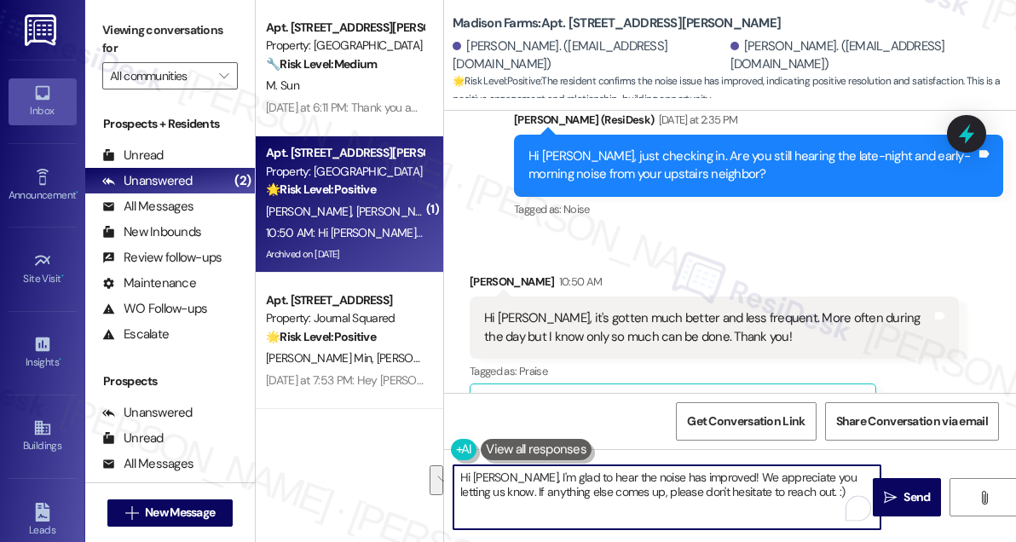
click at [679, 486] on textarea "Hi [PERSON_NAME], I'm glad to hear the noise has improved! We appreciate you le…" at bounding box center [666, 497] width 427 height 64
click at [781, 486] on textarea "Hi [PERSON_NAME], I'm glad to hear the noise has improved! We appreciate you le…" at bounding box center [666, 497] width 427 height 64
click at [820, 486] on textarea "Hi [PERSON_NAME], I'm glad to hear the noise has improved! We appreciate you le…" at bounding box center [666, 497] width 427 height 64
click at [716, 493] on textarea "Hi [PERSON_NAME], I'm glad to hear the noise has improved! We appreciate you le…" at bounding box center [666, 497] width 427 height 64
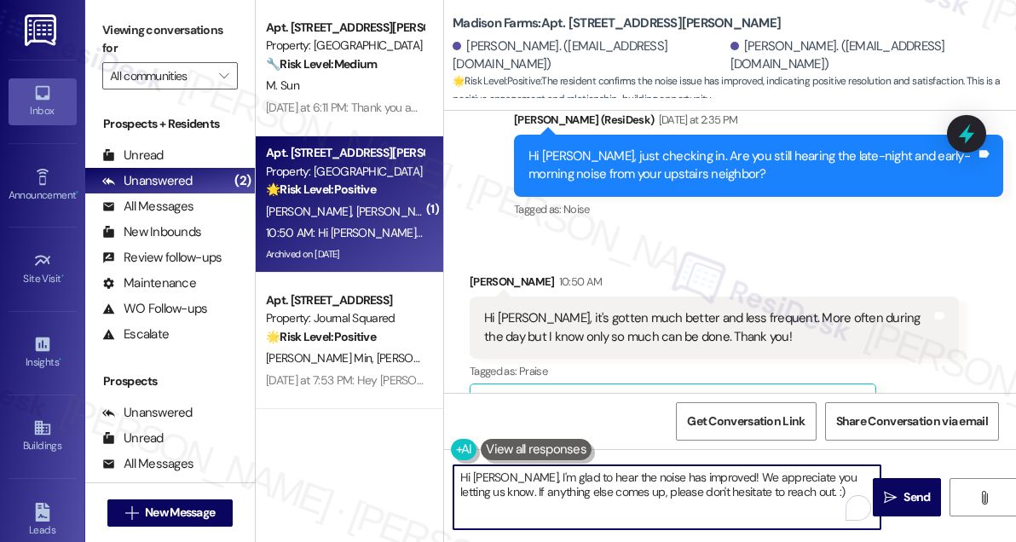
click at [716, 493] on textarea "Hi [PERSON_NAME], I'm glad to hear the noise has improved! We appreciate you le…" at bounding box center [666, 497] width 427 height 64
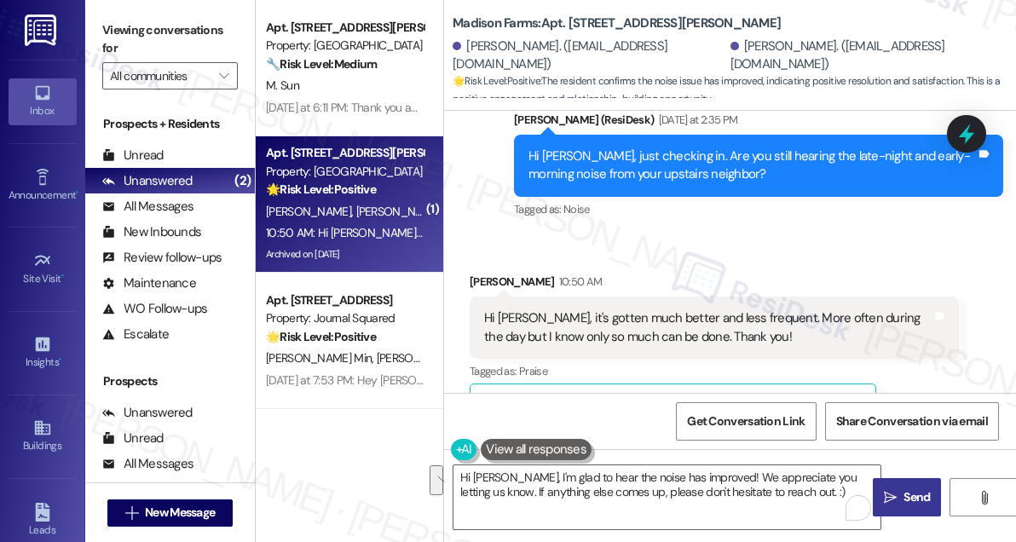
click at [893, 496] on icon "" at bounding box center [890, 498] width 13 height 14
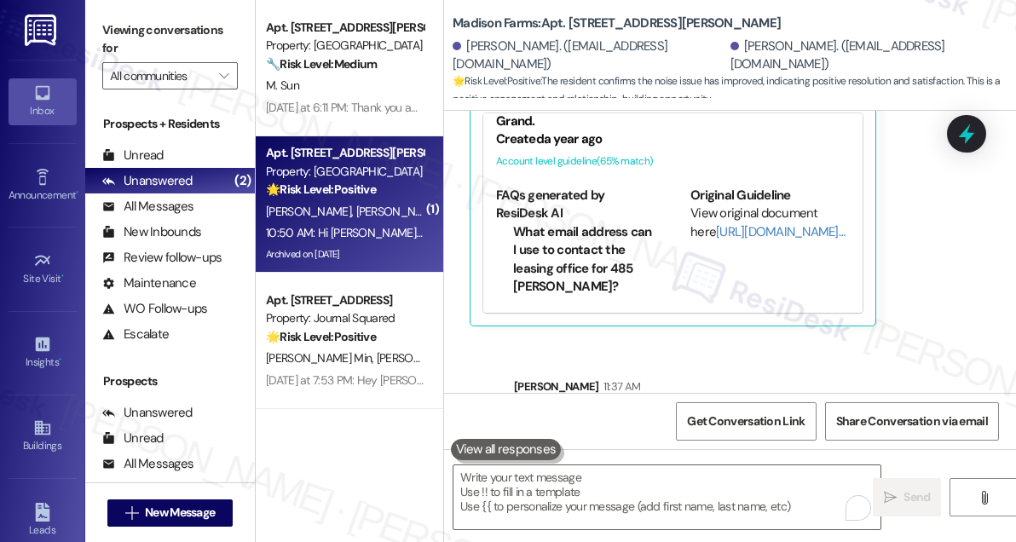
scroll to position [7932, 0]
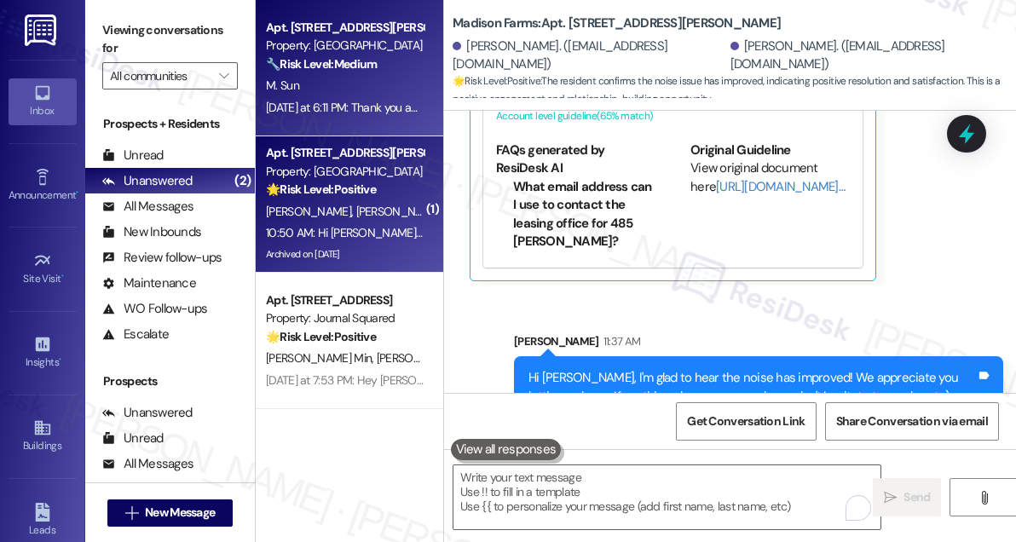
click at [343, 79] on div "M. Sun" at bounding box center [344, 85] width 161 height 21
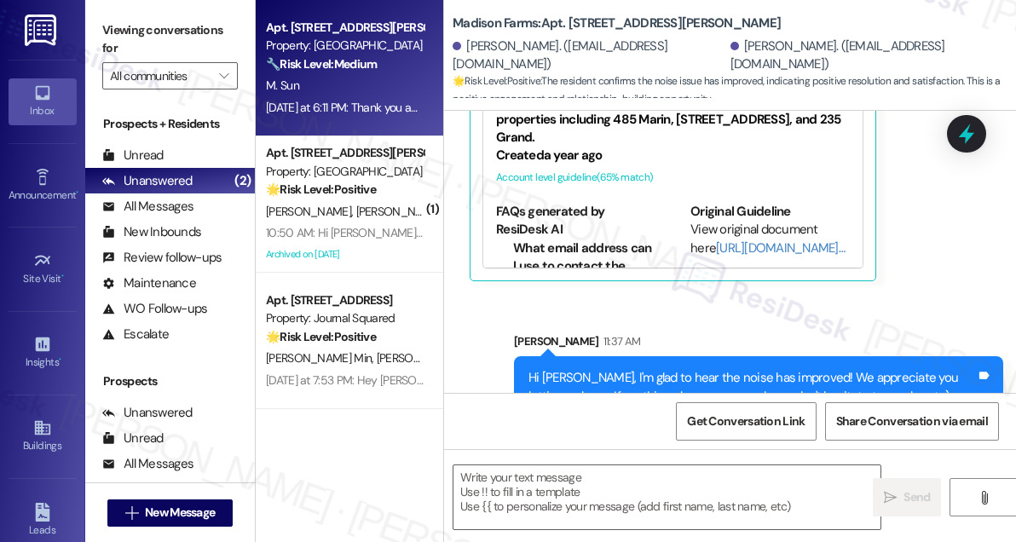
type textarea "Fetching suggested responses. Please feel free to read through the conversation…"
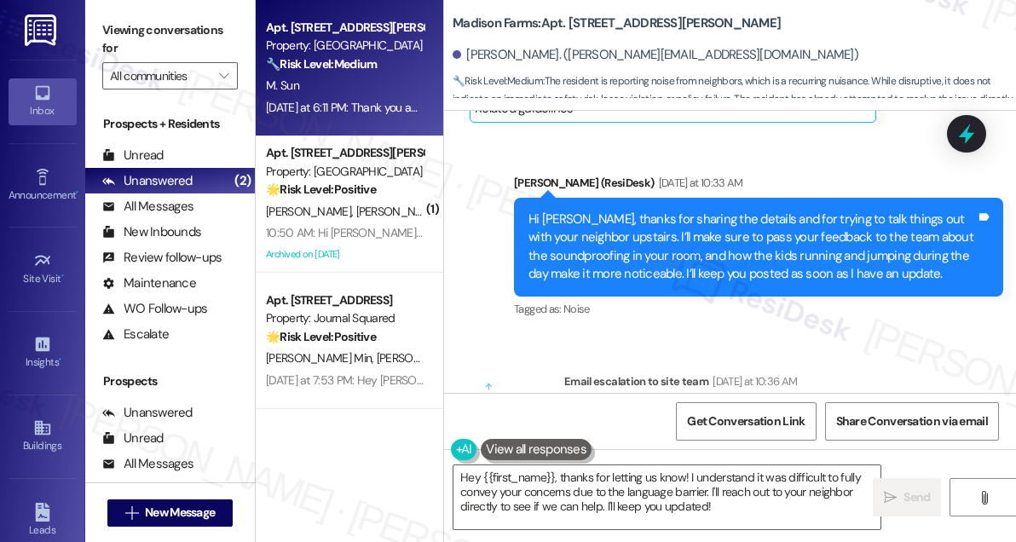
scroll to position [2343, 0]
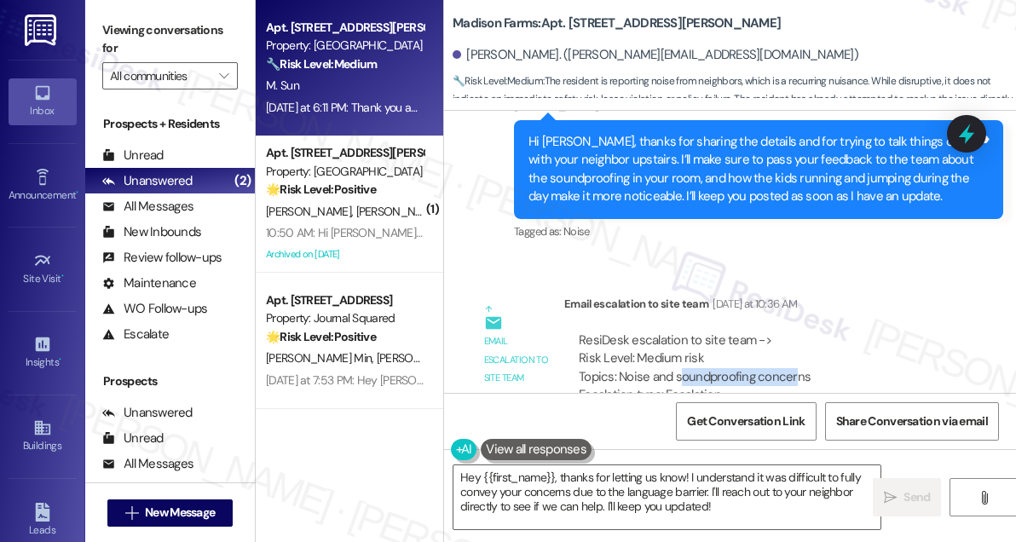
drag, startPoint x: 678, startPoint y: 295, endPoint x: 794, endPoint y: 298, distance: 116.0
click at [794, 332] on div "ResiDesk escalation to site team -> Risk Level: Medium risk Topics: Noise and s…" at bounding box center [762, 368] width 366 height 73
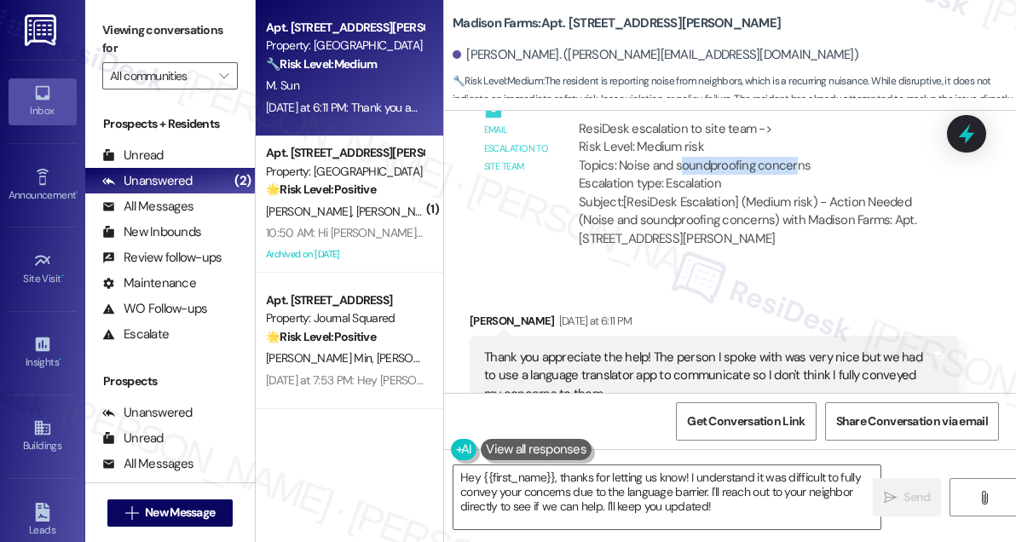
scroll to position [2653, 0]
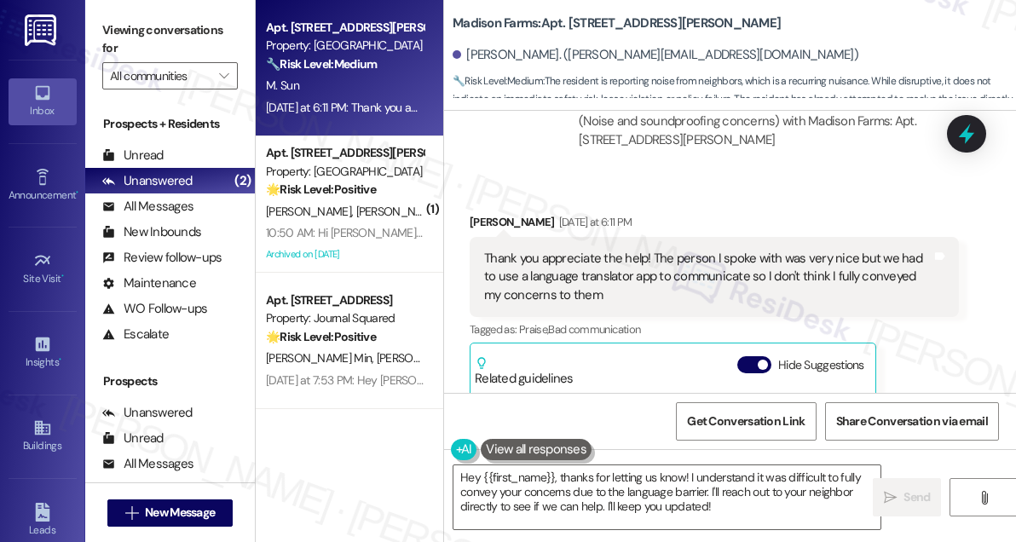
click at [622, 250] on div "Thank you appreciate the help! The person I spoke with was very nice but we had…" at bounding box center [707, 277] width 447 height 55
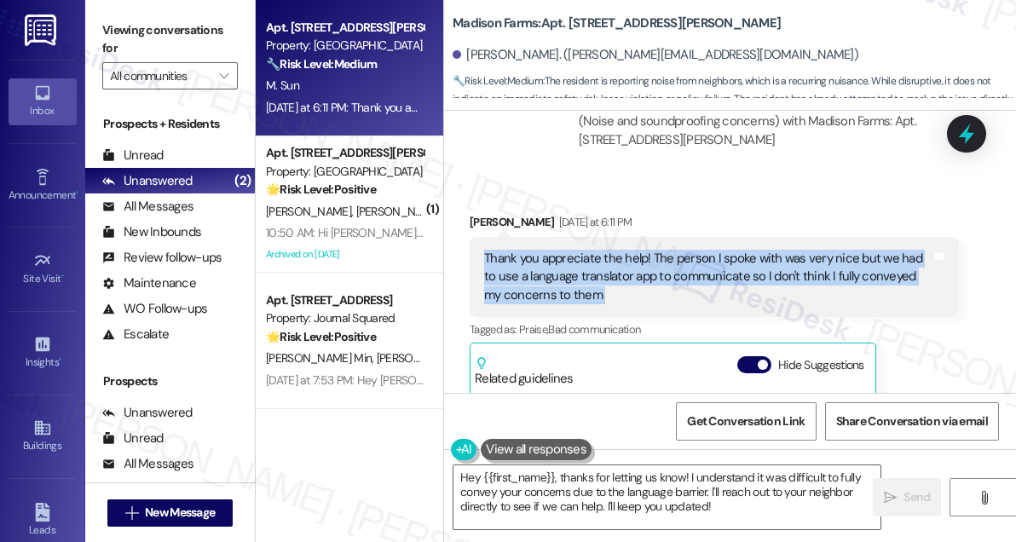
click at [622, 250] on div "Thank you appreciate the help! The person I spoke with was very nice but we had…" at bounding box center [707, 277] width 447 height 55
click at [612, 250] on div "Thank you appreciate the help! The person I spoke with was very nice but we had…" at bounding box center [707, 277] width 447 height 55
click at [461, 477] on textarea "Hey {{first_name}}, thanks for letting us know! I understand it was difficult t…" at bounding box center [666, 497] width 427 height 64
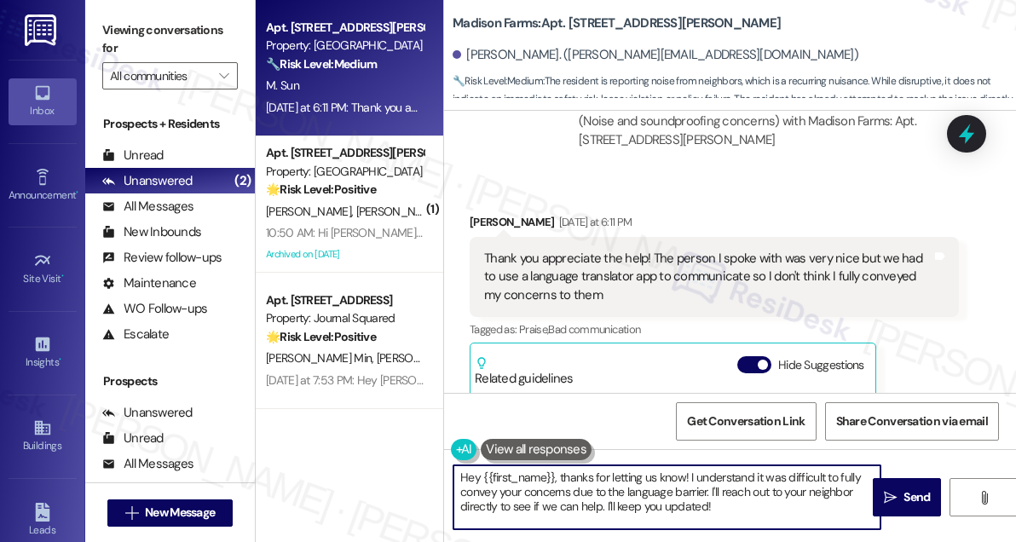
click at [461, 477] on textarea "Hey {{first_name}}, thanks for letting us know! I understand it was difficult t…" at bounding box center [666, 497] width 427 height 64
drag, startPoint x: 568, startPoint y: 491, endPoint x: 690, endPoint y: 493, distance: 122.8
click at [690, 493] on textarea "Hi {{first_name}}, thanks for letting us know! I understand it was difficult to…" at bounding box center [666, 497] width 427 height 64
drag, startPoint x: 745, startPoint y: 501, endPoint x: 722, endPoint y: 488, distance: 26.7
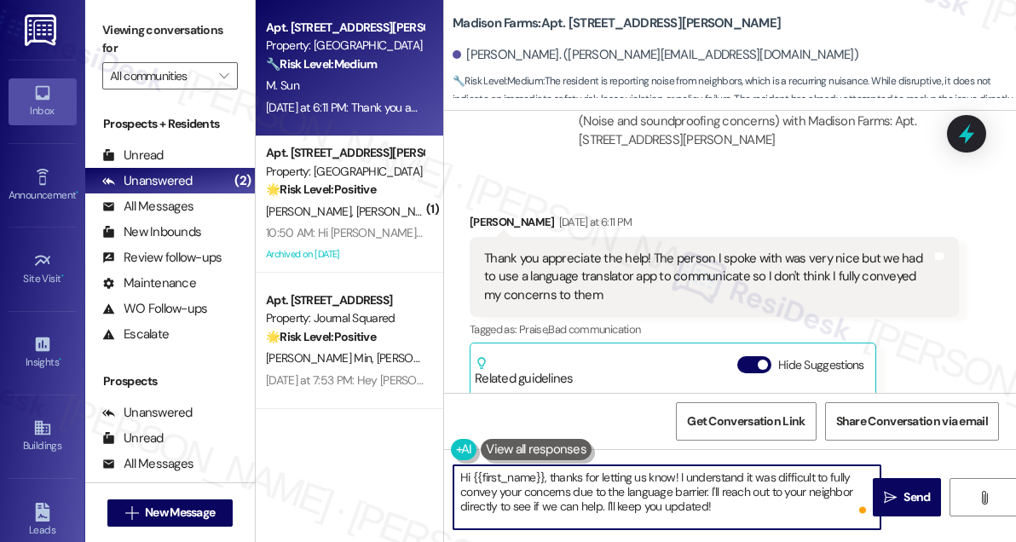
click at [722, 488] on textarea "Hi {{first_name}}, thanks for letting us know! I understand it was difficult to…" at bounding box center [666, 497] width 427 height 64
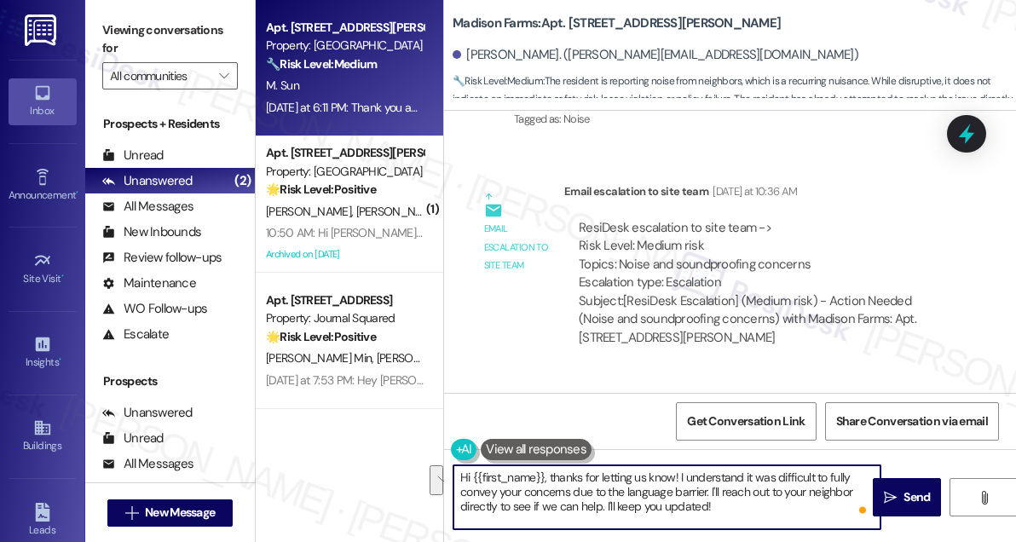
scroll to position [2576, 0]
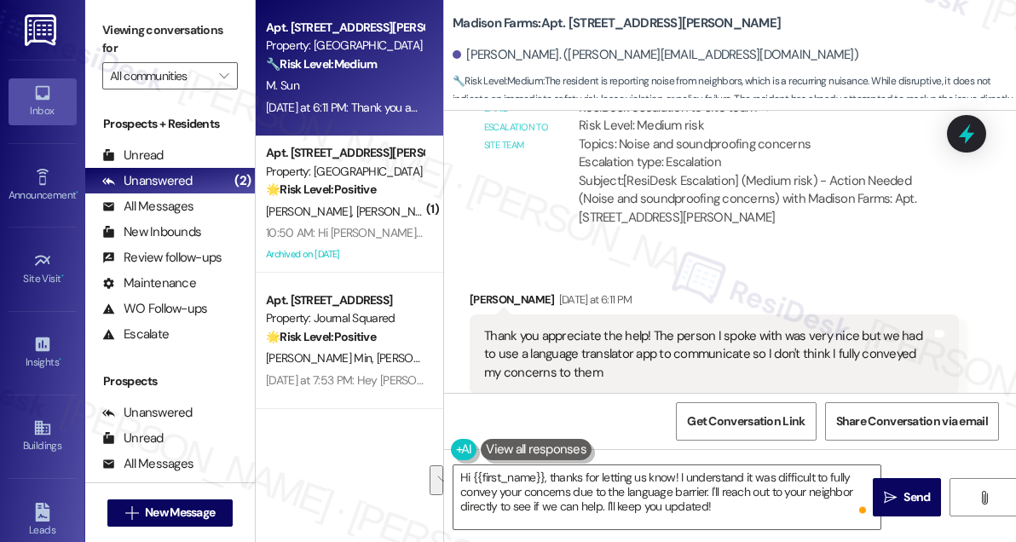
click at [576, 327] on div "Thank you appreciate the help! The person I spoke with was very nice but we had…" at bounding box center [707, 354] width 447 height 55
click at [623, 327] on div "Thank you appreciate the help! The person I spoke with was very nice but we had…" at bounding box center [707, 354] width 447 height 55
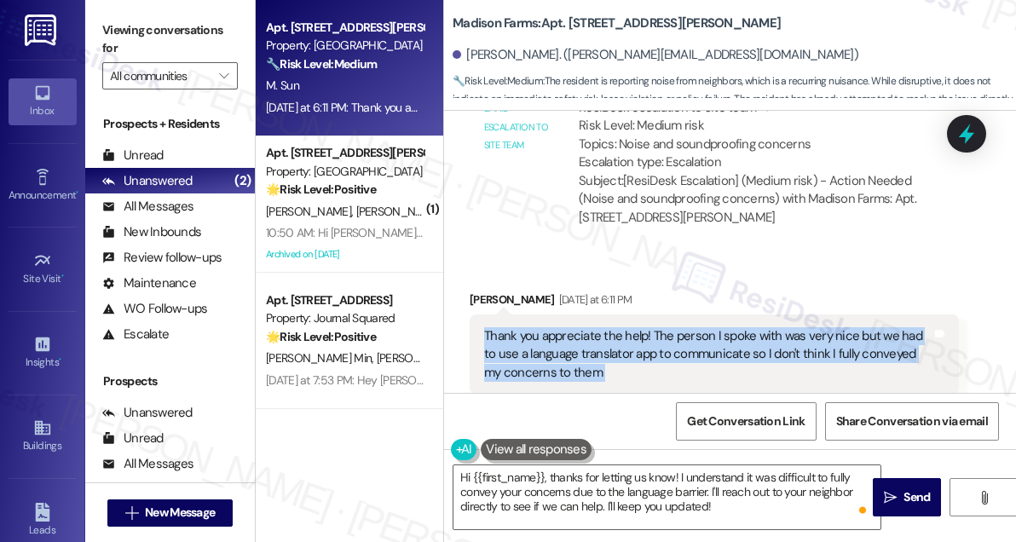
click at [623, 327] on div "Thank you appreciate the help! The person I spoke with was very nice but we had…" at bounding box center [707, 354] width 447 height 55
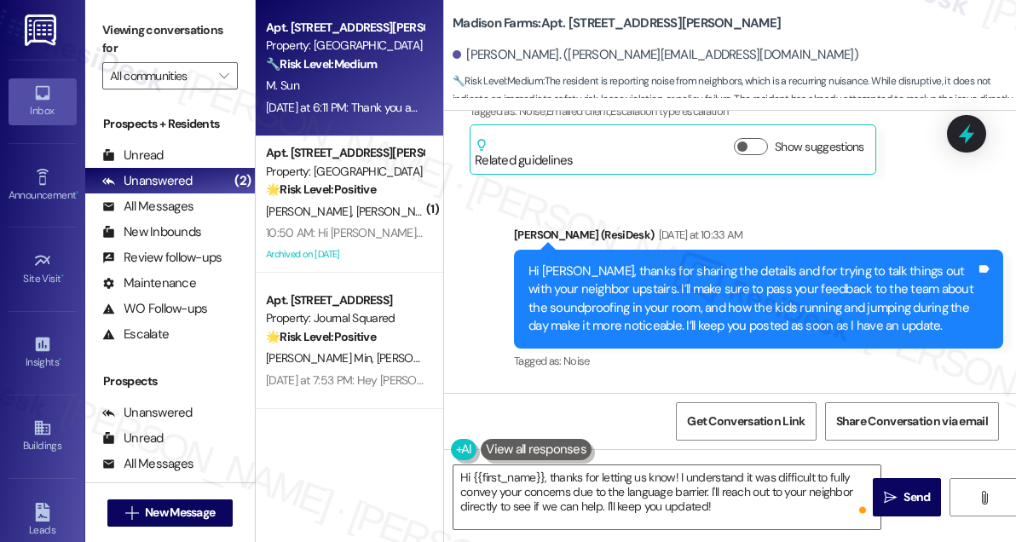
scroll to position [2189, 0]
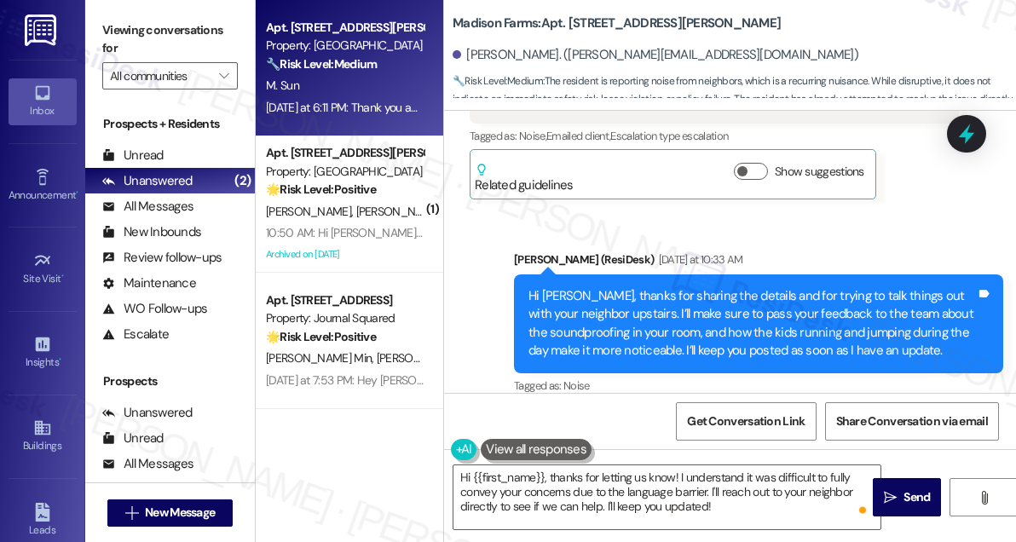
click at [661, 287] on div "Hi [PERSON_NAME], thanks for sharing the details and for trying to talk things …" at bounding box center [751, 323] width 447 height 73
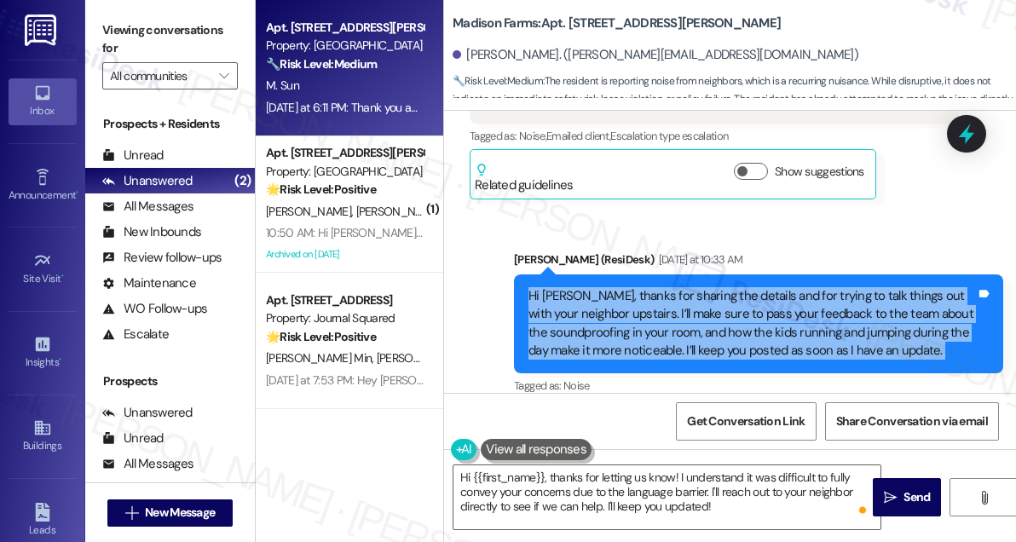
click at [661, 287] on div "Hi [PERSON_NAME], thanks for sharing the details and for trying to talk things …" at bounding box center [751, 323] width 447 height 73
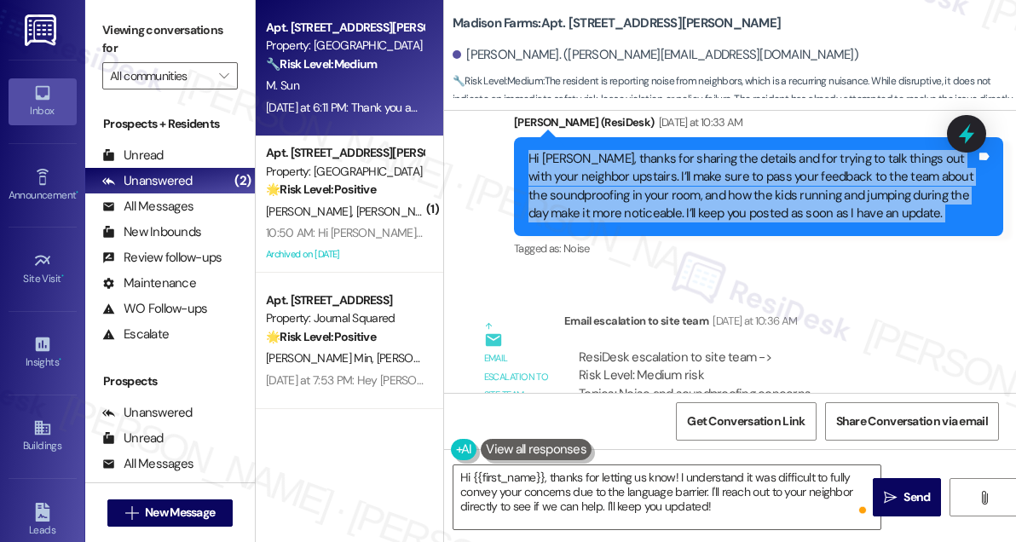
scroll to position [2421, 0]
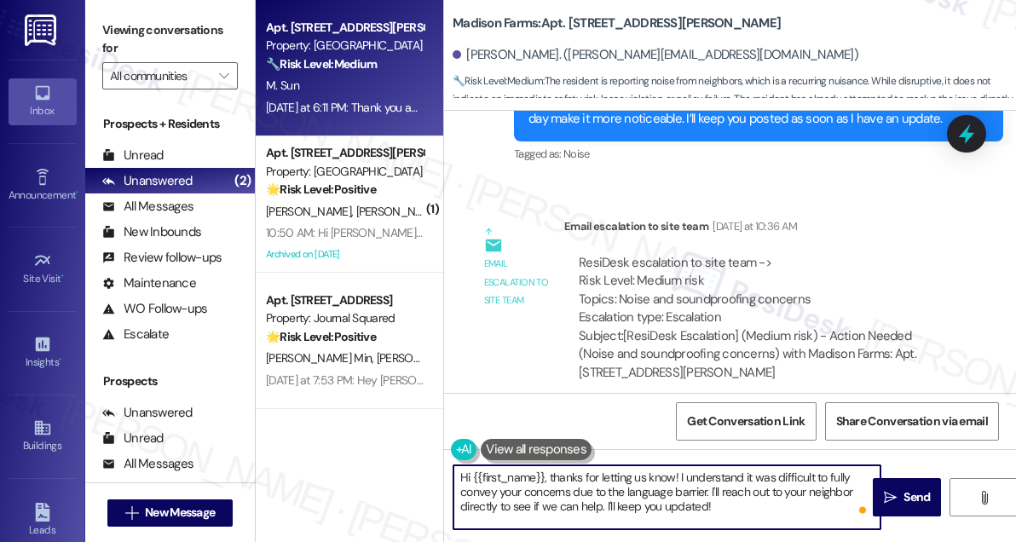
click at [738, 478] on textarea "Hi {{first_name}}, thanks for letting us know! I understand it was difficult to…" at bounding box center [666, 497] width 427 height 64
click at [737, 477] on textarea "Hi {{first_name}}, thanks for letting us know! I understand it was difficult to…" at bounding box center [666, 497] width 427 height 64
click at [793, 485] on textarea "Hi {{first_name}}, thanks for letting us know! I understand it was difficult to…" at bounding box center [666, 497] width 427 height 64
click at [618, 493] on textarea "Hi {{first_name}}, thanks for letting us know! I understand it was difficult to…" at bounding box center [666, 497] width 427 height 64
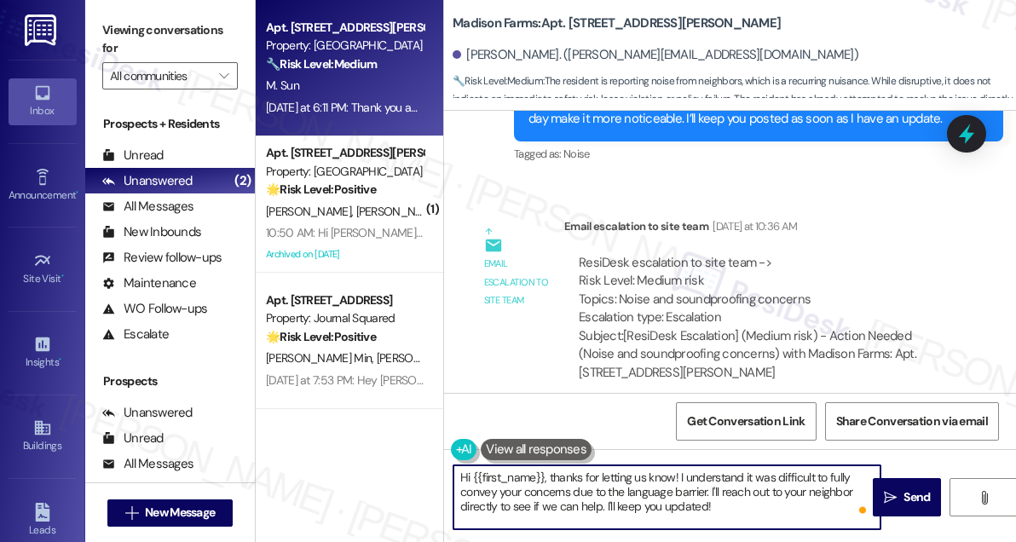
click at [618, 493] on textarea "Hi {{first_name}}, thanks for letting us know! I understand it was difficult to…" at bounding box center [666, 497] width 427 height 64
click at [722, 495] on textarea "Hi {{first_name}}, thanks for letting us know! I understand it was difficult to…" at bounding box center [666, 497] width 427 height 64
drag, startPoint x: 736, startPoint y: 515, endPoint x: 713, endPoint y: 494, distance: 30.8
click at [713, 494] on textarea "Hi {{first_name}}, thanks for letting us know! I understand it was difficult to…" at bounding box center [666, 497] width 427 height 64
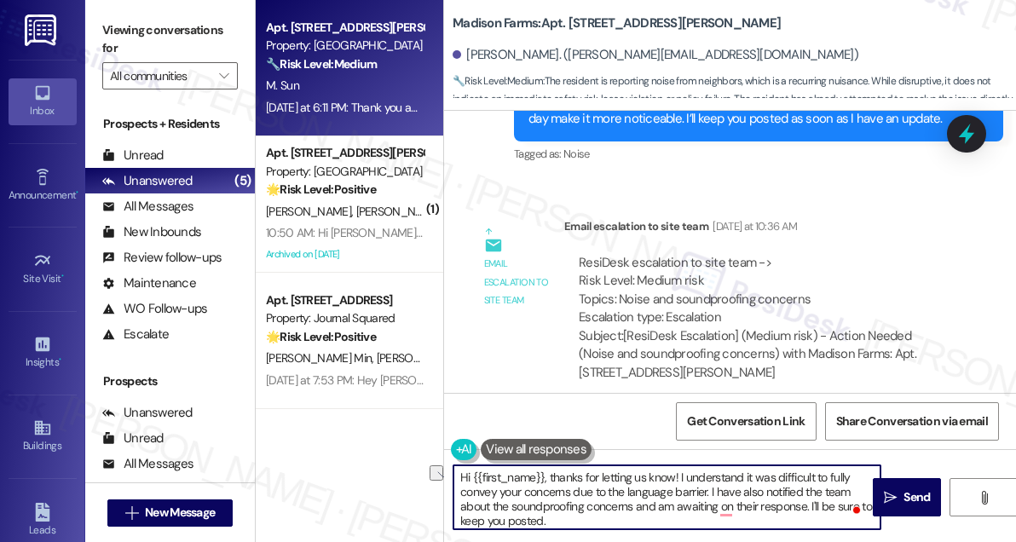
drag, startPoint x: 677, startPoint y: 474, endPoint x: 549, endPoint y: 472, distance: 127.9
click at [549, 472] on textarea "Hi {{first_name}}, thanks for letting us know! I understand it was difficult to…" at bounding box center [666, 497] width 427 height 64
click at [632, 254] on div "ResiDesk escalation to site team -> Risk Level: Medium risk Topics: Noise and s…" at bounding box center [762, 290] width 366 height 73
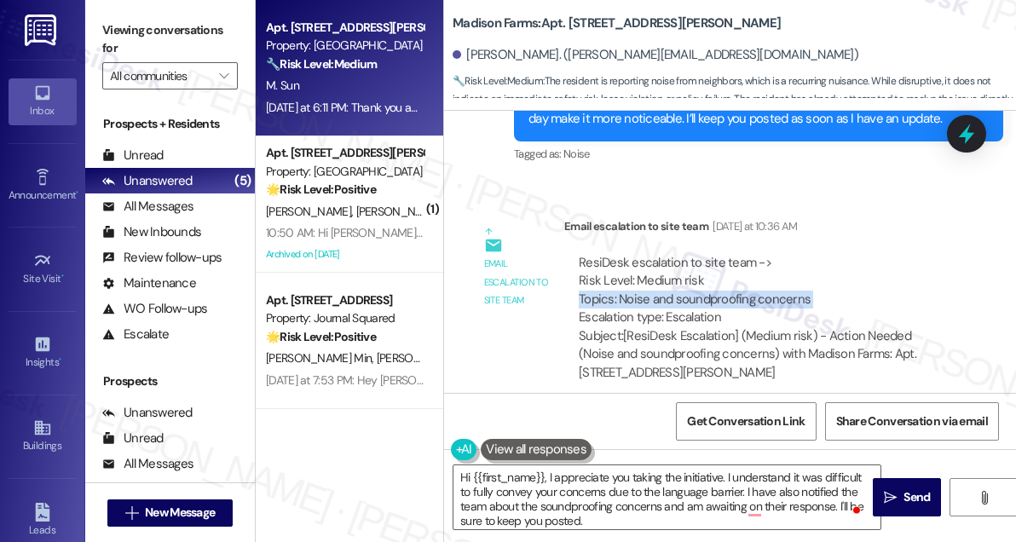
click at [632, 254] on div "ResiDesk escalation to site team -> Risk Level: Medium risk Topics: Noise and s…" at bounding box center [762, 290] width 366 height 73
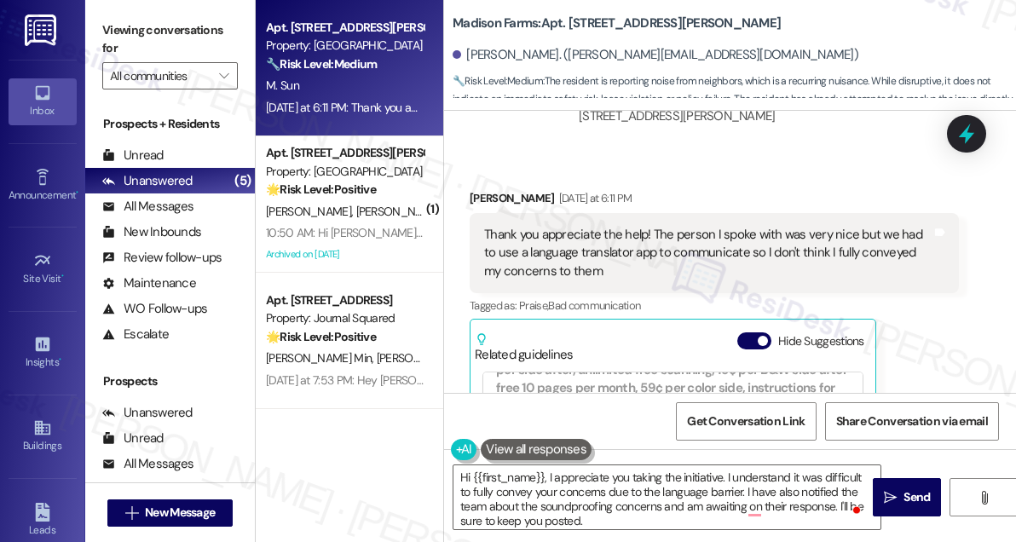
scroll to position [2653, 0]
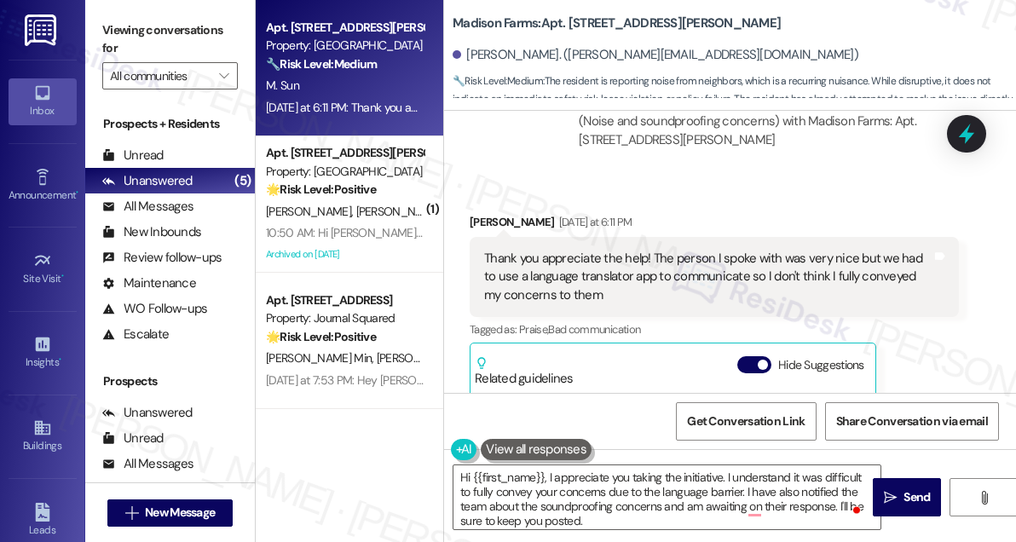
click at [614, 250] on div "Thank you appreciate the help! The person I spoke with was very nice but we had…" at bounding box center [707, 277] width 447 height 55
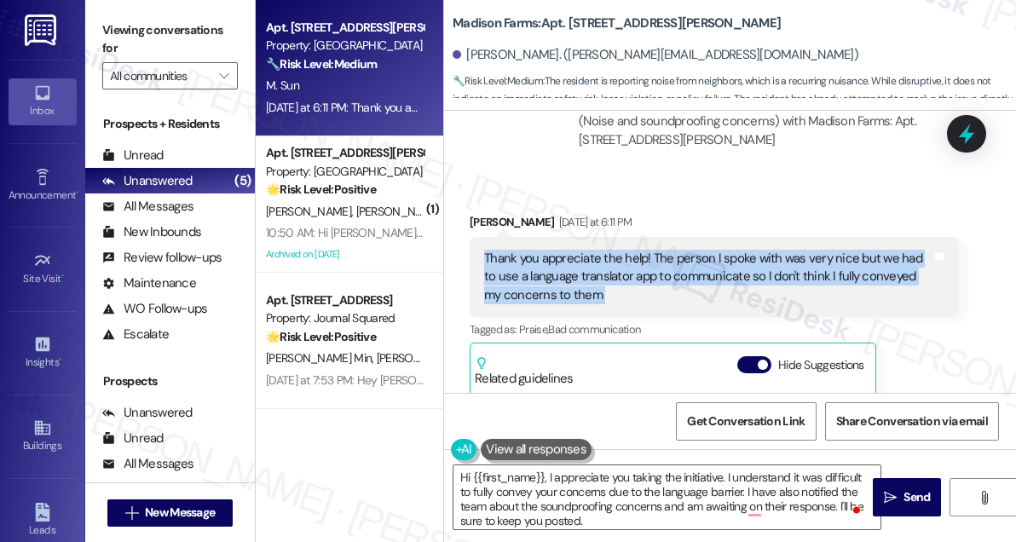
click at [614, 250] on div "Thank you appreciate the help! The person I spoke with was very nice but we had…" at bounding box center [707, 277] width 447 height 55
click at [765, 250] on div "Thank you appreciate the help! The person I spoke with was very nice but we had…" at bounding box center [707, 277] width 447 height 55
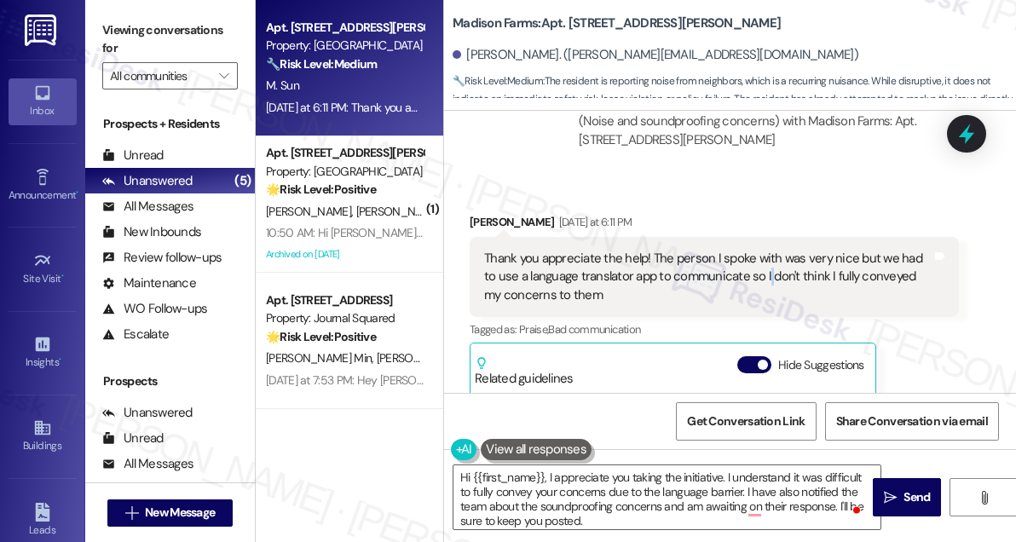
click at [765, 250] on div "Thank you appreciate the help! The person I spoke with was very nice but we had…" at bounding box center [707, 277] width 447 height 55
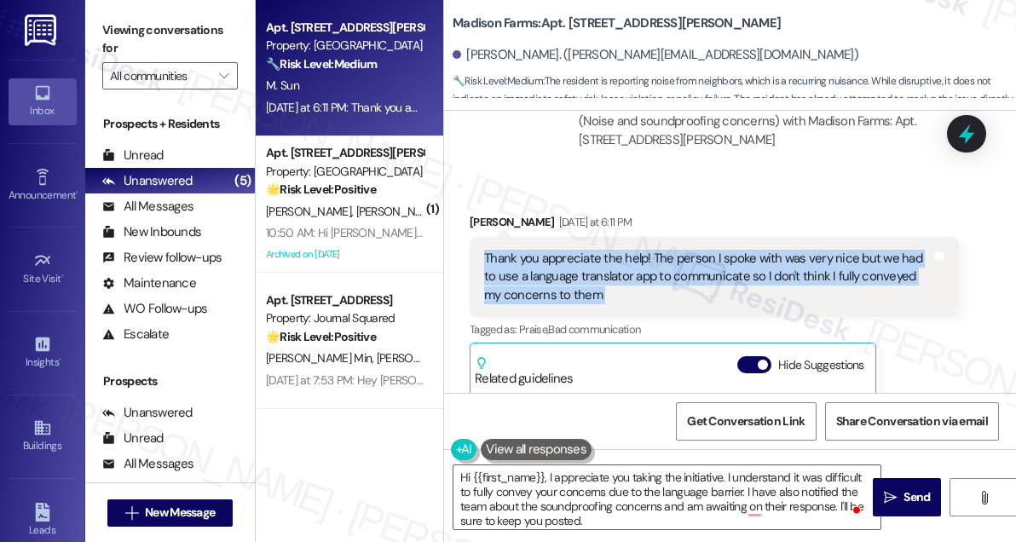
click at [765, 250] on div "Thank you appreciate the help! The person I spoke with was very nice but we had…" at bounding box center [707, 277] width 447 height 55
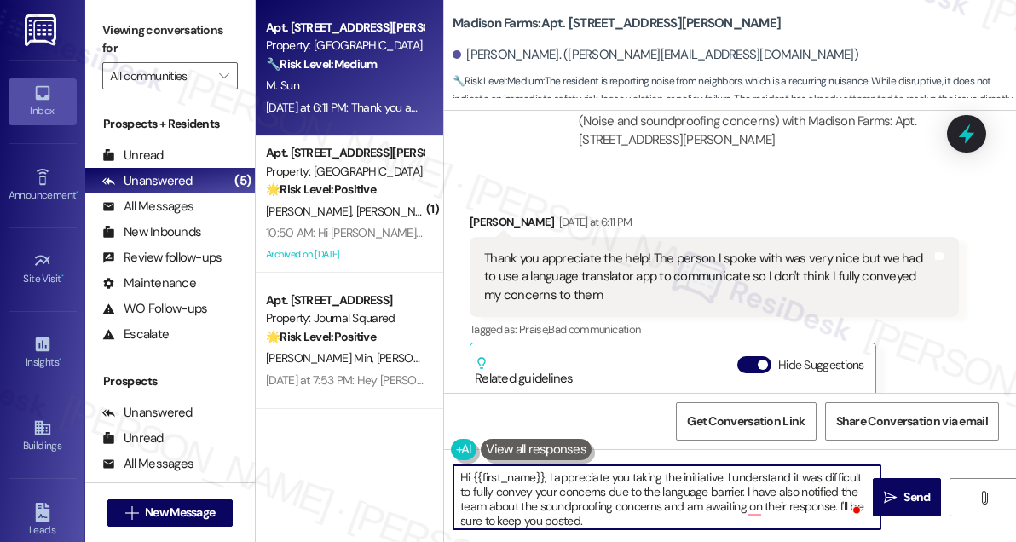
click at [724, 478] on textarea "Hi {{first_name}}, I appreciate you taking the initiative. I understand it was …" at bounding box center [666, 497] width 427 height 64
drag, startPoint x: 720, startPoint y: 478, endPoint x: 730, endPoint y: 475, distance: 10.0
click at [720, 478] on textarea "Hi {{first_name}}, I appreciate you taking the initiative. I understand it was …" at bounding box center [666, 497] width 427 height 64
click at [588, 493] on textarea "Hi {{first_name}}, I appreciate you taking the initiative to talk with your nei…" at bounding box center [666, 497] width 427 height 64
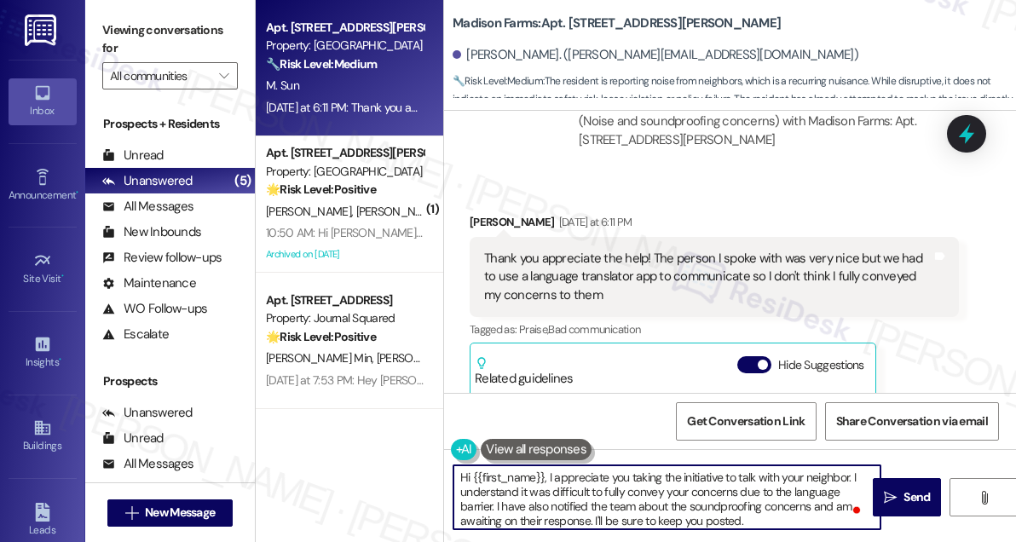
click at [588, 493] on textarea "Hi {{first_name}}, I appreciate you taking the initiative to talk with your nei…" at bounding box center [666, 497] width 427 height 64
click at [686, 500] on textarea "Hi {{first_name}}, I appreciate you taking the initiative to talk with your nei…" at bounding box center [666, 497] width 427 height 64
drag, startPoint x: 590, startPoint y: 492, endPoint x: 736, endPoint y: 489, distance: 145.8
click at [736, 489] on textarea "Hi {{first_name}}, I appreciate you taking the initiative to talk with your nei…" at bounding box center [666, 497] width 427 height 64
click at [765, 490] on textarea "Hi {{first_name}}, I appreciate you taking the initiative to talk with your nei…" at bounding box center [666, 497] width 427 height 64
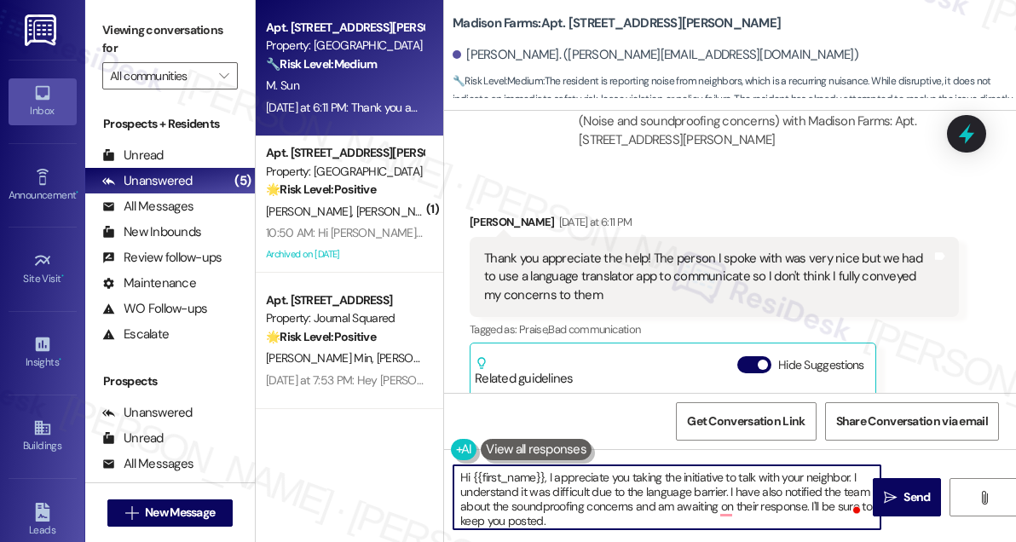
click at [765, 490] on textarea "Hi {{first_name}}, I appreciate you taking the initiative to talk with your nei…" at bounding box center [666, 497] width 427 height 64
click at [628, 517] on textarea "Hi {{first_name}}, I appreciate you taking the initiative to talk with your nei…" at bounding box center [666, 497] width 427 height 64
click at [573, 500] on textarea "Hi {{first_name}}, I appreciate you taking the initiative to talk with your nei…" at bounding box center [666, 497] width 427 height 64
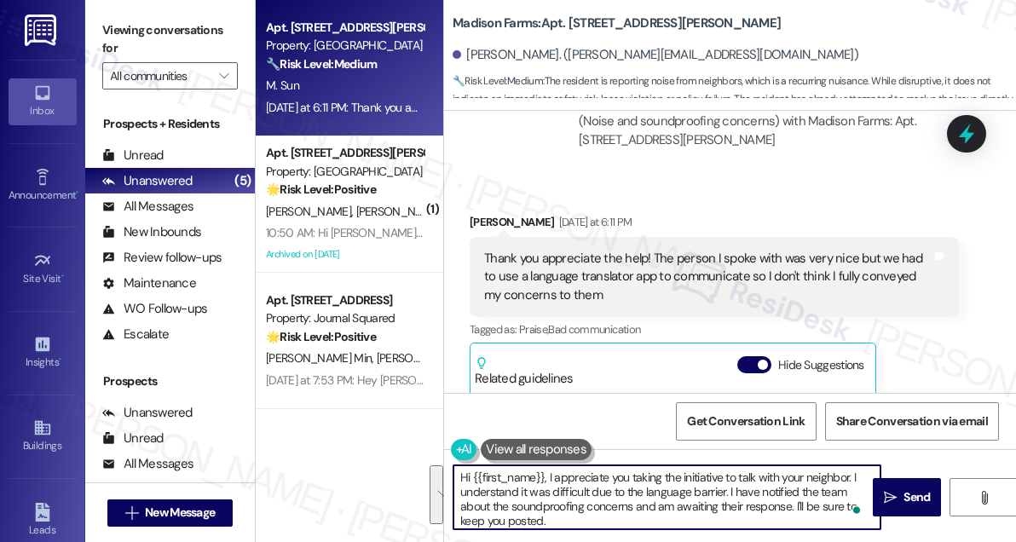
click at [690, 495] on textarea "Hi {{first_name}}, I appreciate you taking the initiative to talk with your nei…" at bounding box center [666, 497] width 427 height 64
drag, startPoint x: 725, startPoint y: 491, endPoint x: 852, endPoint y: 472, distance: 128.4
click at [852, 472] on textarea "Hi {{first_name}}, I appreciate you taking the initiative to talk with your nei…" at bounding box center [666, 497] width 427 height 64
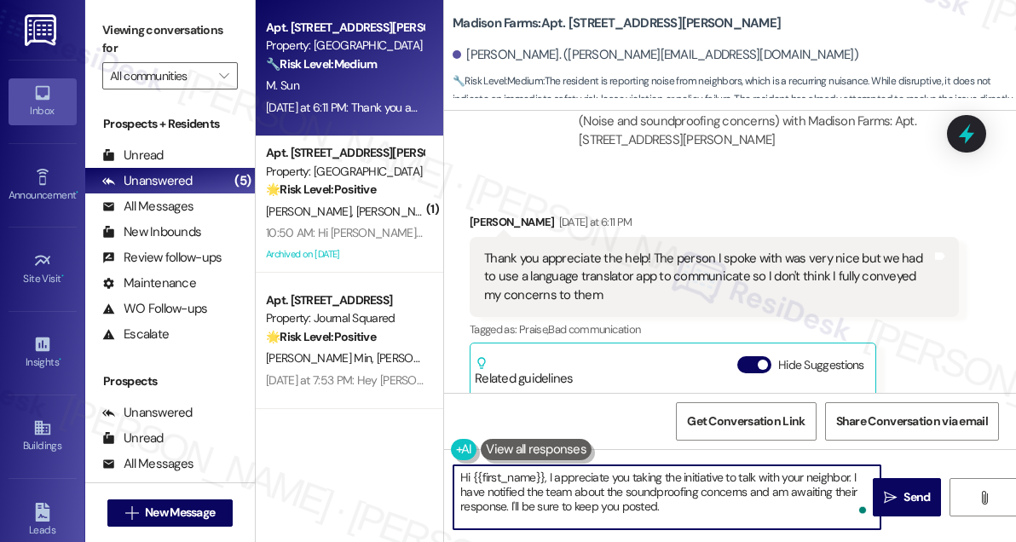
click at [702, 484] on textarea "Hi {{first_name}}, I appreciate you taking the initiative to talk with your nei…" at bounding box center [666, 497] width 427 height 64
click at [701, 493] on textarea "Hi {{first_name}}, I appreciate you taking the initiative to talk with your nei…" at bounding box center [666, 497] width 427 height 64
click at [689, 499] on textarea "Hi {{first_name}}, I appreciate you taking the initiative to talk with your nei…" at bounding box center [666, 497] width 427 height 64
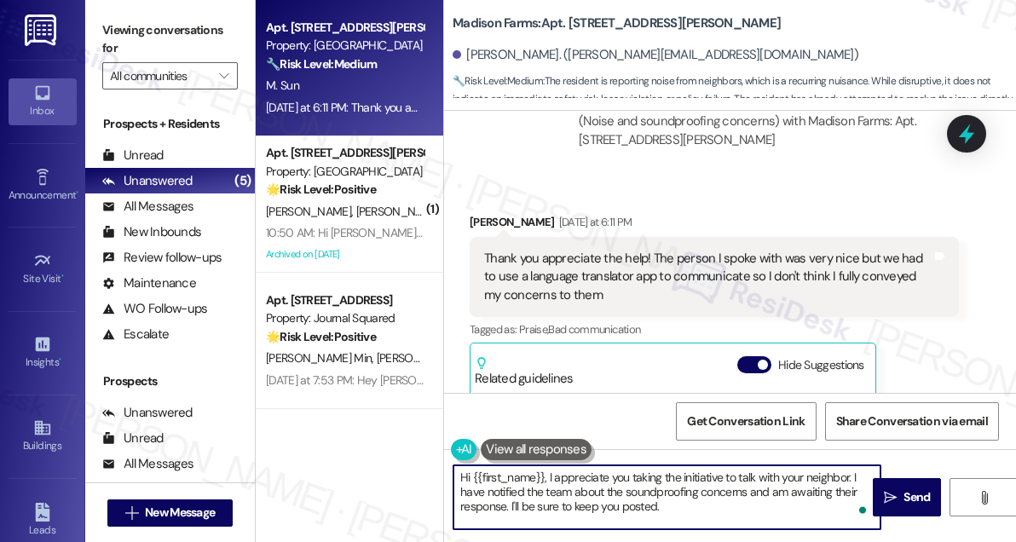
drag, startPoint x: 797, startPoint y: 488, endPoint x: 770, endPoint y: 493, distance: 27.7
click at [796, 489] on textarea "Hi {{first_name}}, I appreciate you taking the initiative to talk with your nei…" at bounding box center [666, 497] width 427 height 64
click at [499, 494] on textarea "Hi {{first_name}}, I appreciate you taking the initiative to talk with your nei…" at bounding box center [666, 497] width 427 height 64
click at [593, 504] on textarea "Hi {{first_name}}, I appreciate you taking the initiative to talk with your nei…" at bounding box center [666, 497] width 427 height 64
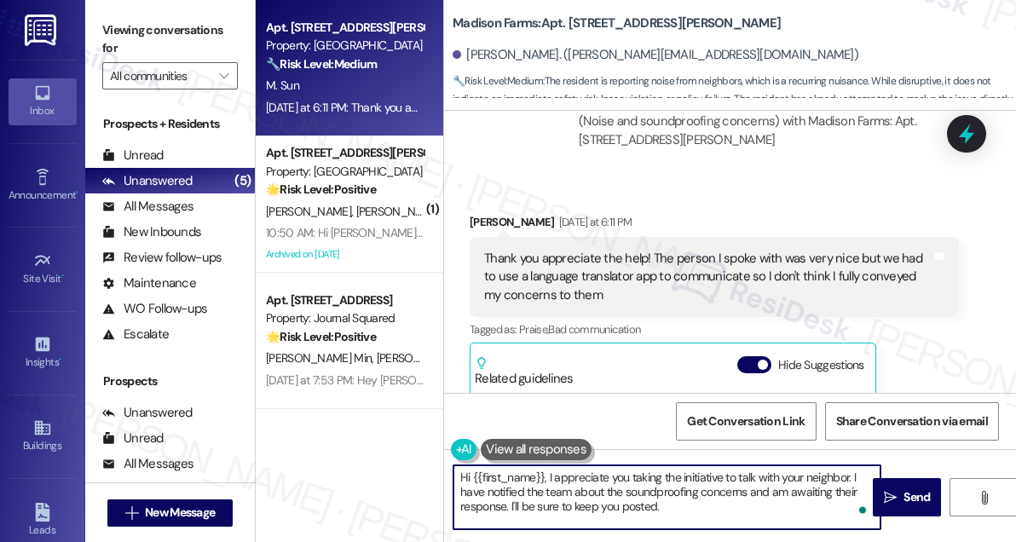
click at [686, 504] on textarea "Hi {{first_name}}, I appreciate you taking the initiative to talk with your nei…" at bounding box center [666, 497] width 427 height 64
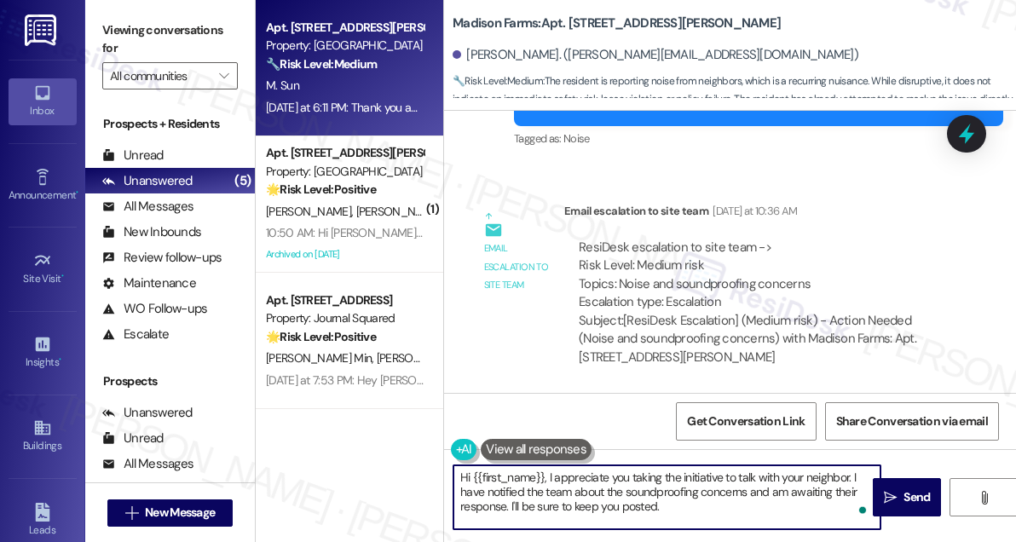
scroll to position [2576, 0]
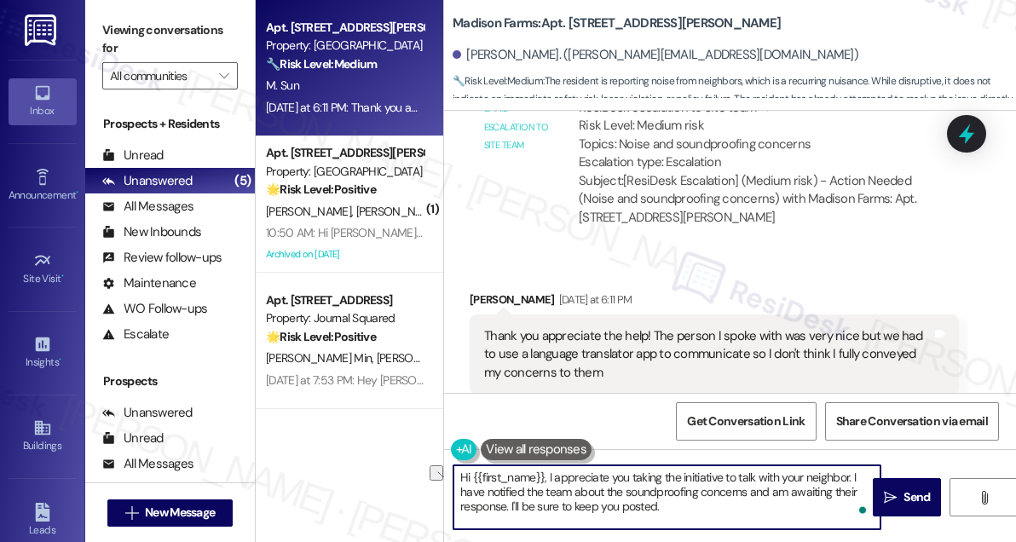
drag, startPoint x: 677, startPoint y: 505, endPoint x: 574, endPoint y: 502, distance: 102.3
click at [574, 502] on textarea "Hi {{first_name}}, I appreciate you taking the initiative to talk with your nei…" at bounding box center [666, 497] width 427 height 64
click at [591, 494] on textarea "Hi {{first_name}}, I appreciate you taking the initiative to talk with your nei…" at bounding box center [666, 497] width 427 height 64
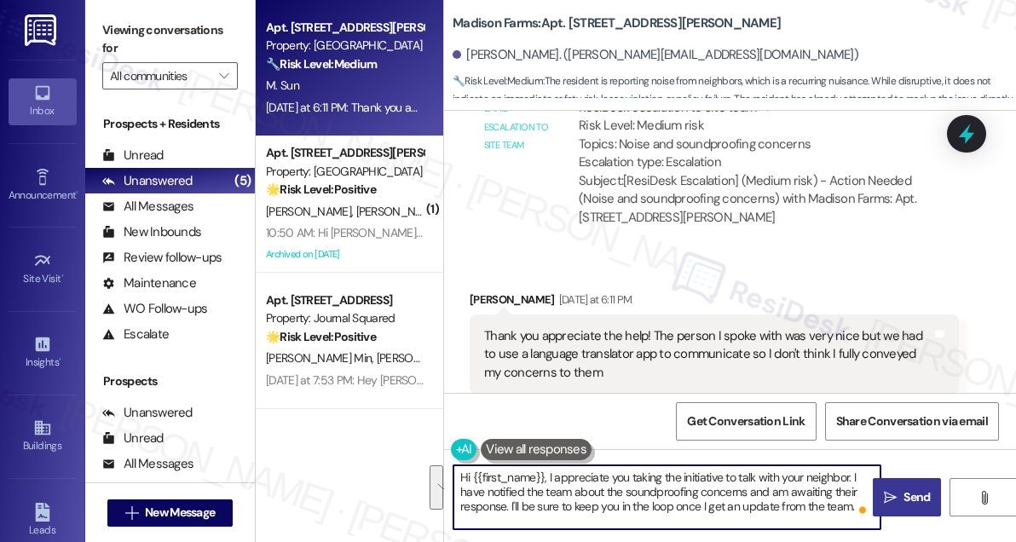
type textarea "Hi {{first_name}}, I appreciate you taking the initiative to talk with your nei…"
click at [896, 488] on span " Send" at bounding box center [907, 497] width 54 height 18
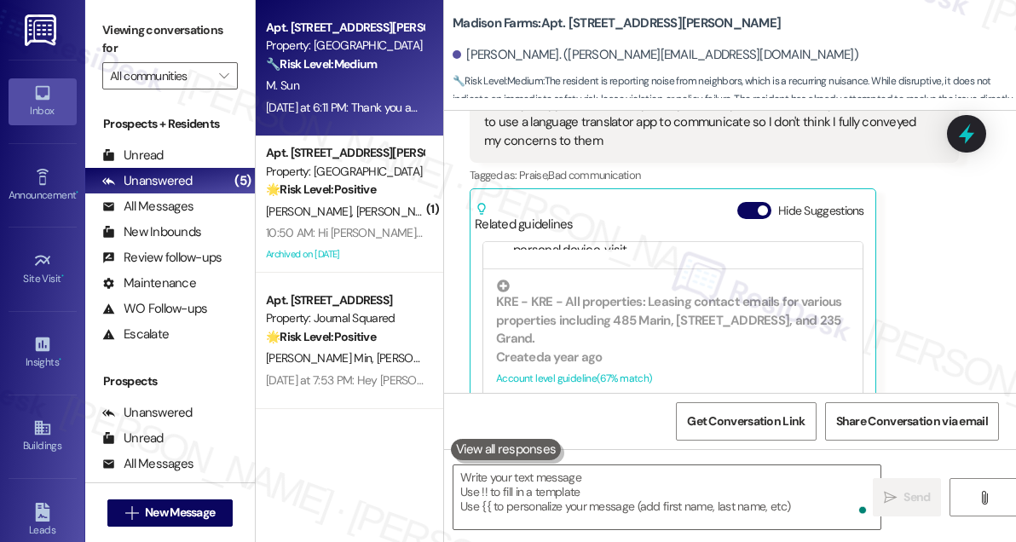
scroll to position [387, 0]
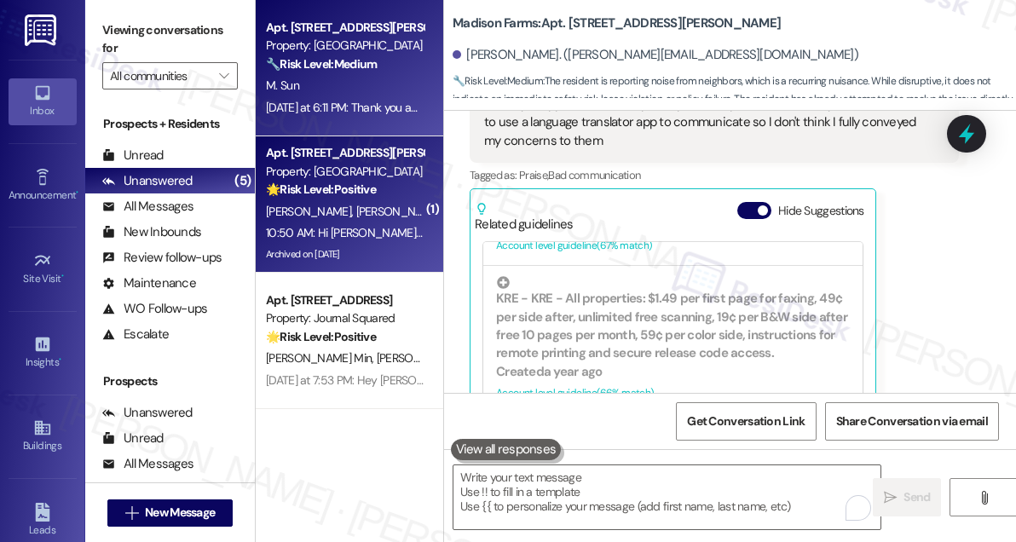
click at [388, 229] on div "10:50 AM: Hi [PERSON_NAME], it's gotten much better and less frequent. More oft…" at bounding box center [635, 232] width 738 height 15
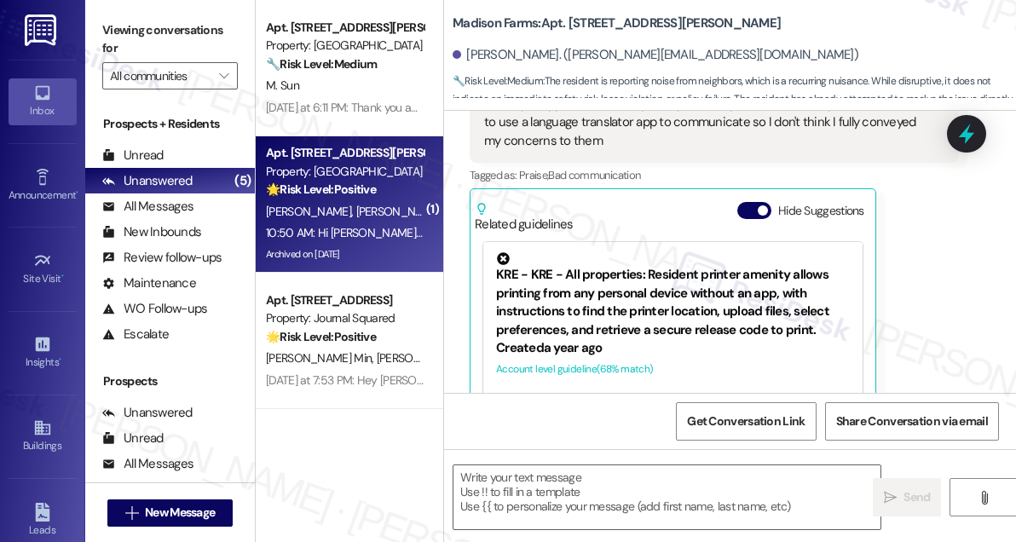
type textarea "Fetching suggested responses. Please feel free to read through the conversation…"
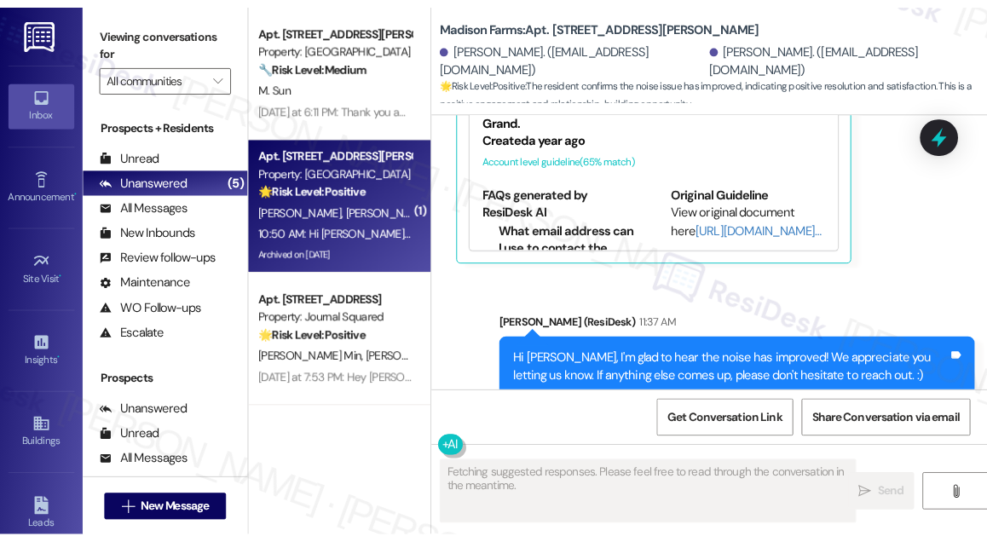
scroll to position [7957, 0]
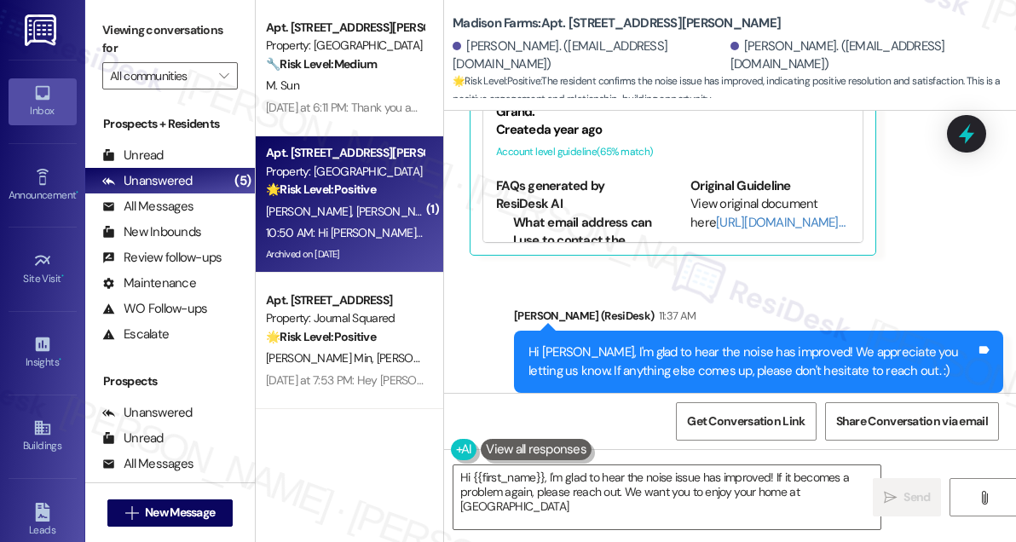
type textarea "Hi {{first_name}}, I'm glad to hear the noise issue has improved! If it becomes…"
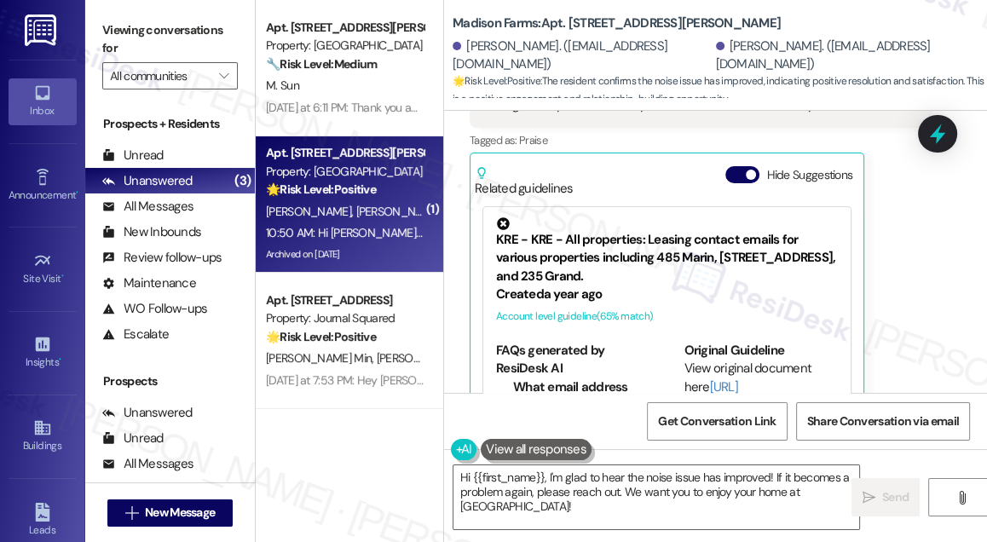
scroll to position [8048, 0]
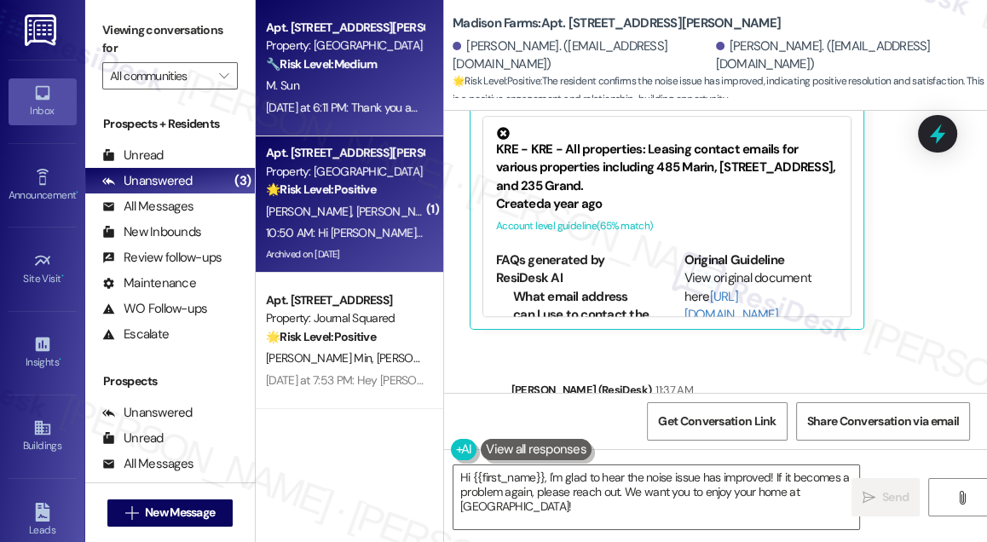
click at [360, 97] on div "[DATE] at 6:11 PM: Thank you appreciate the help! The person I spoke with was v…" at bounding box center [344, 107] width 161 height 21
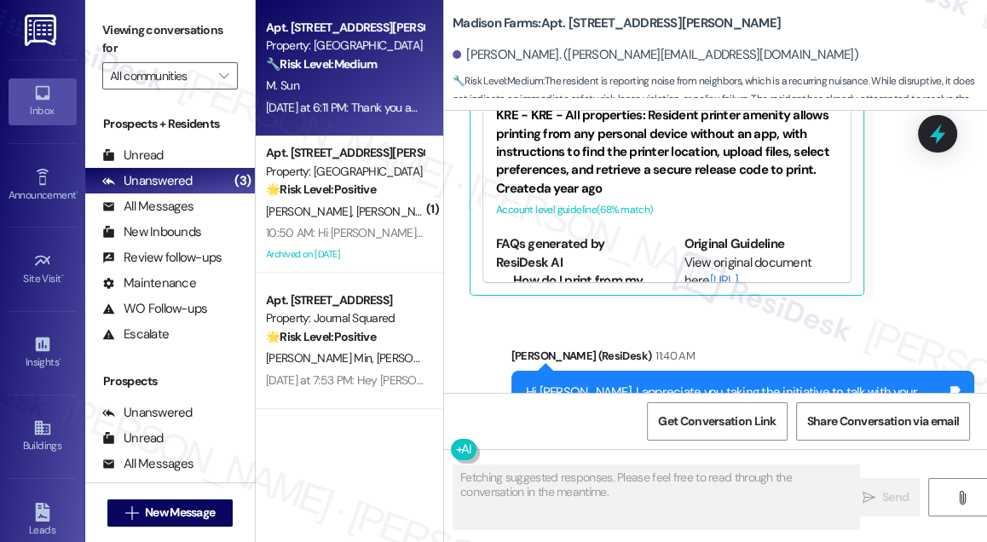
scroll to position [3079, 0]
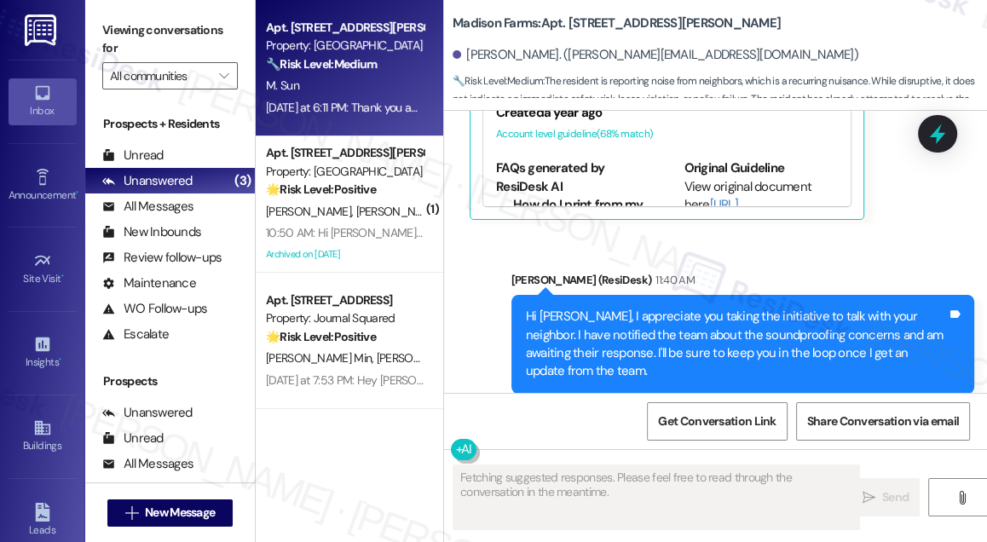
click at [742, 308] on div "Hi [PERSON_NAME], I appreciate you taking the initiative to talk with your neig…" at bounding box center [736, 344] width 421 height 73
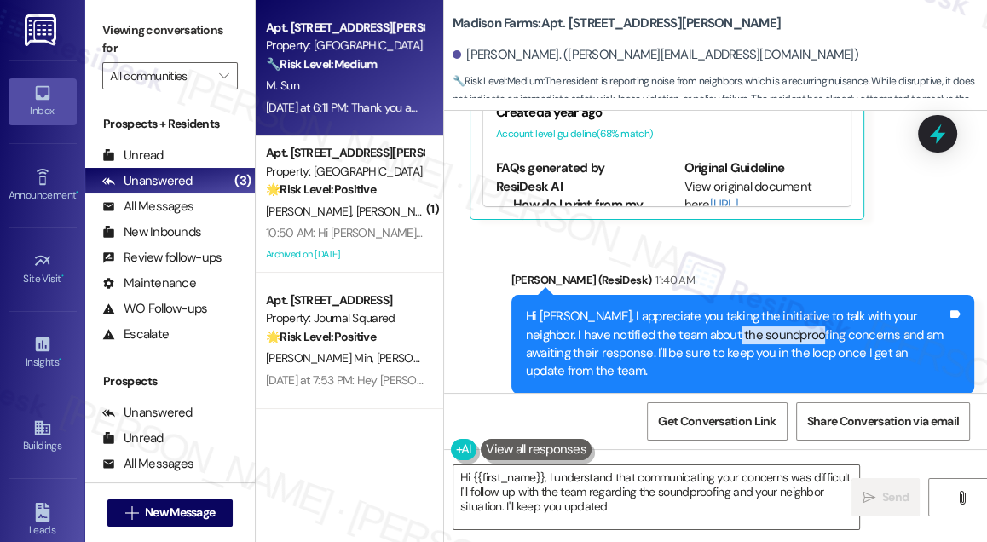
type textarea "Hi {{first_name}}, I understand that communicating your concerns was difficult.…"
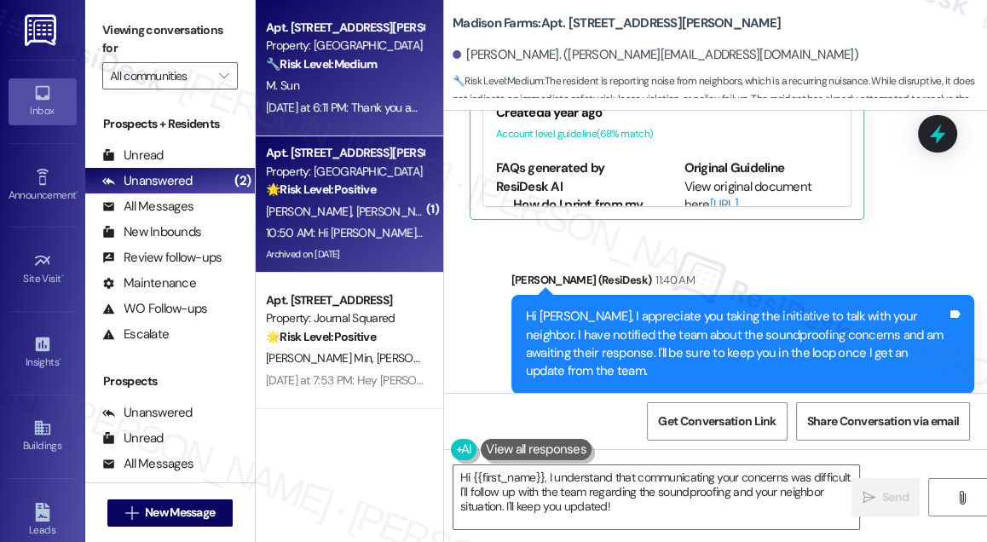
click at [399, 240] on div "10:50 AM: Hi [PERSON_NAME], it's gotten much better and less frequent. More oft…" at bounding box center [635, 232] width 738 height 15
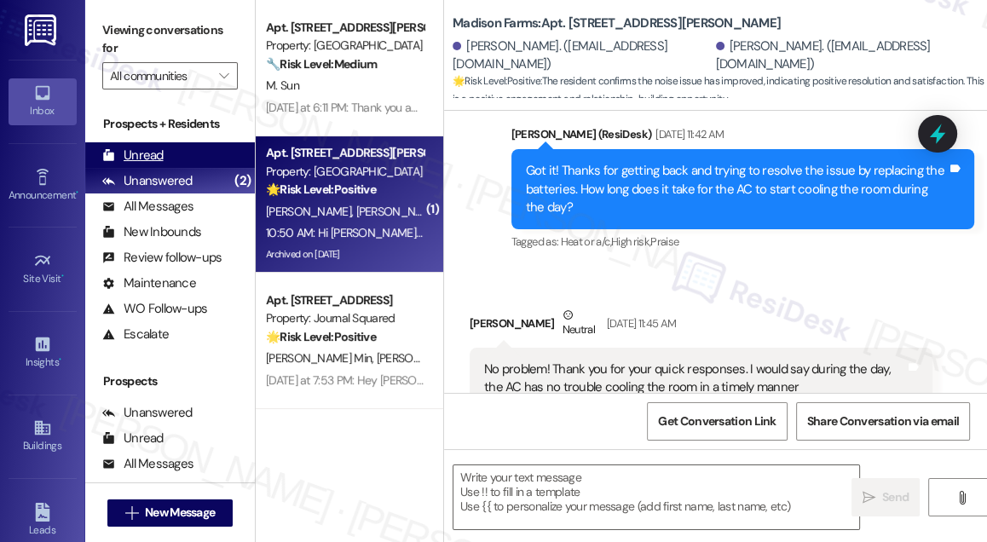
type textarea "Fetching suggested responses. Please feel free to read through the conversation…"
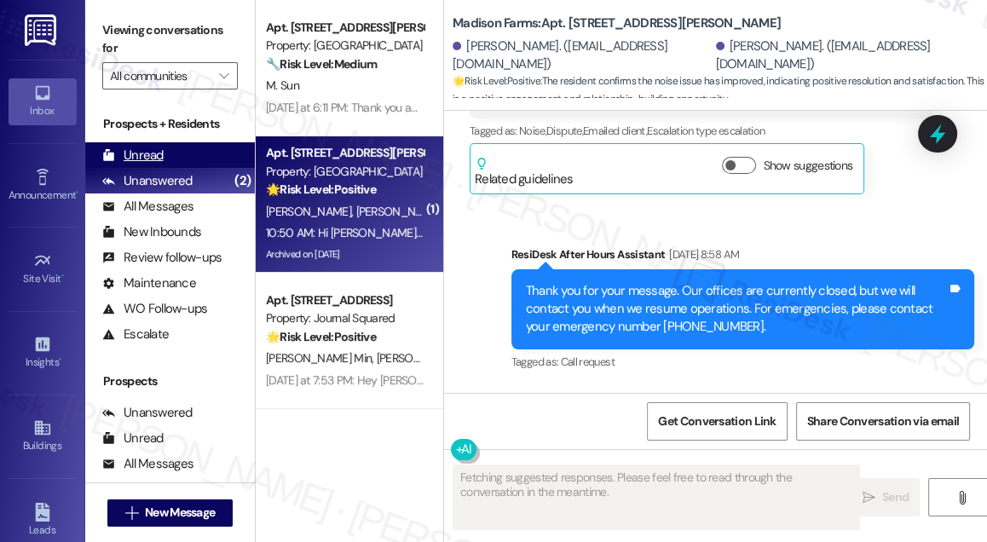
click at [165, 153] on div "Unread (0)" at bounding box center [170, 155] width 170 height 26
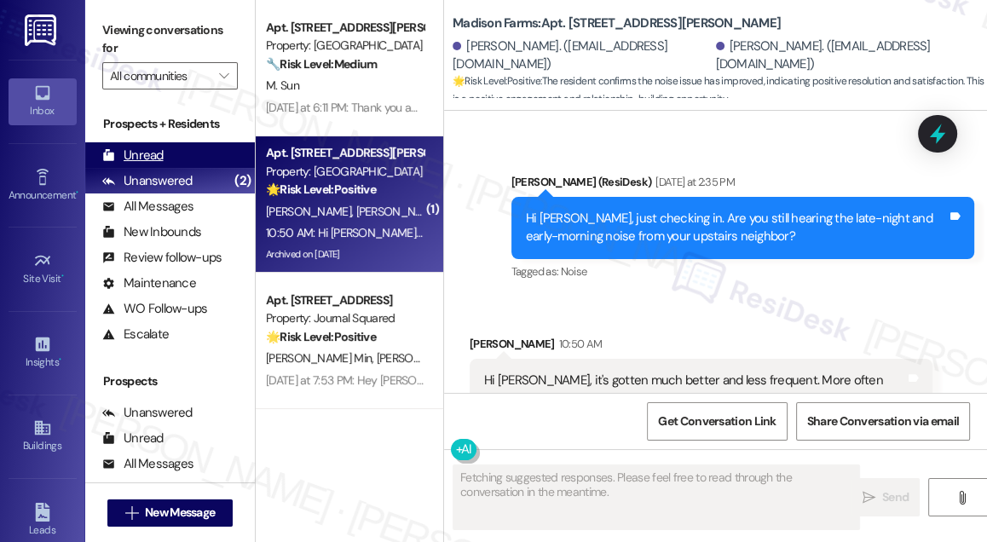
scroll to position [7886, 0]
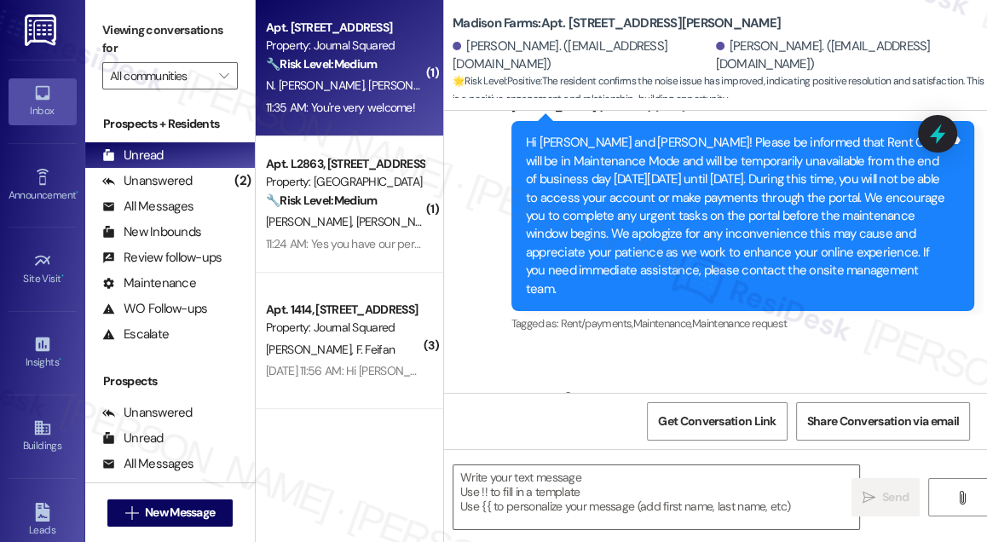
type textarea "Fetching suggested responses. Please feel free to read through the conversation…"
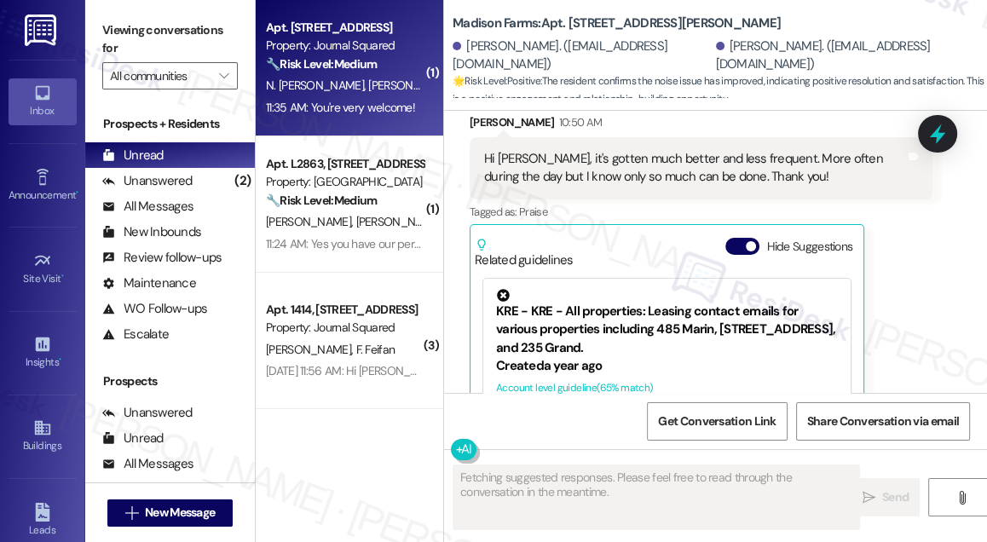
click at [385, 106] on div "11:35 AM: You're very welcome! 11:35 AM: You're very welcome!" at bounding box center [340, 107] width 149 height 15
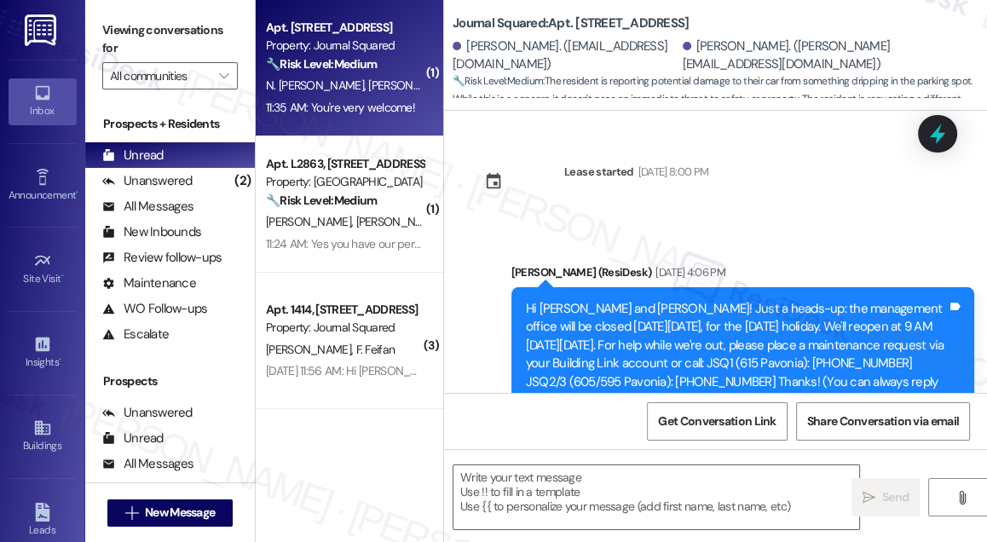
scroll to position [8245, 0]
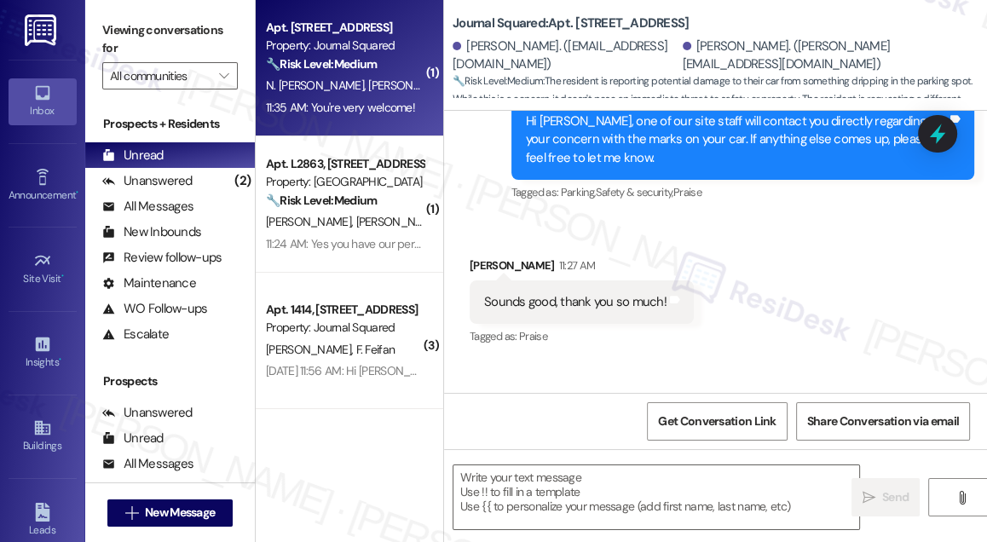
type textarea "Fetching suggested responses. Please feel free to read through the conversation…"
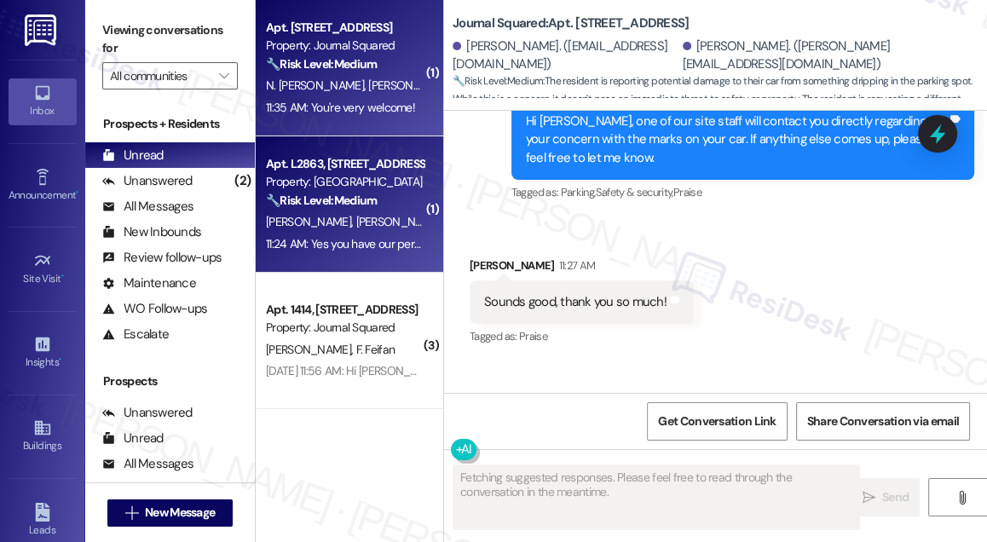
click at [377, 206] on strong "🔧 Risk Level: Medium" at bounding box center [321, 200] width 111 height 15
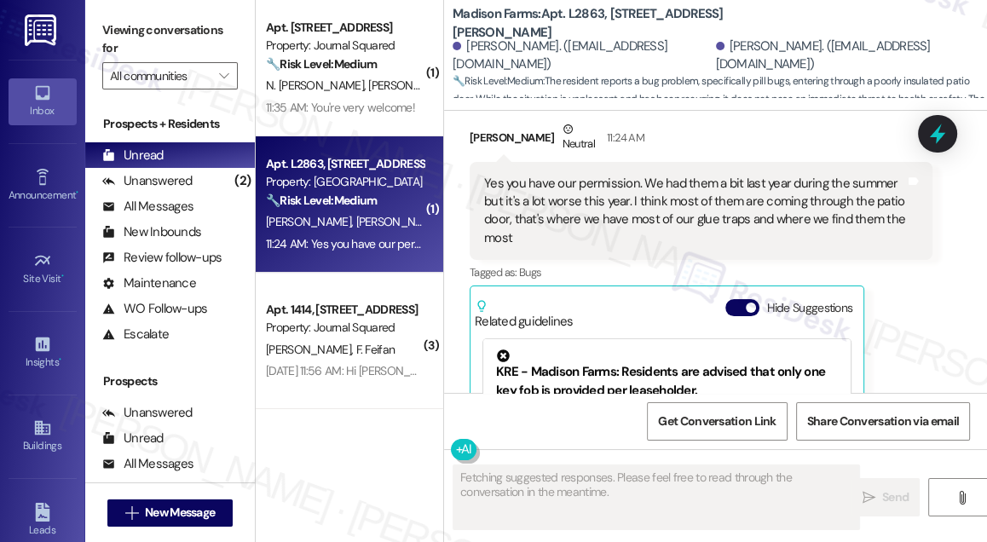
scroll to position [3686, 0]
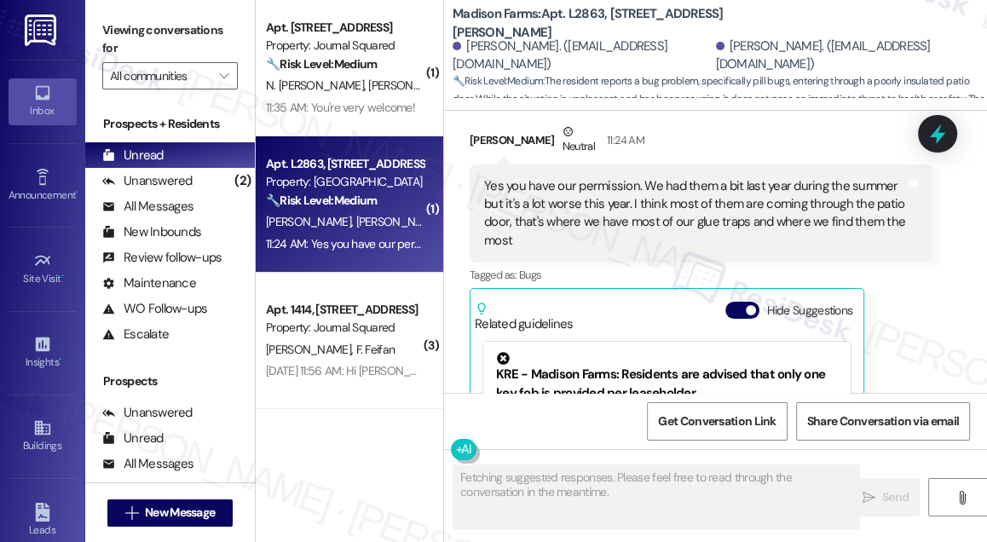
click at [580, 177] on div "Yes you have our permission. We had them a bit last year during the summer but …" at bounding box center [694, 213] width 421 height 73
click at [578, 177] on div "Yes you have our permission. We had them a bit last year during the summer but …" at bounding box center [694, 213] width 421 height 73
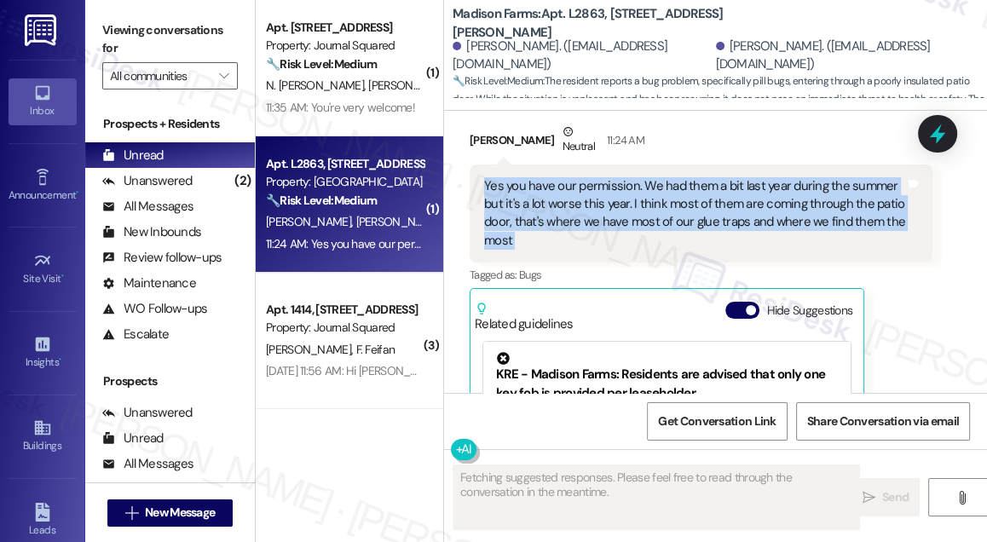
click at [578, 177] on div "Yes you have our permission. We had them a bit last year during the summer but …" at bounding box center [694, 213] width 421 height 73
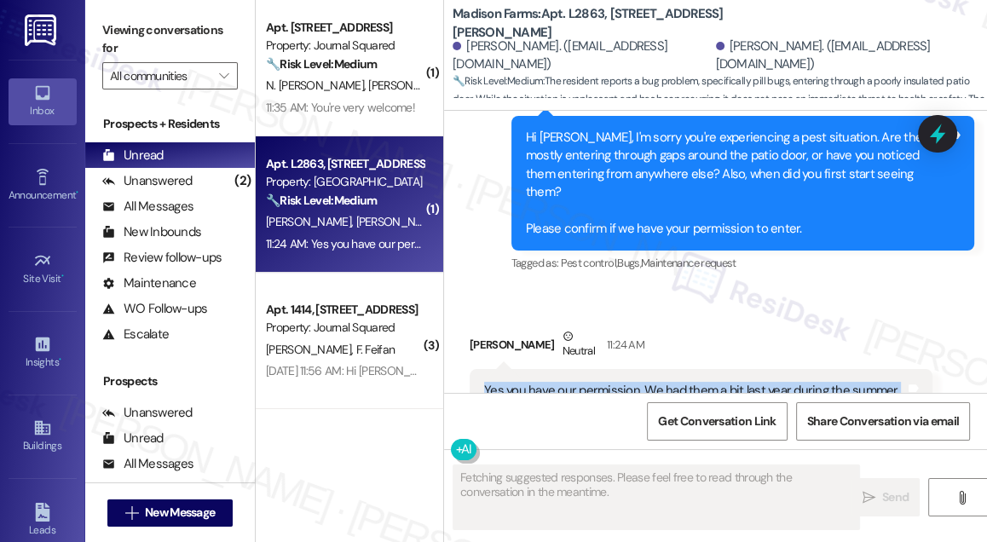
scroll to position [3454, 0]
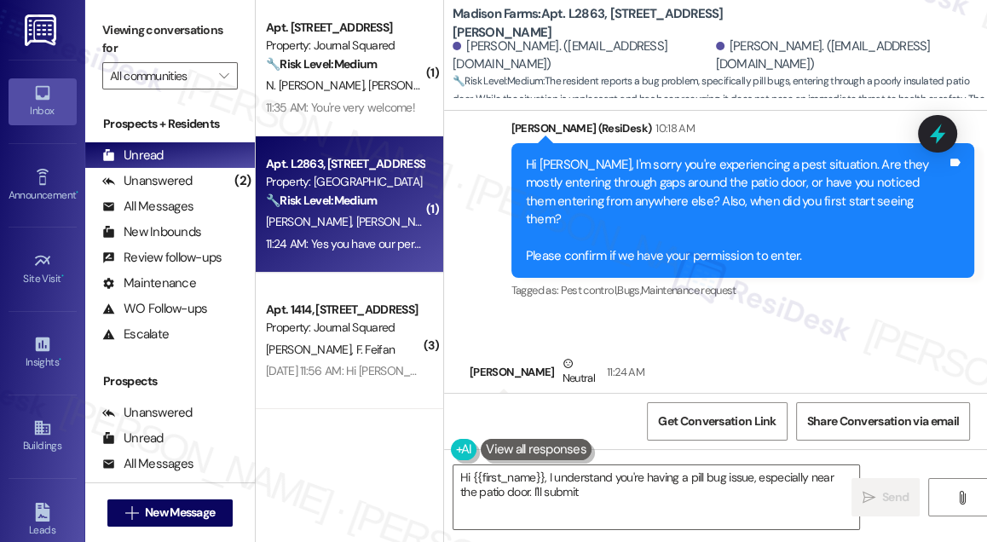
click at [655, 188] on div "Hi [PERSON_NAME], I'm sorry you're experiencing a pest situation. Are they most…" at bounding box center [736, 211] width 421 height 110
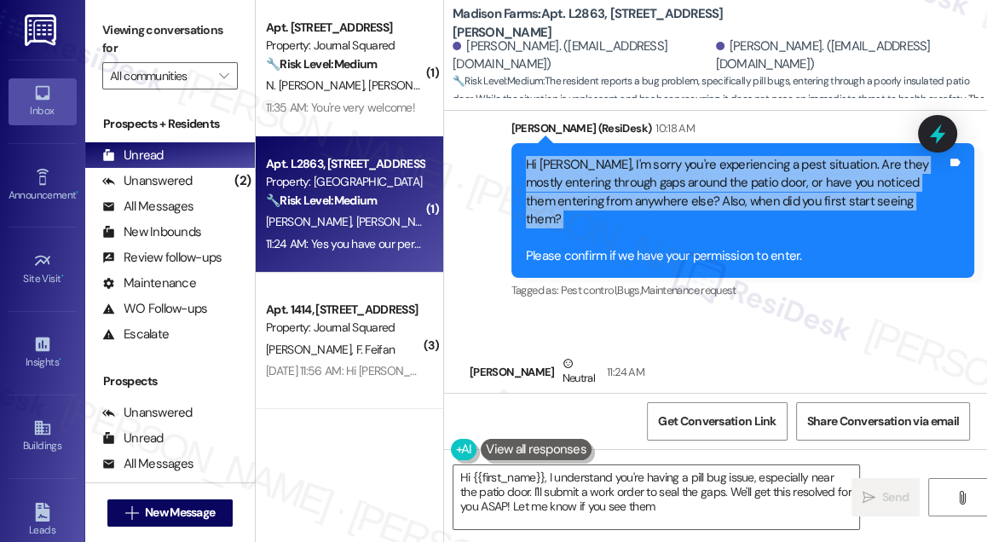
click at [655, 188] on div "Hi [PERSON_NAME], I'm sorry you're experiencing a pest situation. Are they most…" at bounding box center [736, 211] width 421 height 110
type textarea "Hi {{first_name}}, I understand you're having a pill bug issue, especially near…"
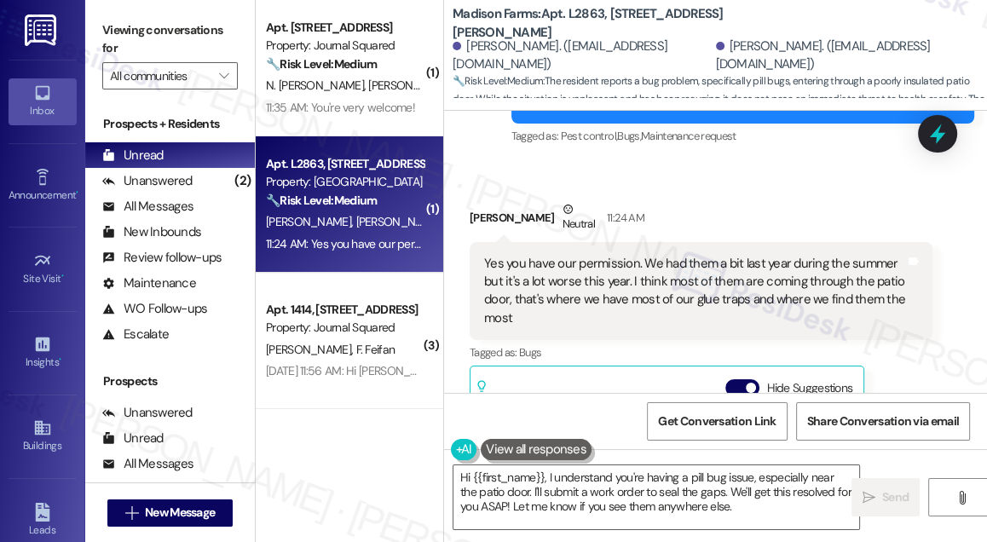
click at [618, 242] on div "Yes you have our permission. We had them a bit last year during the summer but …" at bounding box center [701, 291] width 463 height 99
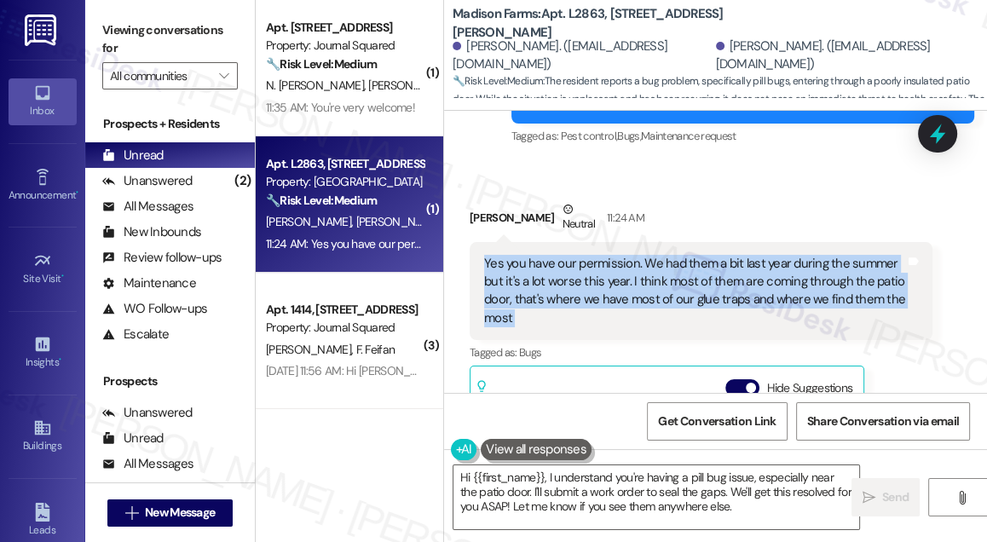
click at [618, 242] on div "Yes you have our permission. We had them a bit last year during the summer but …" at bounding box center [701, 291] width 463 height 99
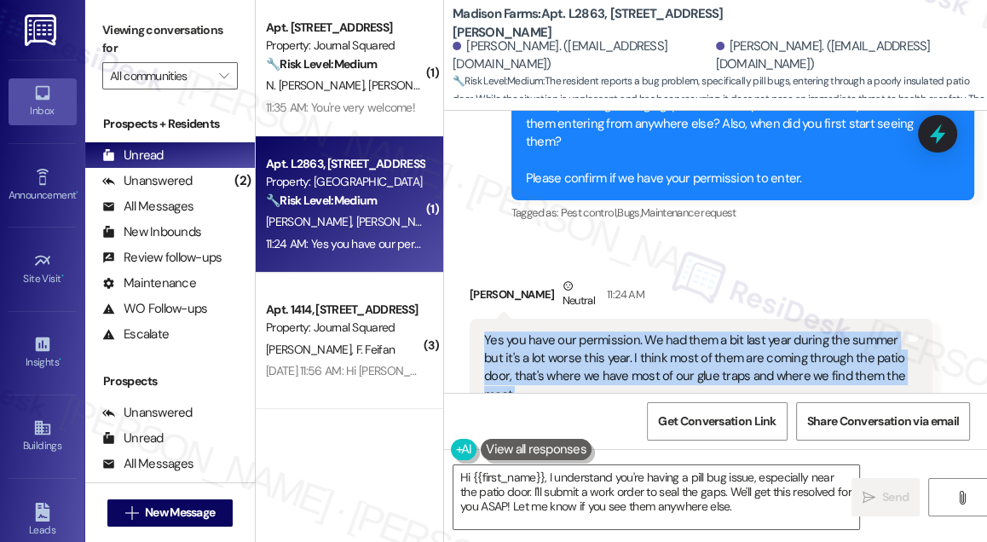
click at [743, 319] on div "Yes you have our permission. We had them a bit last year during the summer but …" at bounding box center [701, 368] width 463 height 99
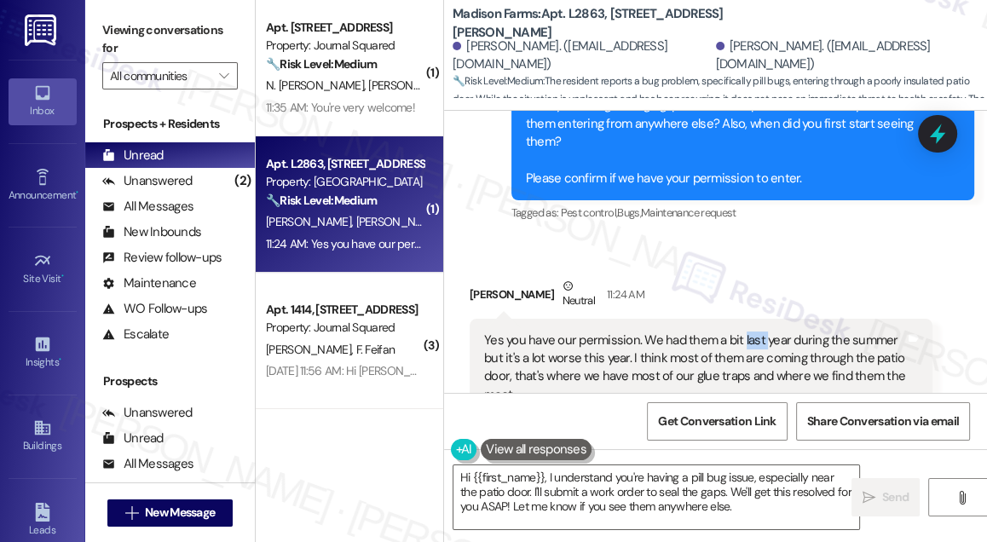
click at [743, 319] on div "Yes you have our permission. We had them a bit last year during the summer but …" at bounding box center [701, 368] width 463 height 99
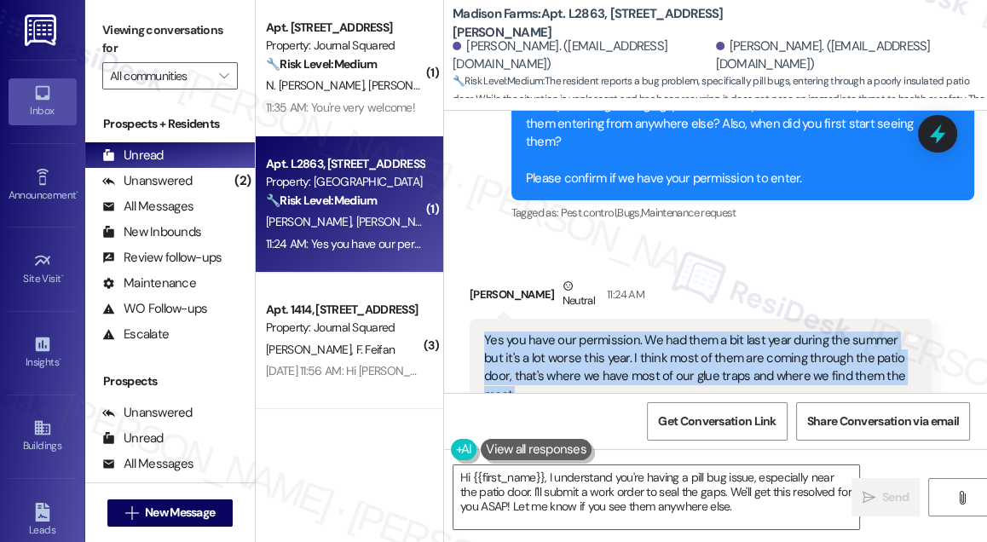
click at [743, 319] on div "Yes you have our permission. We had them a bit last year during the summer but …" at bounding box center [701, 368] width 463 height 99
click at [658, 332] on div "Yes you have our permission. We had them a bit last year during the summer but …" at bounding box center [694, 368] width 421 height 73
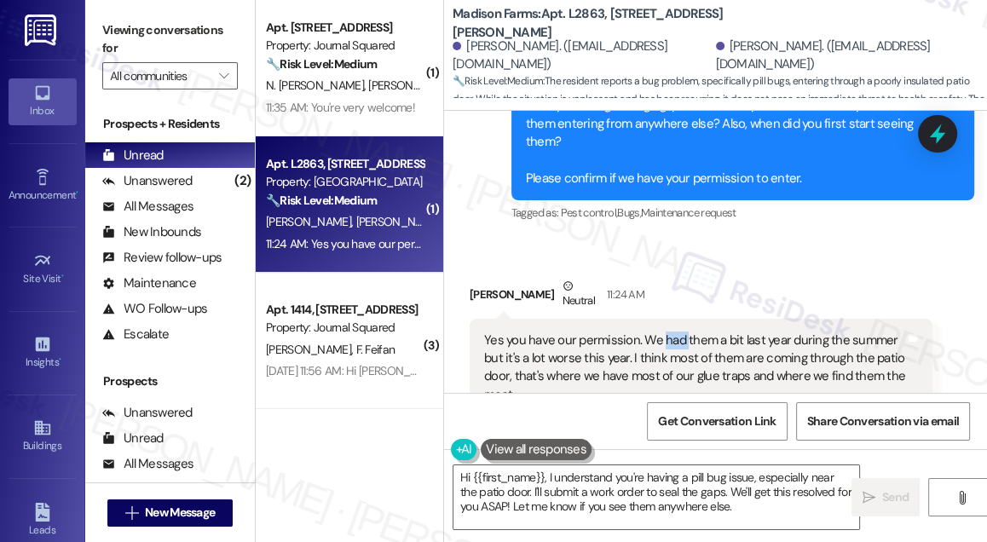
click at [658, 332] on div "Yes you have our permission. We had them a bit last year during the summer but …" at bounding box center [694, 368] width 421 height 73
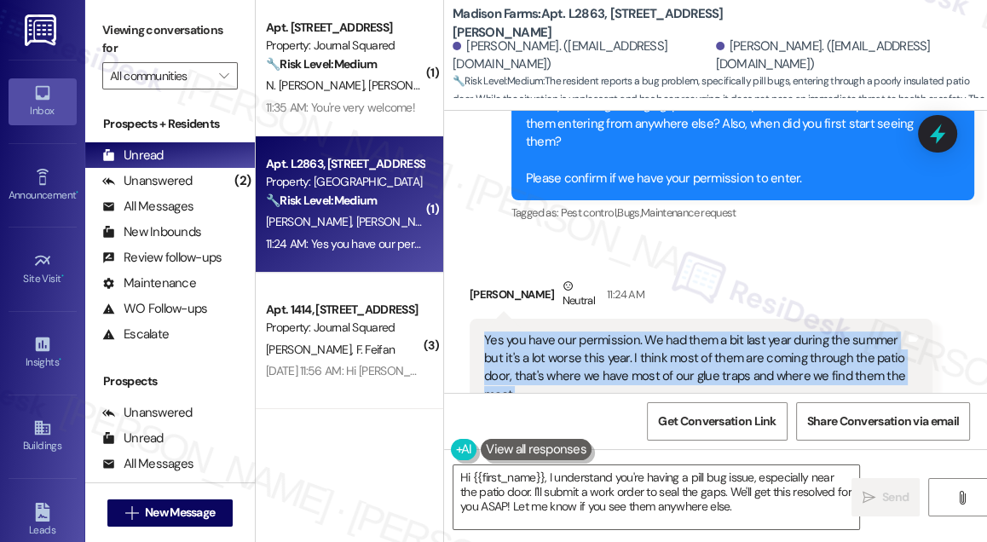
click at [658, 332] on div "Yes you have our permission. We had them a bit last year during the summer but …" at bounding box center [694, 368] width 421 height 73
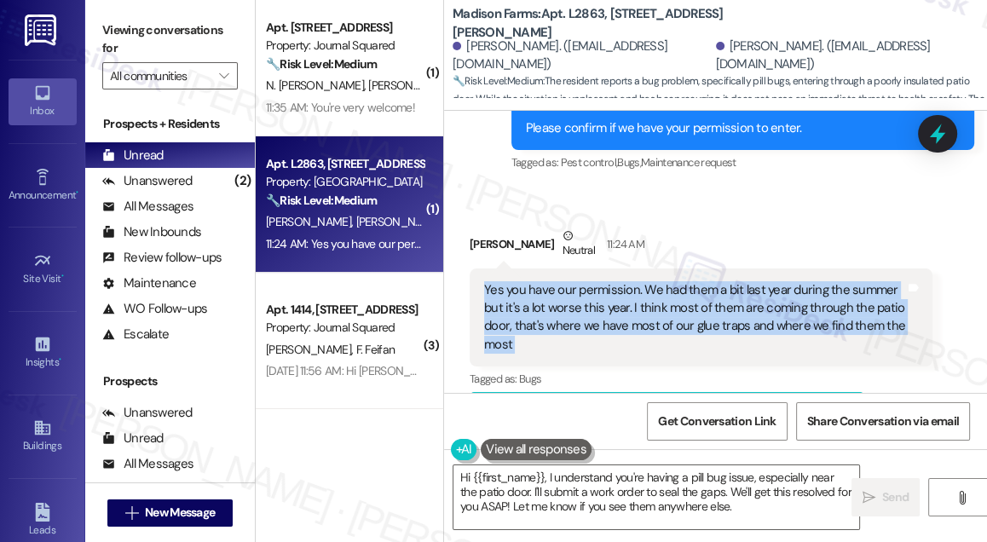
scroll to position [3609, 0]
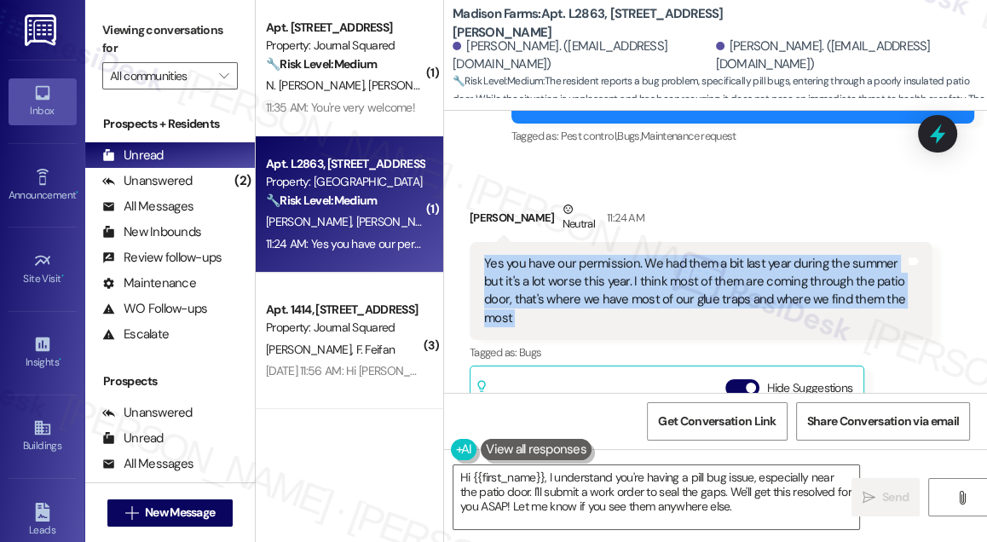
click at [704, 259] on div "Yes you have our permission. We had them a bit last year during the summer but …" at bounding box center [694, 291] width 421 height 73
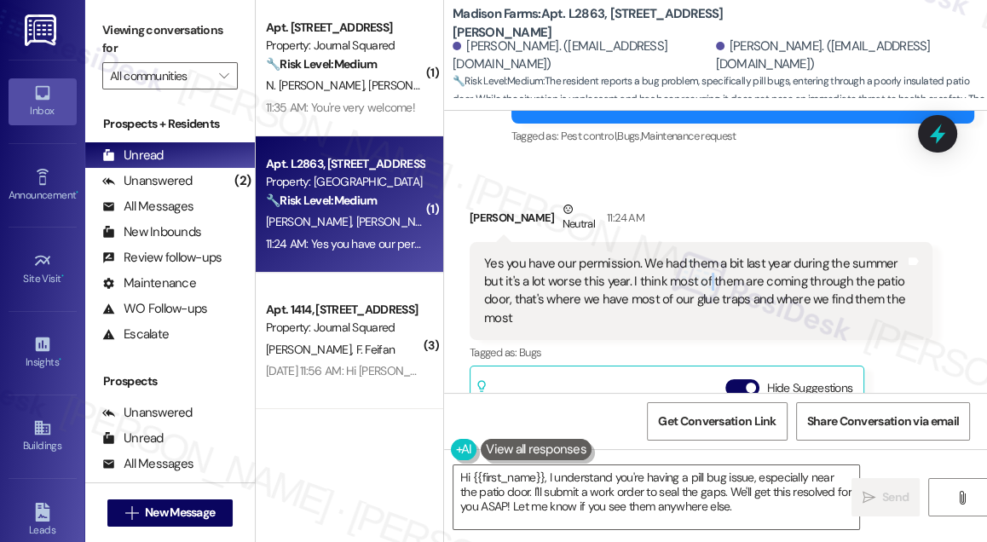
click at [704, 259] on div "Yes you have our permission. We had them a bit last year during the summer but …" at bounding box center [694, 291] width 421 height 73
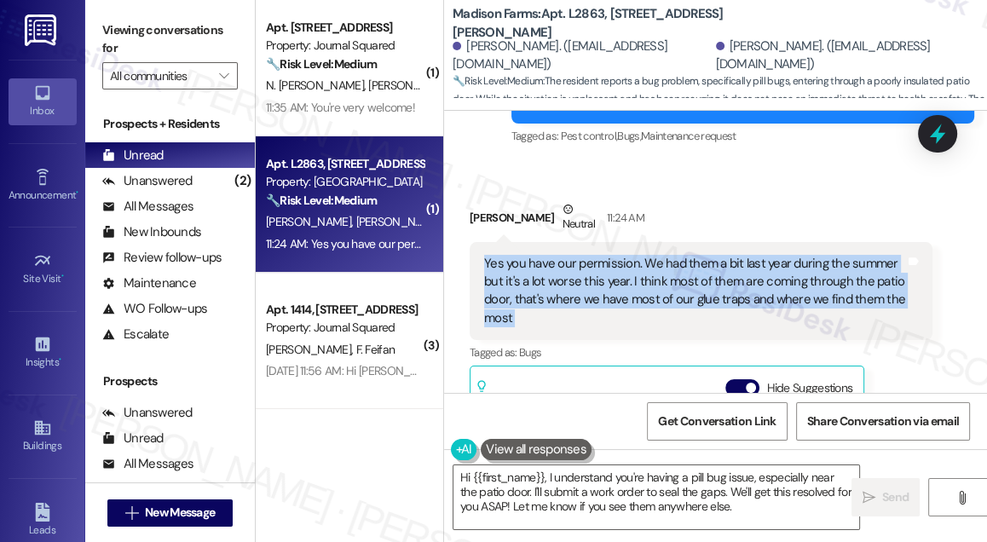
click at [704, 259] on div "Yes you have our permission. We had them a bit last year during the summer but …" at bounding box center [694, 291] width 421 height 73
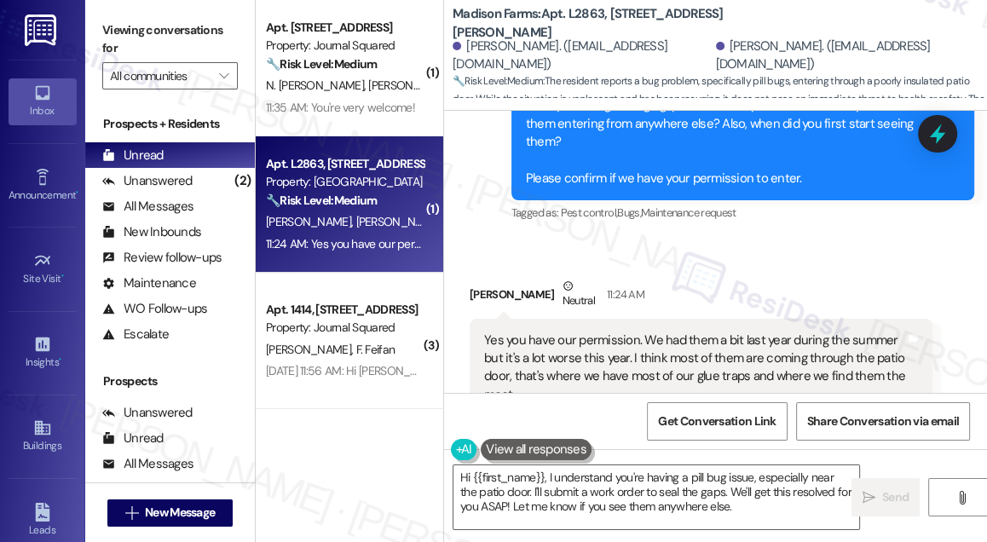
click at [130, 12] on div "Viewing conversations for All communities " at bounding box center [170, 53] width 170 height 107
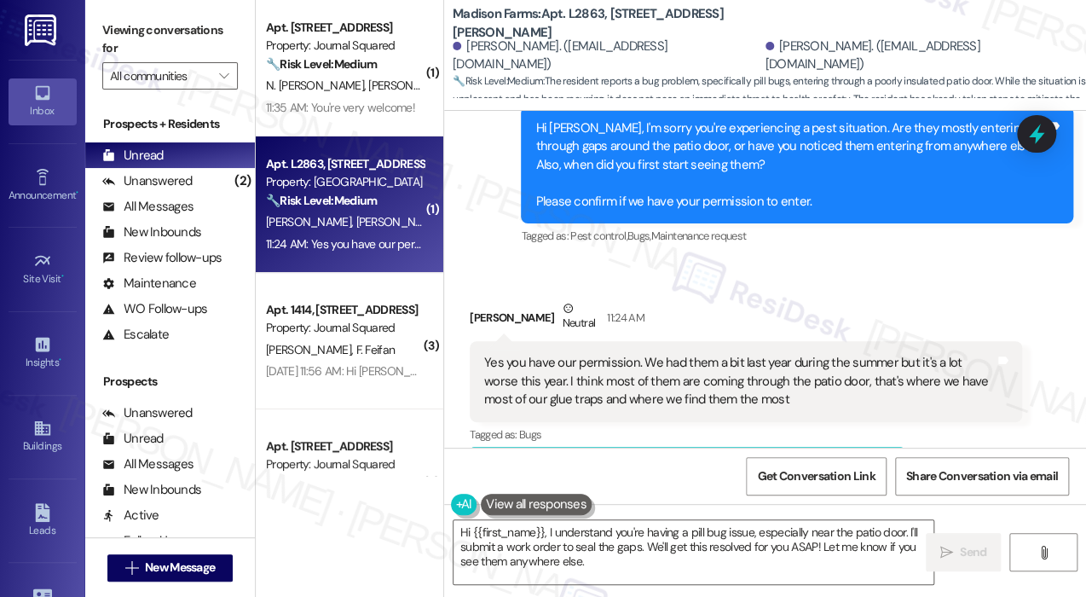
scroll to position [3276, 0]
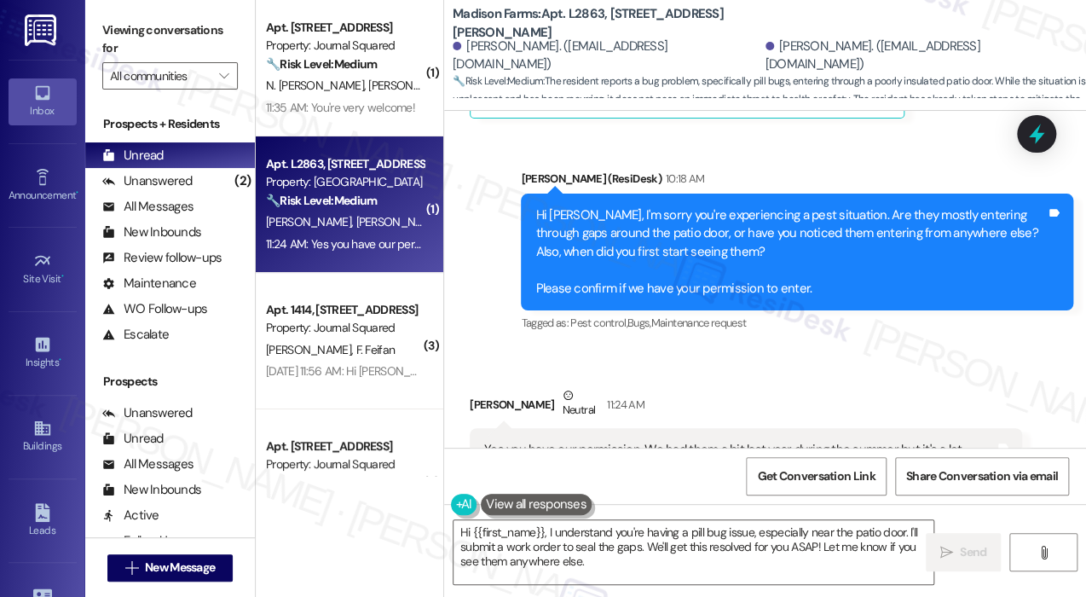
click at [684, 228] on div "Hi [PERSON_NAME], I'm sorry you're experiencing a pest situation. Are they most…" at bounding box center [790, 251] width 511 height 91
click at [707, 252] on div "Hi [PERSON_NAME], I'm sorry you're experiencing a pest situation. Are they most…" at bounding box center [790, 251] width 511 height 91
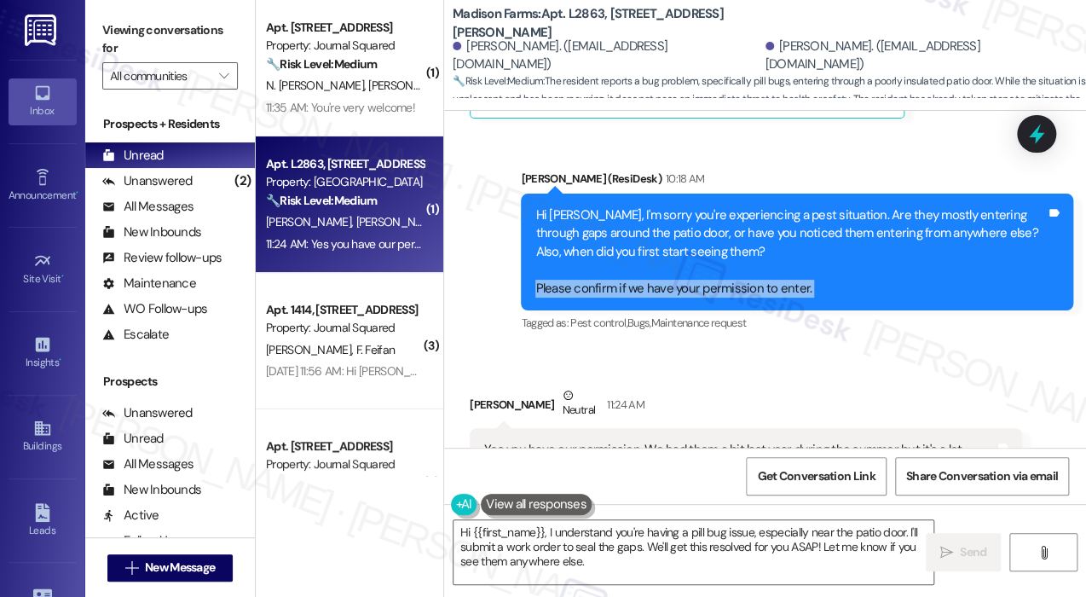
click at [707, 252] on div "Hi [PERSON_NAME], I'm sorry you're experiencing a pest situation. Are they most…" at bounding box center [790, 251] width 511 height 91
click at [641, 206] on div "Hi [PERSON_NAME], I'm sorry you're experiencing a pest situation. Are they most…" at bounding box center [790, 251] width 511 height 91
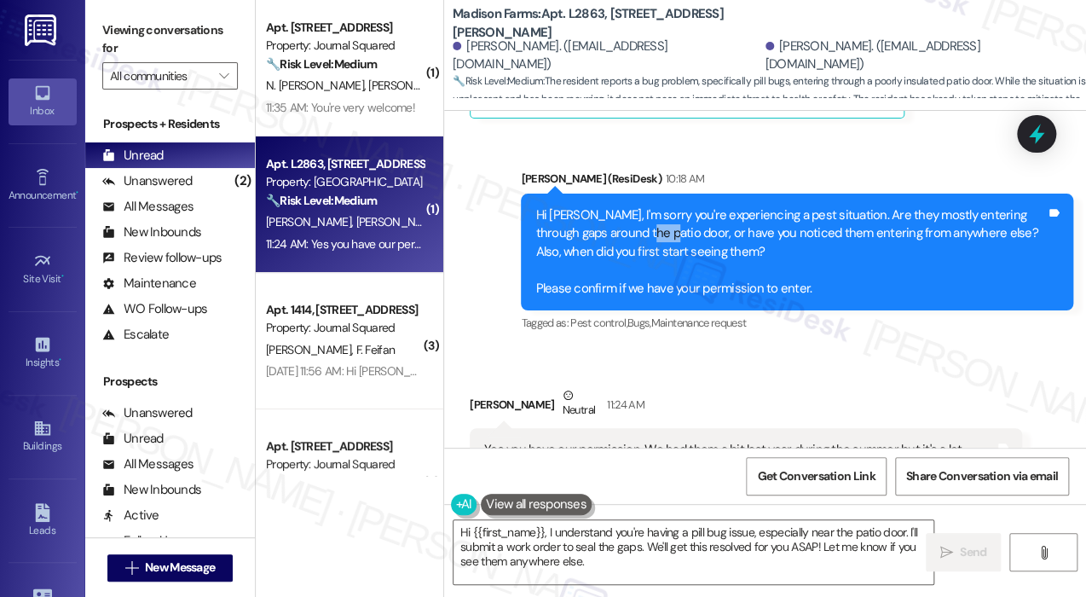
click at [641, 206] on div "Hi [PERSON_NAME], I'm sorry you're experiencing a pest situation. Are they most…" at bounding box center [790, 251] width 511 height 91
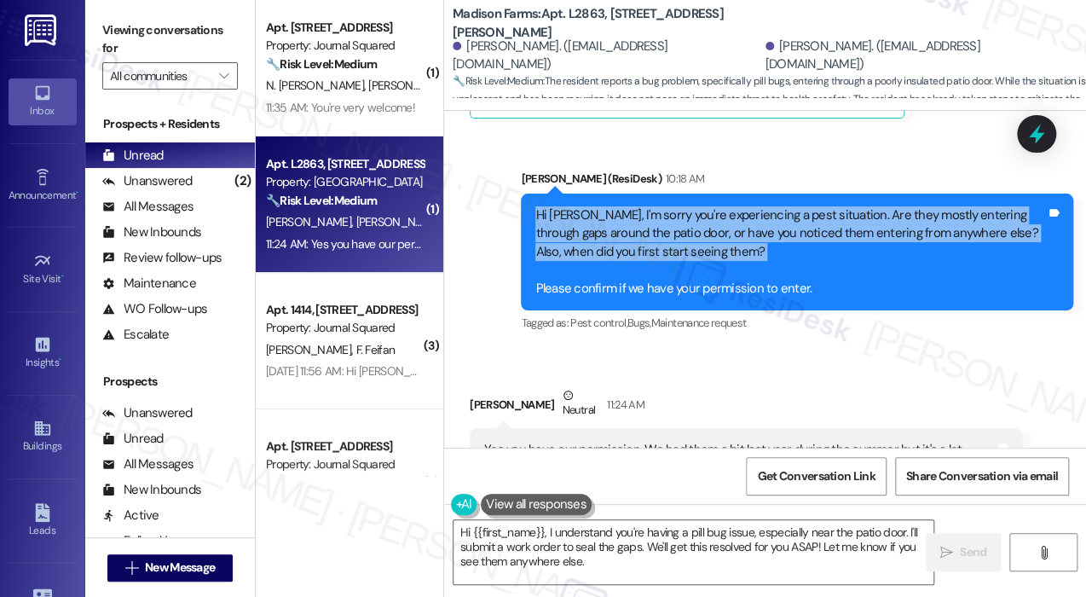
click at [641, 206] on div "Hi [PERSON_NAME], I'm sorry you're experiencing a pest situation. Are they most…" at bounding box center [790, 251] width 511 height 91
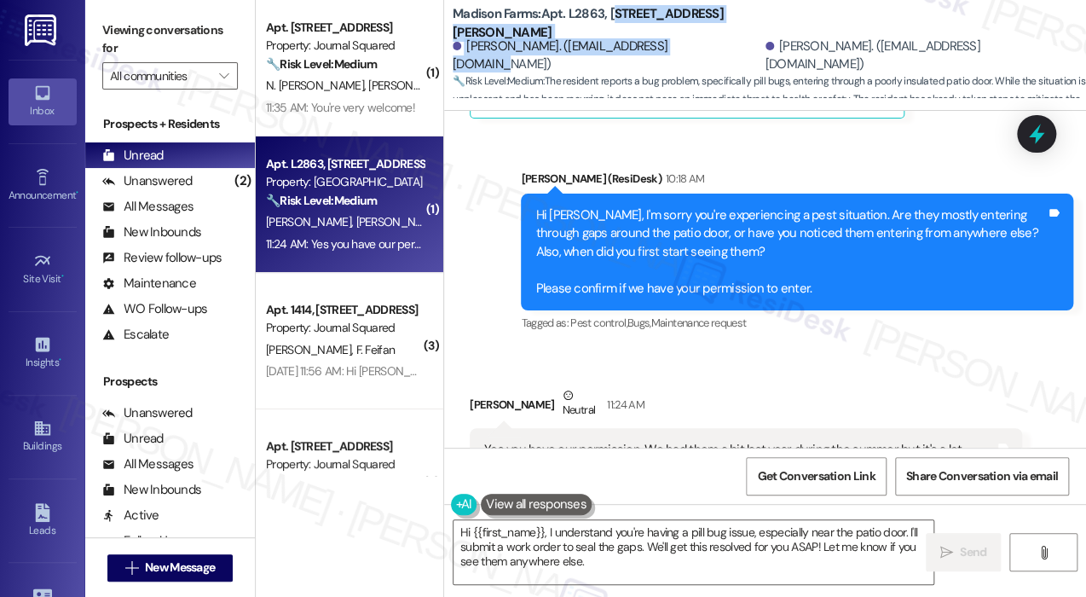
drag, startPoint x: 704, startPoint y: 38, endPoint x: 614, endPoint y: 18, distance: 92.4
click at [614, 18] on div "Madison Farms: Apt. L2863, [STREET_ADDRESS][PERSON_NAME][PERSON_NAME]. ([EMAIL_…" at bounding box center [769, 51] width 633 height 94
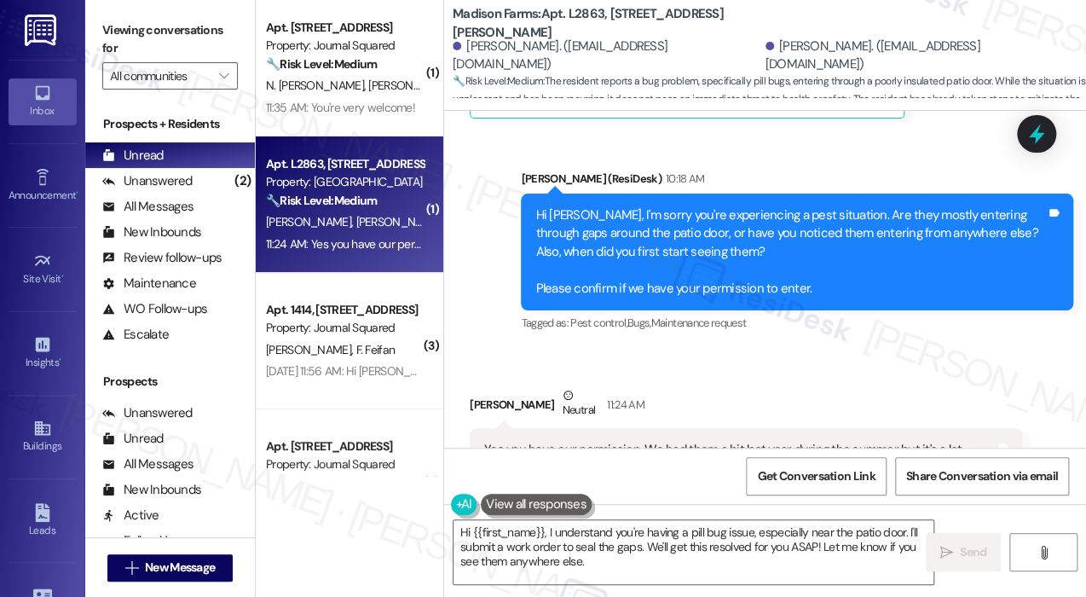
click at [584, 18] on b "Madison Farms: Apt. L2863, [STREET_ADDRESS][PERSON_NAME]" at bounding box center [623, 23] width 341 height 37
click at [161, 30] on label "Viewing conversations for" at bounding box center [170, 39] width 136 height 45
